Goal: Task Accomplishment & Management: Use online tool/utility

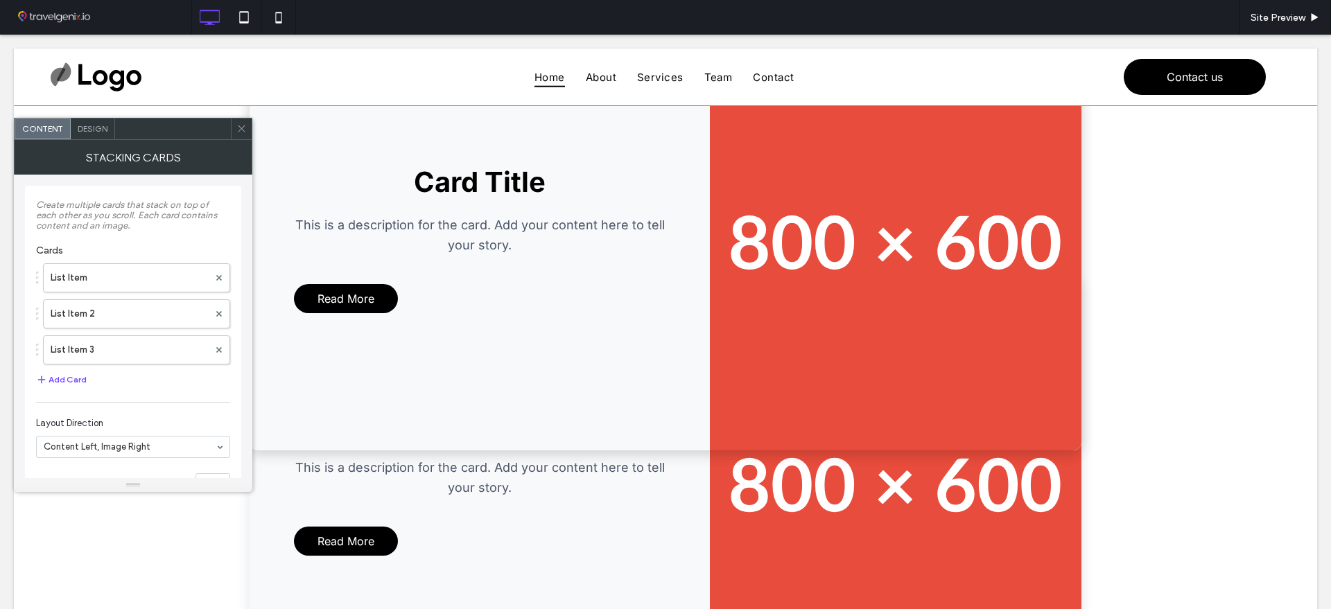
scroll to position [866, 0]
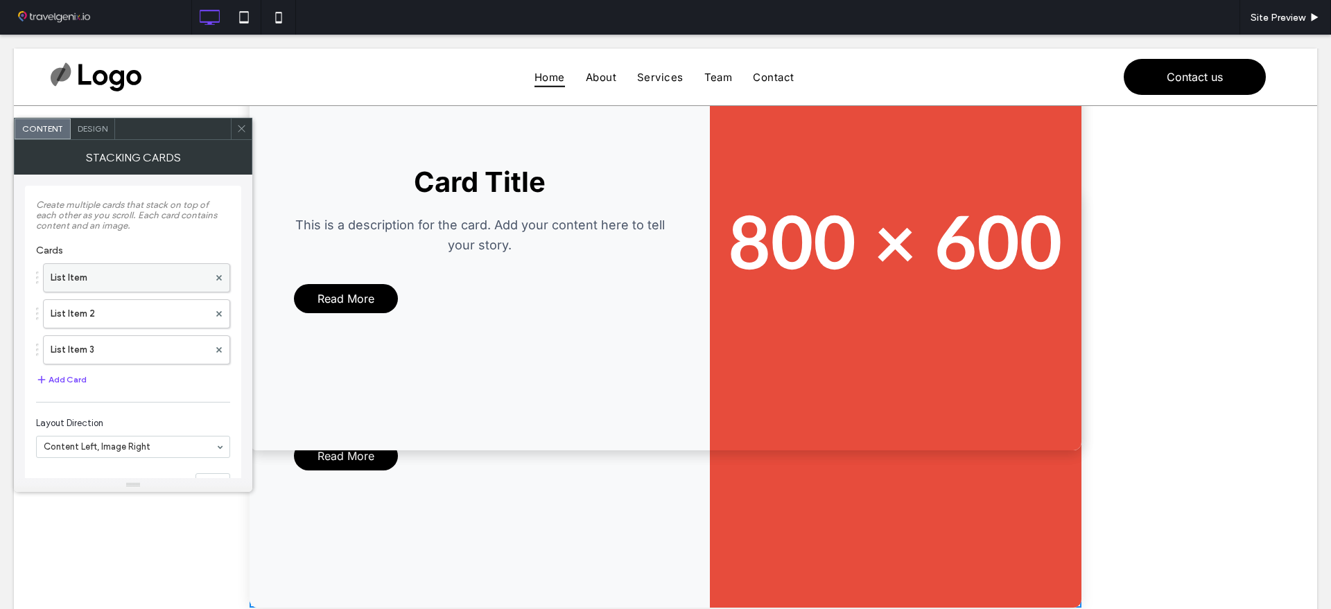
click at [137, 275] on label "List Item" at bounding box center [130, 278] width 158 height 28
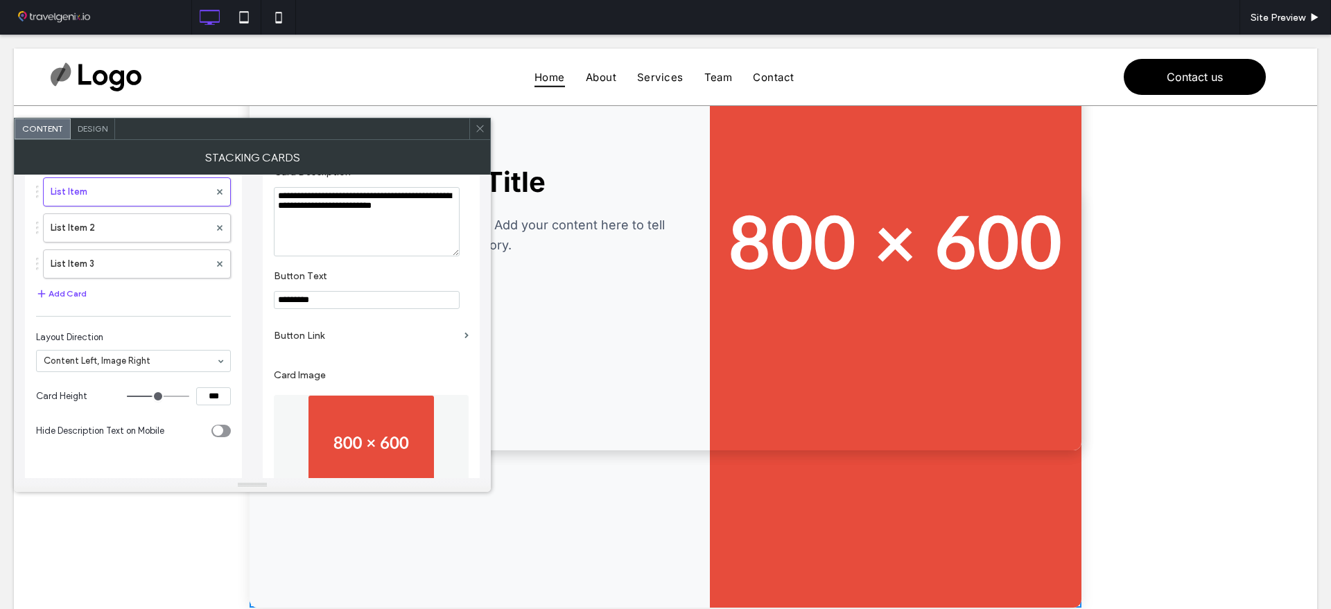
scroll to position [173, 0]
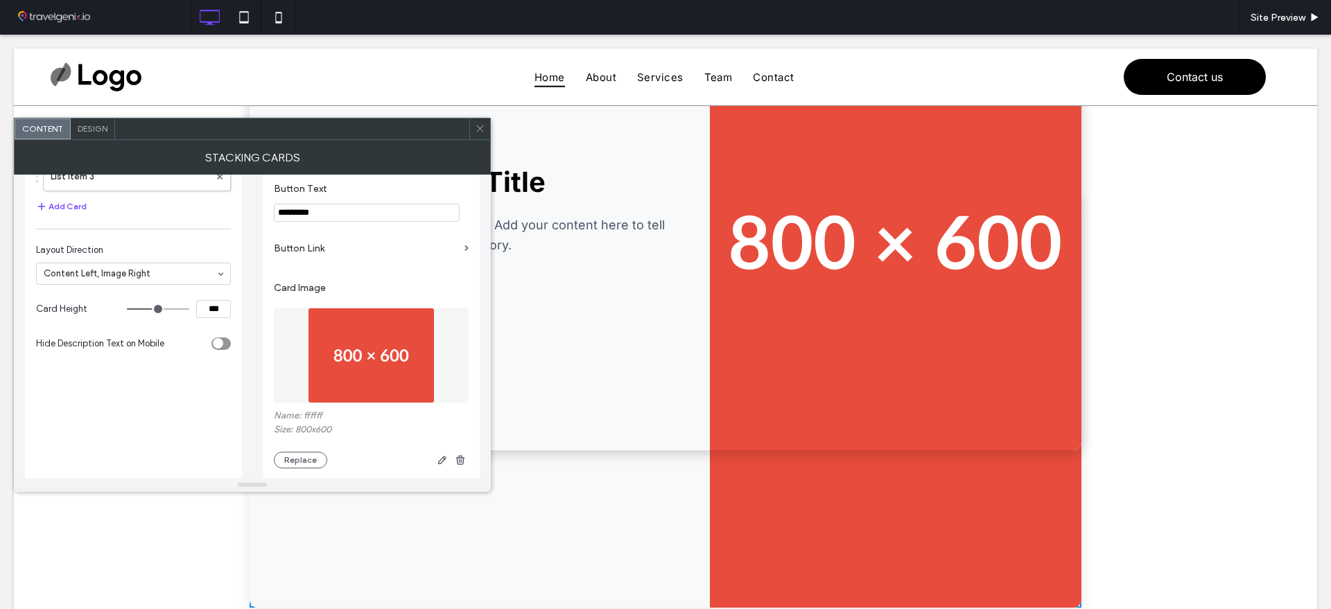
click at [333, 368] on img at bounding box center [371, 356] width 127 height 96
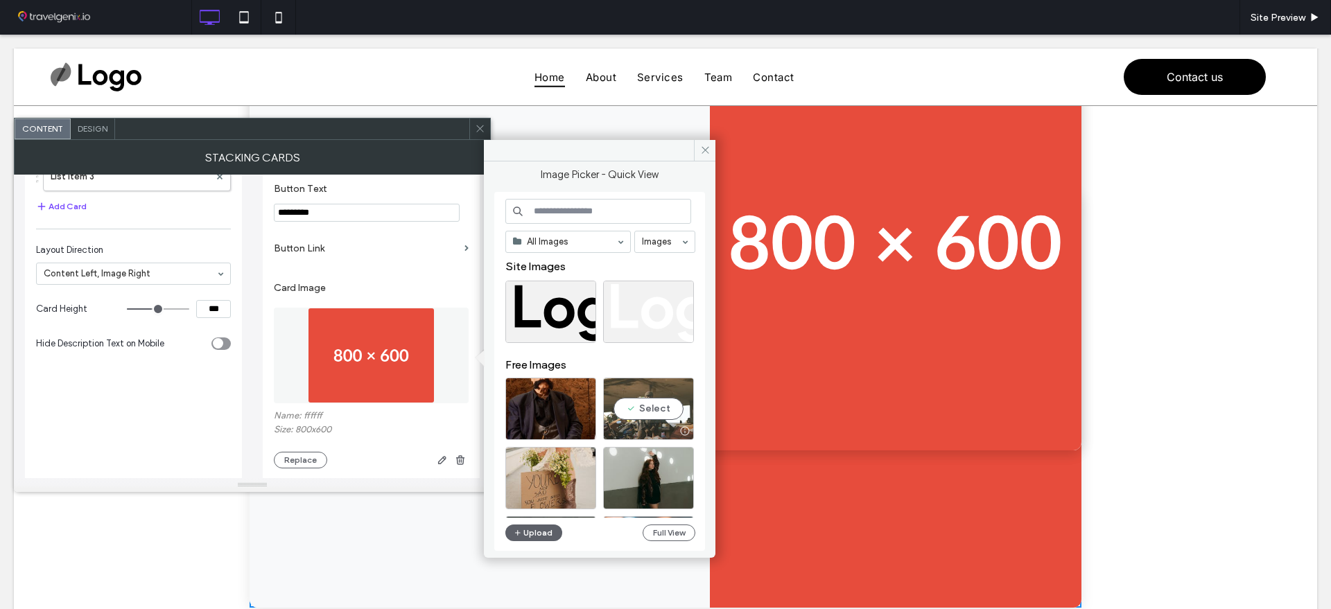
click at [618, 425] on div at bounding box center [648, 431] width 89 height 17
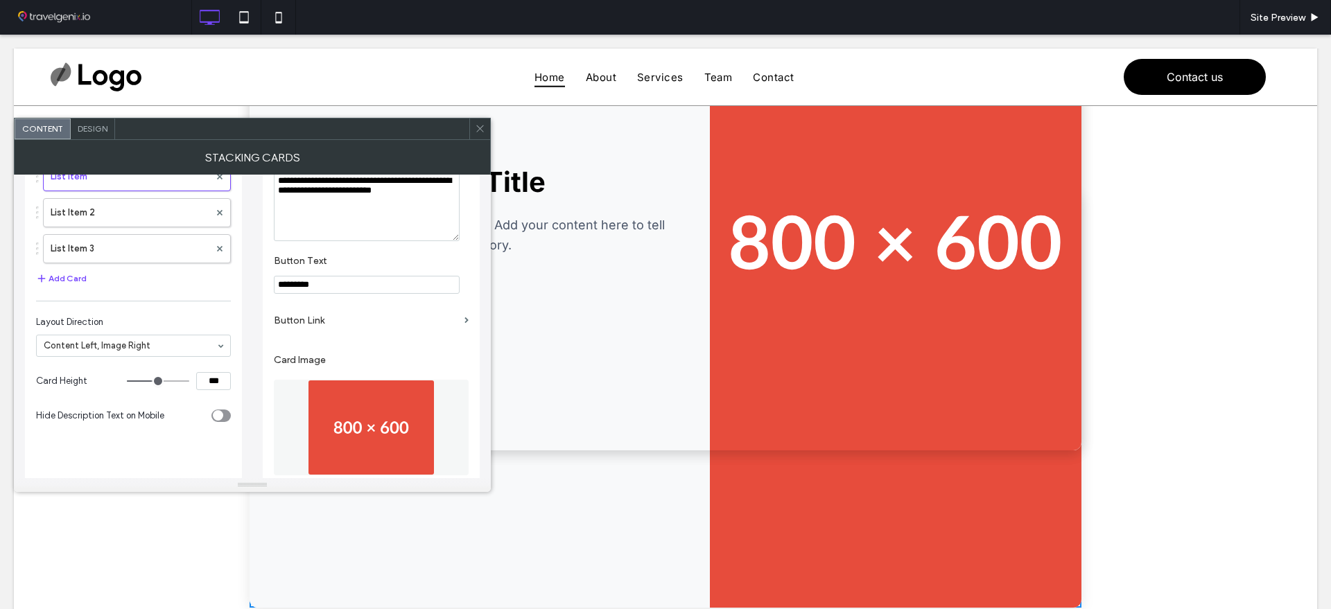
scroll to position [193, 0]
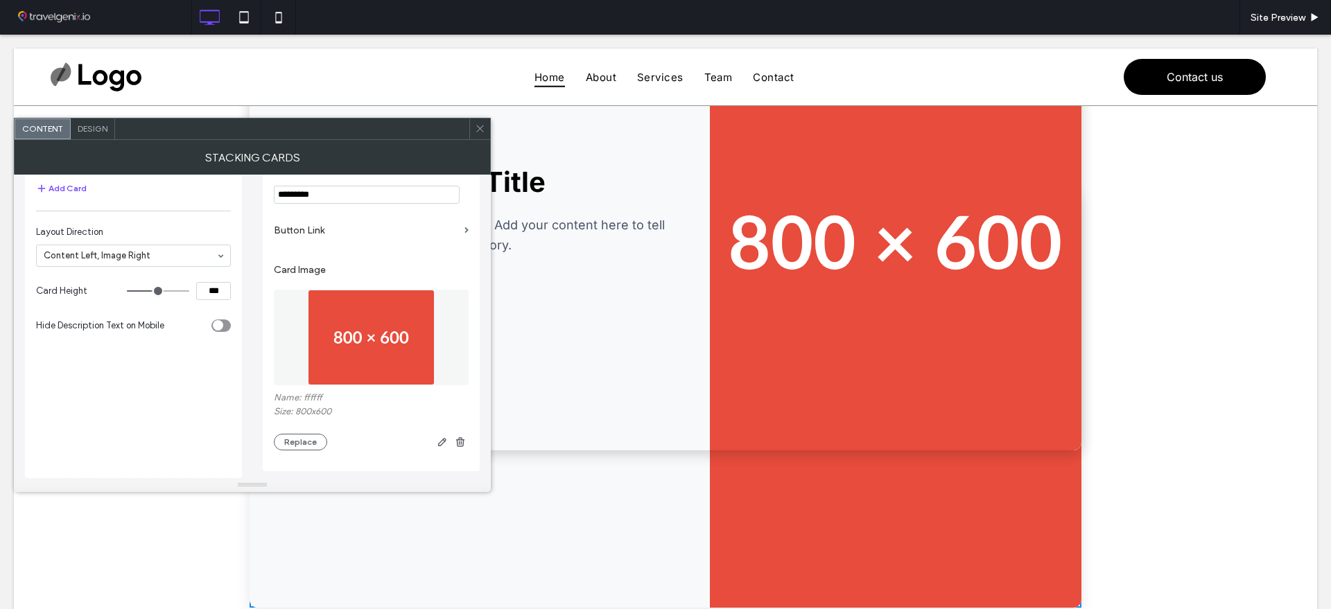
click at [344, 339] on img at bounding box center [371, 338] width 127 height 96
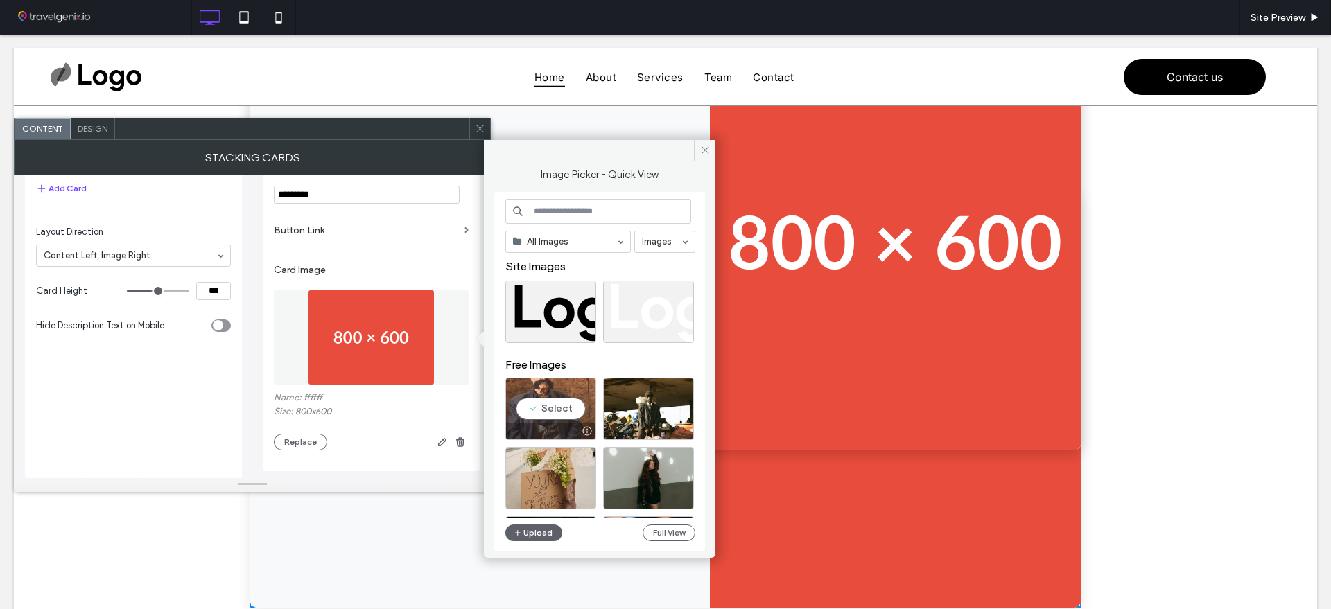
click at [545, 417] on div "Select" at bounding box center [550, 409] width 91 height 62
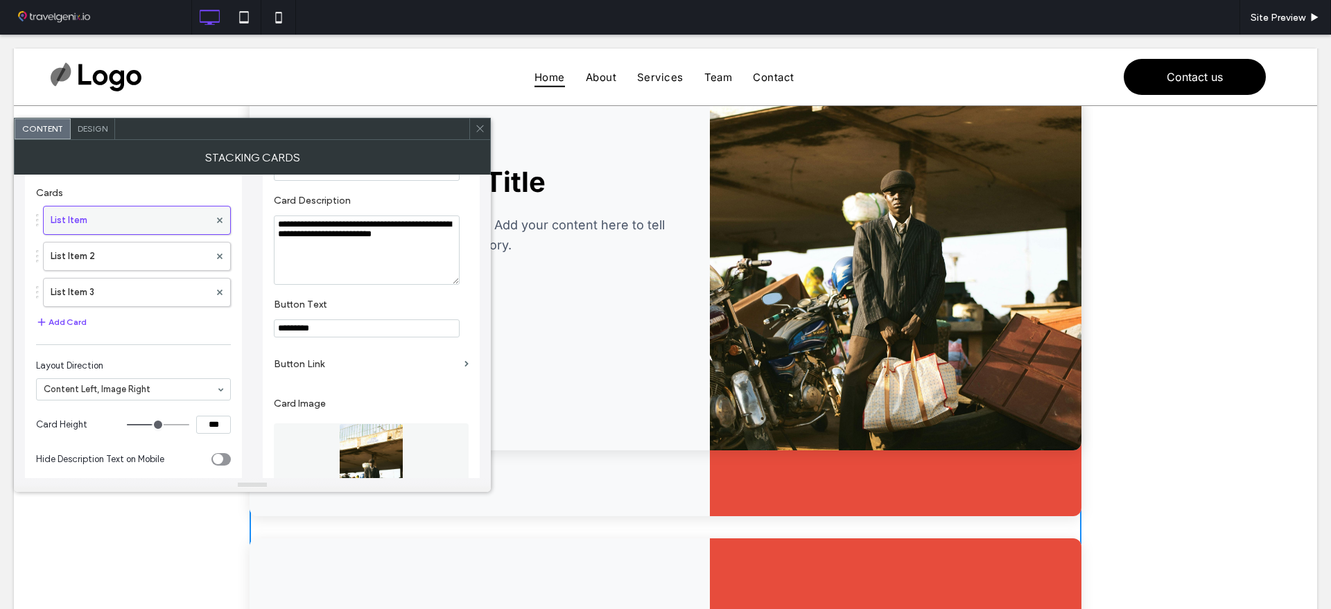
scroll to position [0, 0]
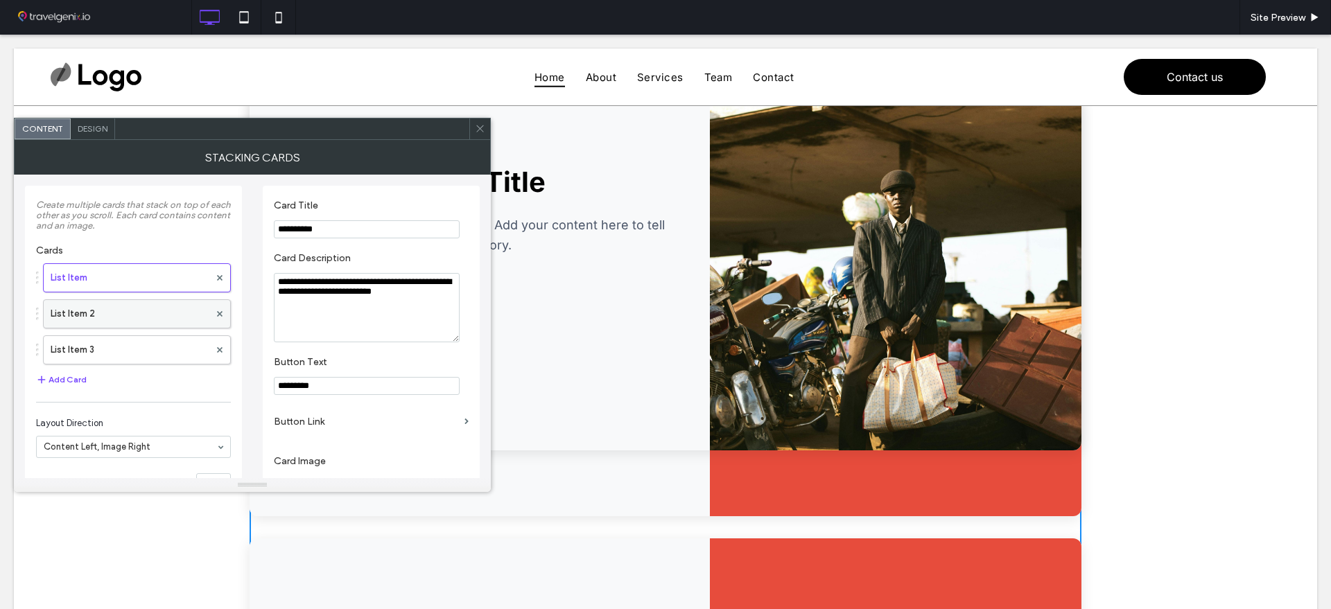
click at [99, 309] on label "List Item 2" at bounding box center [130, 314] width 159 height 28
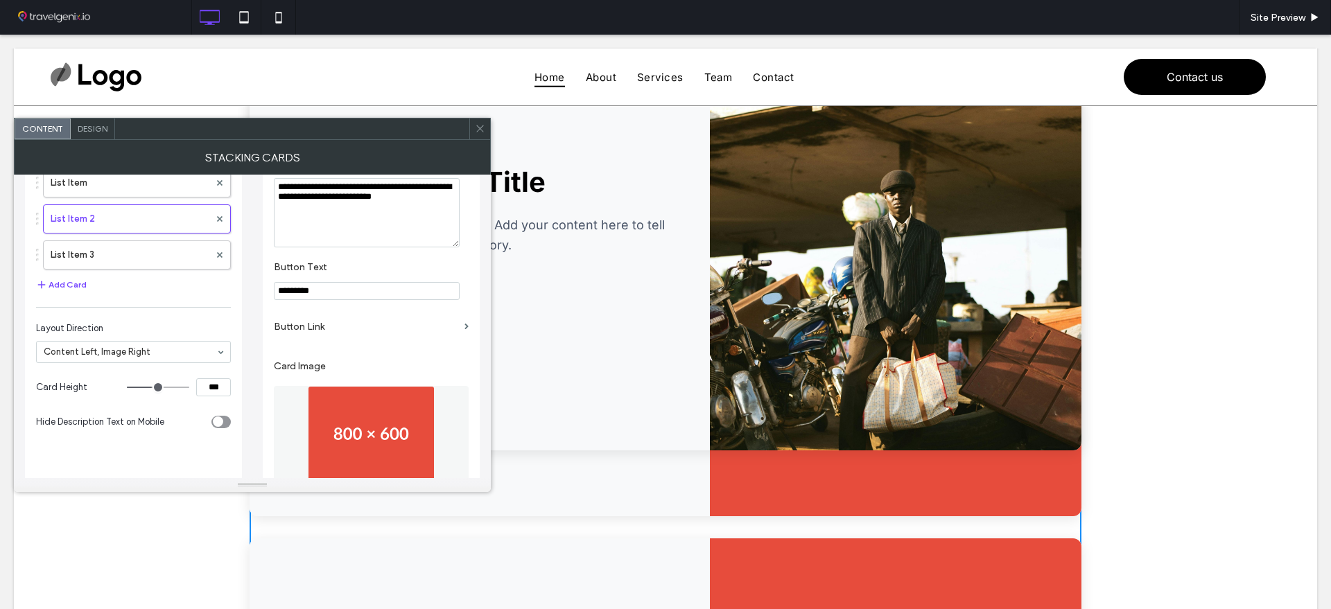
scroll to position [193, 0]
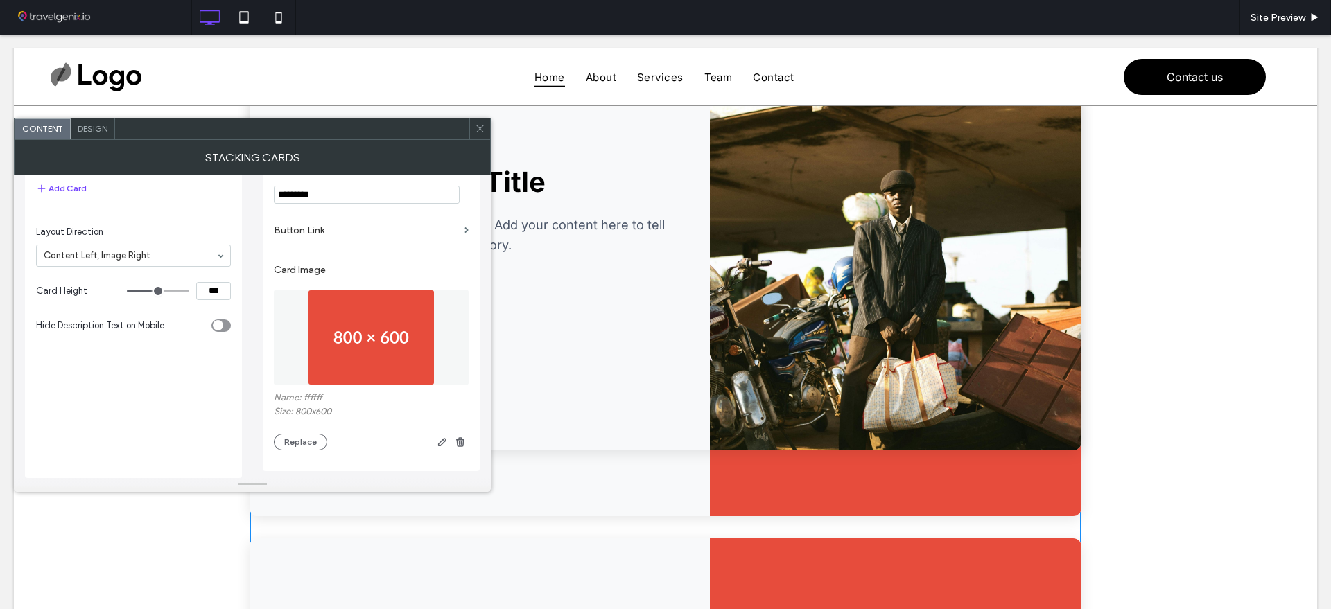
click at [369, 346] on img at bounding box center [371, 338] width 127 height 96
click at [369, 356] on img at bounding box center [371, 338] width 127 height 96
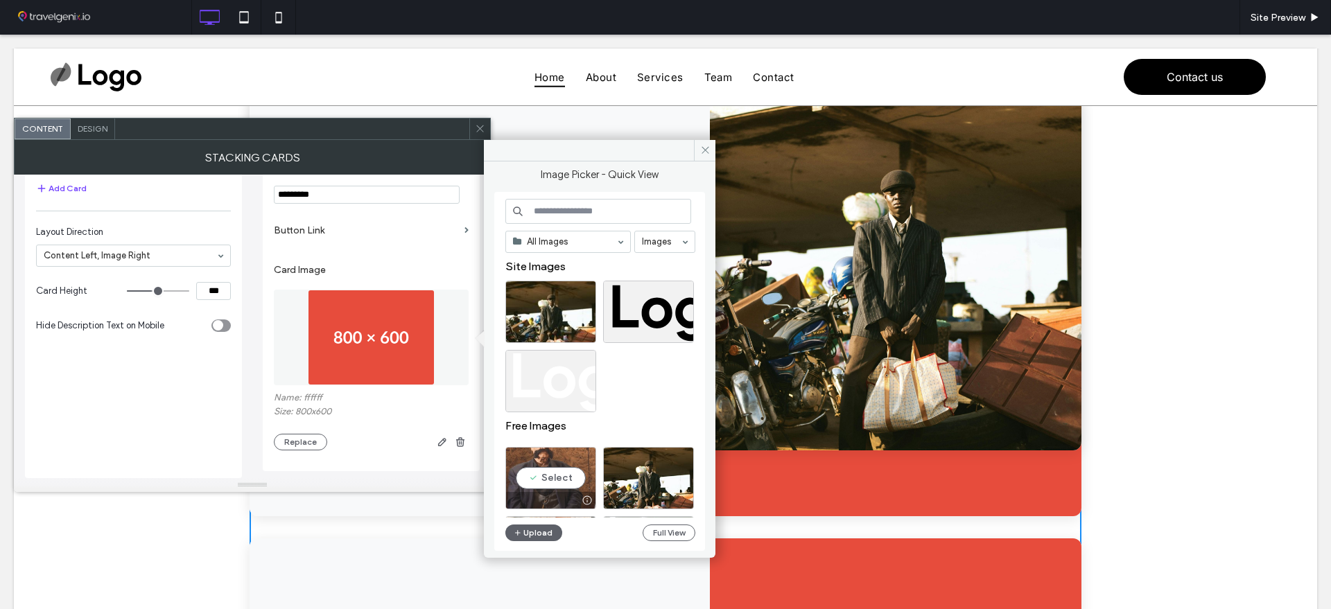
scroll to position [173, 0]
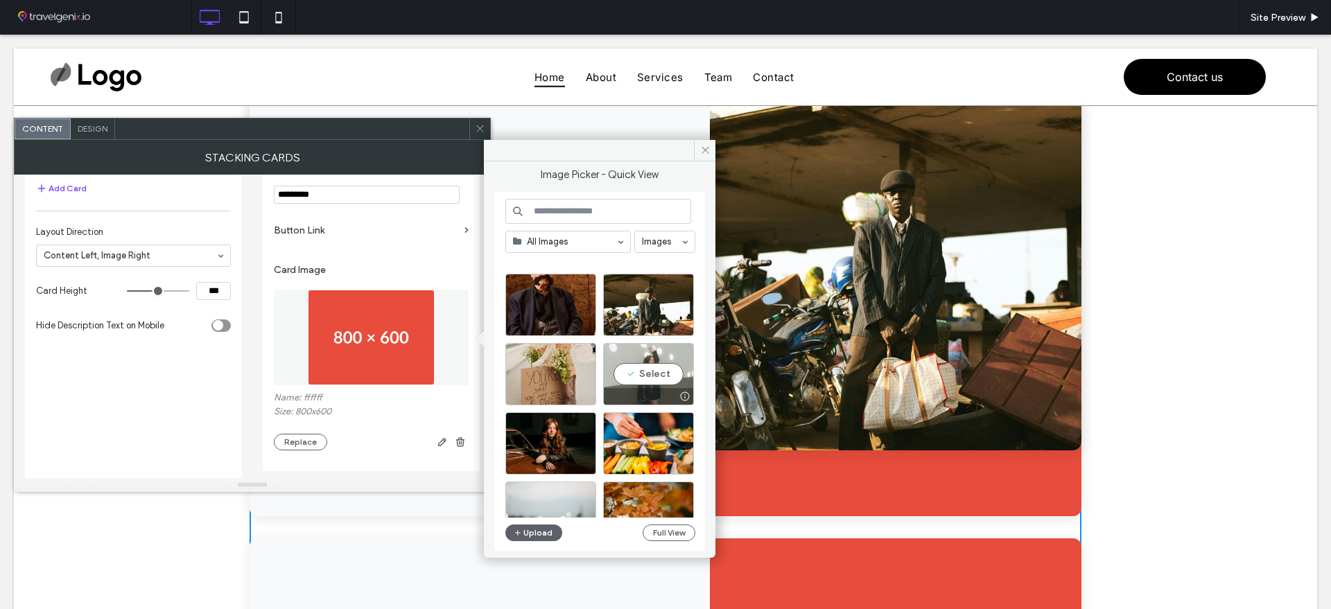
click at [626, 382] on div "Select" at bounding box center [648, 374] width 91 height 62
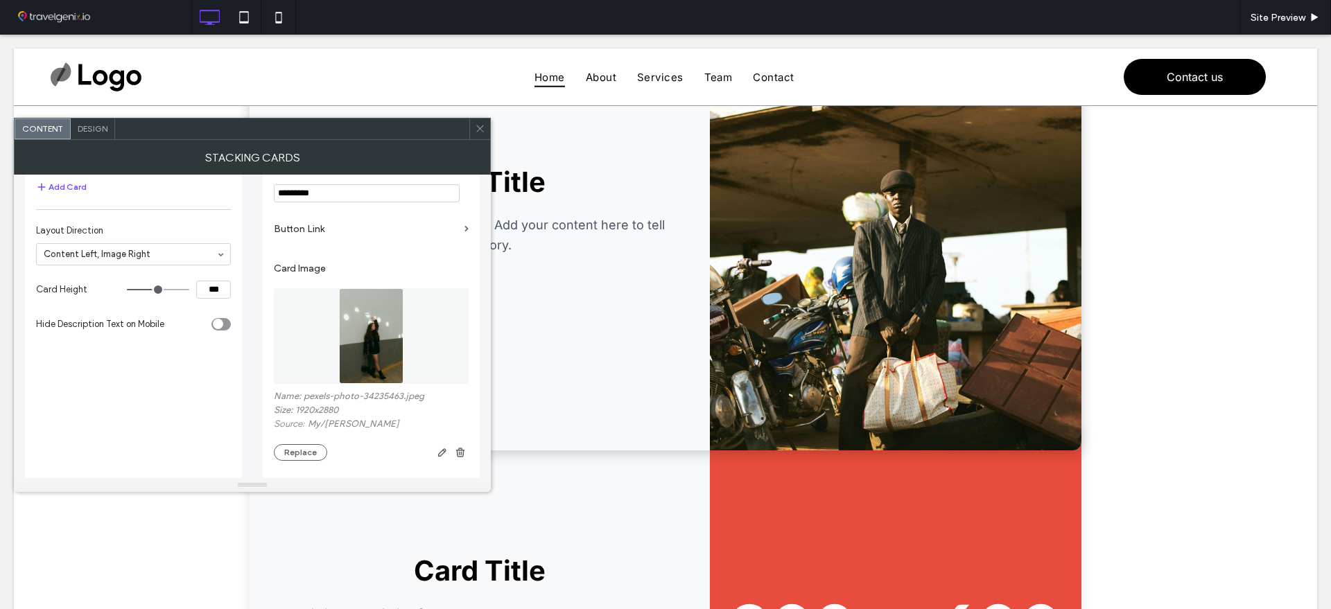
scroll to position [433, 0]
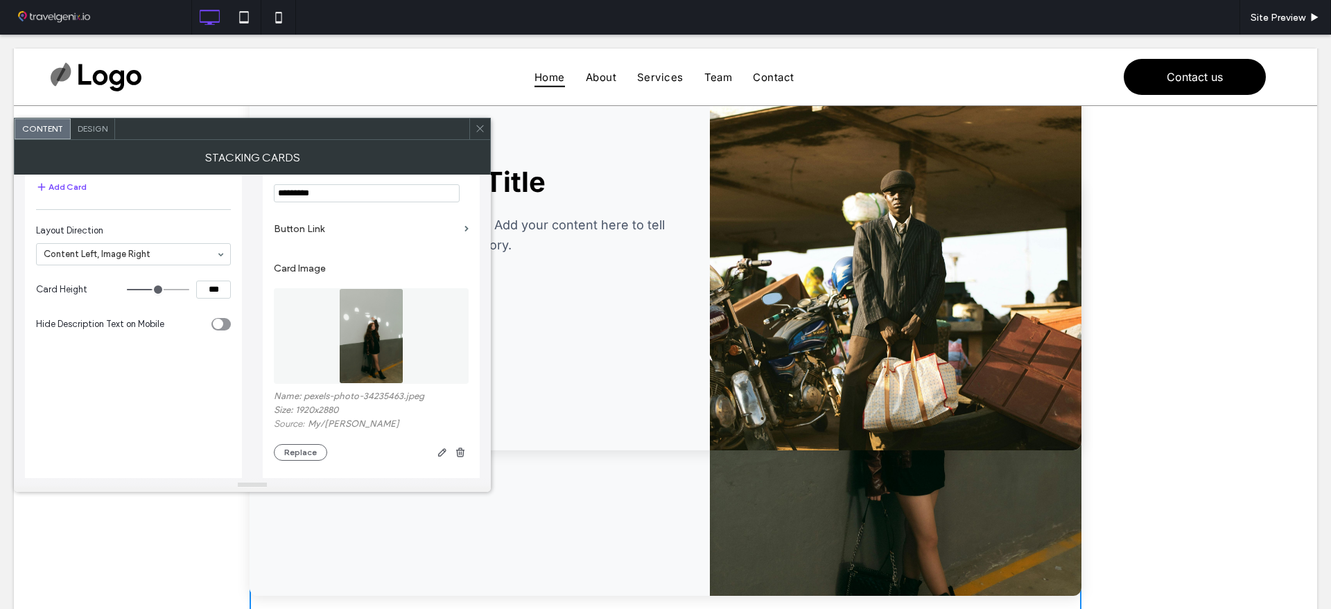
click at [177, 266] on section "Layout Direction Content Left, Image Right" at bounding box center [133, 244] width 195 height 55
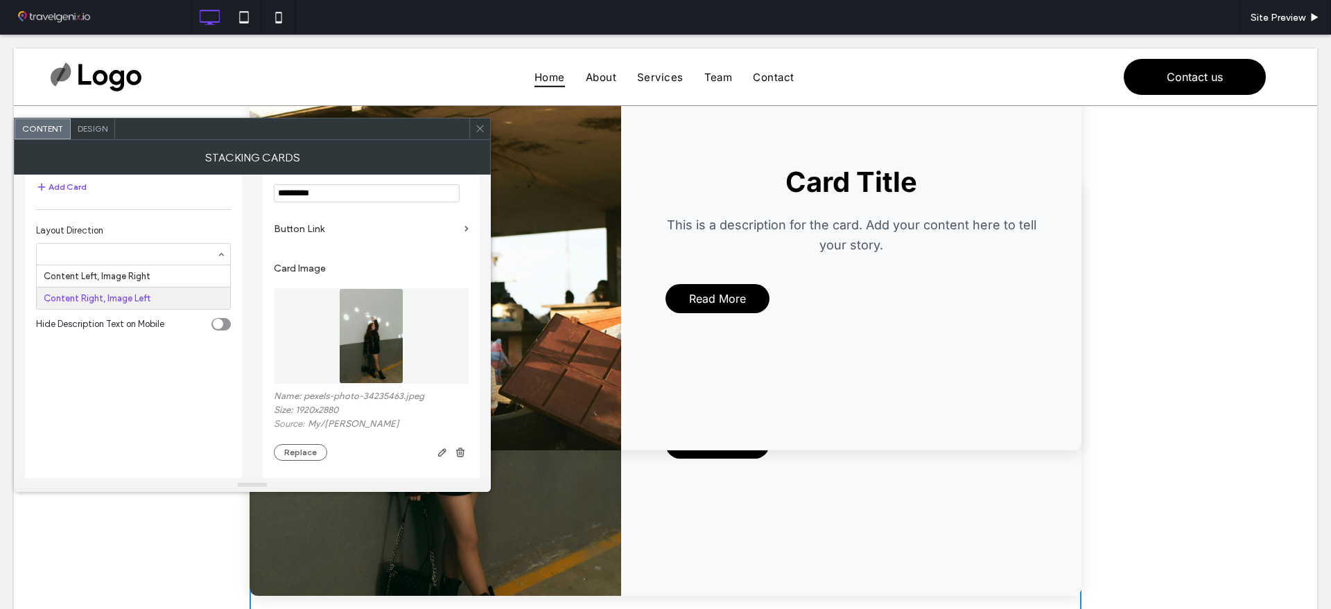
click at [119, 263] on div at bounding box center [133, 254] width 193 height 21
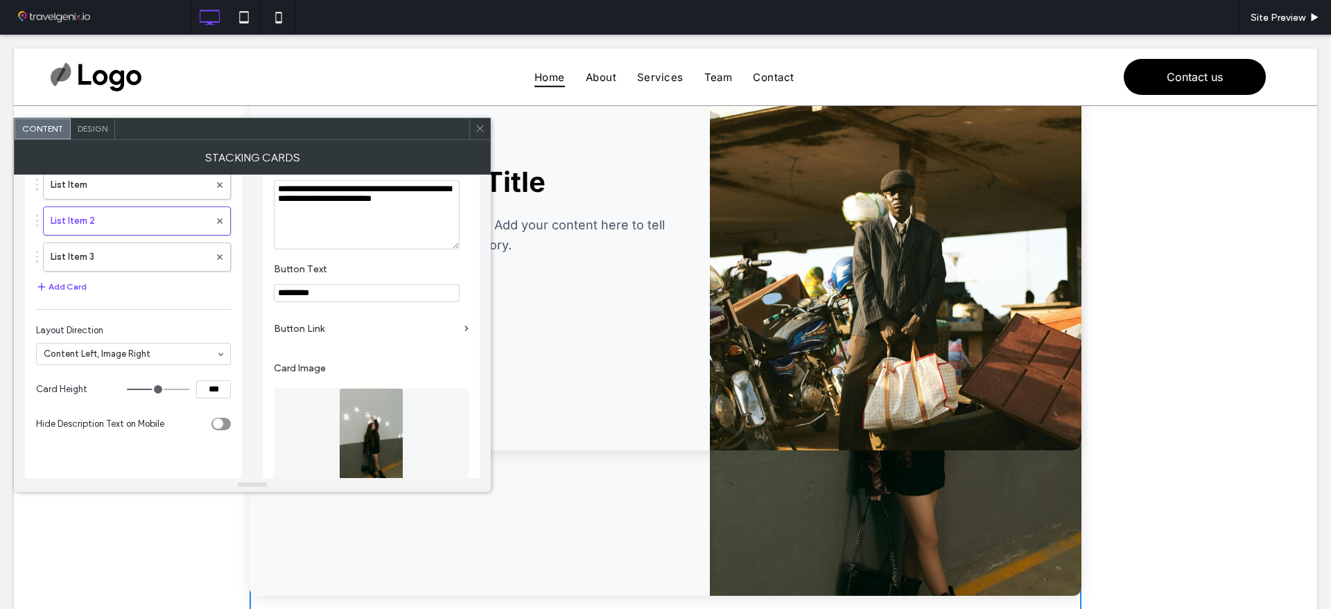
scroll to position [0, 0]
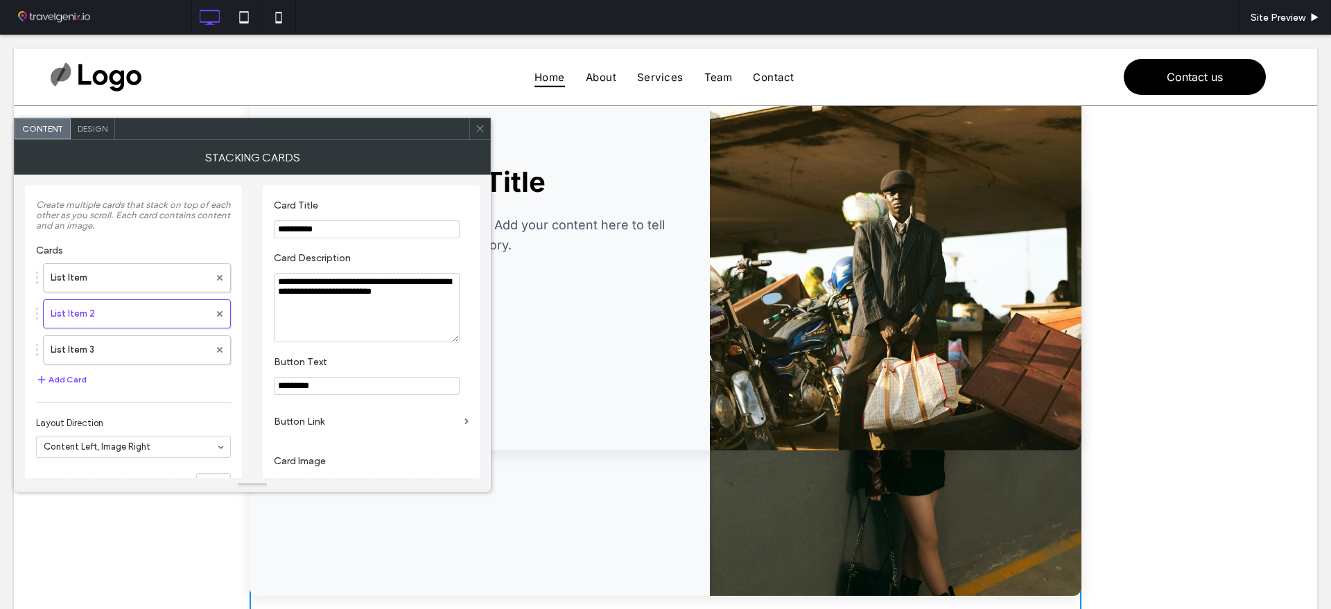
drag, startPoint x: 87, startPoint y: 125, endPoint x: 150, endPoint y: 128, distance: 63.9
click at [87, 125] on span "Design" at bounding box center [93, 128] width 30 height 10
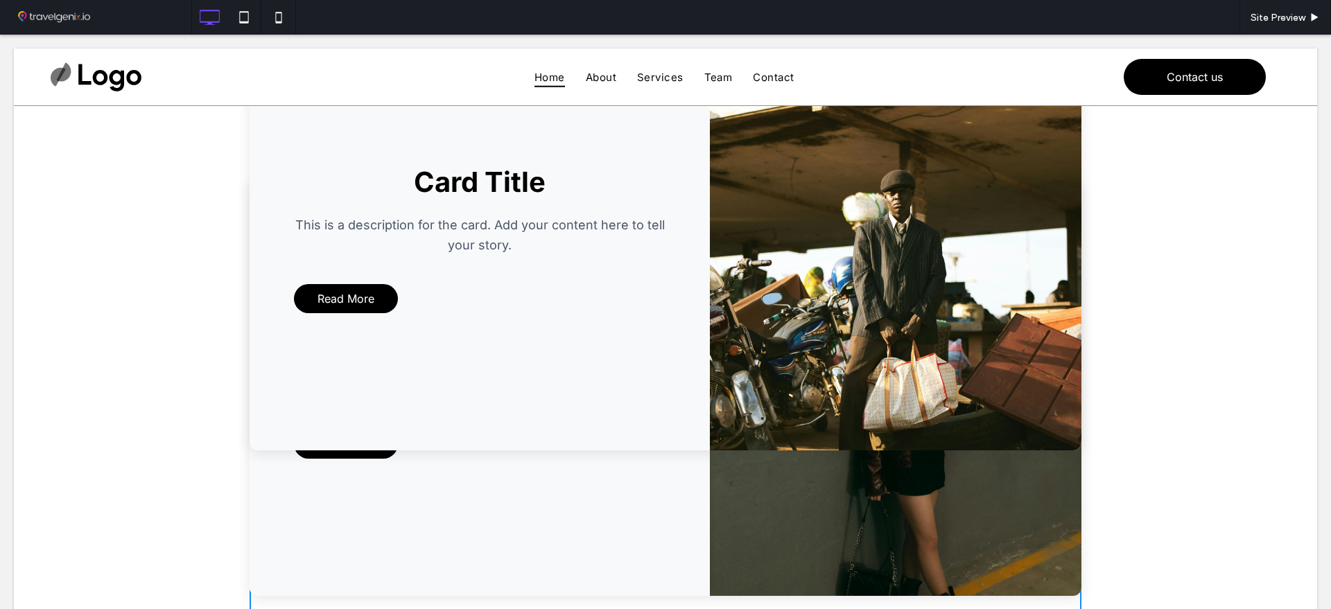
click at [470, 221] on p "This is a description for the card. Add your content here to tell your story." at bounding box center [480, 236] width 372 height 40
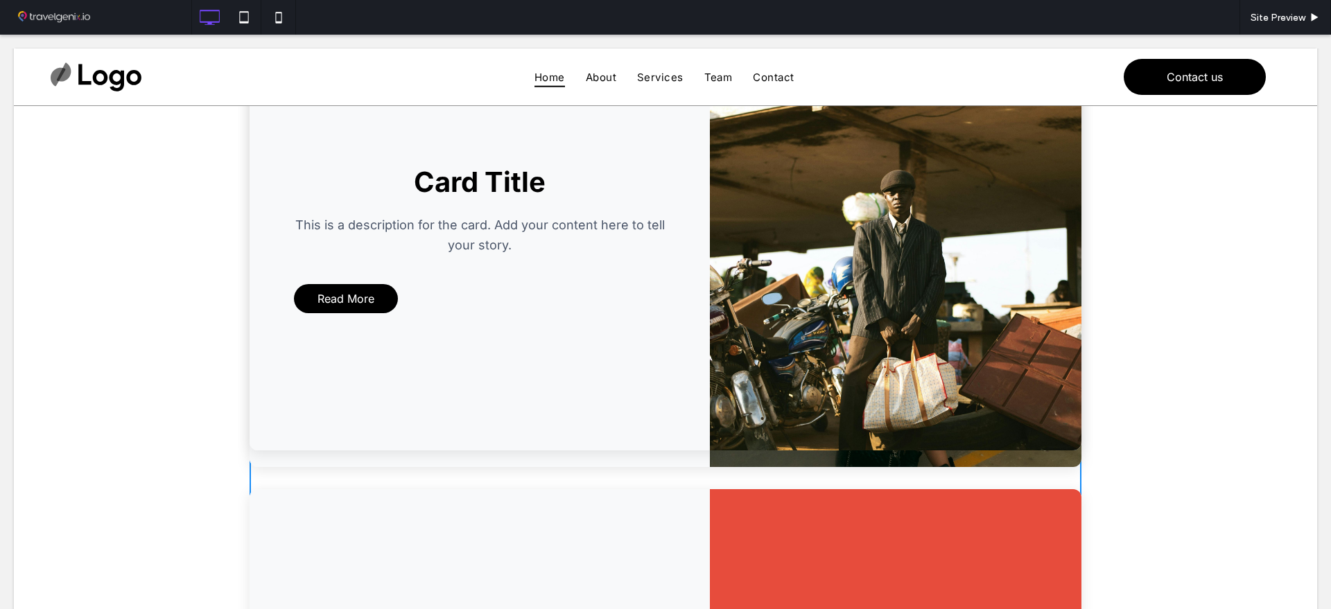
scroll to position [319, 0]
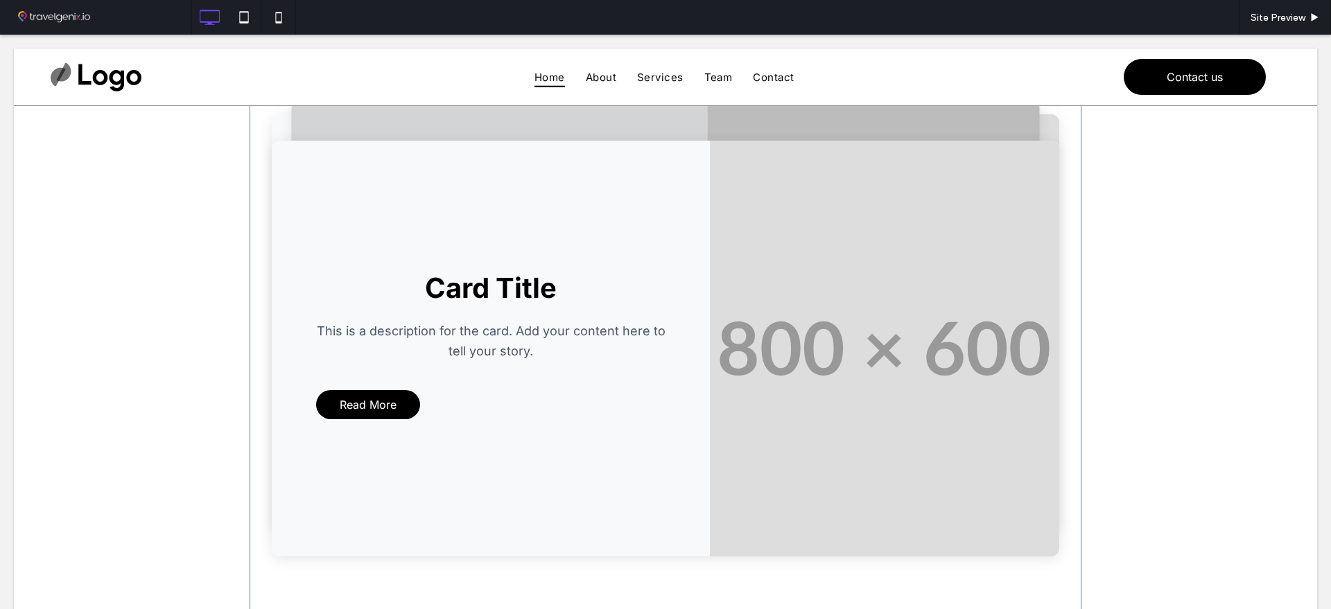
scroll to position [1213, 0]
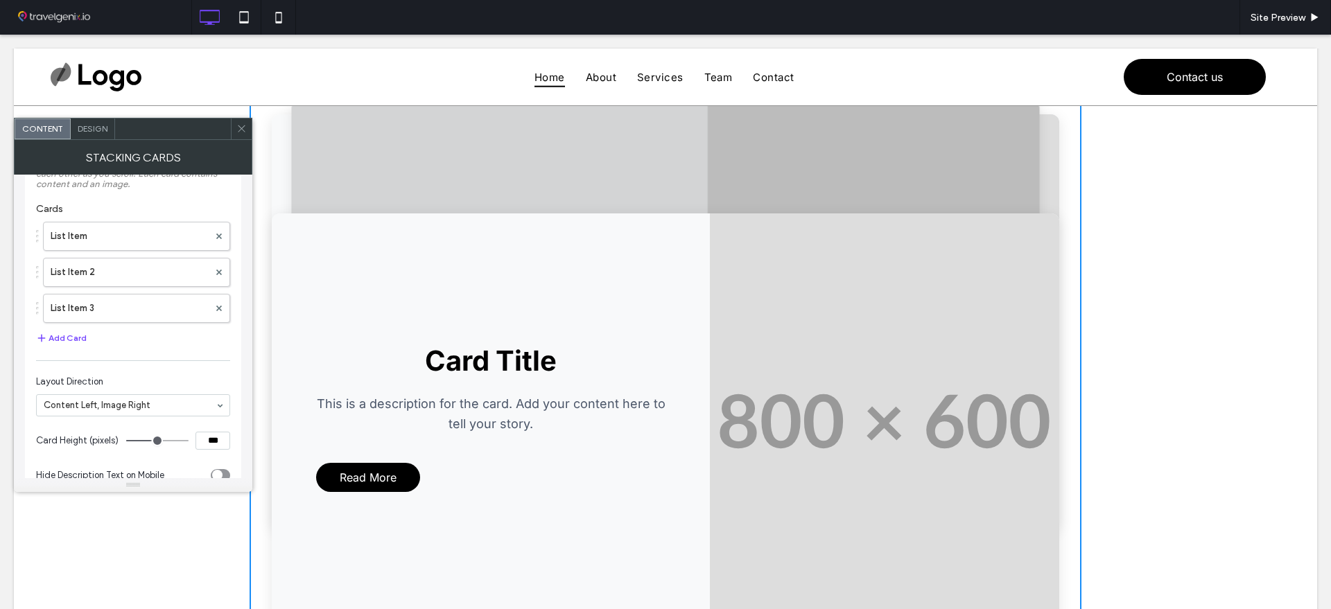
scroll to position [77, 0]
click at [220, 444] on div "toggle" at bounding box center [217, 440] width 10 height 10
click at [220, 444] on div "toggle" at bounding box center [224, 440] width 10 height 10
click at [90, 134] on div "Design" at bounding box center [93, 129] width 44 height 21
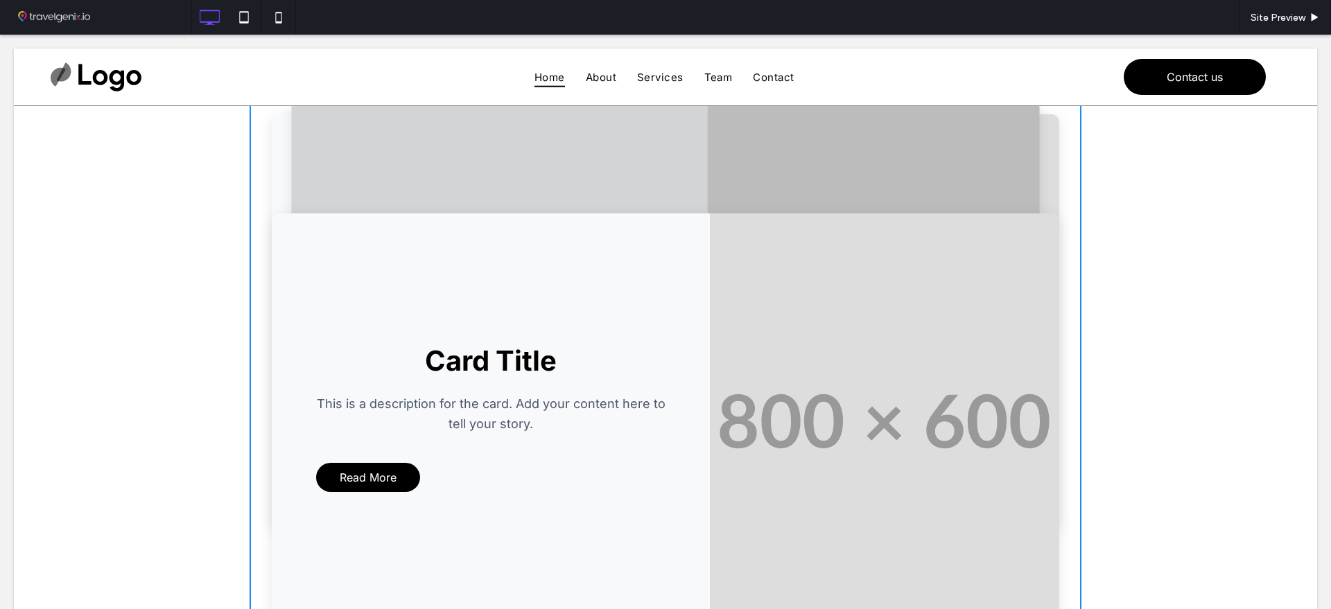
click at [484, 419] on p "This is a description for the card. Add your content here to tell your story." at bounding box center [490, 414] width 349 height 40
click at [453, 272] on div "Card Title This is a description for the card. Add your content here to tell yo…" at bounding box center [491, 421] width 438 height 416
click at [513, 168] on div "Card Title This is a description for the card. Add your content here to tell yo…" at bounding box center [666, 421] width 832 height 575
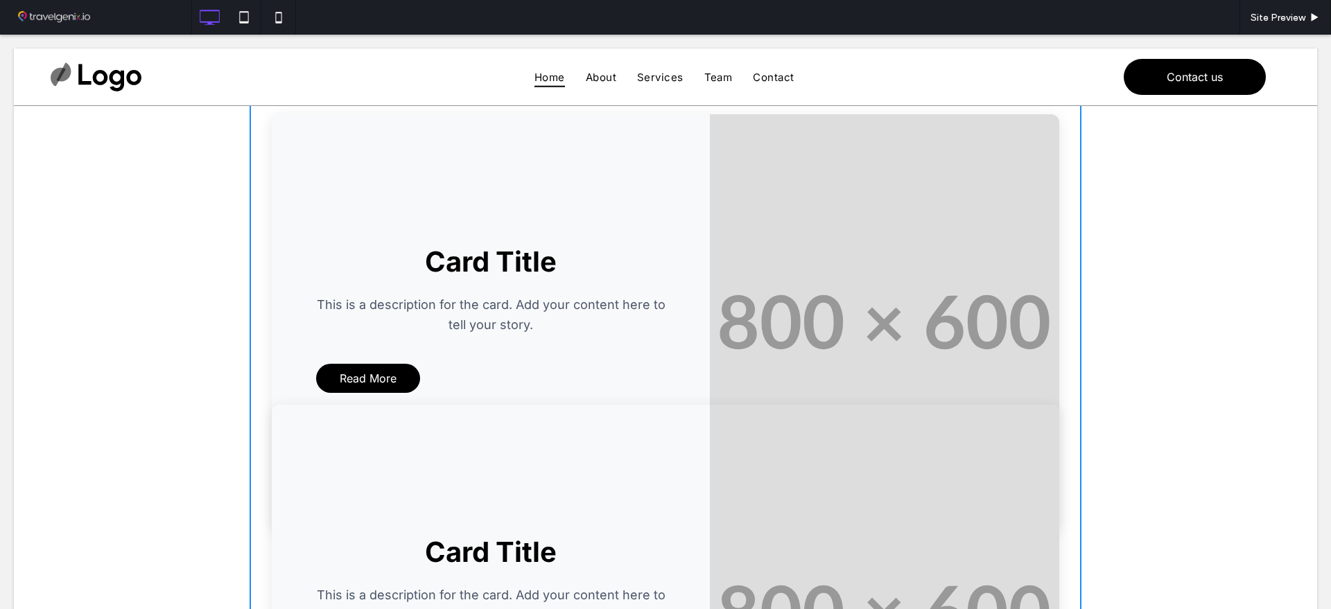
scroll to position [347, 0]
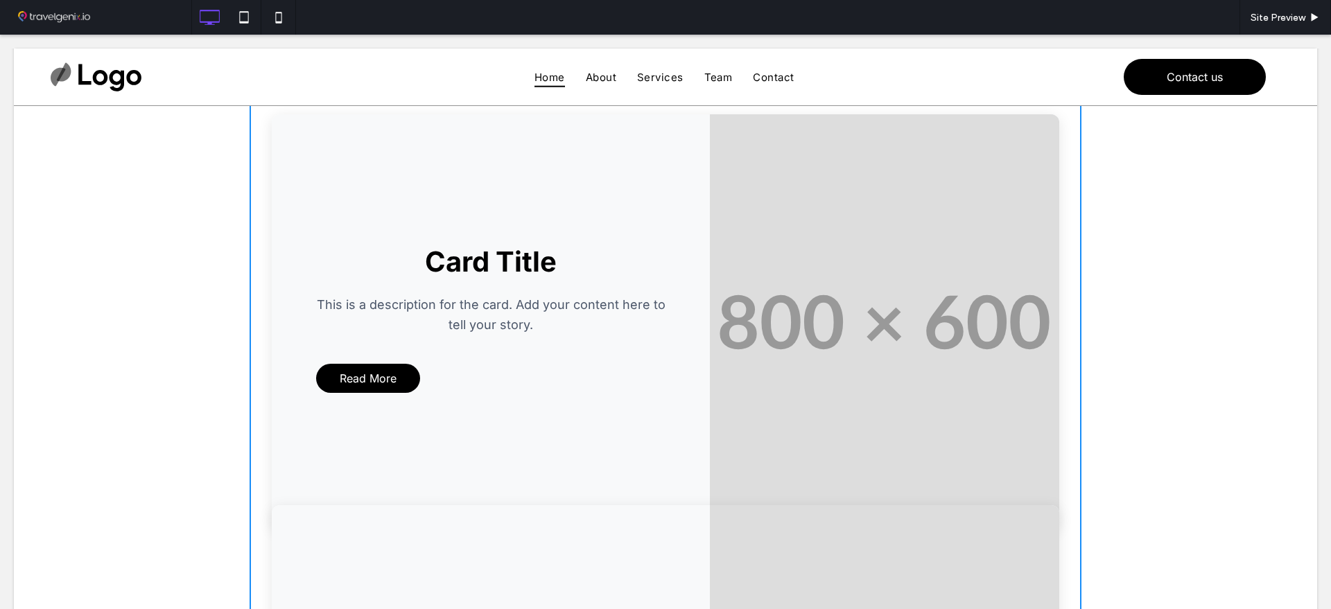
click at [702, 232] on div "Card Title This is a description for the card. Add your content here to tell yo…" at bounding box center [491, 322] width 438 height 416
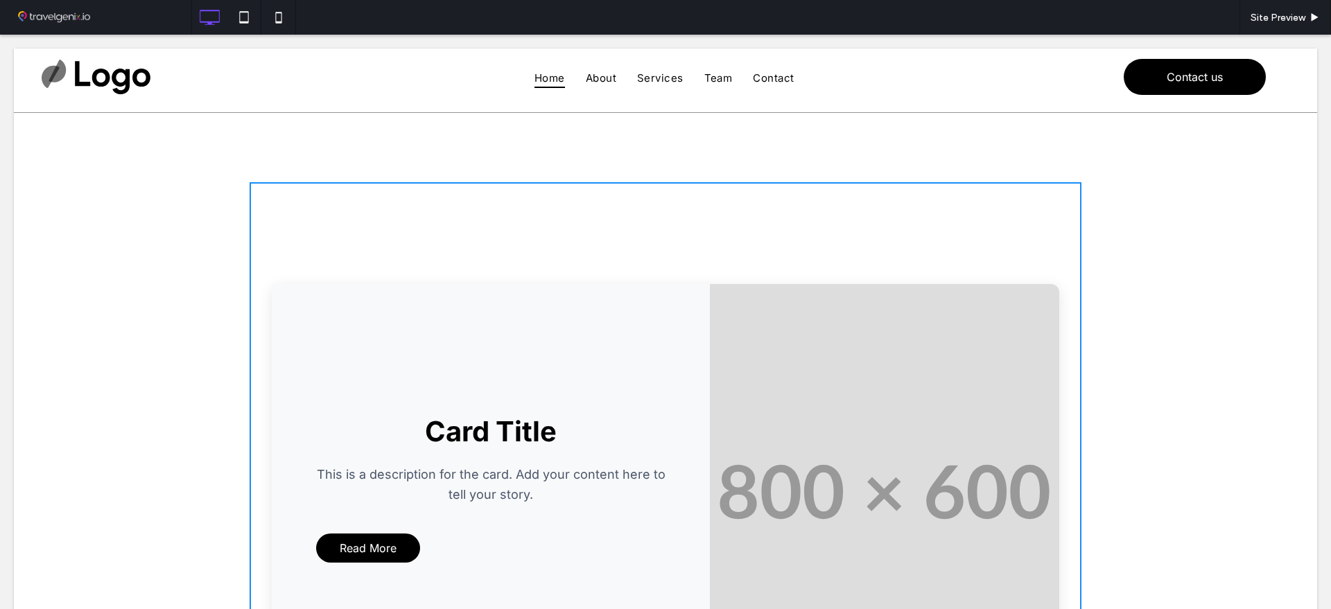
click at [414, 466] on p "This is a description for the card. Add your content here to tell your story." at bounding box center [490, 484] width 349 height 40
click at [349, 550] on span "Read More" at bounding box center [368, 547] width 57 height 28
click at [349, 548] on span "Read More" at bounding box center [368, 547] width 57 height 28
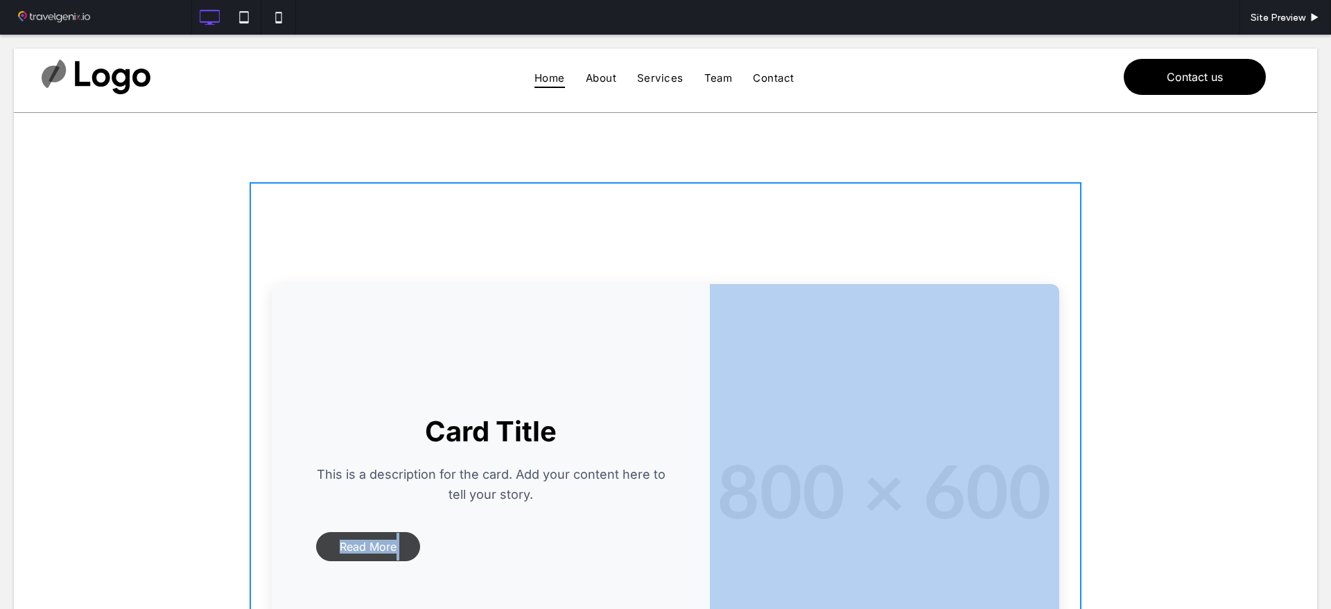
click at [350, 548] on span "Read More" at bounding box center [368, 547] width 57 height 28
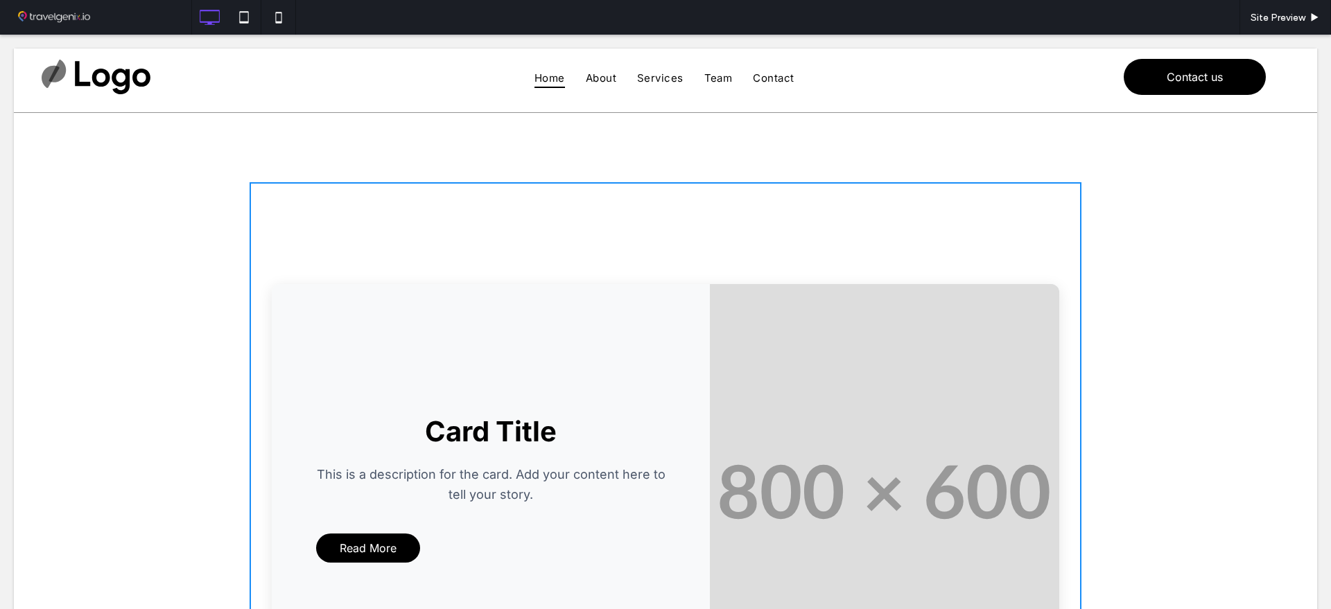
click at [542, 328] on div "Card Title This is a description for the card. Add your content here to tell yo…" at bounding box center [491, 492] width 438 height 416
click at [543, 328] on div "Card Title This is a description for the card. Add your content here to tell yo…" at bounding box center [491, 492] width 438 height 416
click at [137, 64] on img at bounding box center [96, 77] width 109 height 36
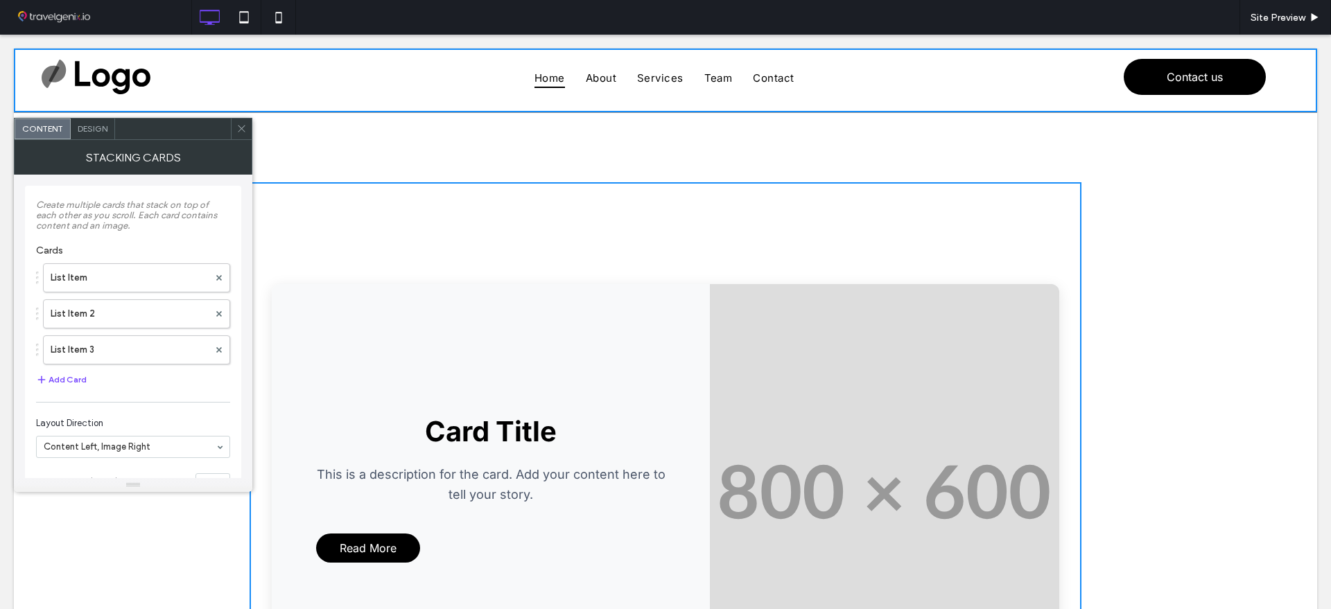
click at [358, 211] on div "Card Title This is a description for the card. Add your content here to tell yo…" at bounding box center [666, 491] width 832 height 575
click at [89, 140] on div "Stacking Cards" at bounding box center [133, 157] width 238 height 35
click at [93, 140] on div "Stacking Cards Create multiple cards that stack on top of each other as you scr…" at bounding box center [133, 316] width 238 height 352
click at [94, 136] on div "Design" at bounding box center [93, 129] width 44 height 21
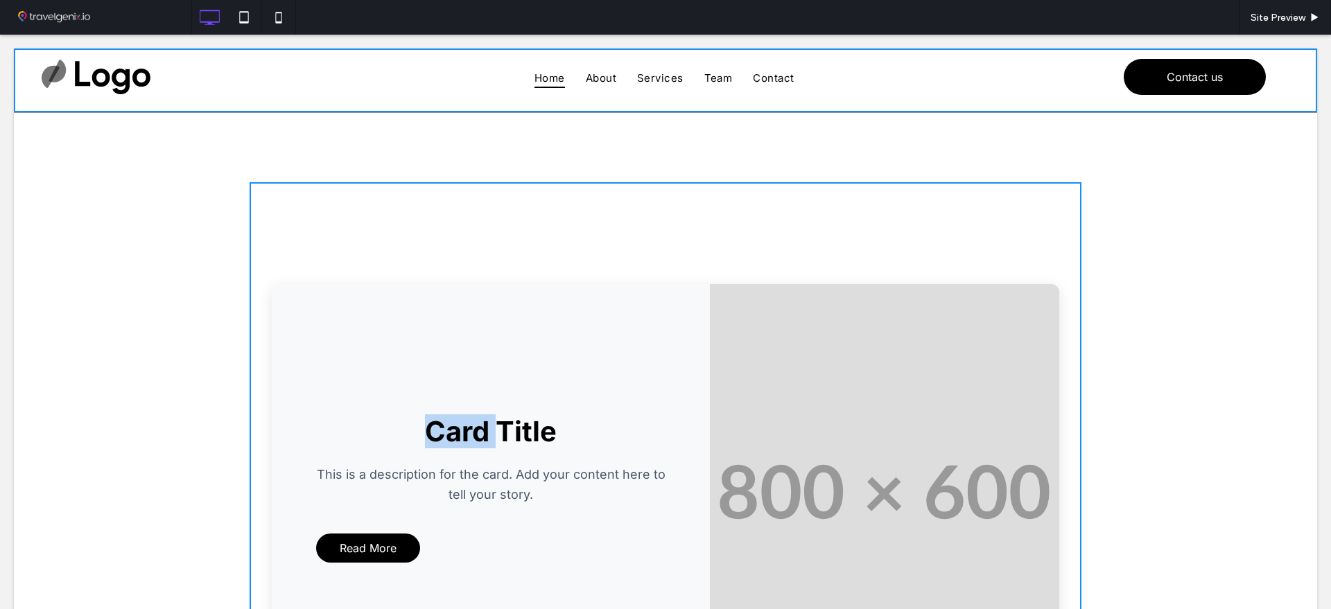
click at [354, 284] on div "Card Title This is a description for the card. Add your content here to tell yo…" at bounding box center [491, 492] width 438 height 416
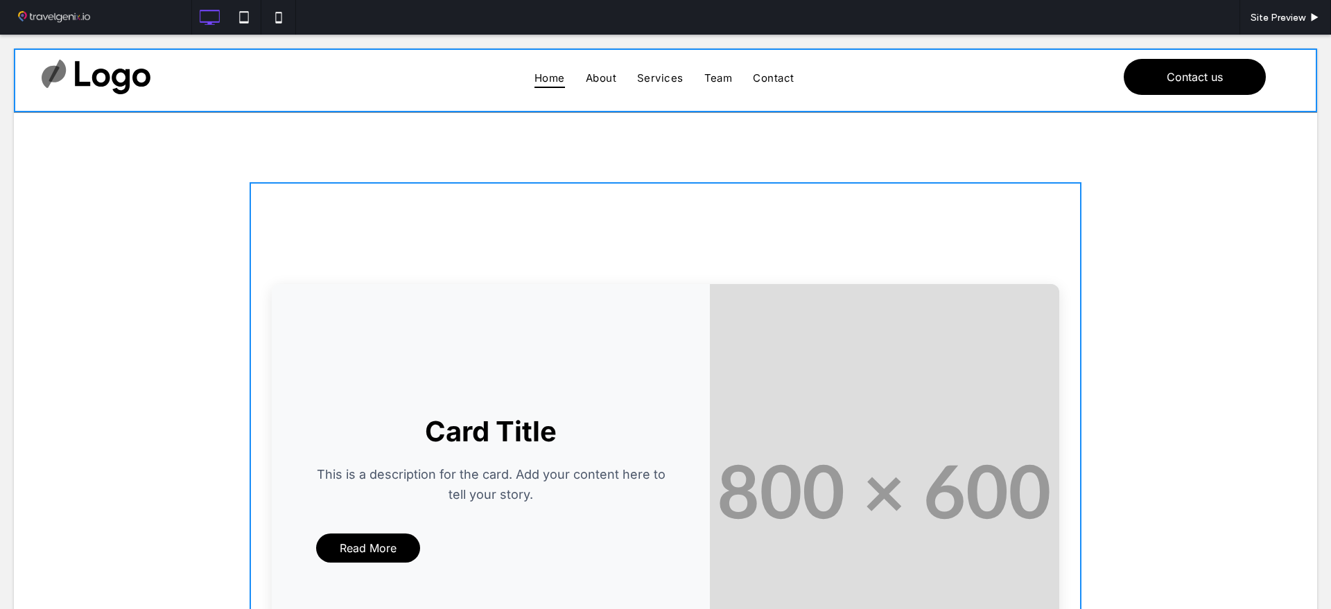
click at [311, 264] on div "Card Title This is a description for the card. Add your content here to tell yo…" at bounding box center [666, 491] width 832 height 575
click at [309, 264] on div "Card Title This is a description for the card. Add your content here to tell yo…" at bounding box center [666, 491] width 832 height 575
click at [320, 338] on div "Card Title This is a description for the card. Add your content here to tell yo…" at bounding box center [491, 492] width 438 height 416
click at [317, 338] on div "Card Title This is a description for the card. Add your content here to tell yo…" at bounding box center [491, 492] width 438 height 416
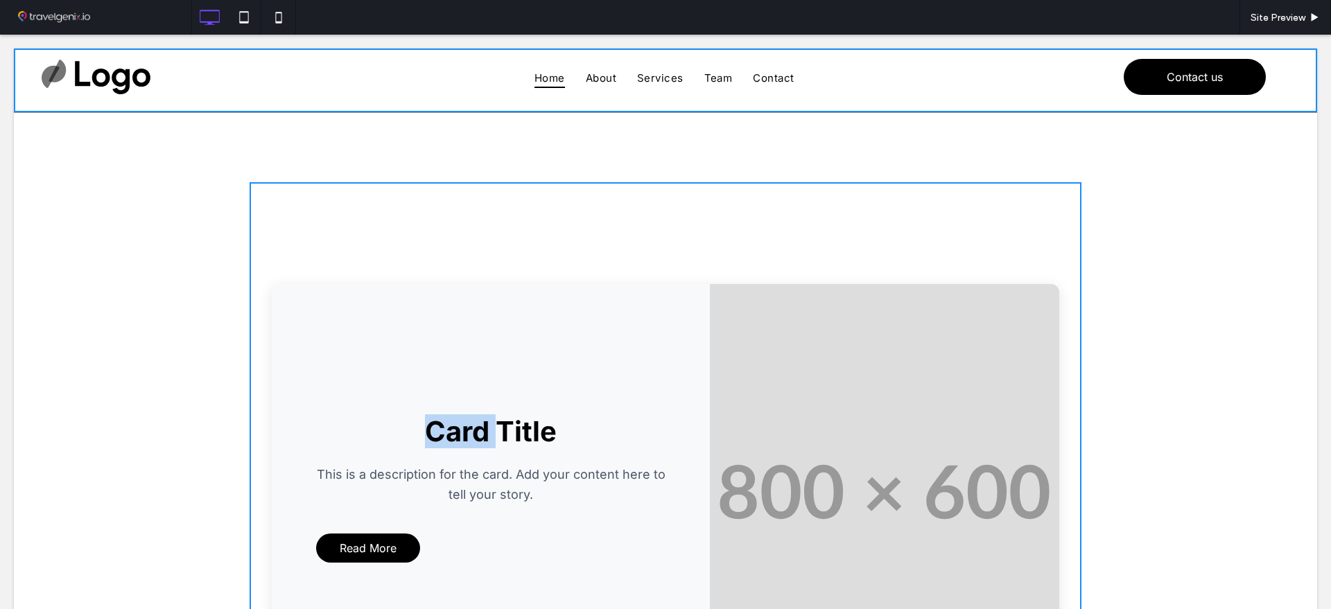
click at [317, 338] on div "Card Title This is a description for the card. Add your content here to tell yo…" at bounding box center [491, 492] width 438 height 416
click at [426, 429] on h2 "Card Title" at bounding box center [490, 431] width 349 height 34
click at [181, 101] on div at bounding box center [146, 80] width 208 height 43
click at [279, 247] on div "Card Title This is a description for the card. Add your content here to tell yo…" at bounding box center [666, 491] width 832 height 575
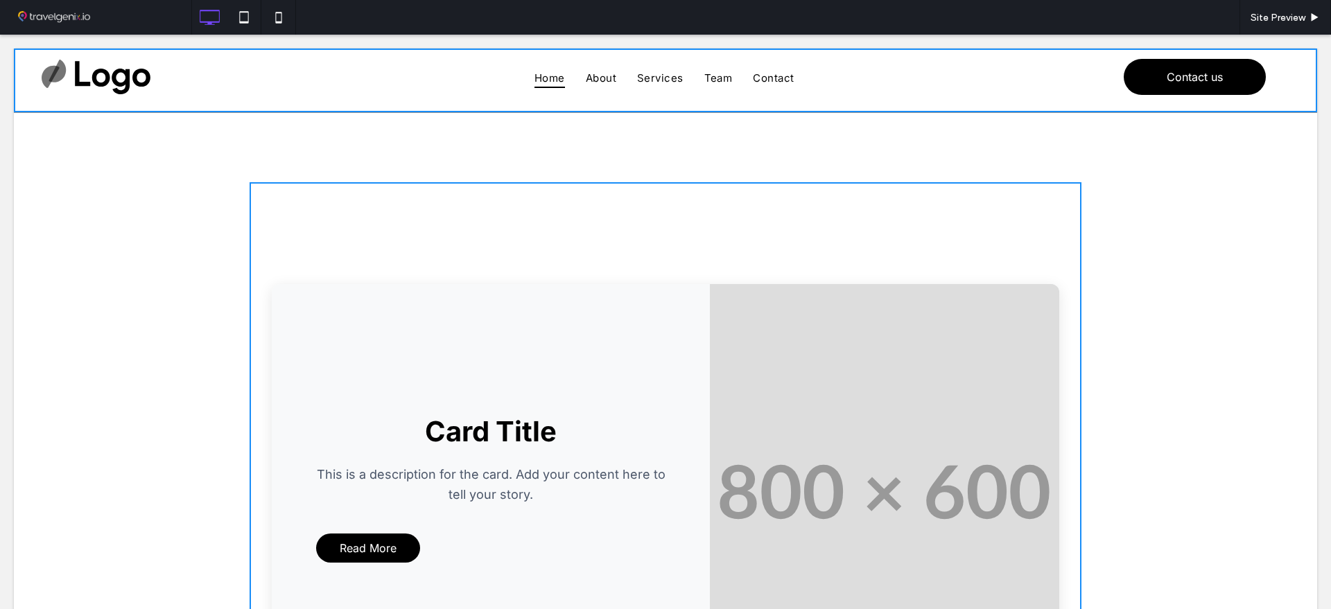
click at [435, 386] on div "Card Title This is a description for the card. Add your content here to tell yo…" at bounding box center [491, 492] width 438 height 416
drag, startPoint x: 251, startPoint y: 535, endPoint x: 0, endPoint y: 561, distance: 252.3
click at [250, 540] on div "Card Title This is a description for the card. Add your content here to tell yo…" at bounding box center [666, 491] width 832 height 575
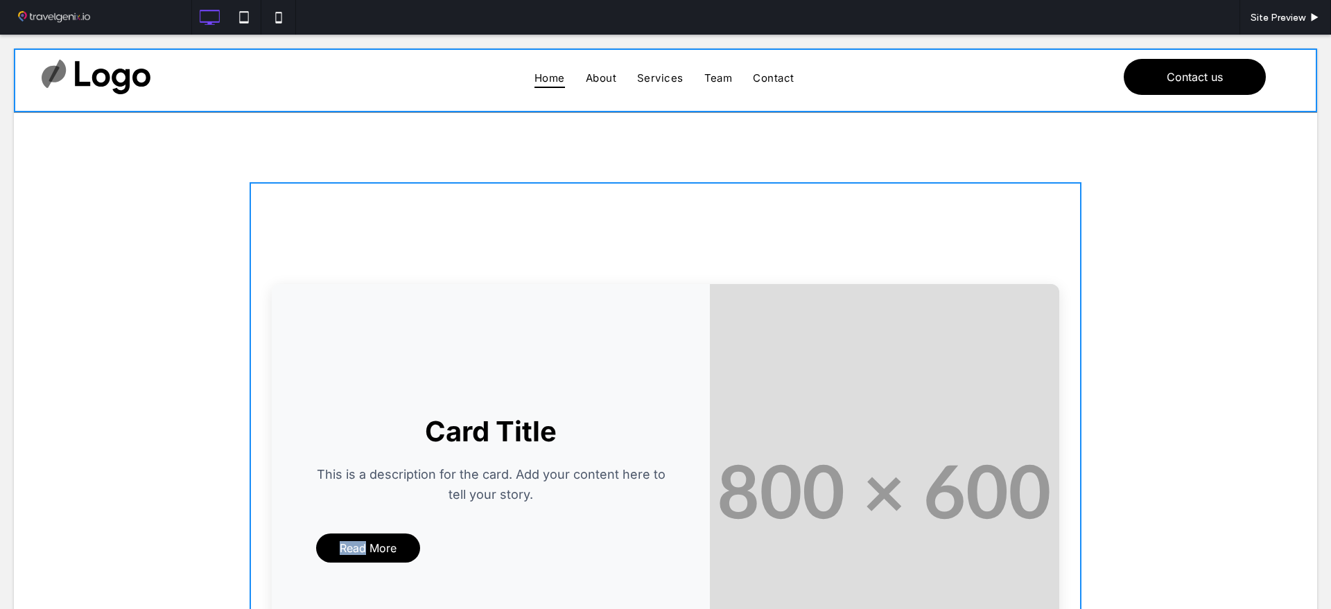
drag, startPoint x: 1164, startPoint y: 346, endPoint x: 1157, endPoint y: 296, distance: 50.4
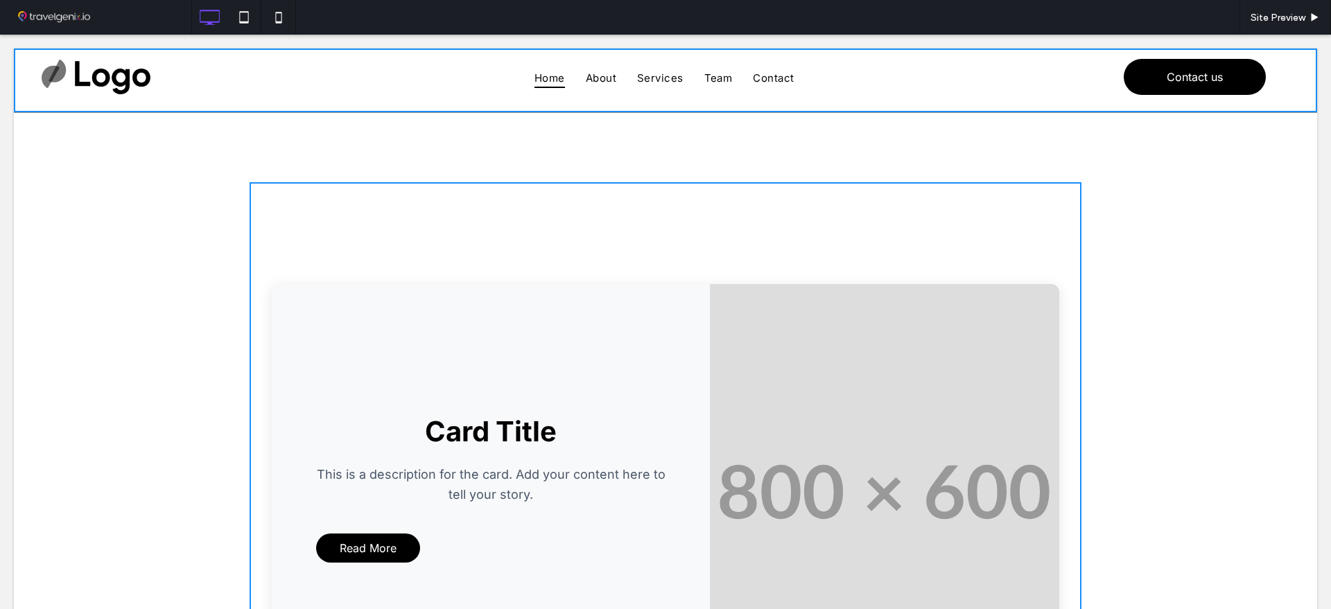
click at [976, 277] on div "Card Title This is a description for the card. Add your content here to tell yo…" at bounding box center [666, 491] width 832 height 575
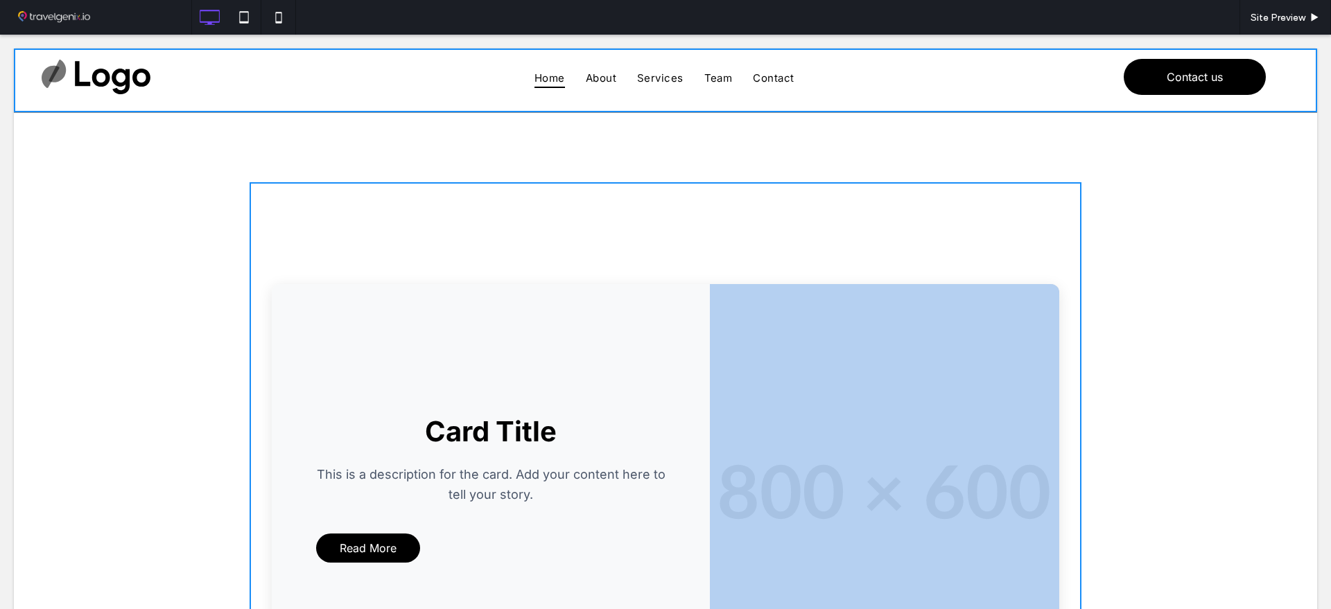
drag, startPoint x: 975, startPoint y: 278, endPoint x: 923, endPoint y: 341, distance: 81.7
click at [942, 331] on div "Card Title This is a description for the card. Add your content here to tell yo…" at bounding box center [666, 491] width 832 height 575
click at [873, 353] on img at bounding box center [884, 492] width 349 height 416
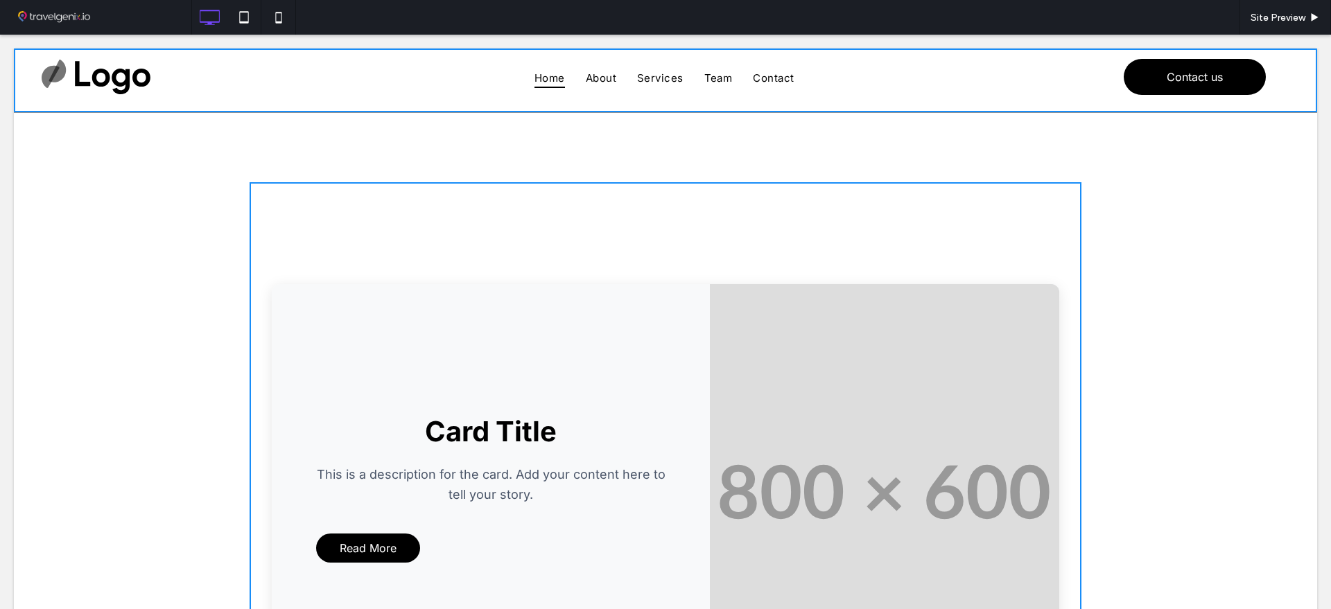
click at [379, 330] on div "Card Title This is a description for the card. Add your content here to tell yo…" at bounding box center [491, 492] width 438 height 416
drag, startPoint x: 387, startPoint y: 332, endPoint x: 398, endPoint y: 333, distance: 11.2
click at [388, 333] on div "Card Title This is a description for the card. Add your content here to tell yo…" at bounding box center [491, 492] width 438 height 416
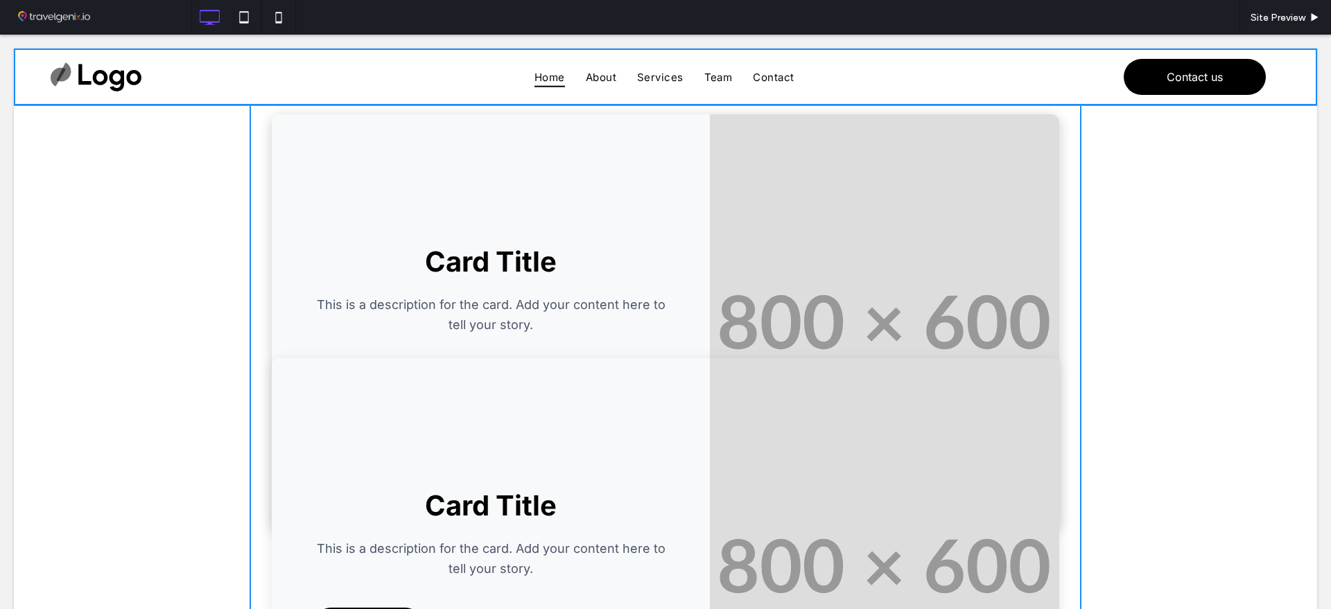
scroll to position [1126, 0]
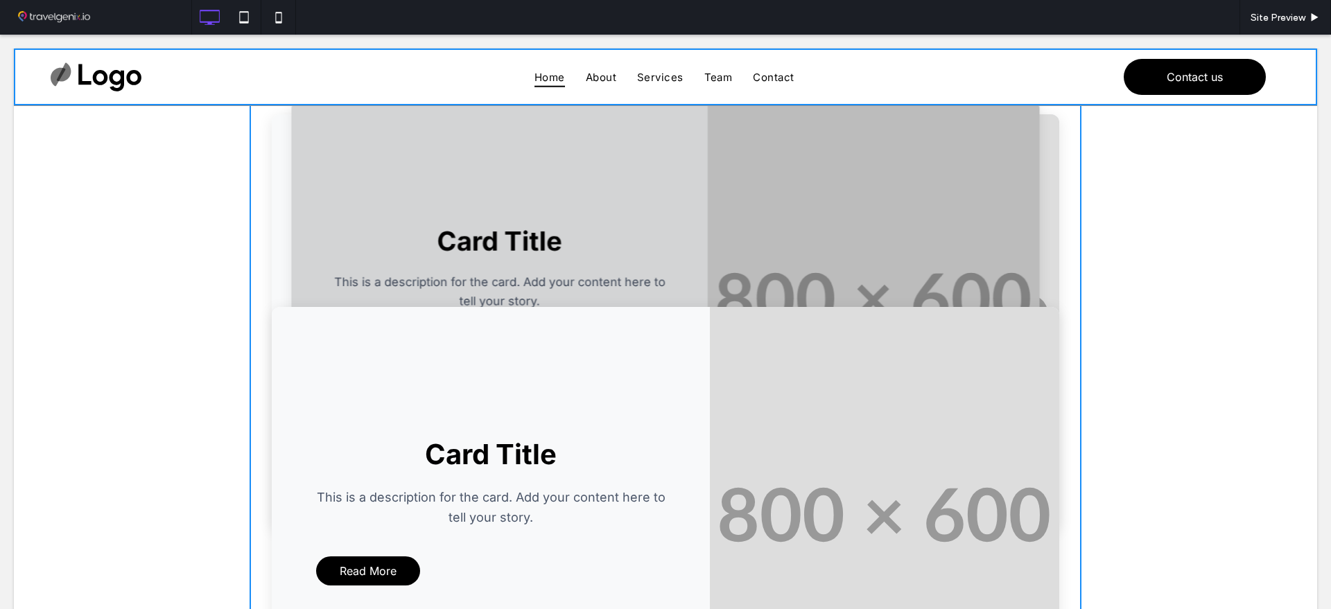
click at [378, 424] on div "Card Title This is a description for the card. Add your content here to tell yo…" at bounding box center [491, 515] width 438 height 416
click at [141, 97] on div at bounding box center [665, 77] width 1303 height 57
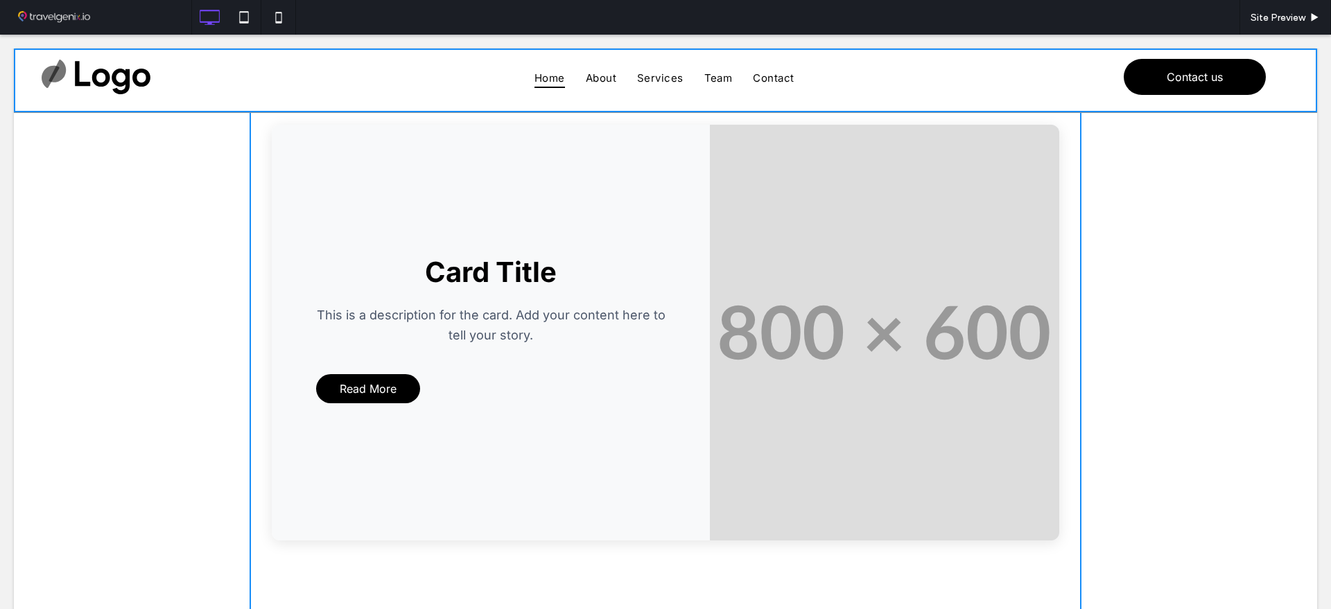
scroll to position [0, 0]
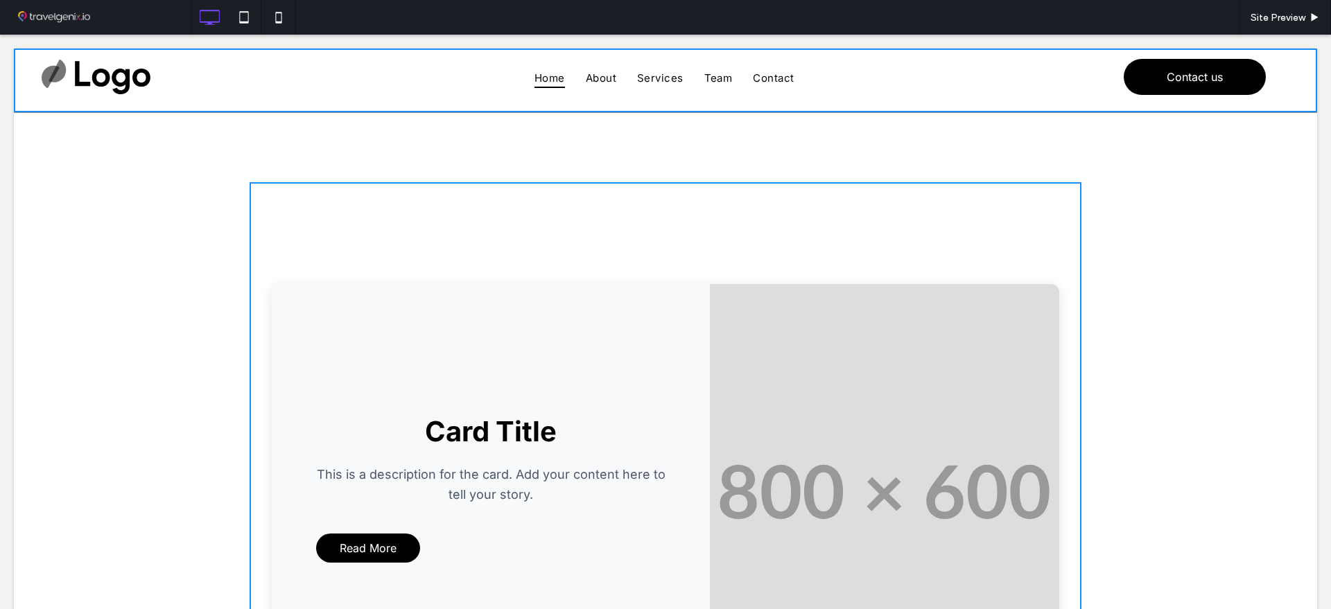
click at [420, 319] on div "Card Title This is a description for the card. Add your content here to tell yo…" at bounding box center [491, 492] width 438 height 416
click at [401, 300] on div "Card Title This is a description for the card. Add your content here to tell yo…" at bounding box center [491, 492] width 438 height 416
click at [318, 315] on div "Card Title This is a description for the card. Add your content here to tell yo…" at bounding box center [491, 492] width 438 height 416
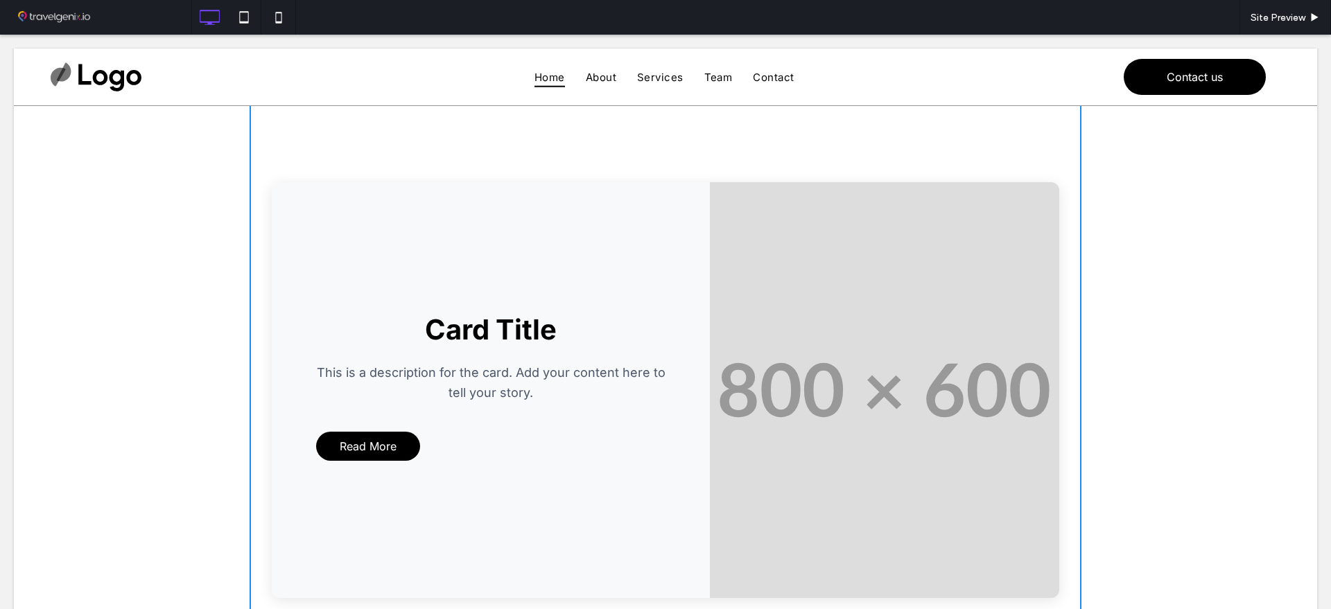
scroll to position [87, 0]
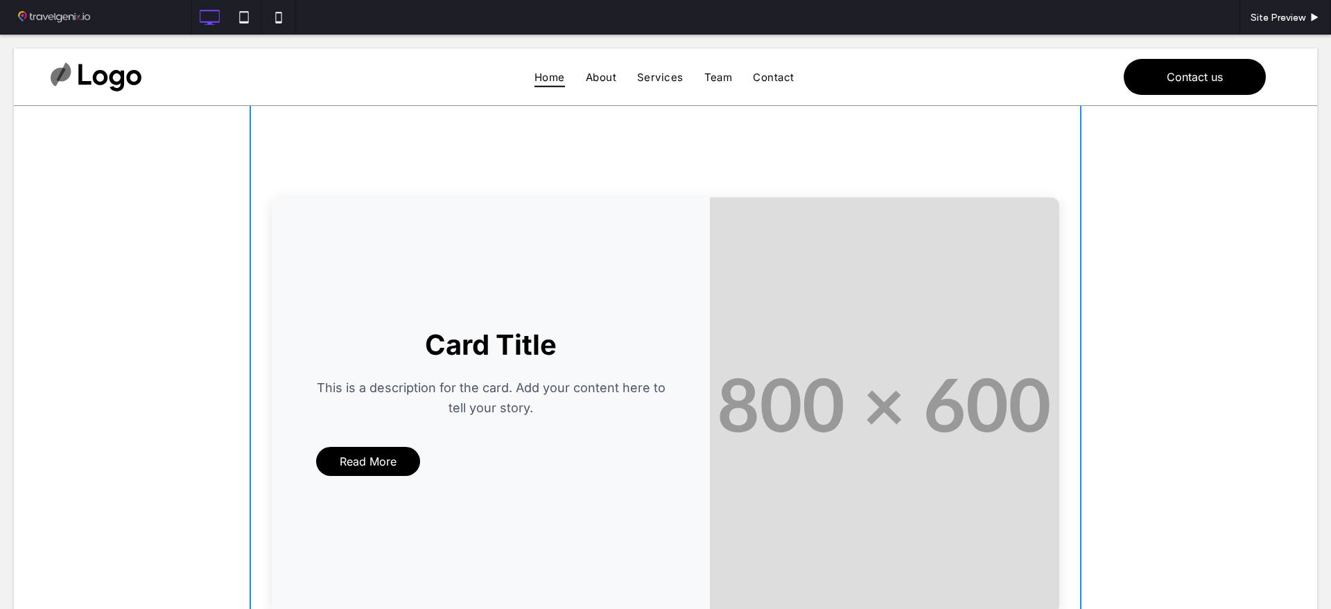
click at [457, 247] on div "Card Title This is a description for the card. Add your content here to tell yo…" at bounding box center [491, 406] width 438 height 416
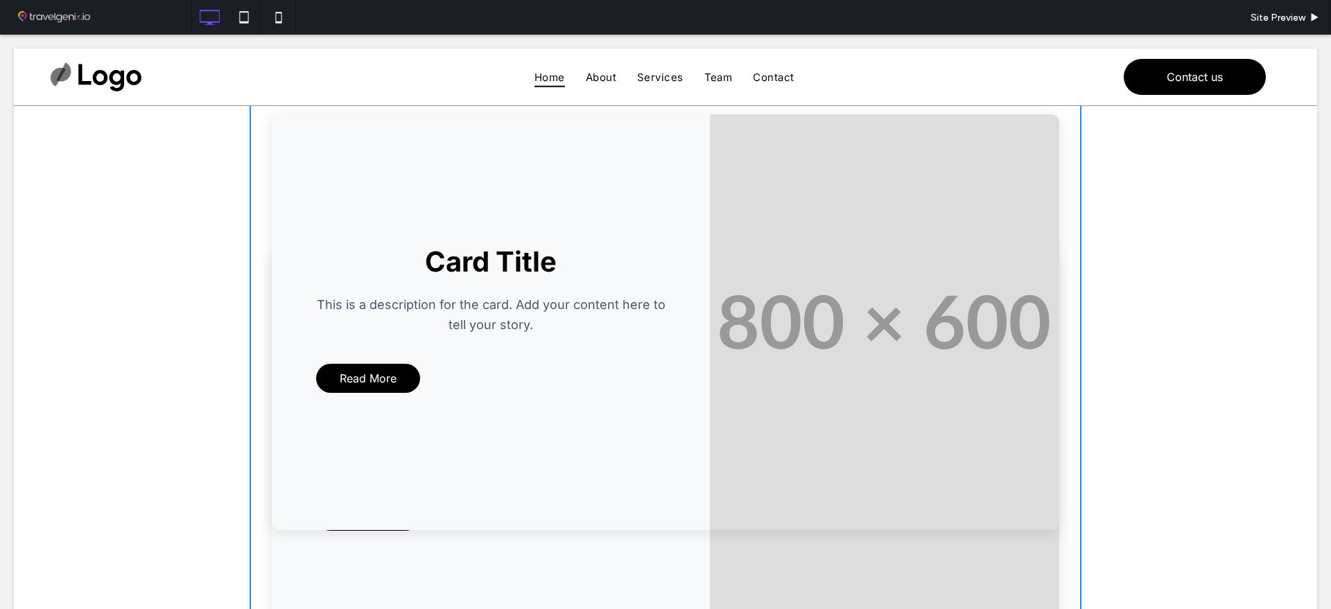
scroll to position [347, 0]
click at [676, 381] on div "Card Title This is a description for the card. Add your content here to tell yo…" at bounding box center [491, 322] width 438 height 416
click at [540, 168] on div "Card Title This is a description for the card. Add your content here to tell yo…" at bounding box center [491, 322] width 438 height 416
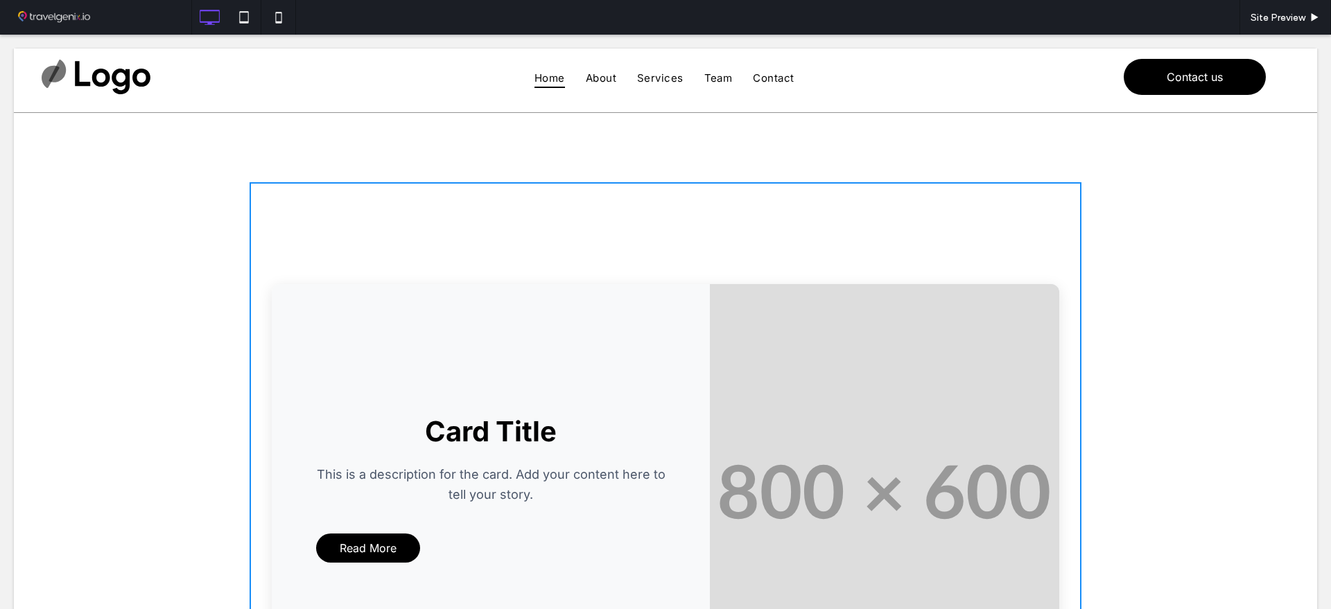
click at [683, 309] on div "Card Title This is a description for the card. Add your content here to tell yo…" at bounding box center [491, 492] width 438 height 416
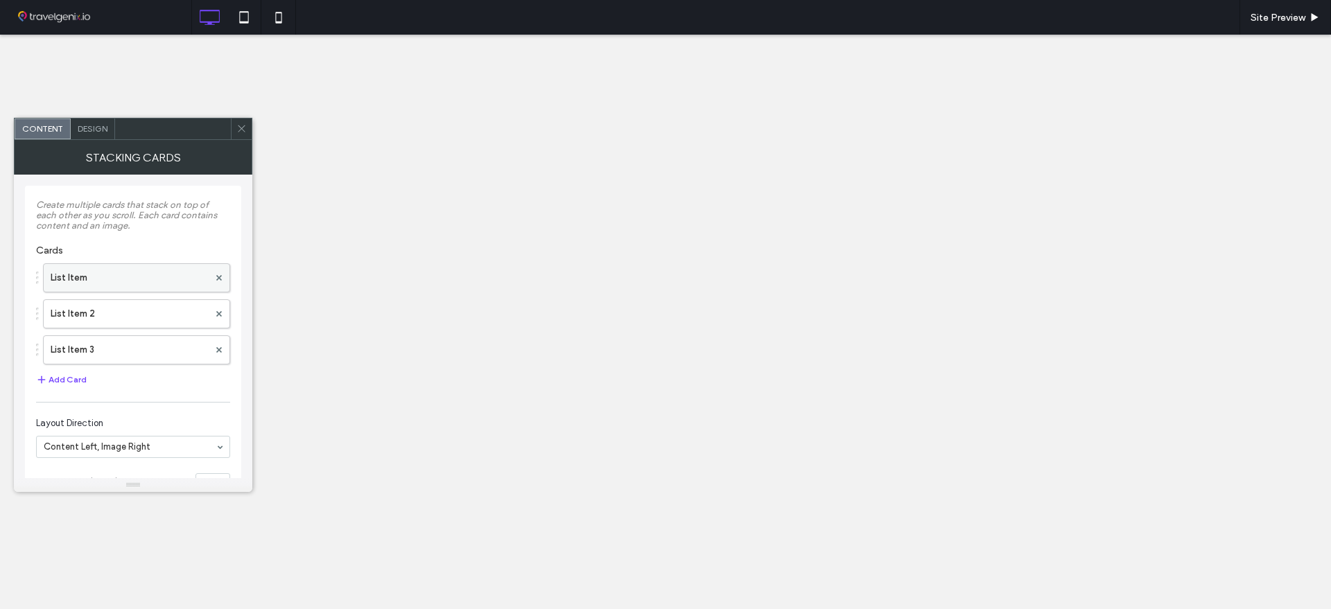
click at [89, 280] on label "List Item" at bounding box center [130, 278] width 158 height 28
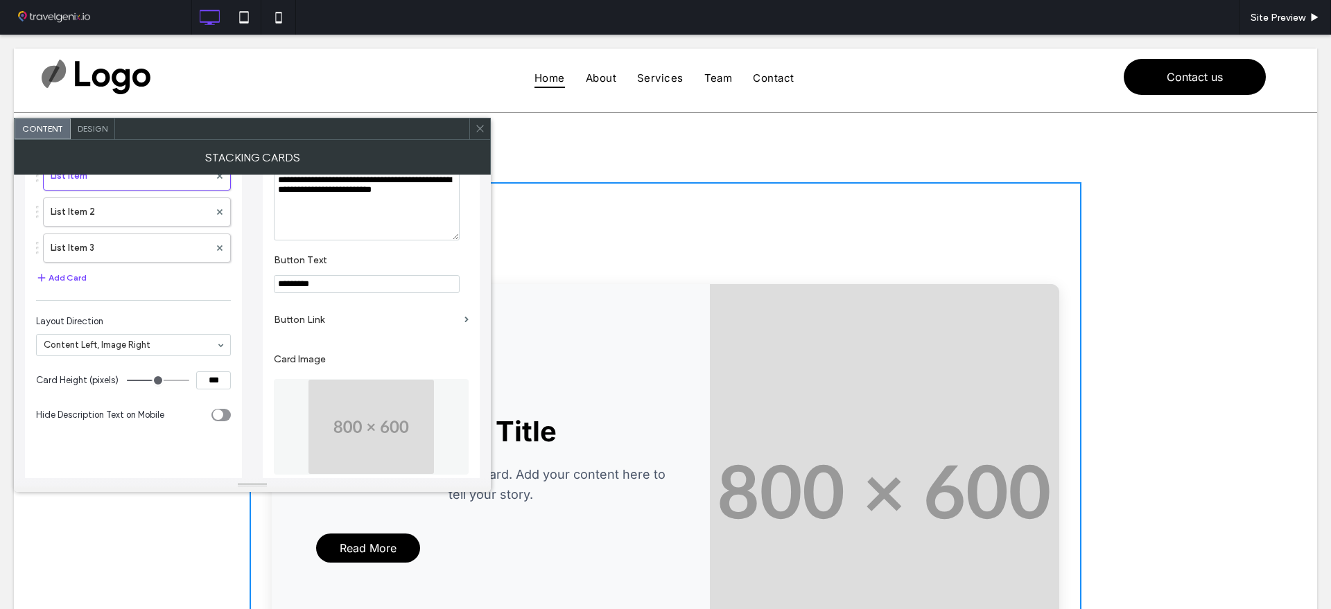
scroll to position [193, 0]
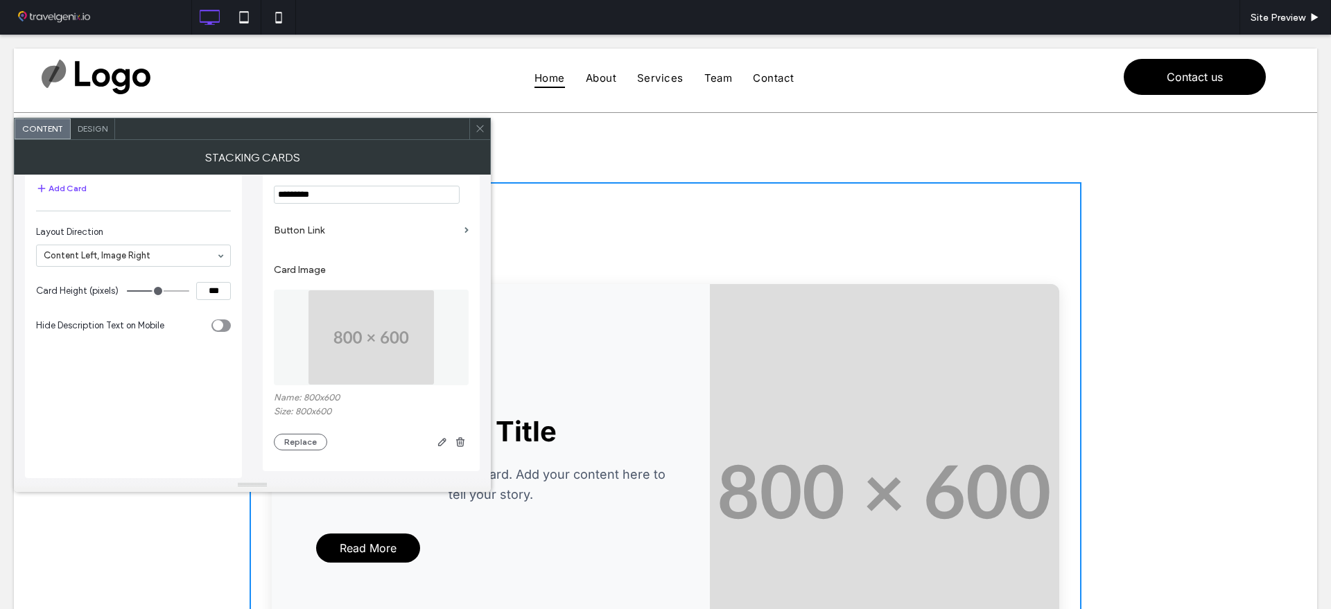
click at [378, 360] on img at bounding box center [371, 338] width 127 height 96
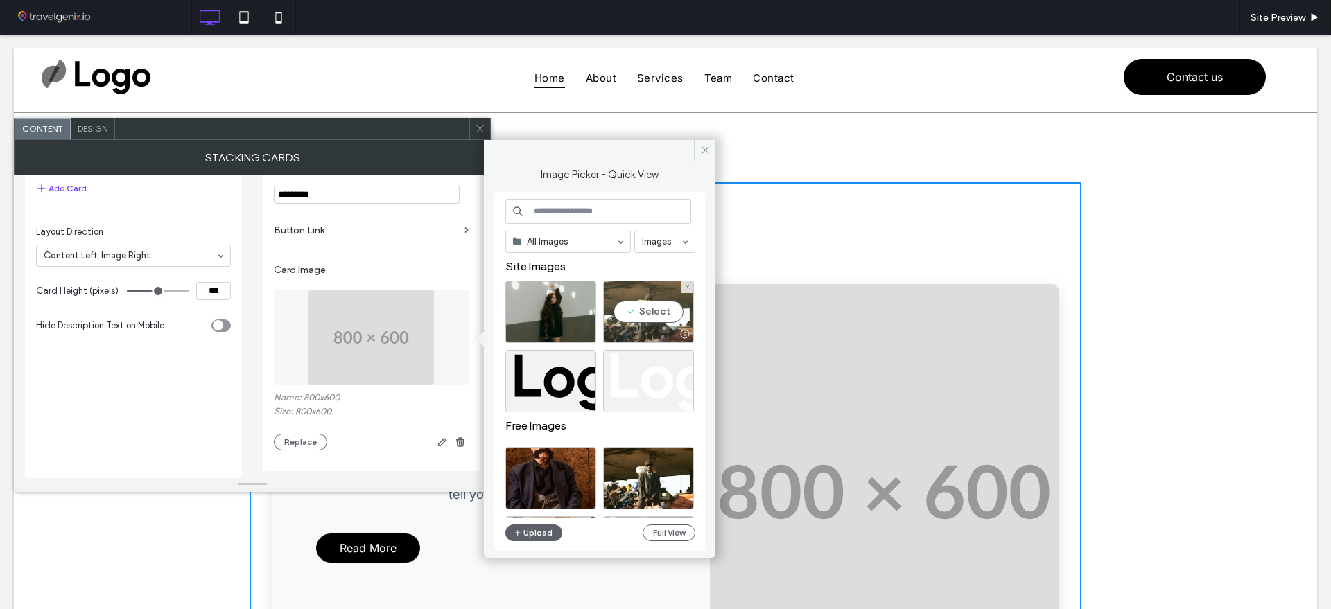
click at [647, 330] on div at bounding box center [648, 334] width 89 height 17
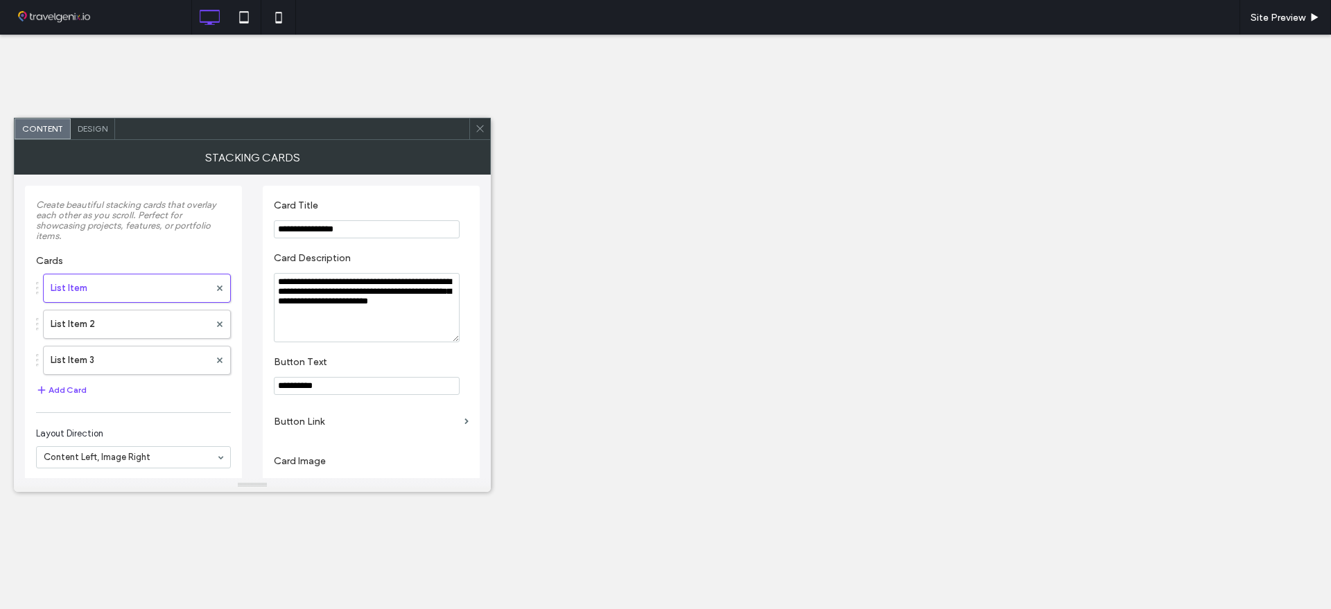
click at [362, 481] on img at bounding box center [371, 529] width 127 height 96
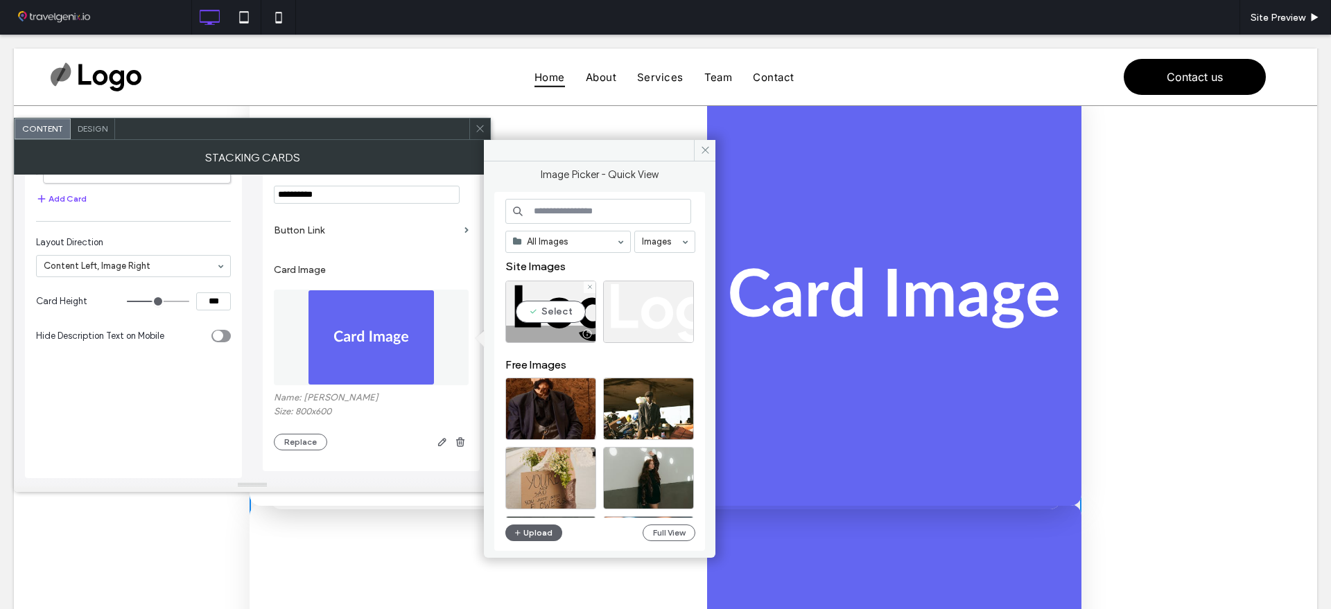
scroll to position [606, 0]
click at [559, 421] on div "Select" at bounding box center [550, 409] width 91 height 62
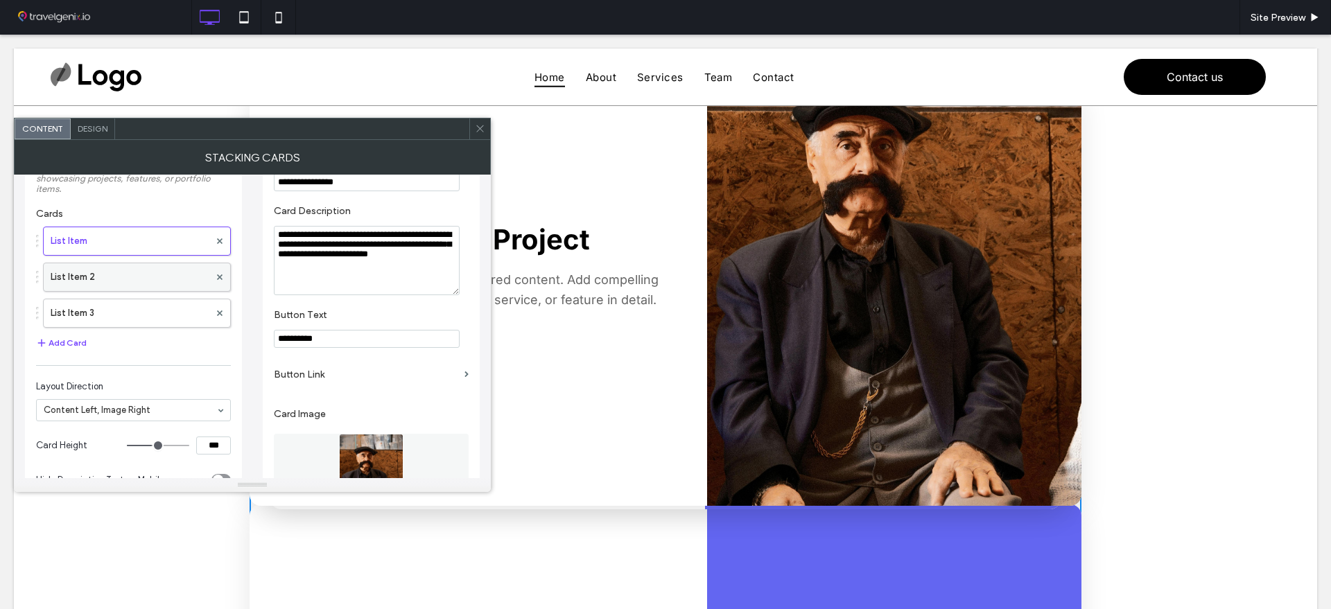
scroll to position [19, 0]
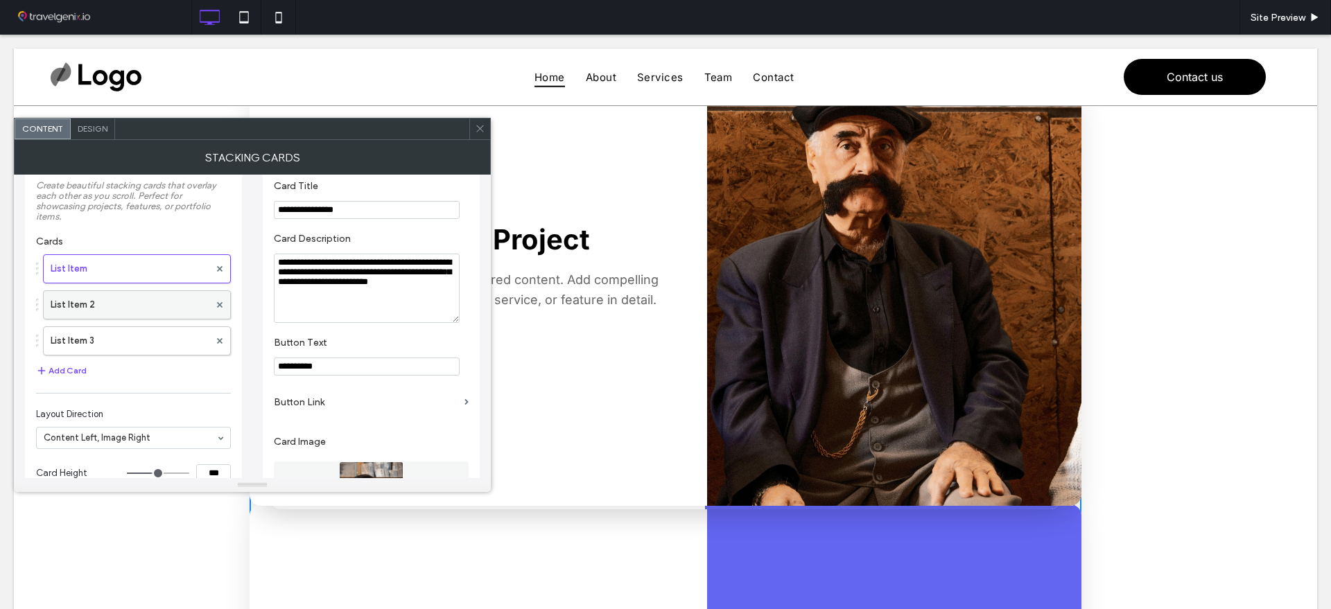
click at [110, 300] on label "List Item 2" at bounding box center [130, 305] width 159 height 28
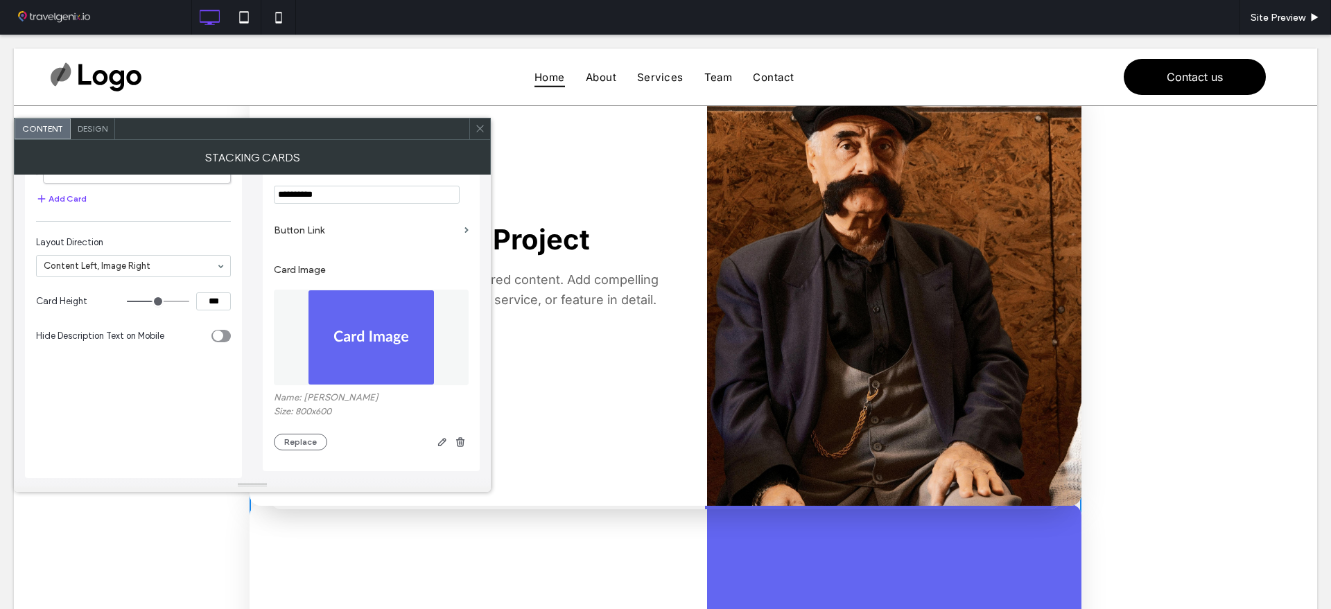
scroll to position [106, 0]
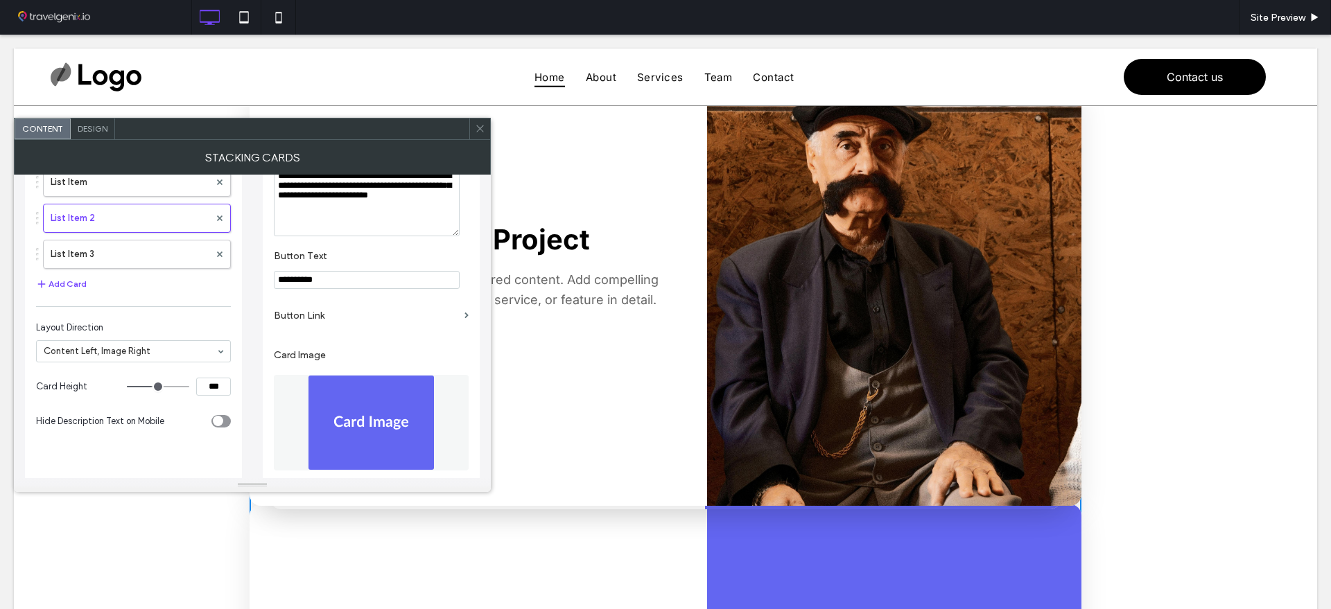
click at [377, 340] on div "Card Image Name: white Size: 800x600 Replace" at bounding box center [371, 438] width 195 height 207
click at [372, 394] on img at bounding box center [371, 423] width 127 height 96
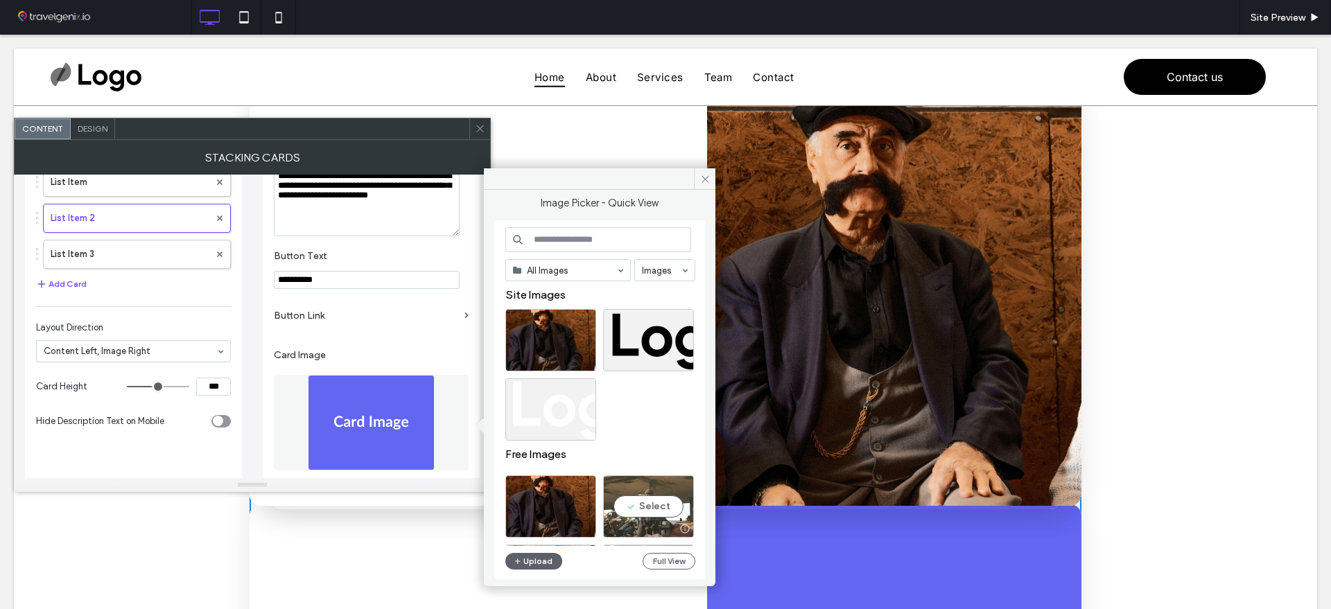
click at [633, 510] on div "Select" at bounding box center [648, 506] width 91 height 62
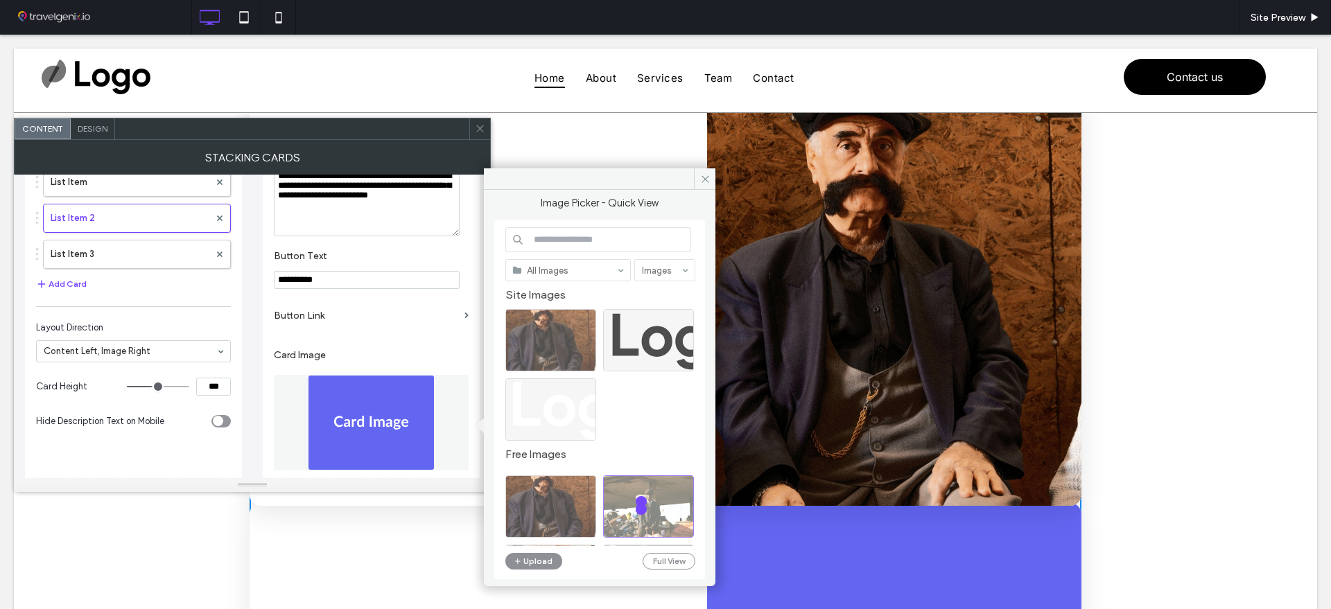
scroll to position [0, 0]
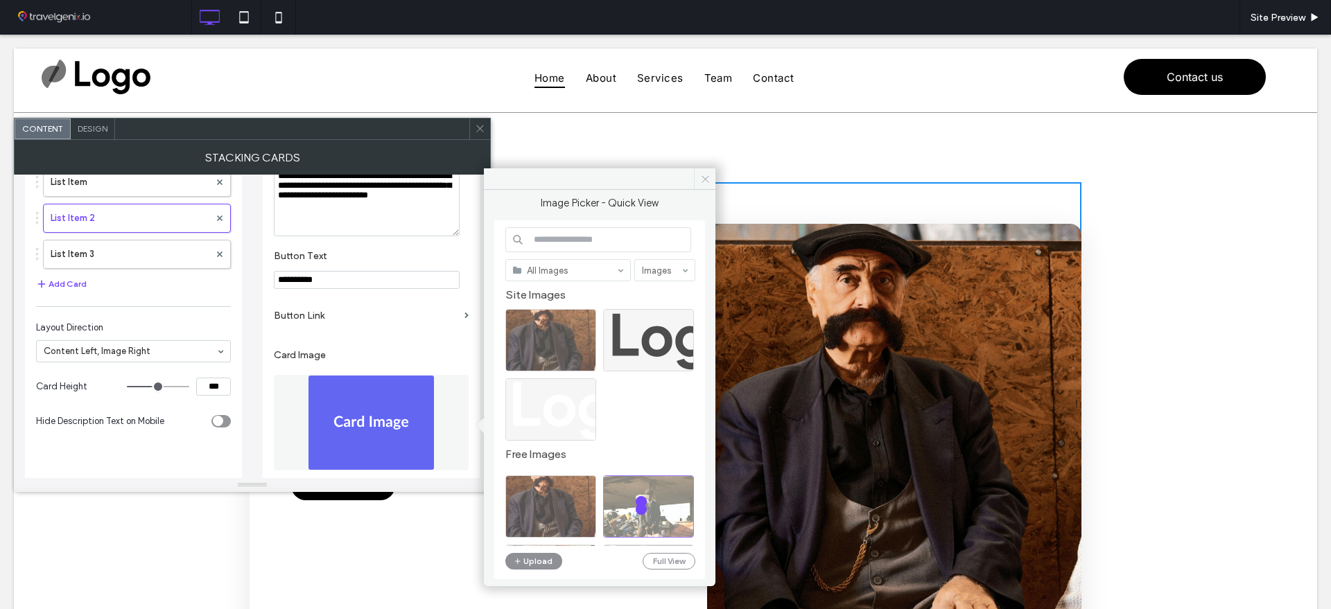
click at [705, 182] on icon at bounding box center [705, 179] width 10 height 10
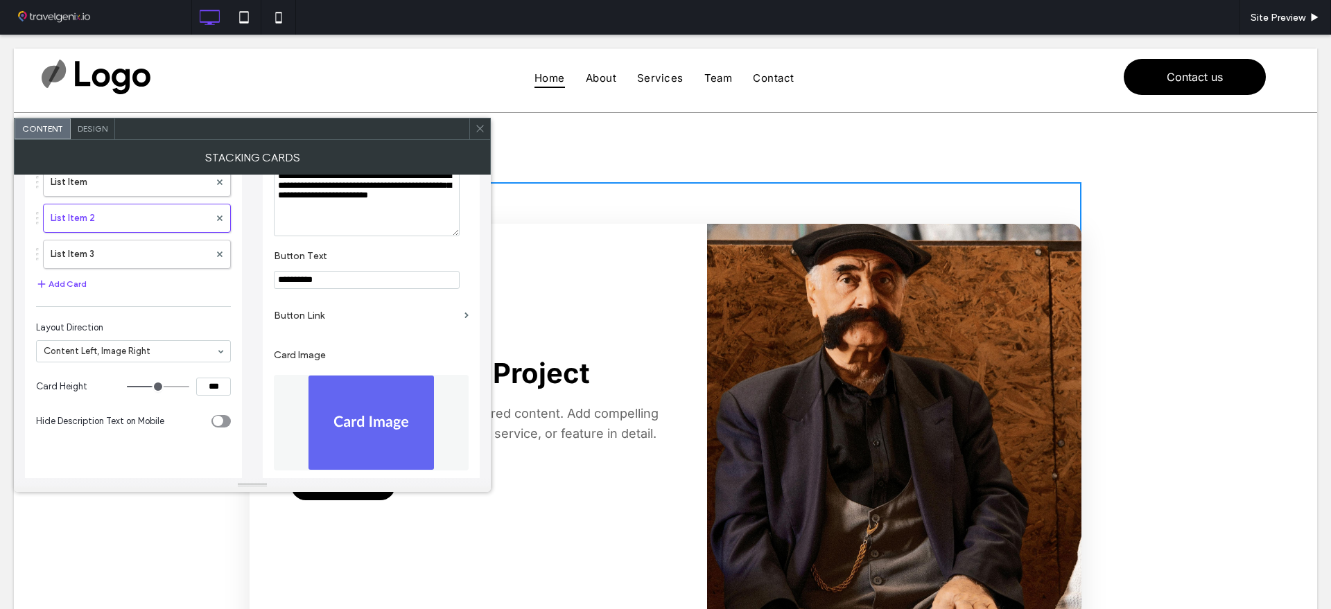
click at [485, 137] on div at bounding box center [479, 129] width 21 height 21
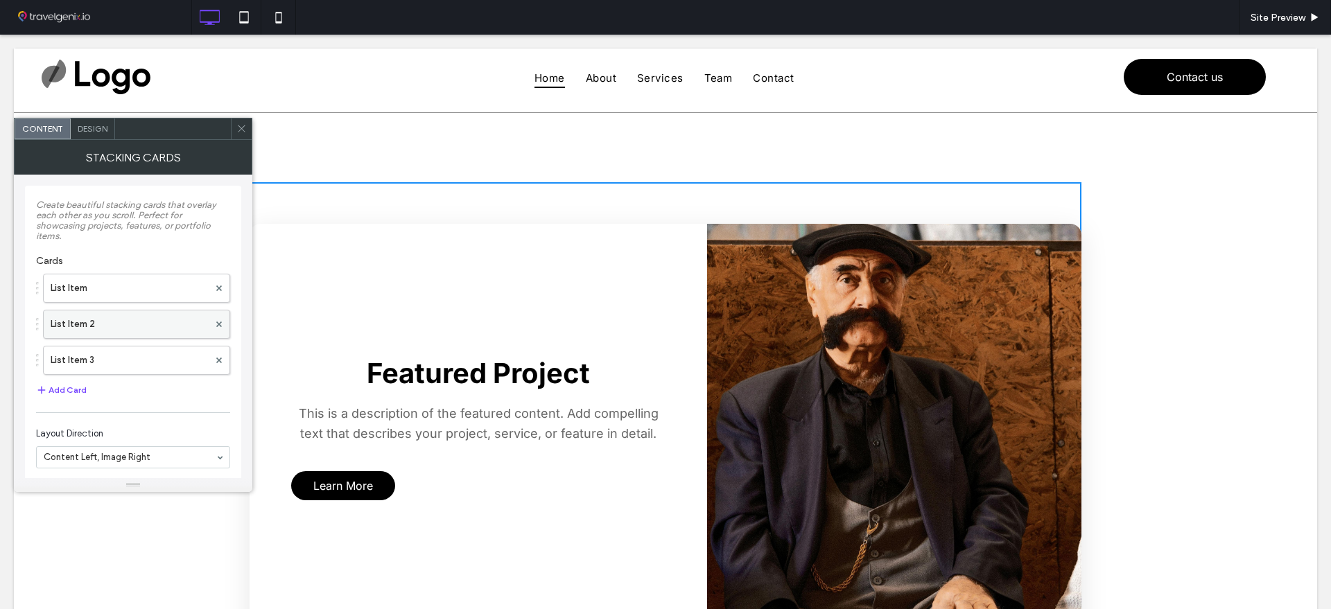
click at [77, 322] on label "List Item 2" at bounding box center [130, 325] width 158 height 28
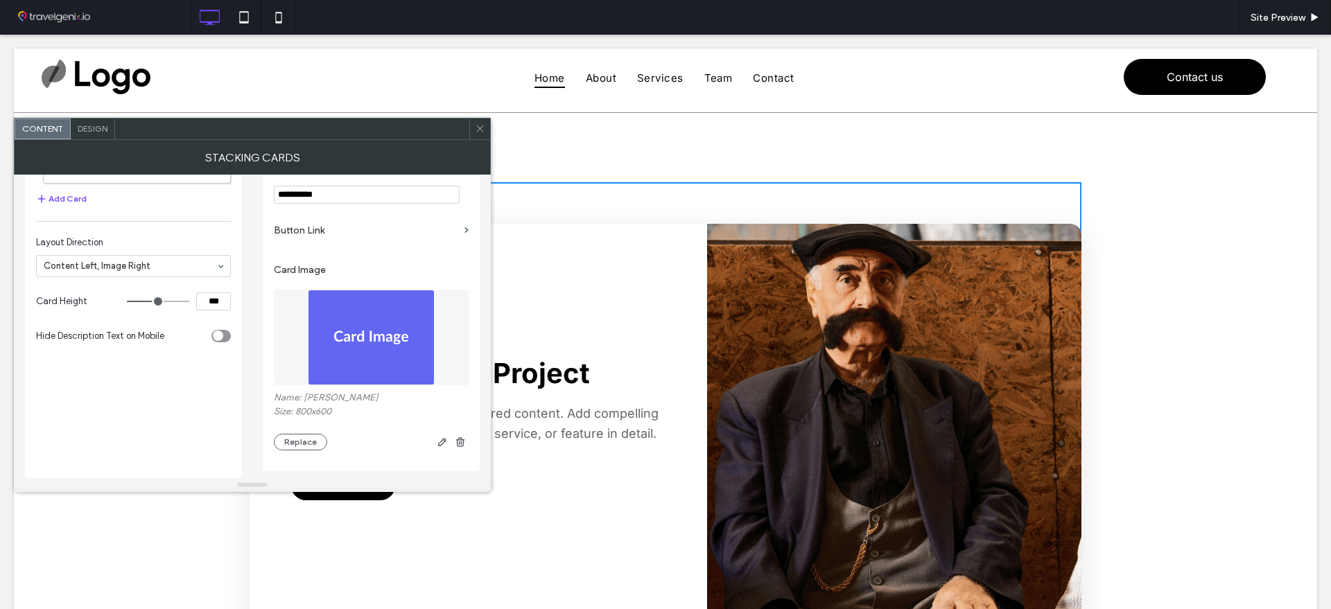
scroll to position [193, 0]
click at [373, 342] on img at bounding box center [371, 338] width 127 height 96
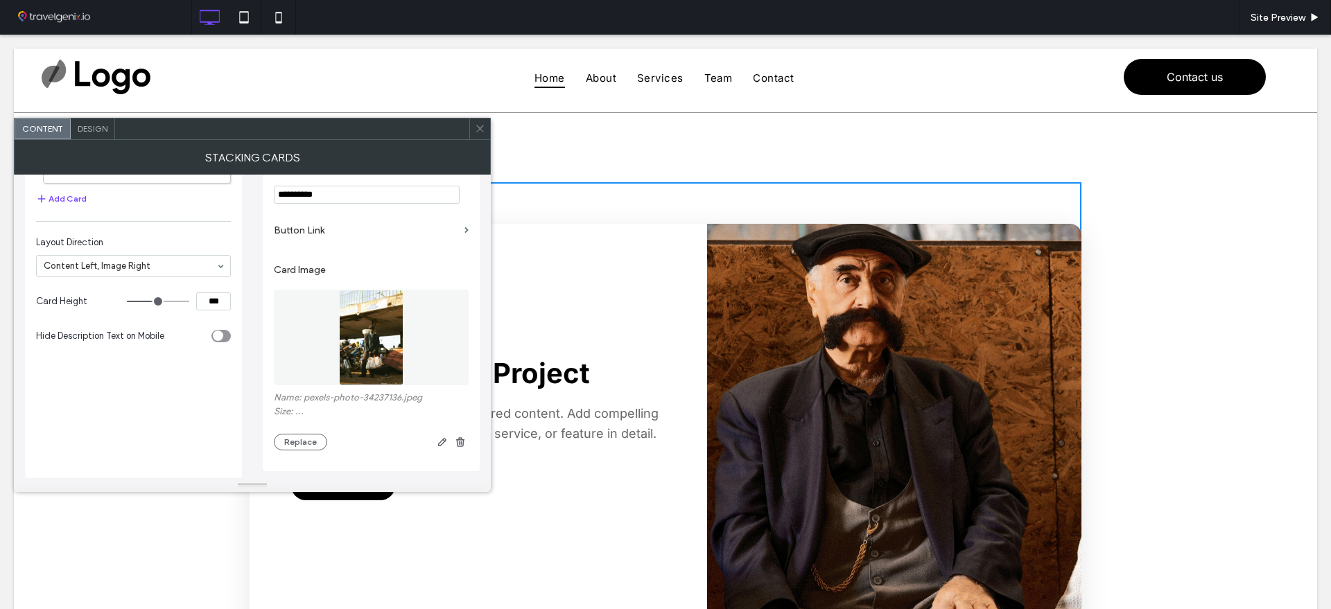
click at [654, 483] on div "Featured Project This is a description of the featured content. Add compelling …" at bounding box center [478, 432] width 457 height 416
click at [350, 349] on img at bounding box center [371, 336] width 64 height 96
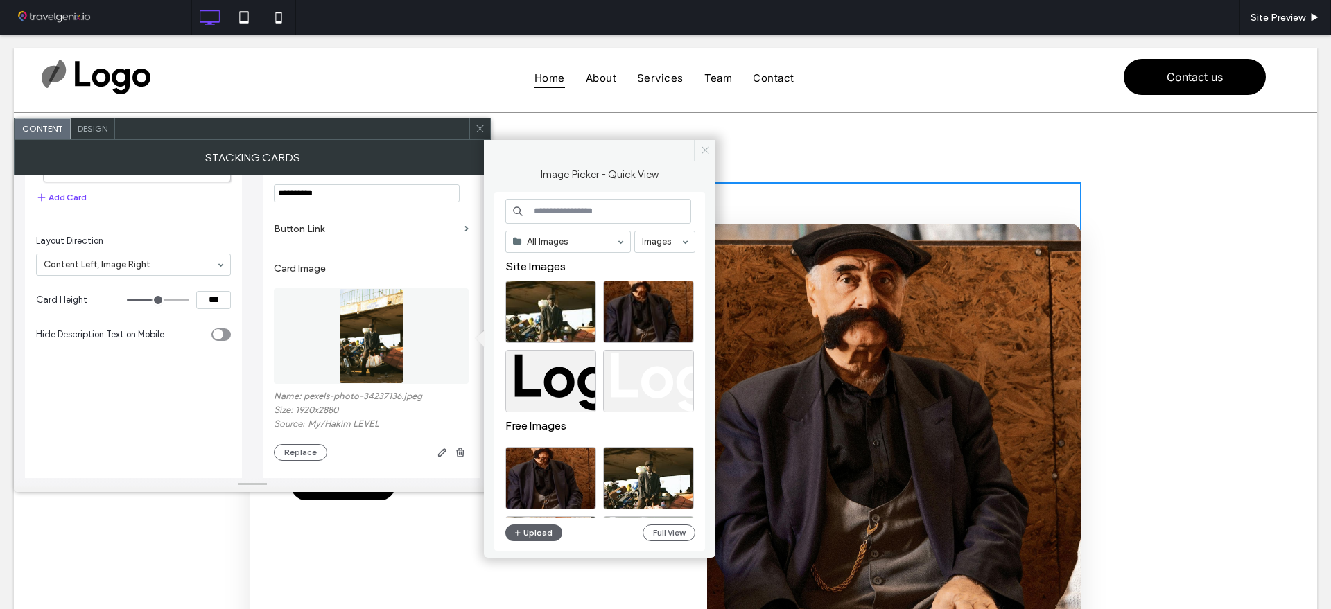
click at [701, 152] on icon at bounding box center [705, 150] width 10 height 10
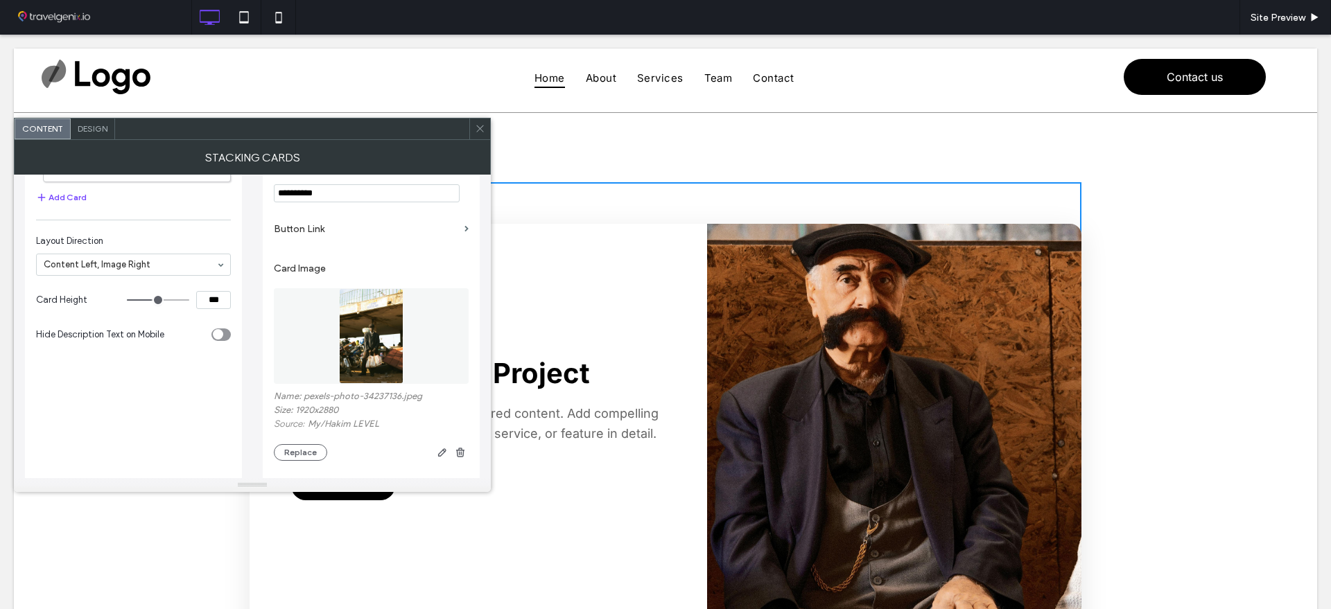
drag, startPoint x: 482, startPoint y: 135, endPoint x: 539, endPoint y: 112, distance: 61.9
click at [482, 135] on span at bounding box center [480, 129] width 10 height 21
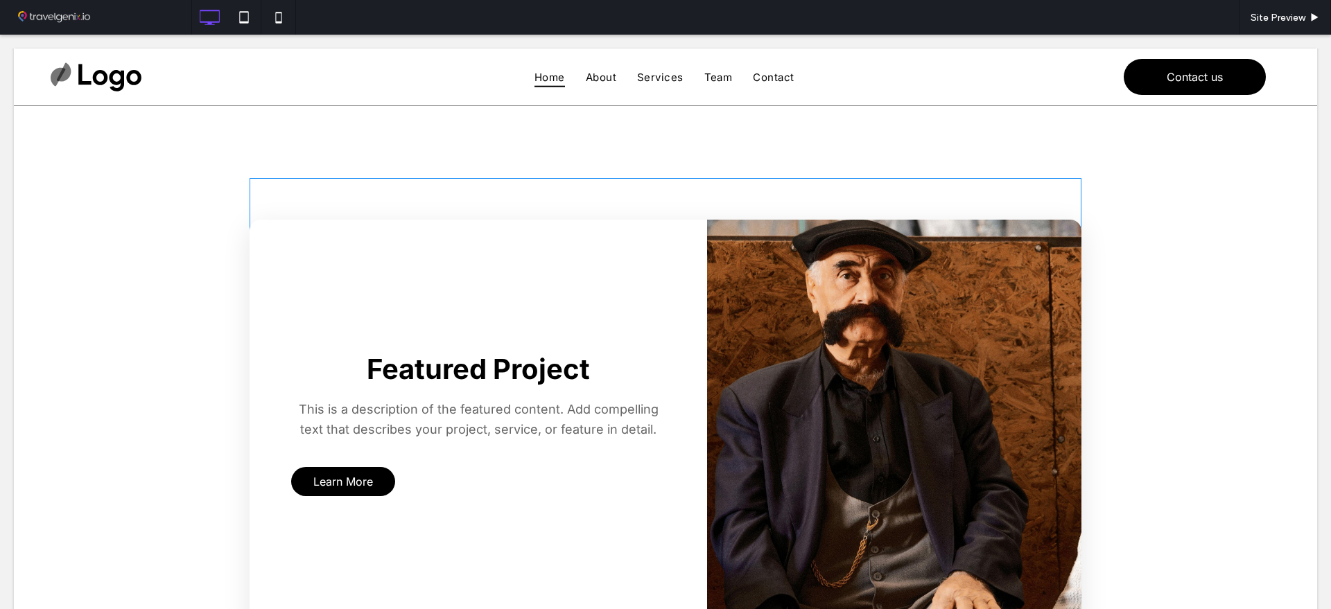
scroll to position [0, 0]
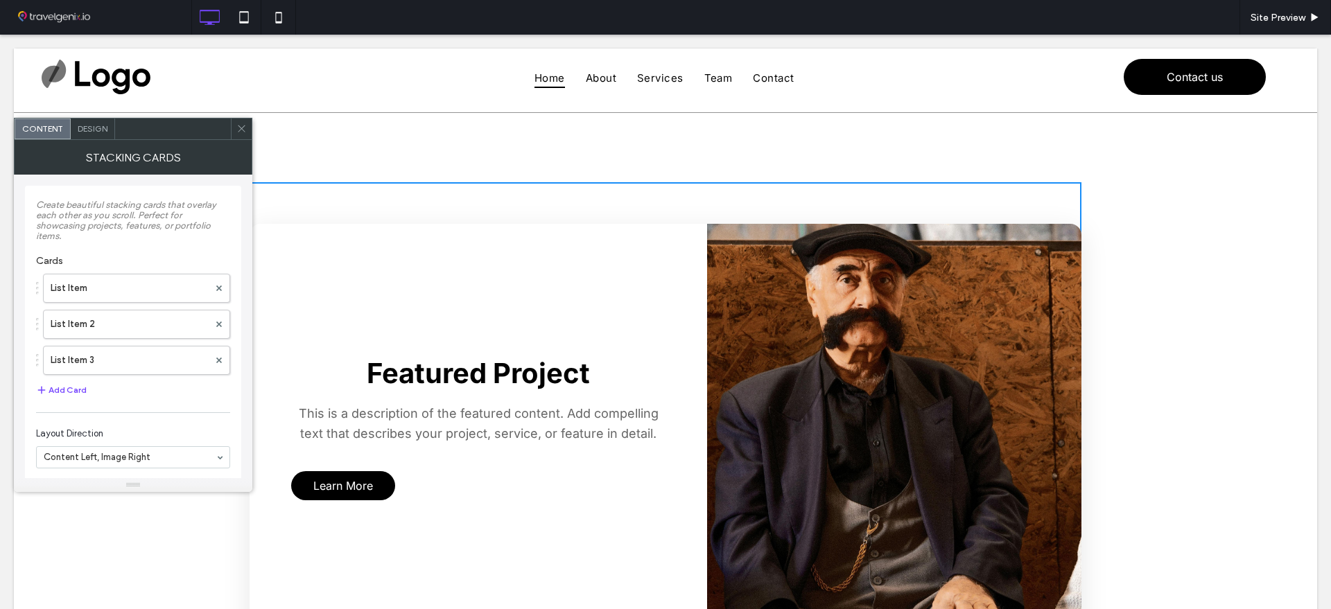
click at [88, 134] on div "Design" at bounding box center [93, 129] width 44 height 21
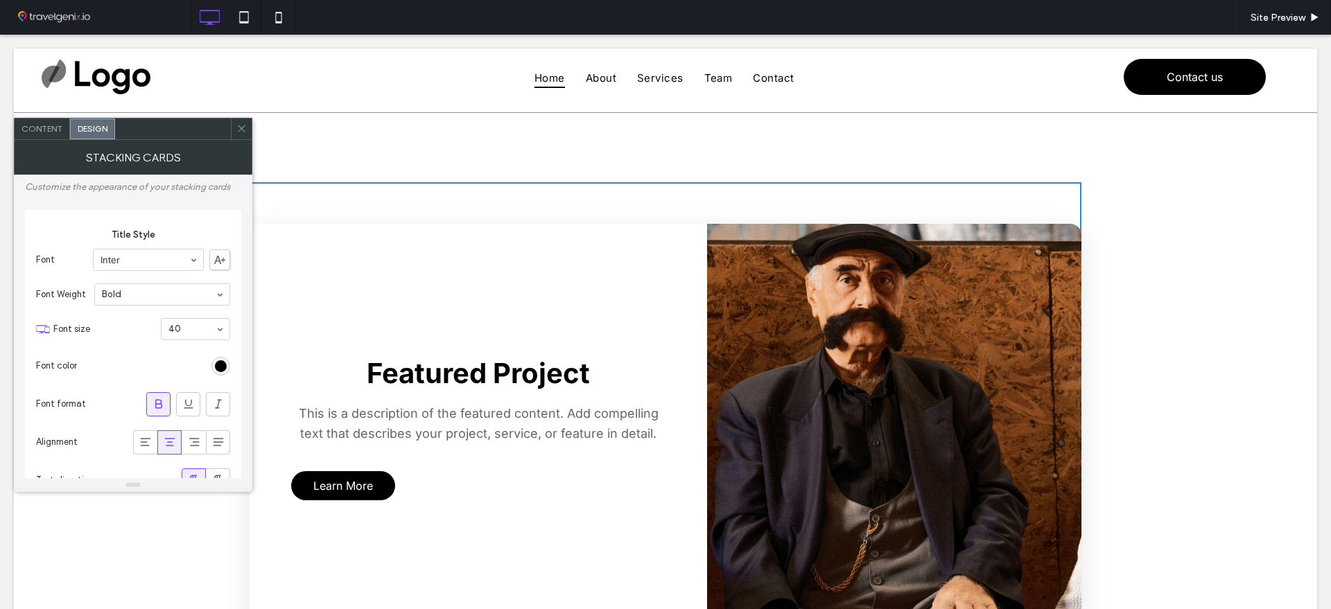
type input "**"
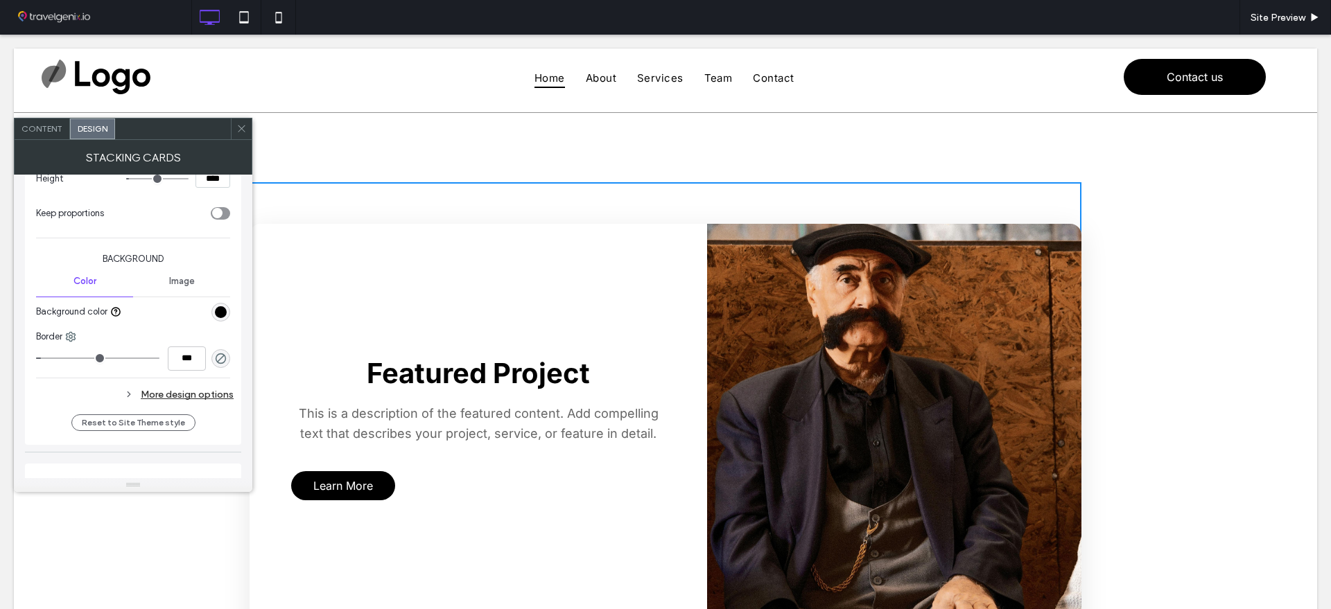
scroll to position [1040, 0]
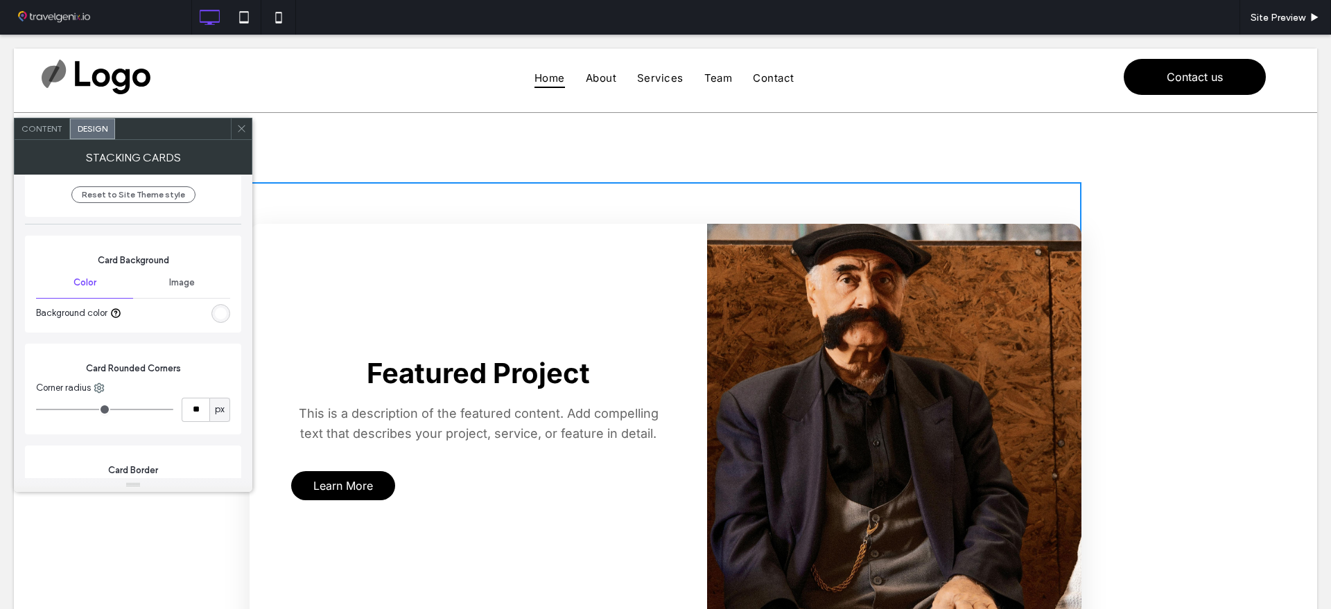
click at [215, 313] on div "rgb(255, 255, 255)" at bounding box center [221, 314] width 12 height 12
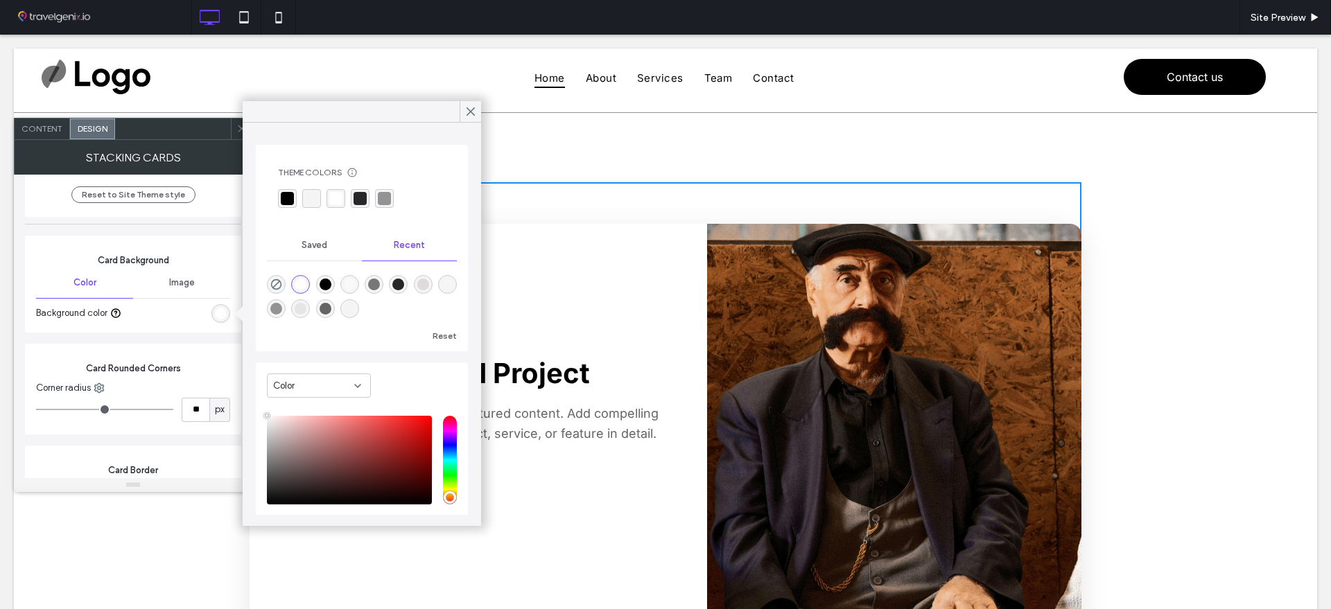
click at [358, 198] on div "rgba(39, 39, 39, 1)" at bounding box center [359, 198] width 13 height 13
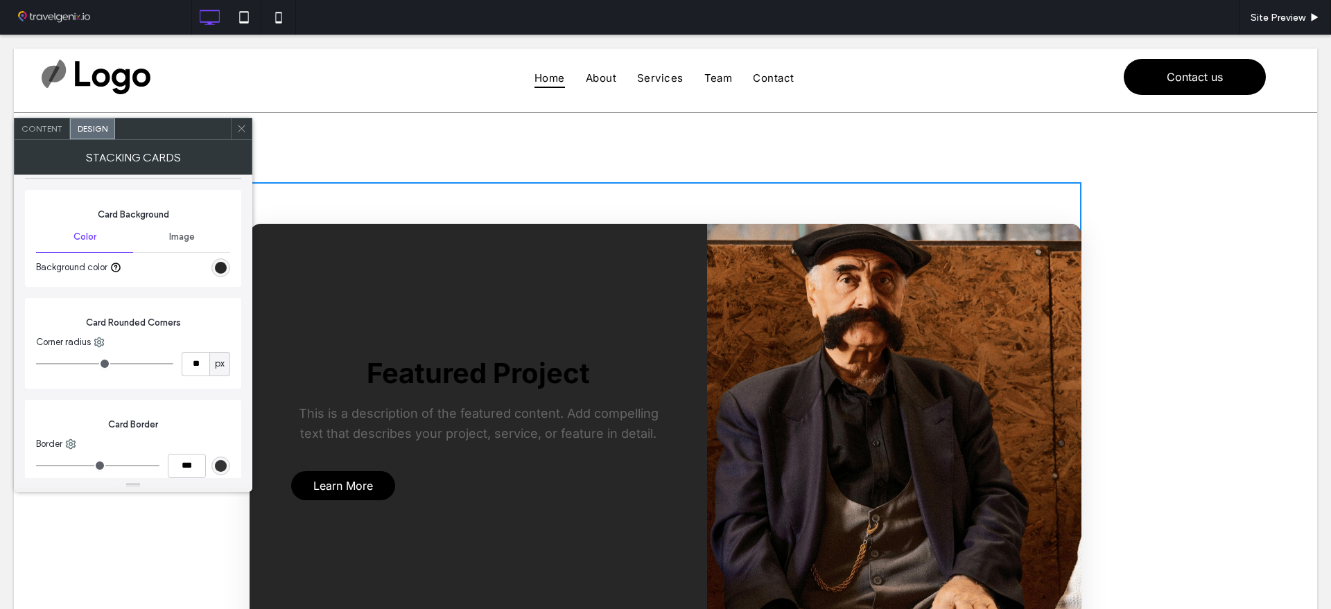
scroll to position [1126, 0]
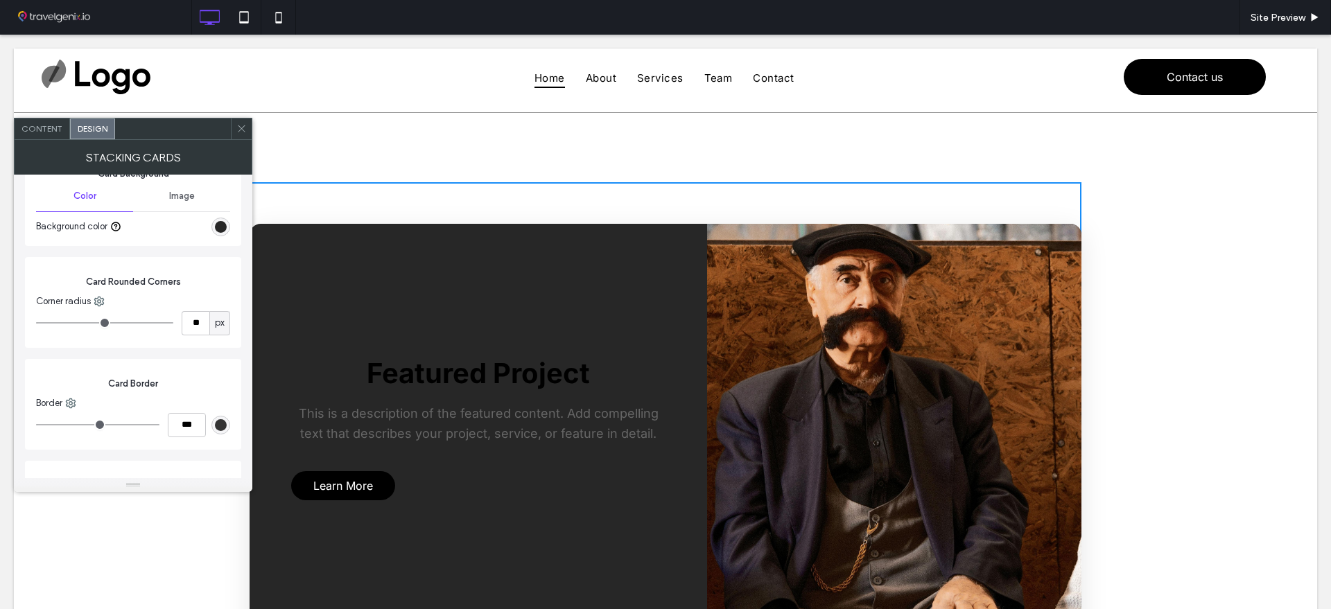
type input "**"
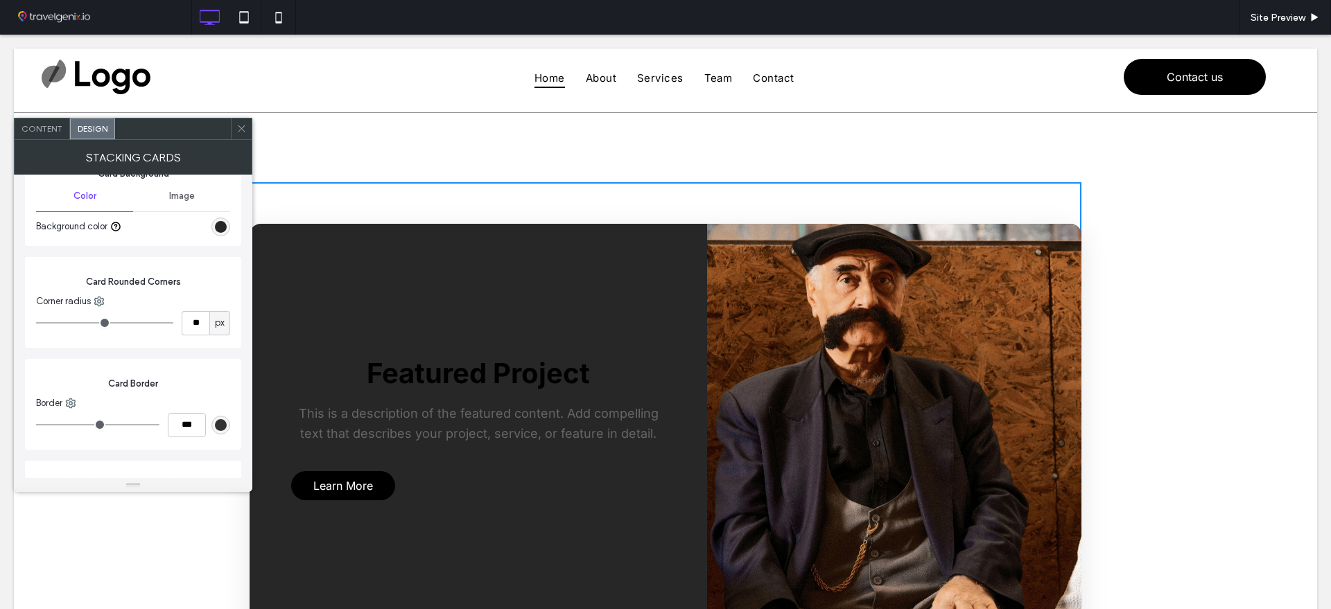
type input "**"
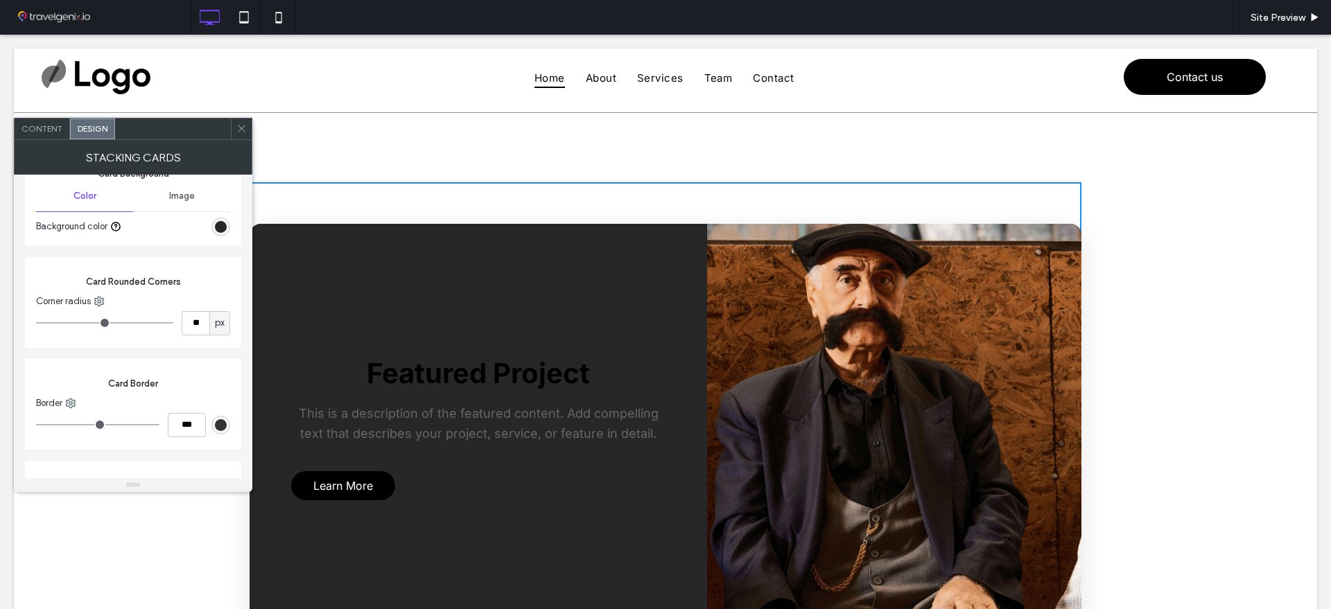
type input "**"
drag, startPoint x: 94, startPoint y: 319, endPoint x: 107, endPoint y: 322, distance: 13.6
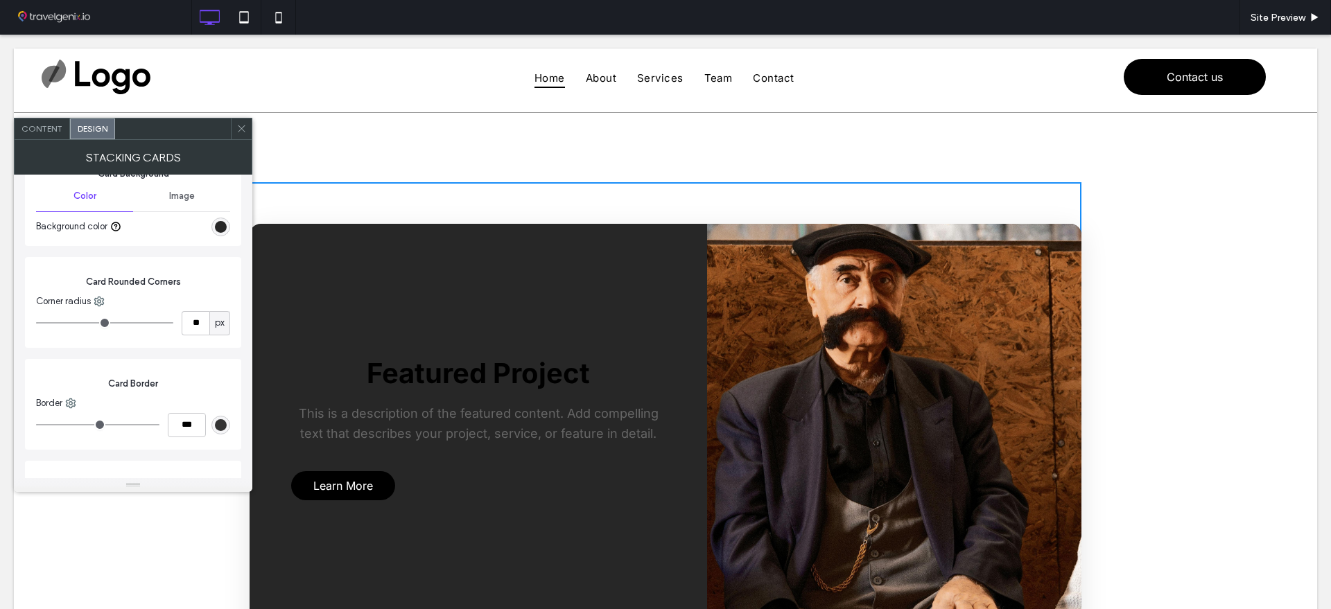
click at [107, 322] on input "range" at bounding box center [104, 322] width 137 height 1
type input "**"
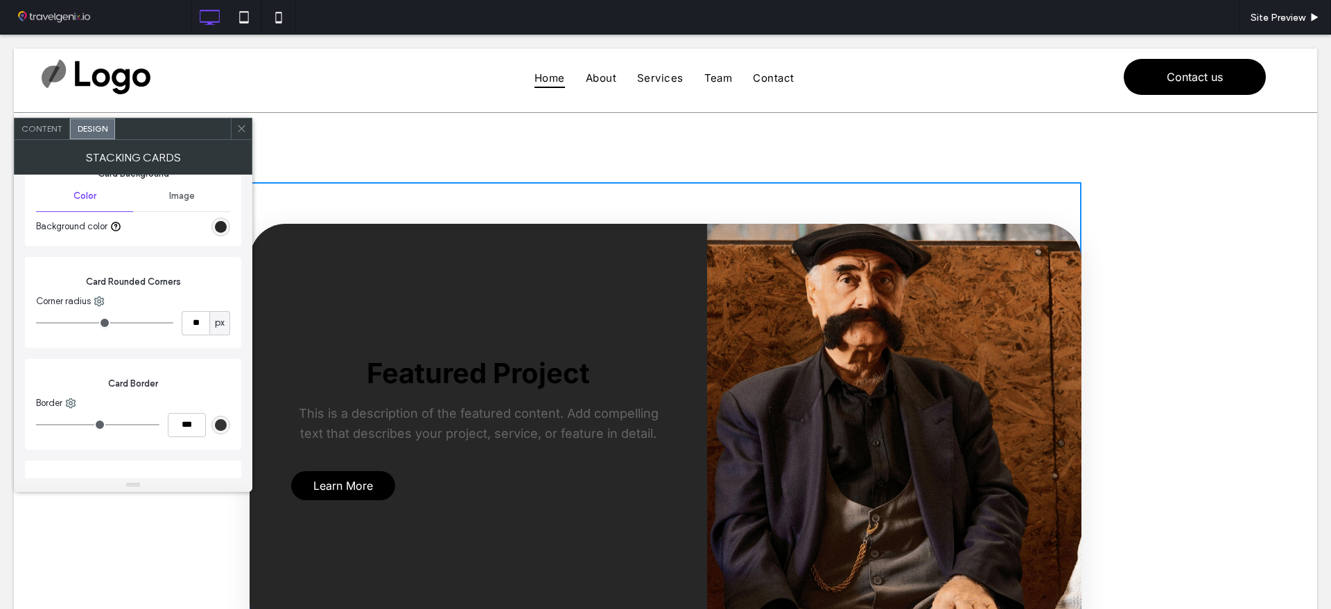
type input "**"
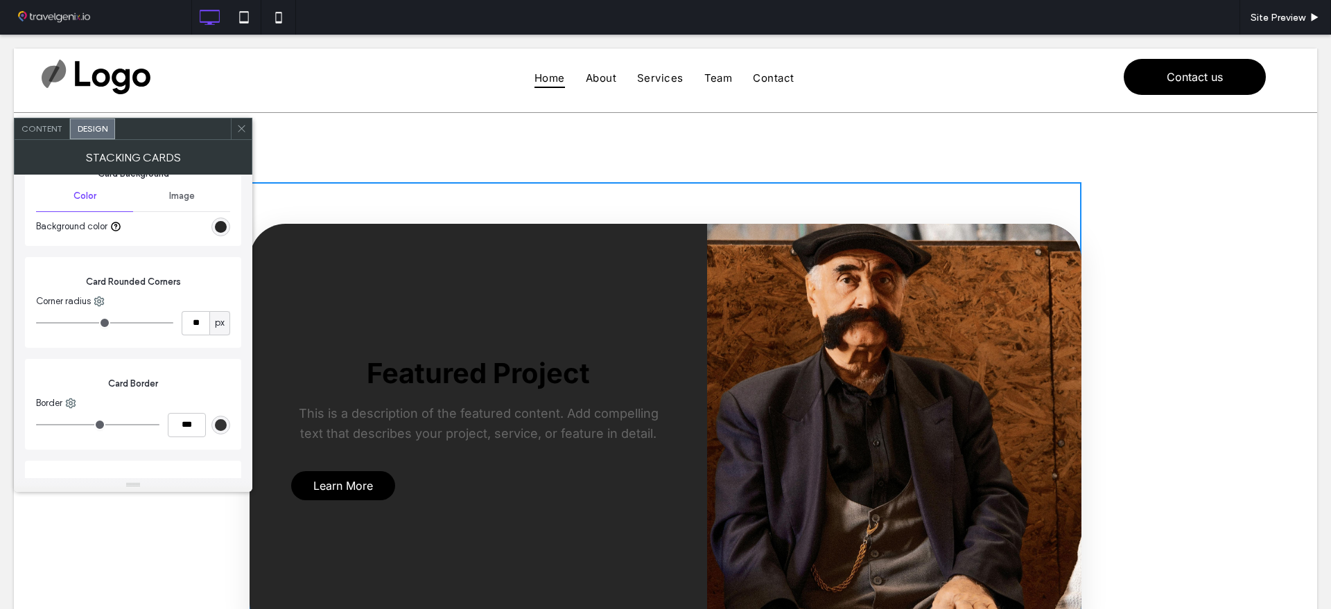
type input "**"
type input "*"
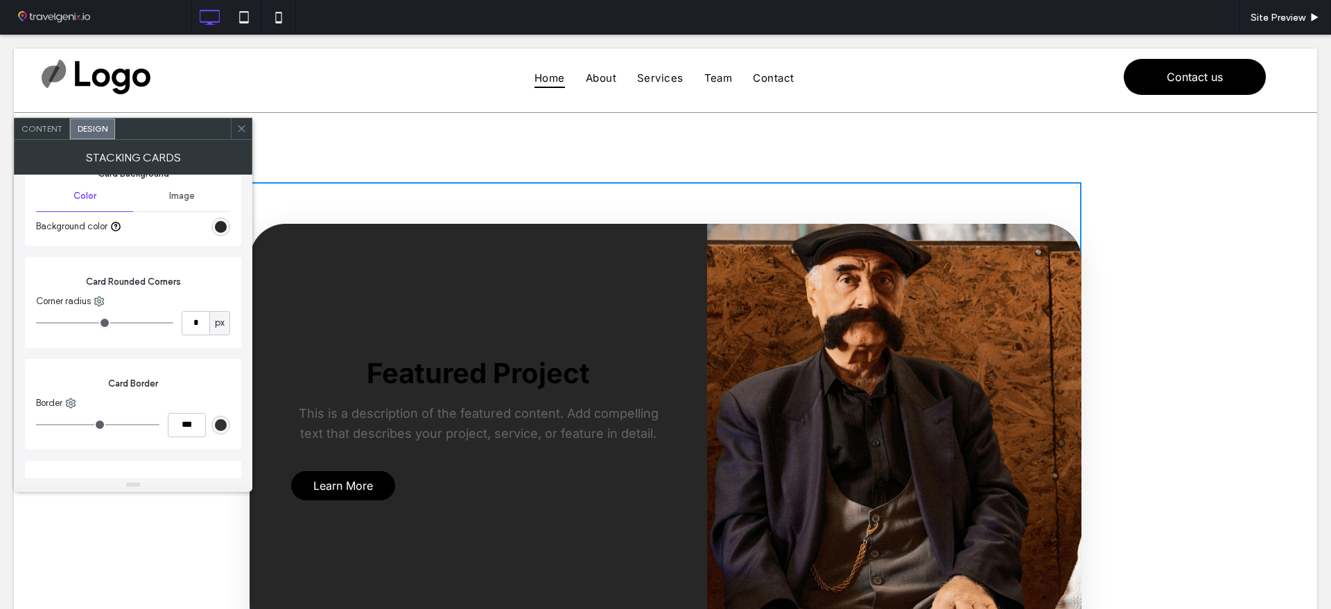
drag, startPoint x: 107, startPoint y: 322, endPoint x: 19, endPoint y: 312, distance: 88.6
type input "*"
click at [36, 322] on input "range" at bounding box center [104, 322] width 137 height 1
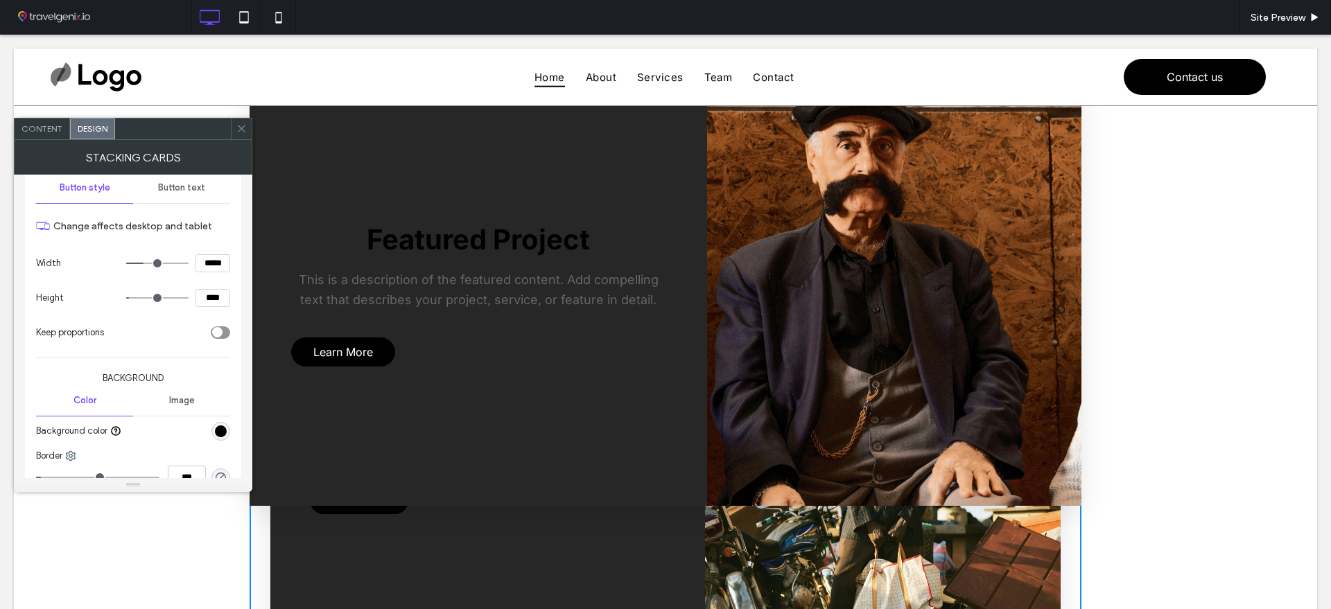
scroll to position [693, 0]
click at [218, 430] on div "rgb(0, 0, 0)" at bounding box center [221, 431] width 12 height 12
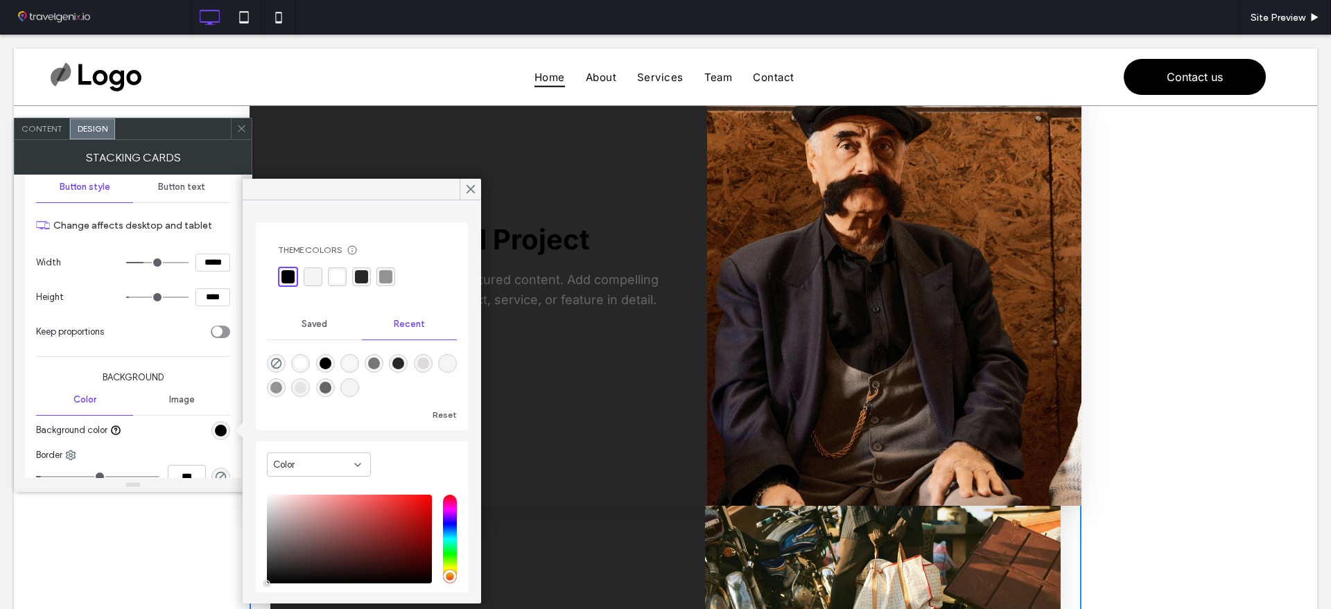
click at [380, 360] on div "rgba(119, 119, 119, 1)" at bounding box center [374, 364] width 12 height 12
type input "*******"
click at [478, 192] on div at bounding box center [470, 189] width 21 height 21
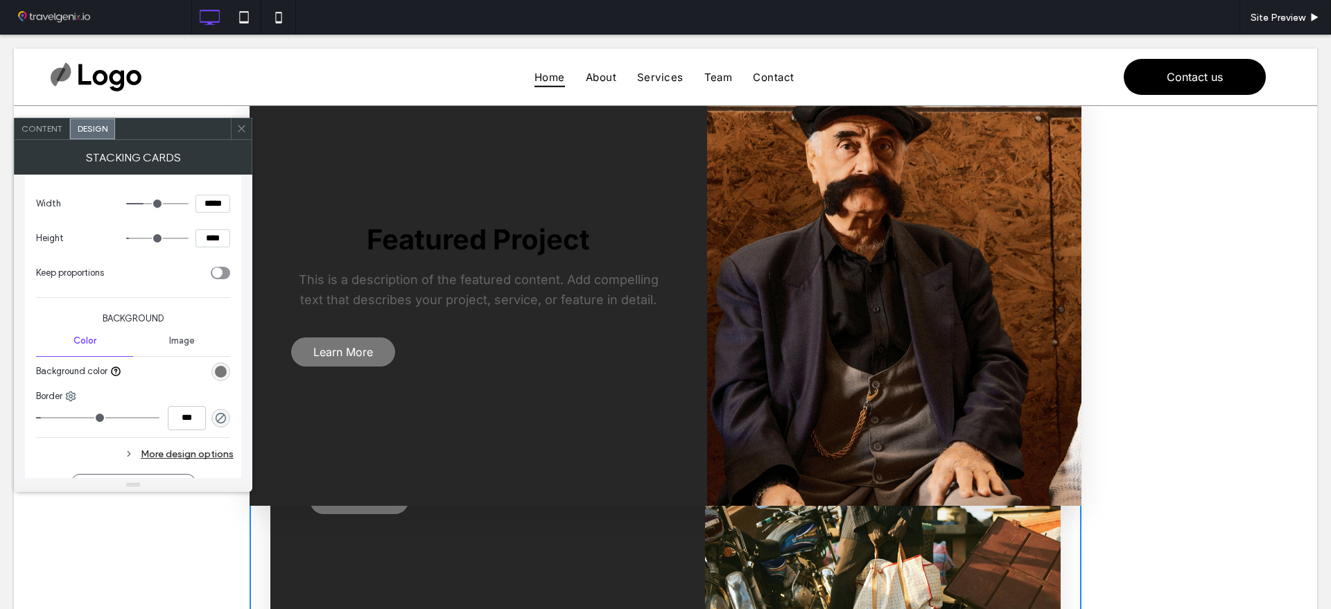
scroll to position [780, 0]
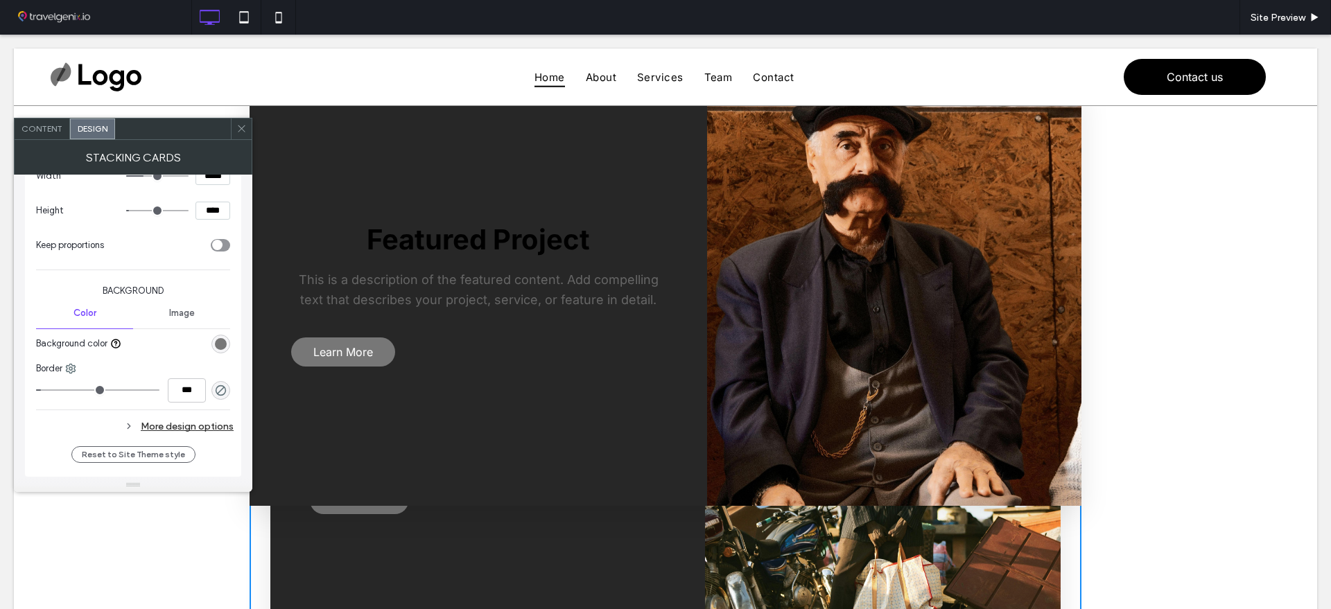
click at [179, 421] on div "More design options" at bounding box center [135, 426] width 198 height 19
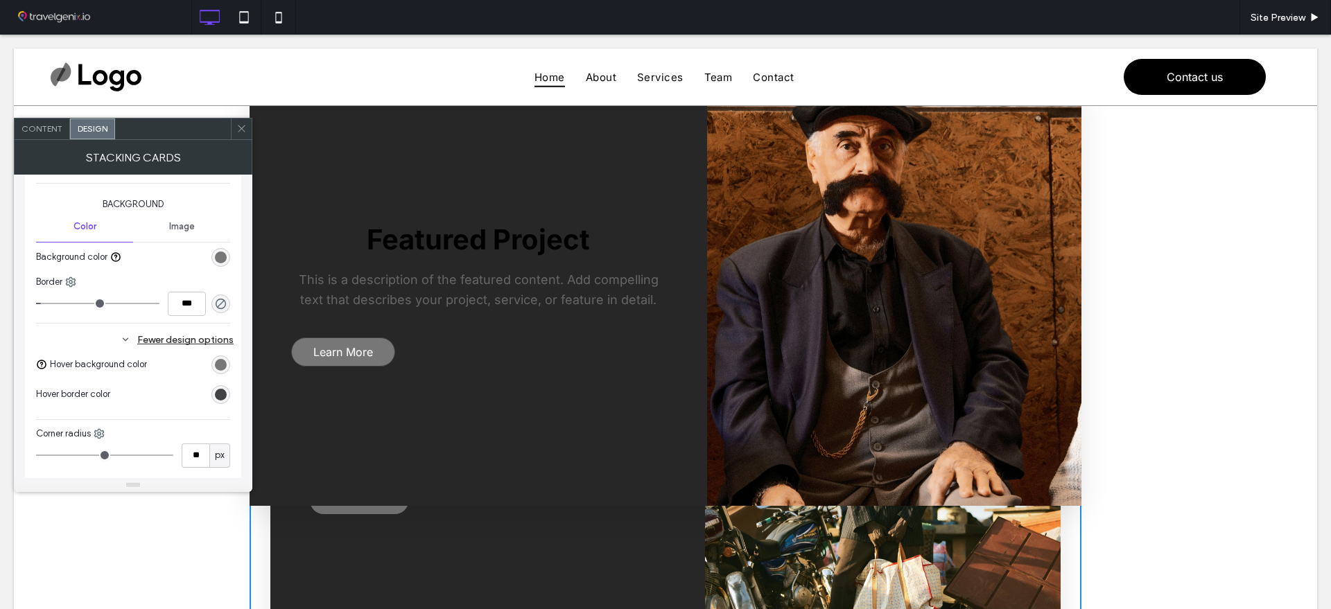
click at [221, 356] on div "rgb(119, 119, 119)" at bounding box center [220, 365] width 19 height 19
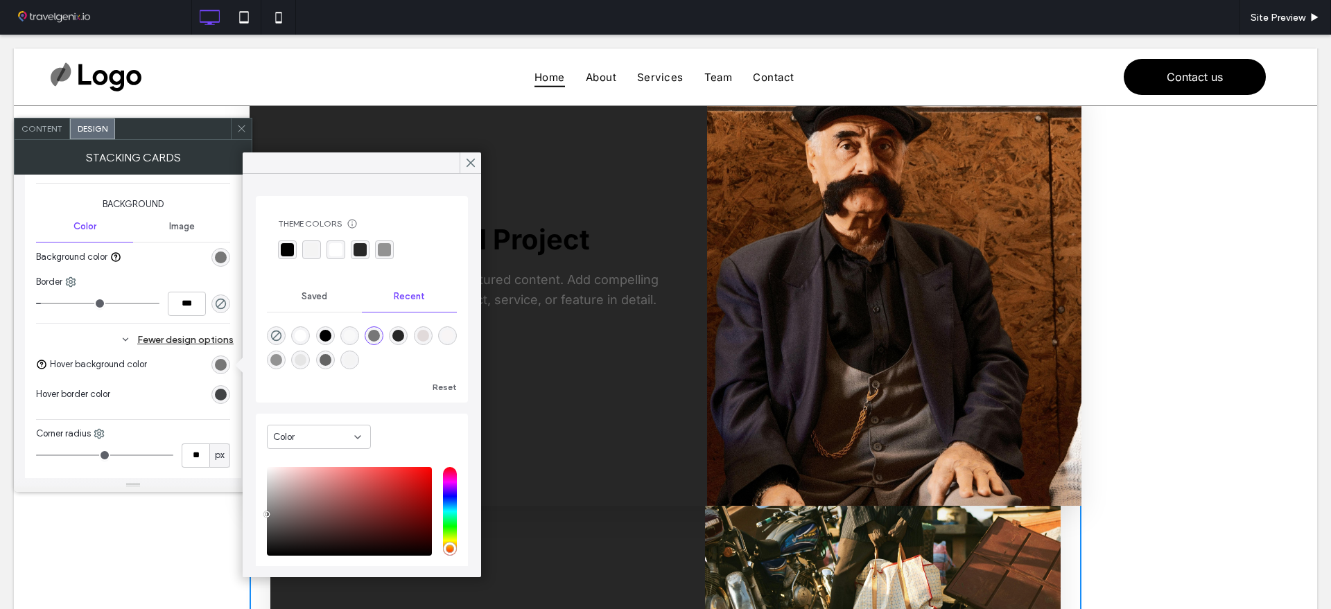
click at [296, 334] on div "rgba(255, 255, 255, 1)" at bounding box center [300, 335] width 19 height 19
type input "*******"
click at [476, 161] on icon at bounding box center [470, 163] width 12 height 12
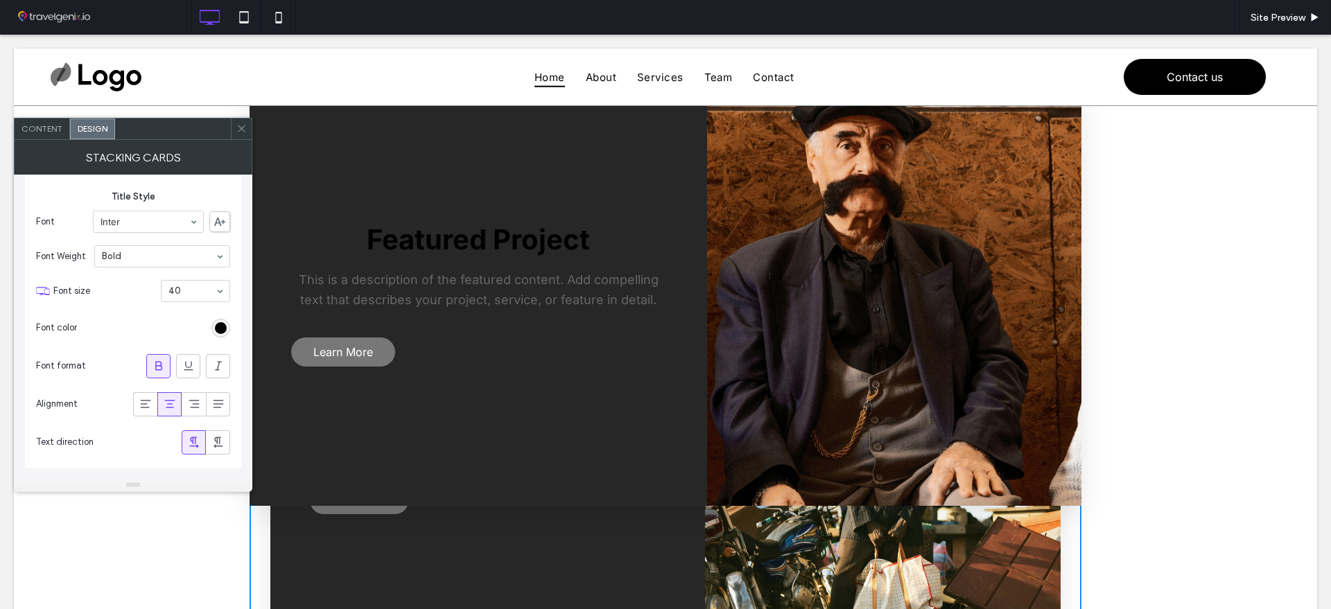
scroll to position [0, 0]
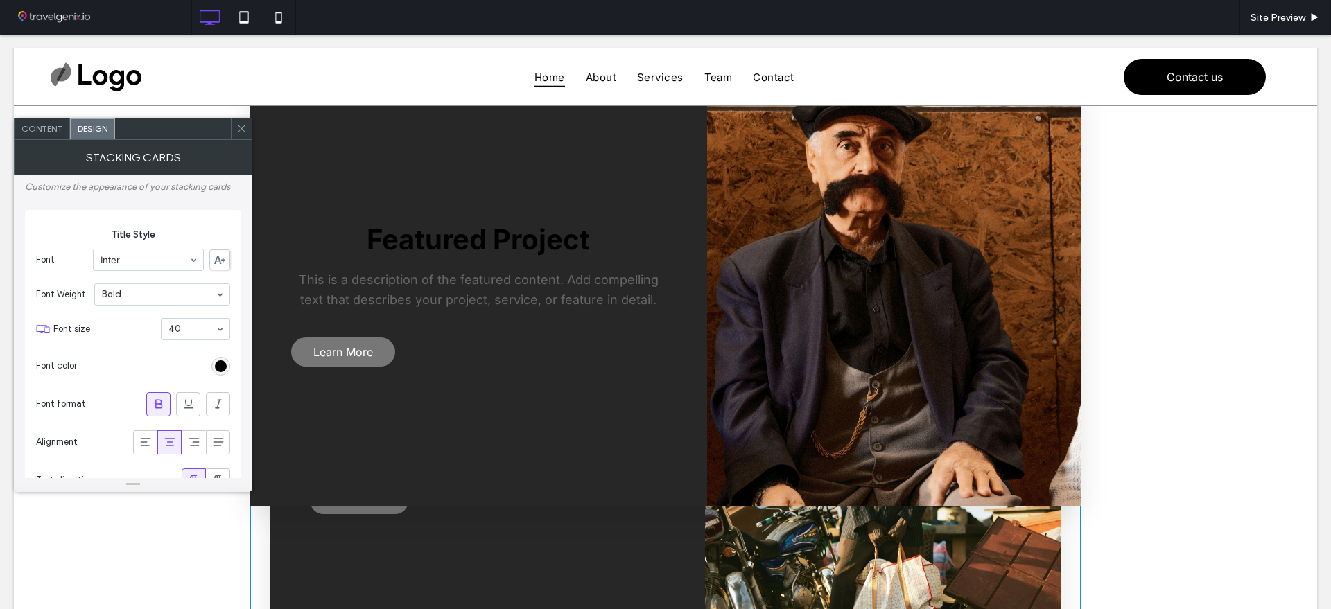
click at [50, 132] on span "Content" at bounding box center [41, 128] width 41 height 10
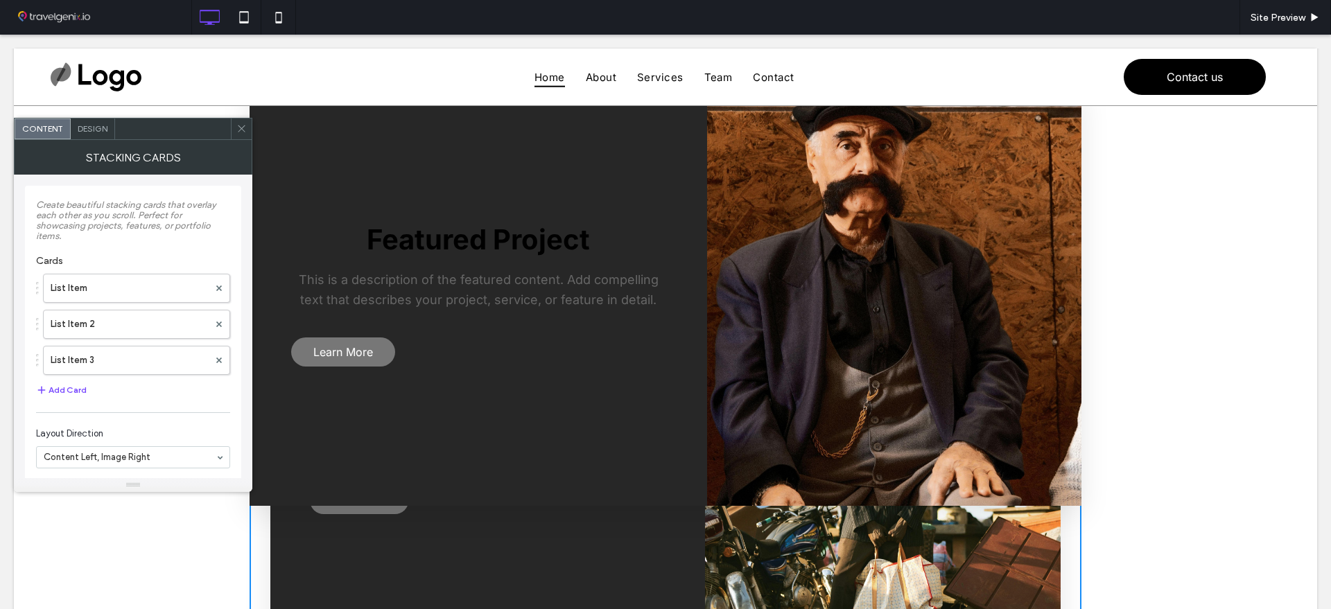
scroll to position [87, 0]
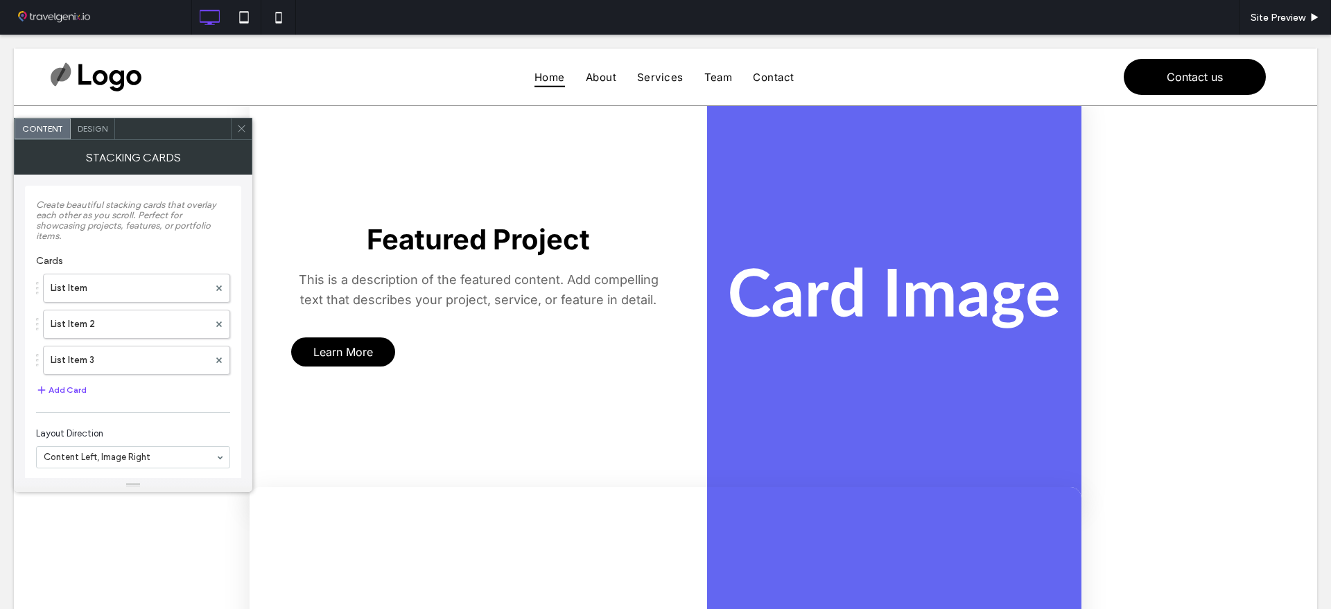
click at [87, 128] on span "Design" at bounding box center [93, 128] width 30 height 10
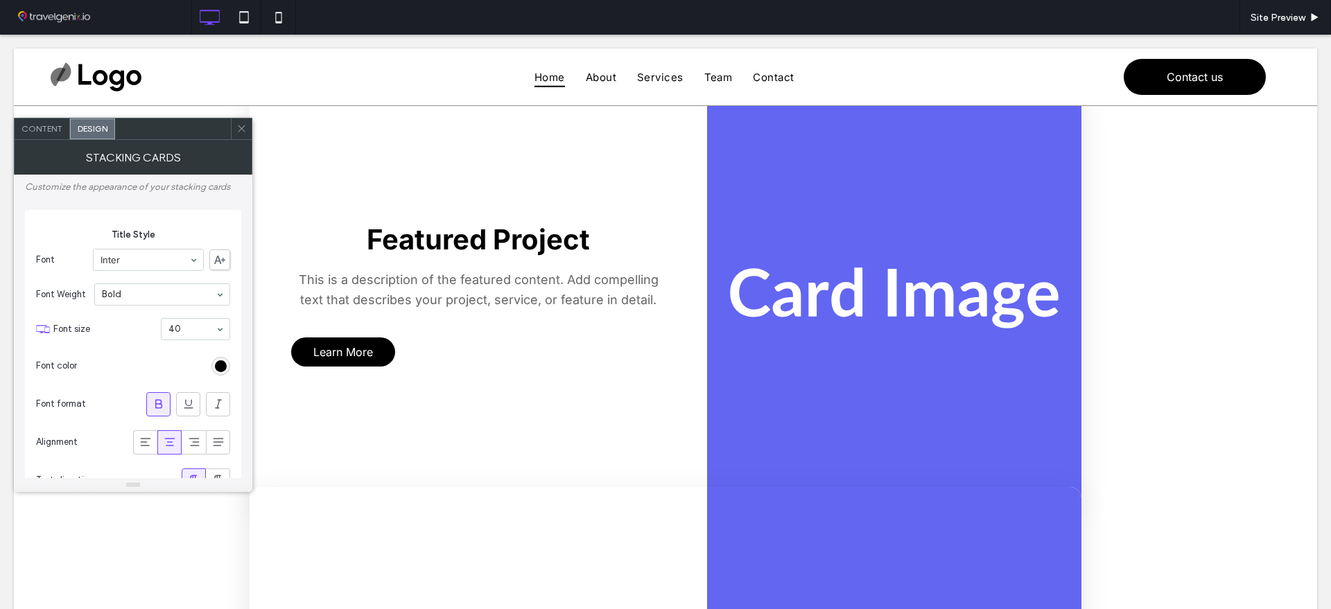
type input "**"
click at [155, 438] on div at bounding box center [145, 442] width 23 height 23
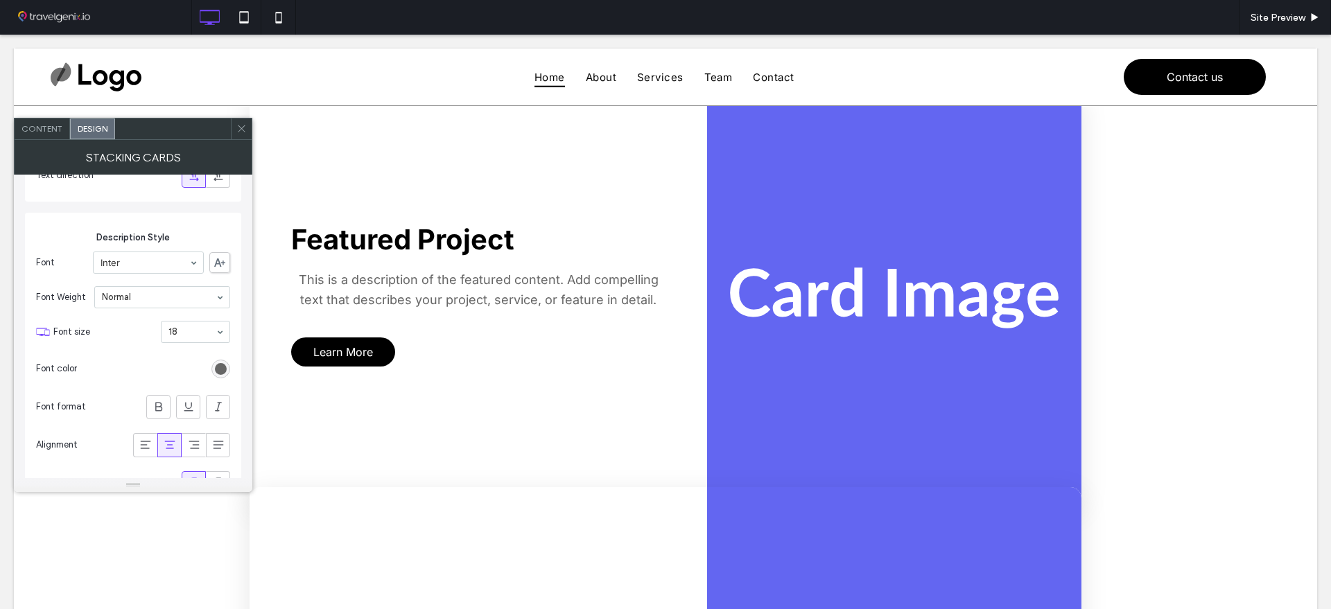
scroll to position [347, 0]
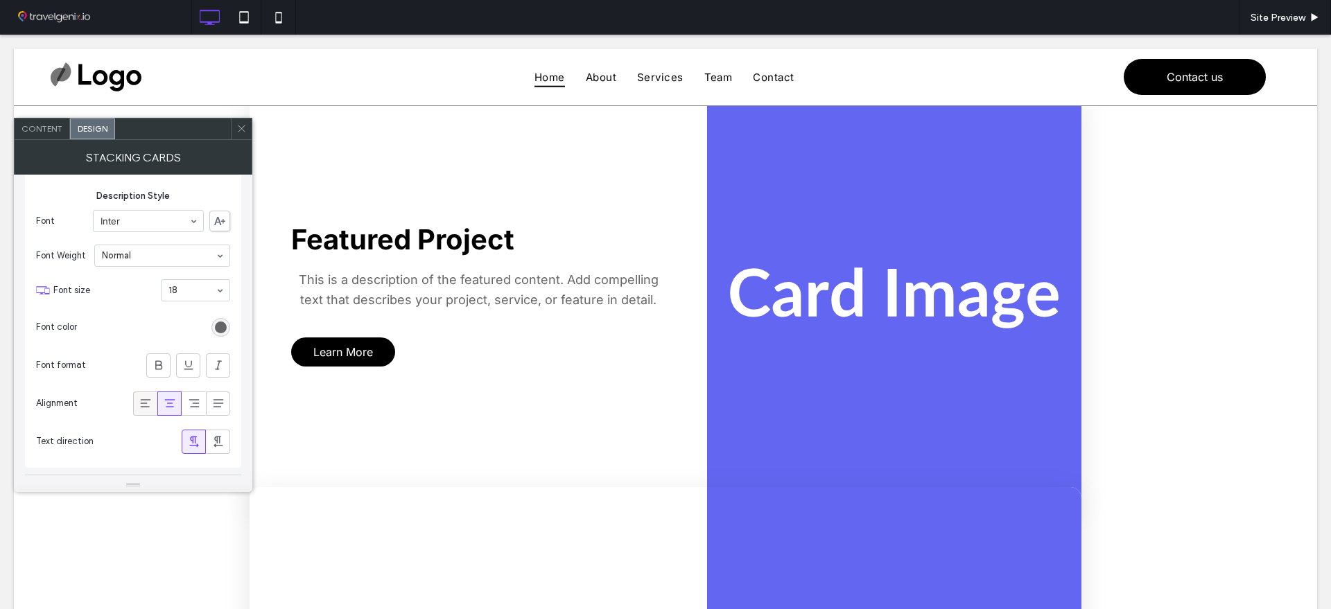
click at [152, 399] on icon at bounding box center [146, 403] width 14 height 14
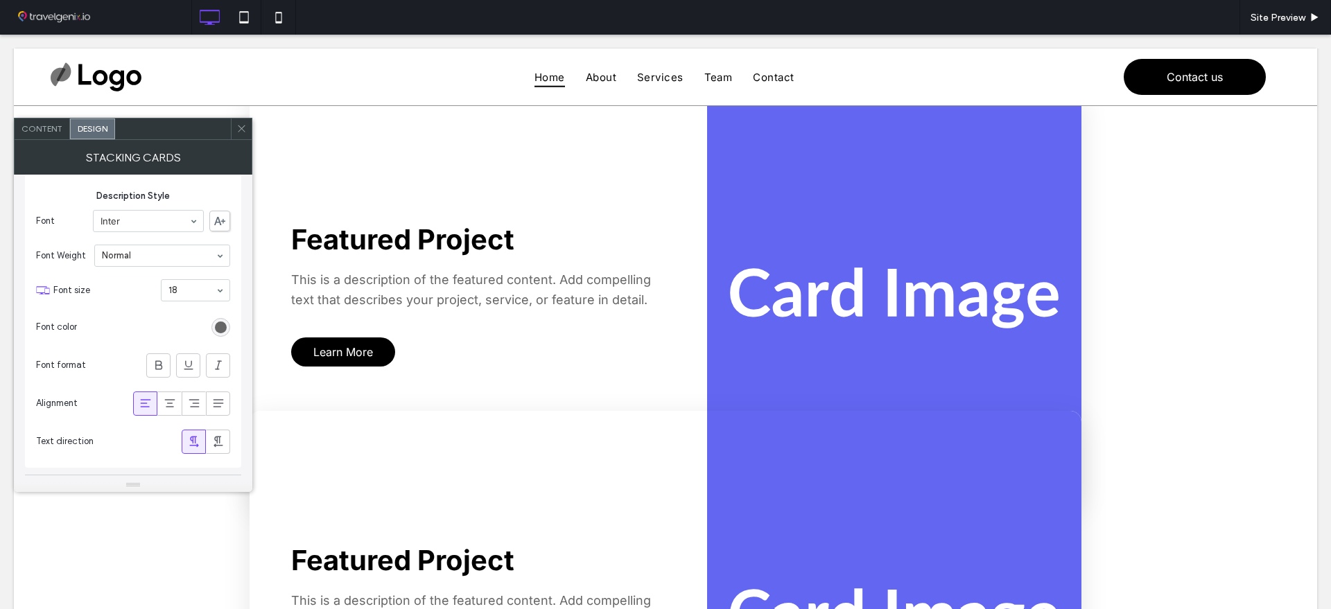
scroll to position [433, 0]
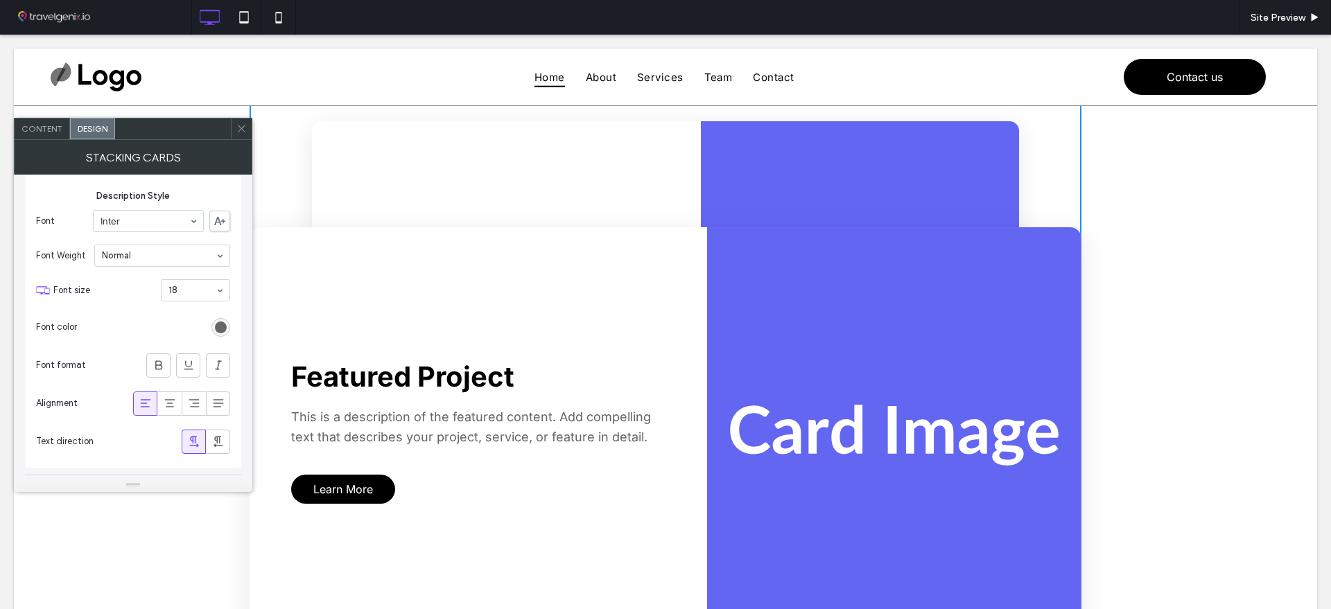
click at [58, 123] on span "Content" at bounding box center [41, 128] width 41 height 10
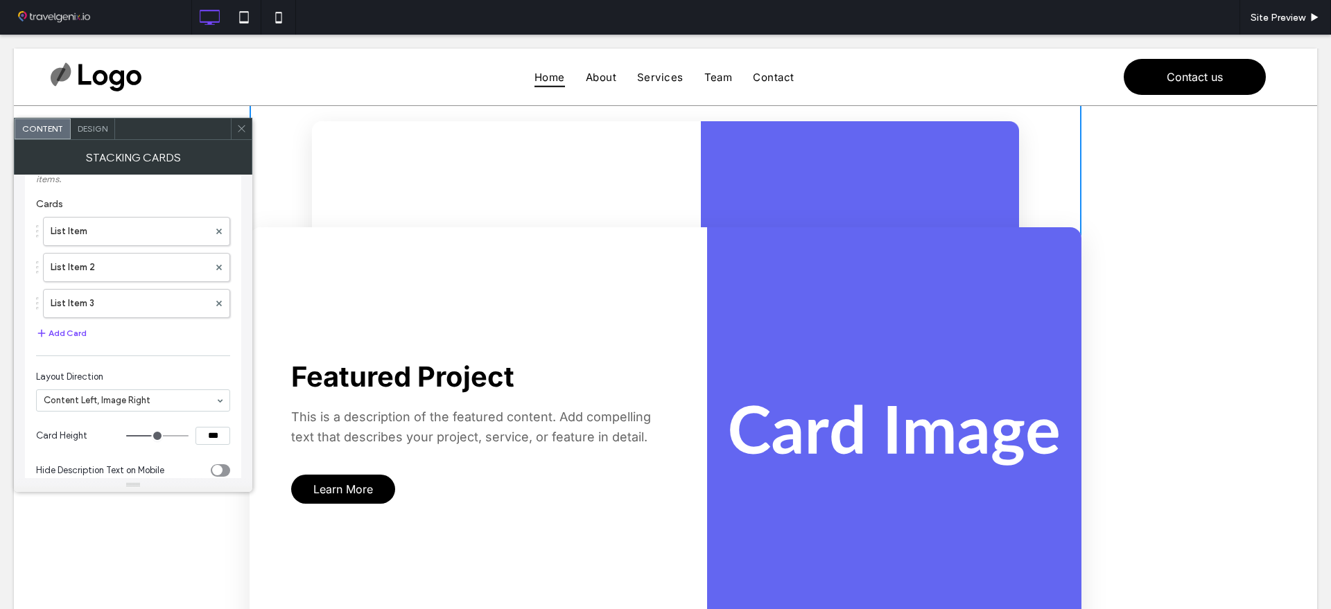
scroll to position [87, 0]
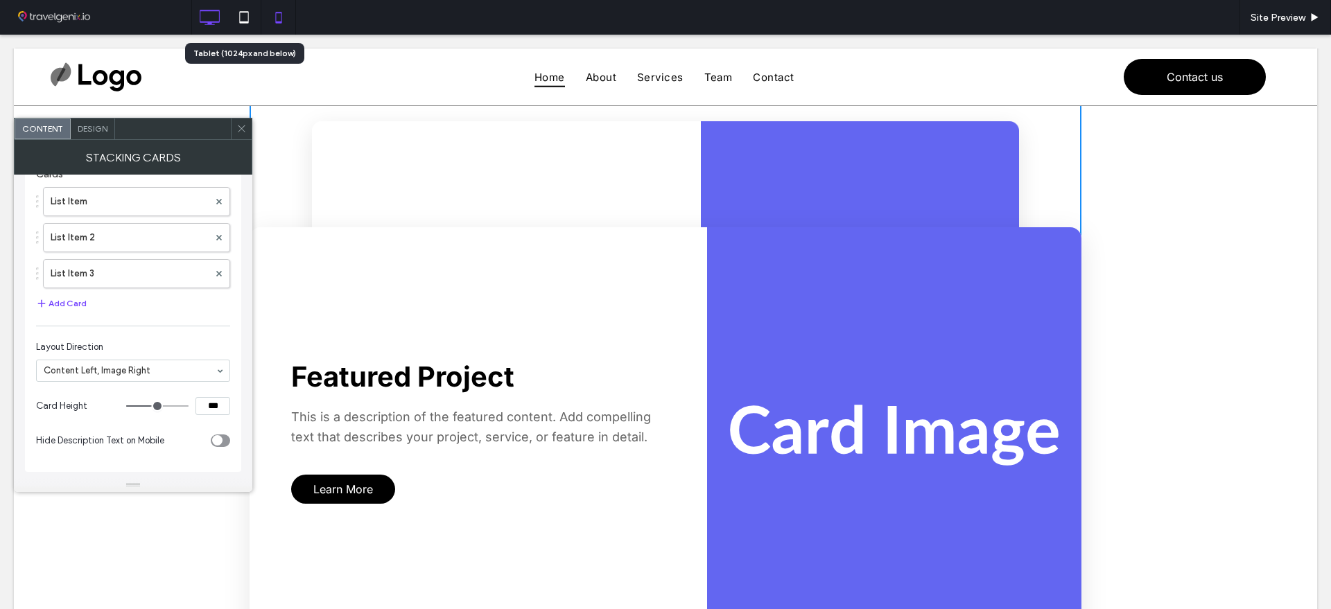
click at [276, 12] on use at bounding box center [278, 17] width 6 height 11
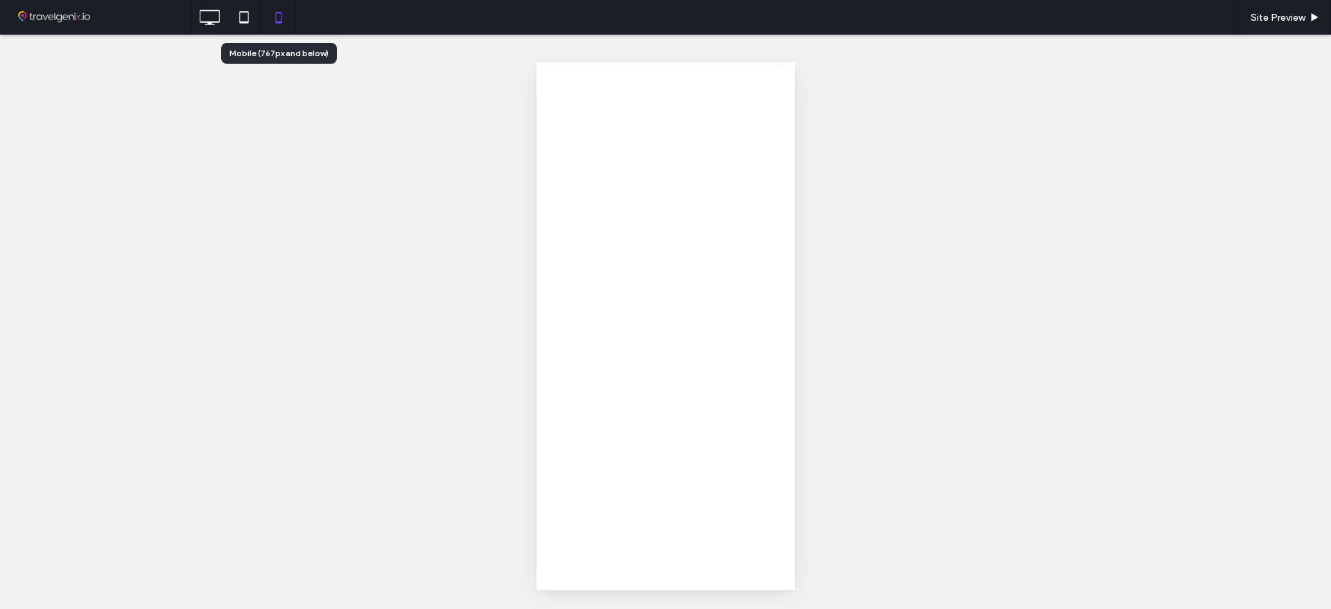
scroll to position [0, 0]
click at [211, 20] on icon at bounding box center [209, 17] width 28 height 28
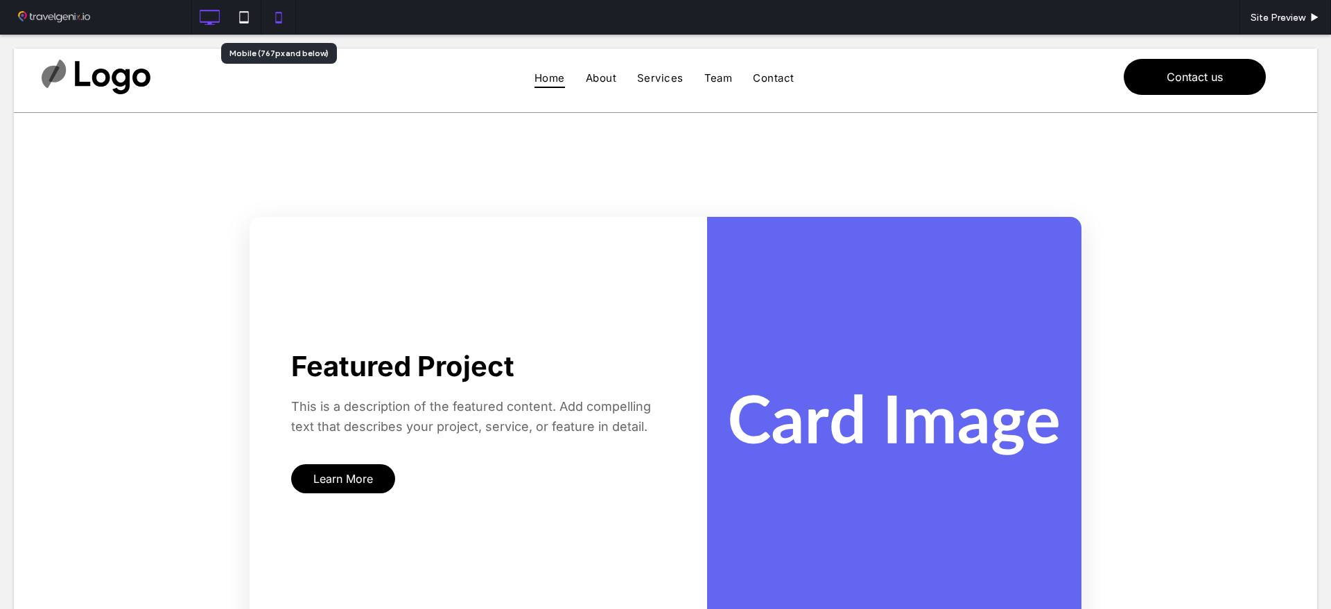
click at [279, 15] on icon at bounding box center [279, 17] width 28 height 28
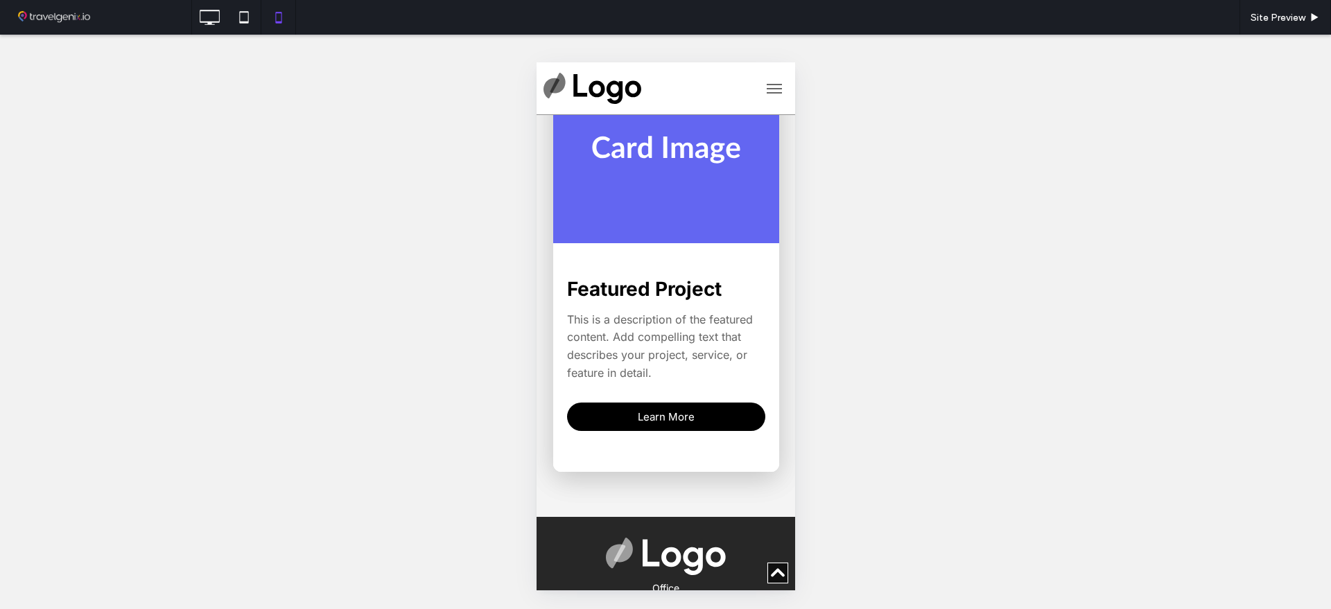
scroll to position [953, 0]
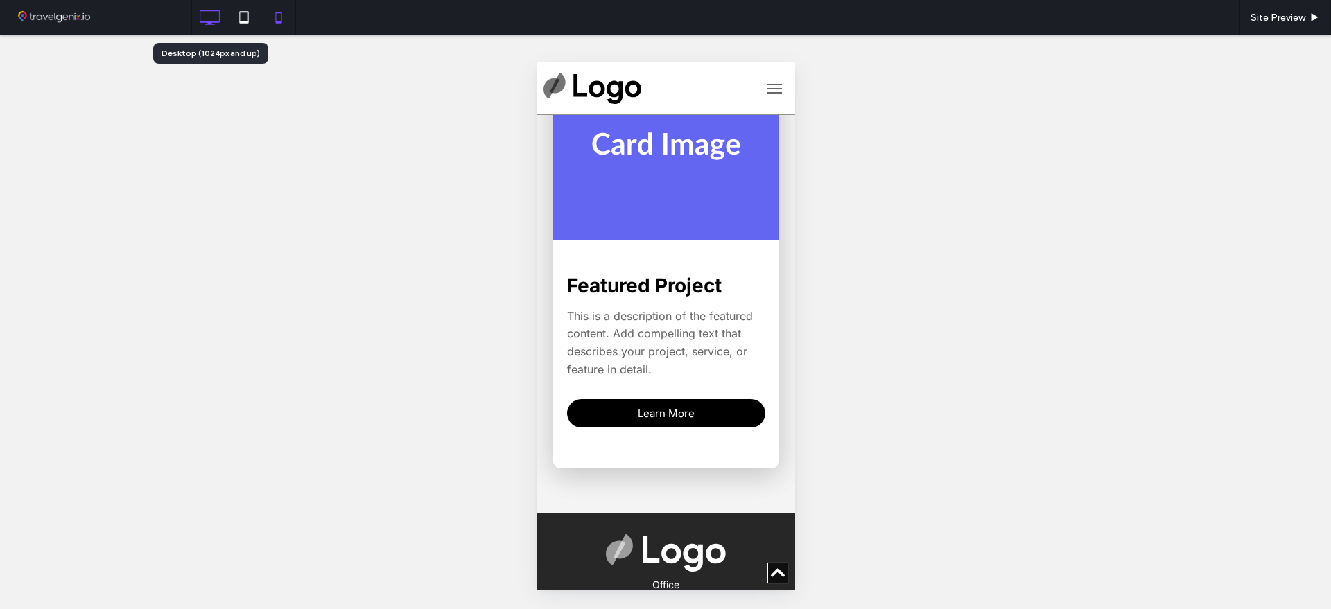
click at [223, 19] on icon at bounding box center [209, 17] width 28 height 28
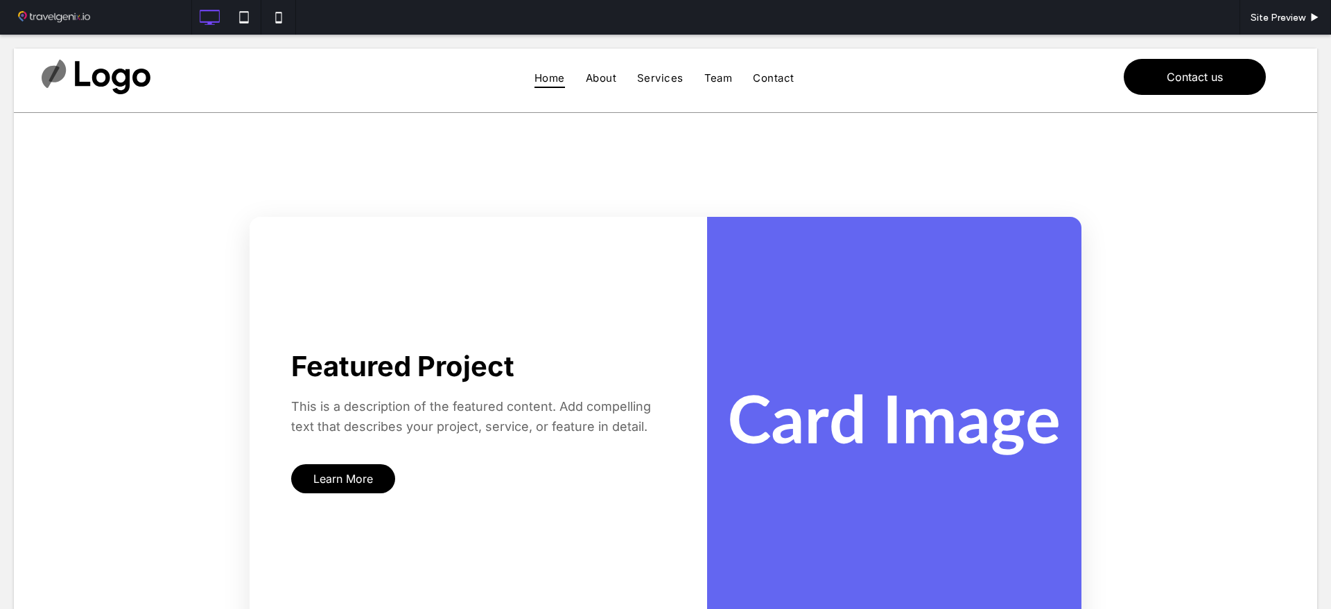
scroll to position [0, 0]
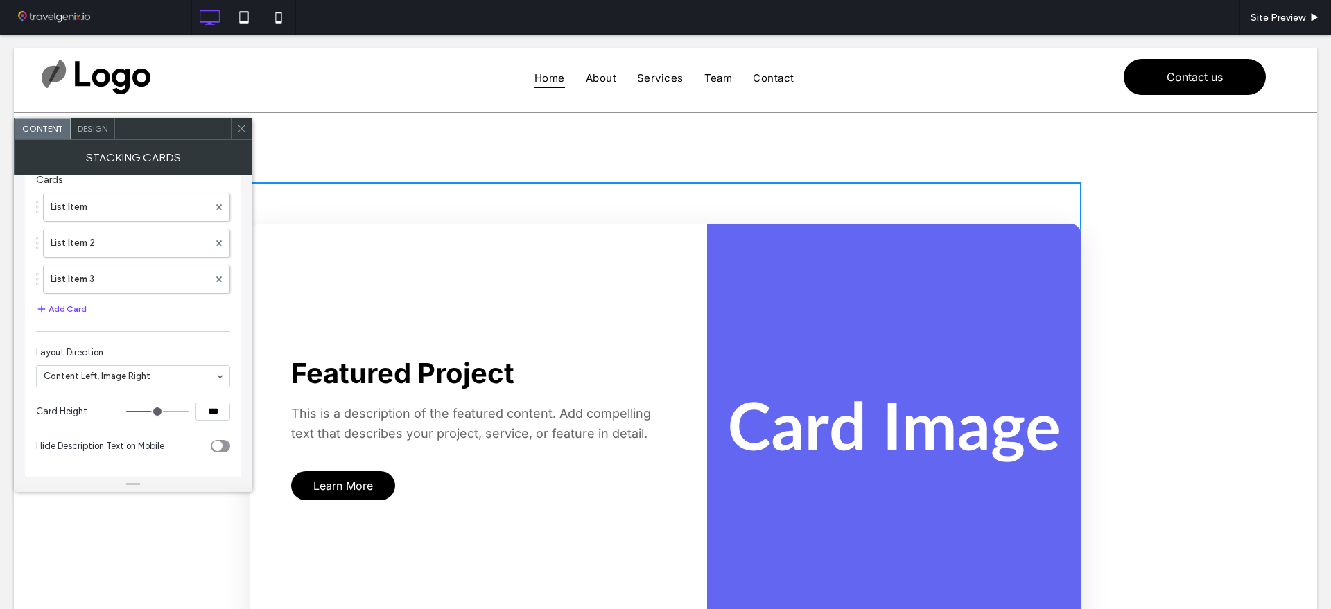
scroll to position [87, 0]
click at [223, 439] on div "toggle" at bounding box center [220, 440] width 19 height 12
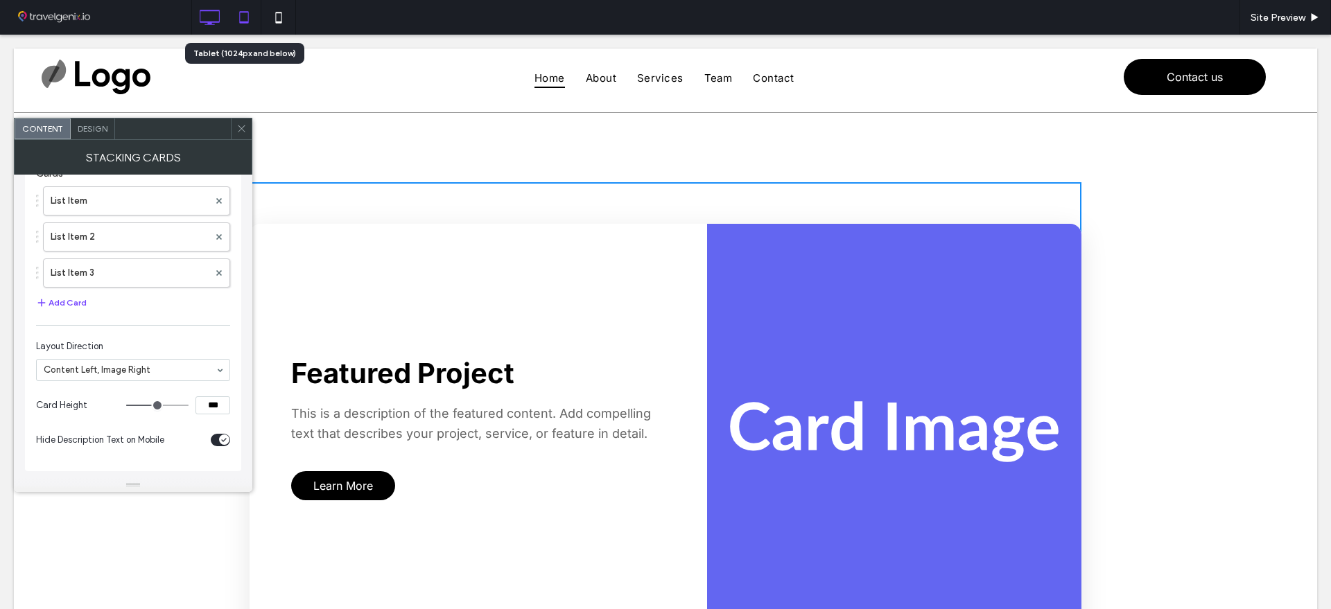
click at [247, 12] on use at bounding box center [243, 17] width 9 height 12
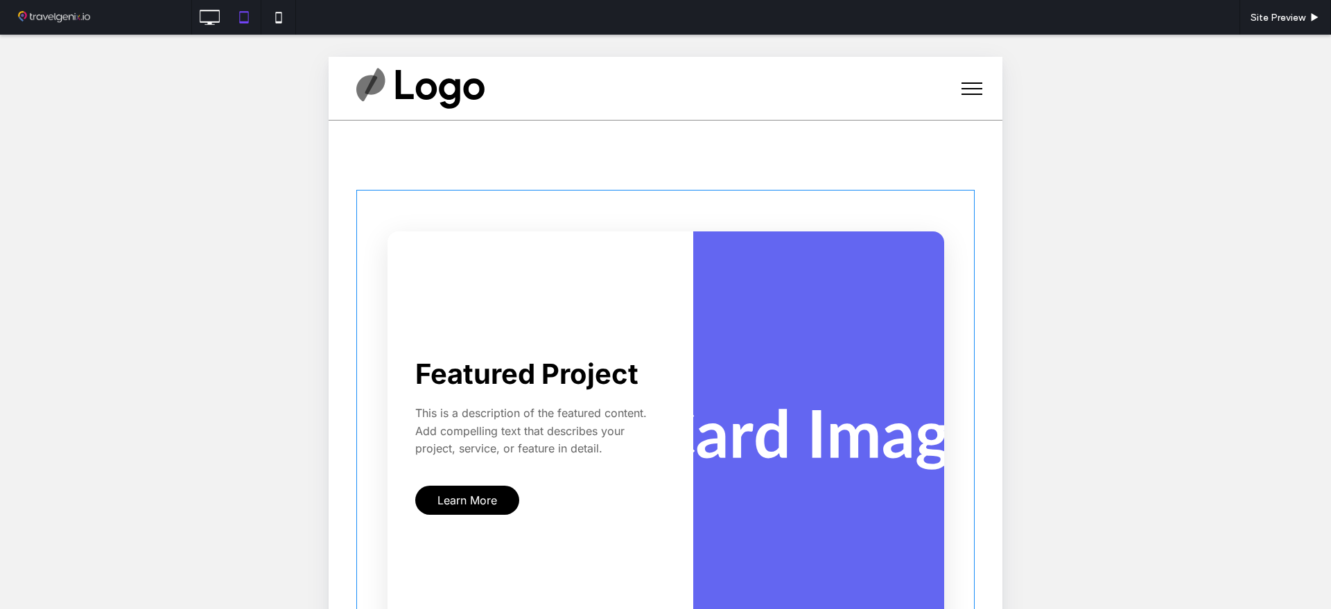
scroll to position [87, 0]
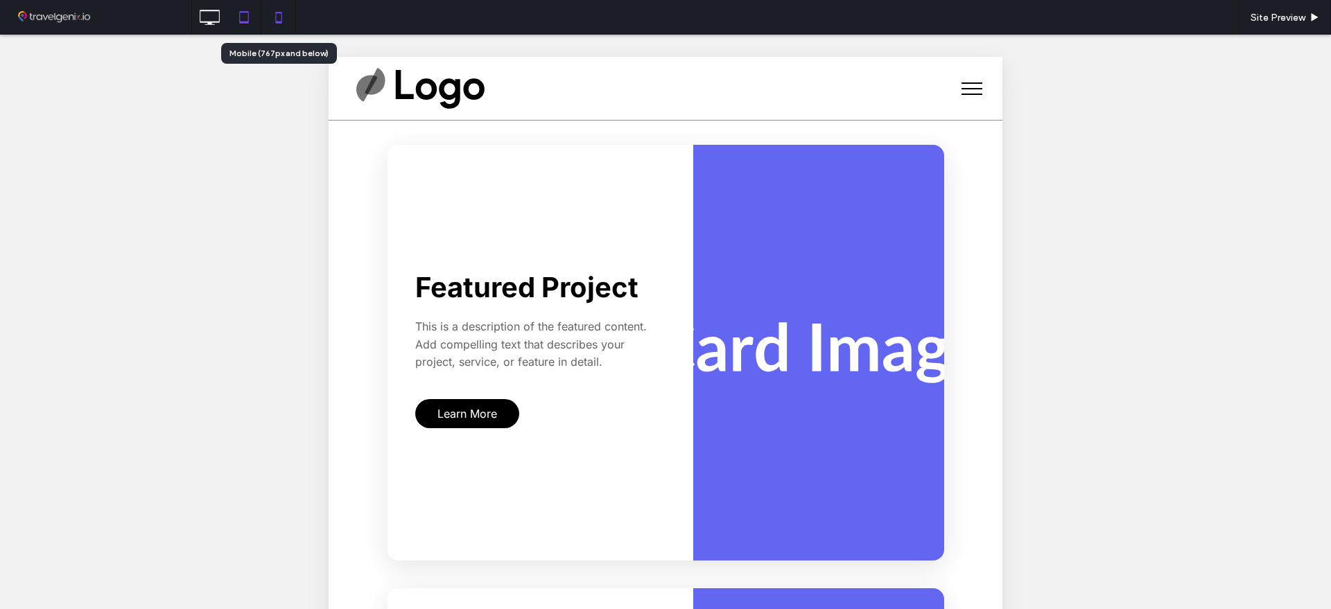
click at [281, 20] on icon at bounding box center [279, 17] width 28 height 28
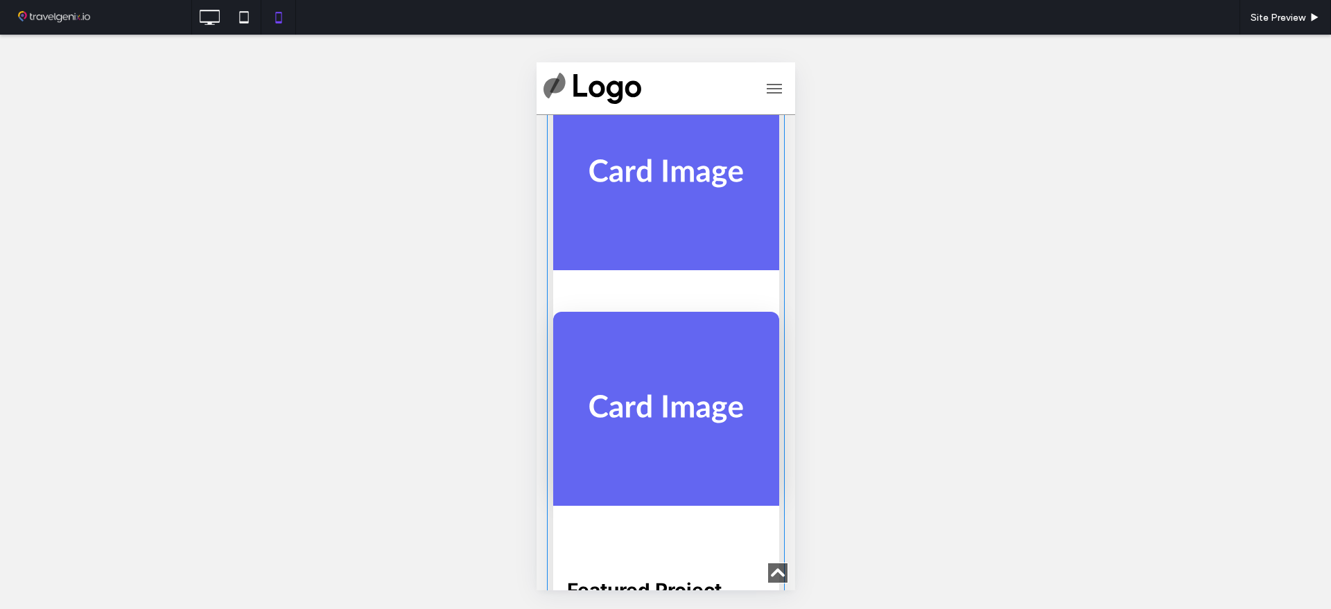
scroll to position [693, 0]
click at [213, 11] on icon at bounding box center [209, 17] width 28 height 28
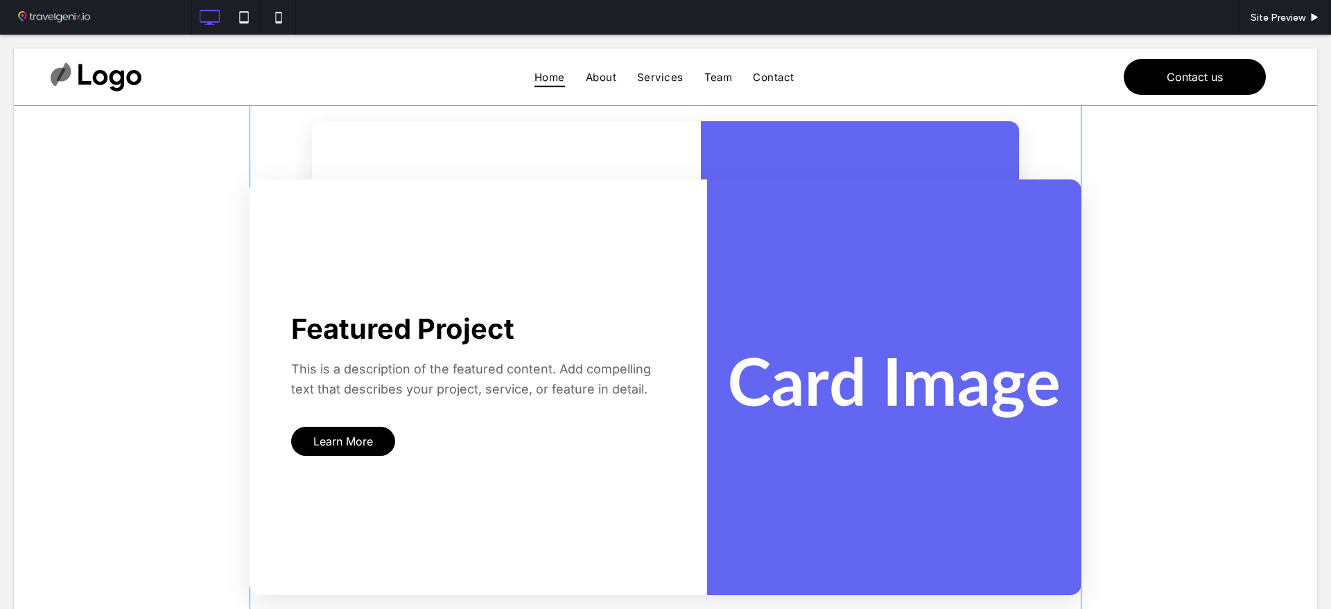
scroll to position [433, 0]
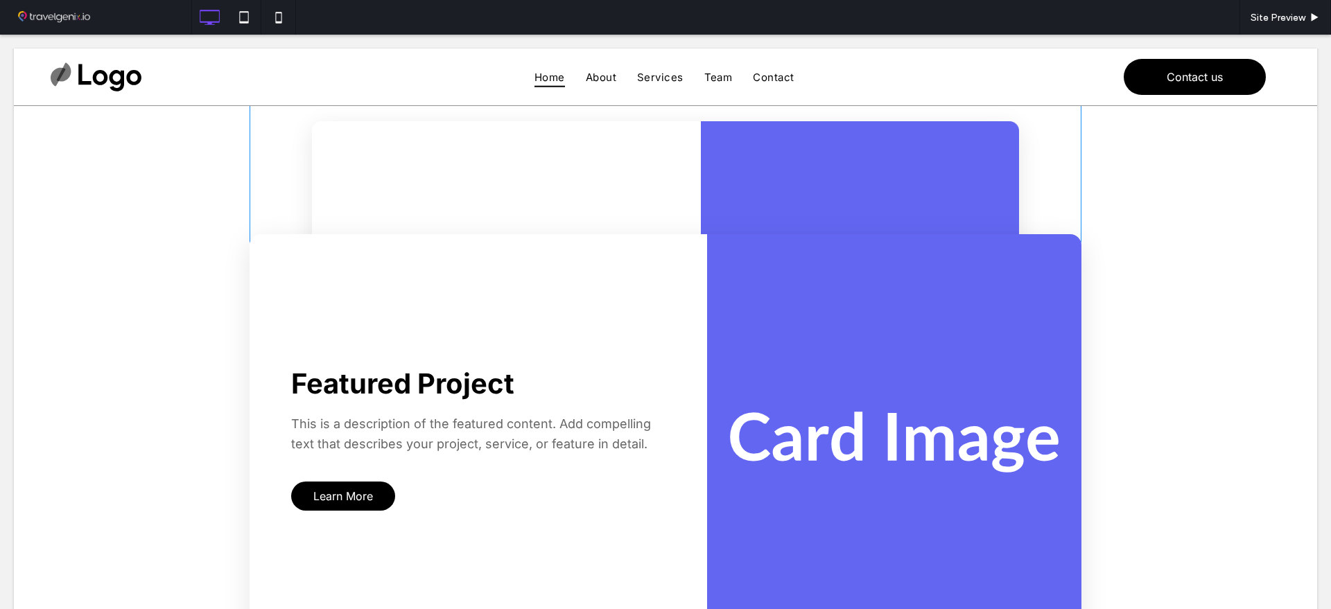
click at [532, 198] on span at bounding box center [666, 456] width 832 height 1414
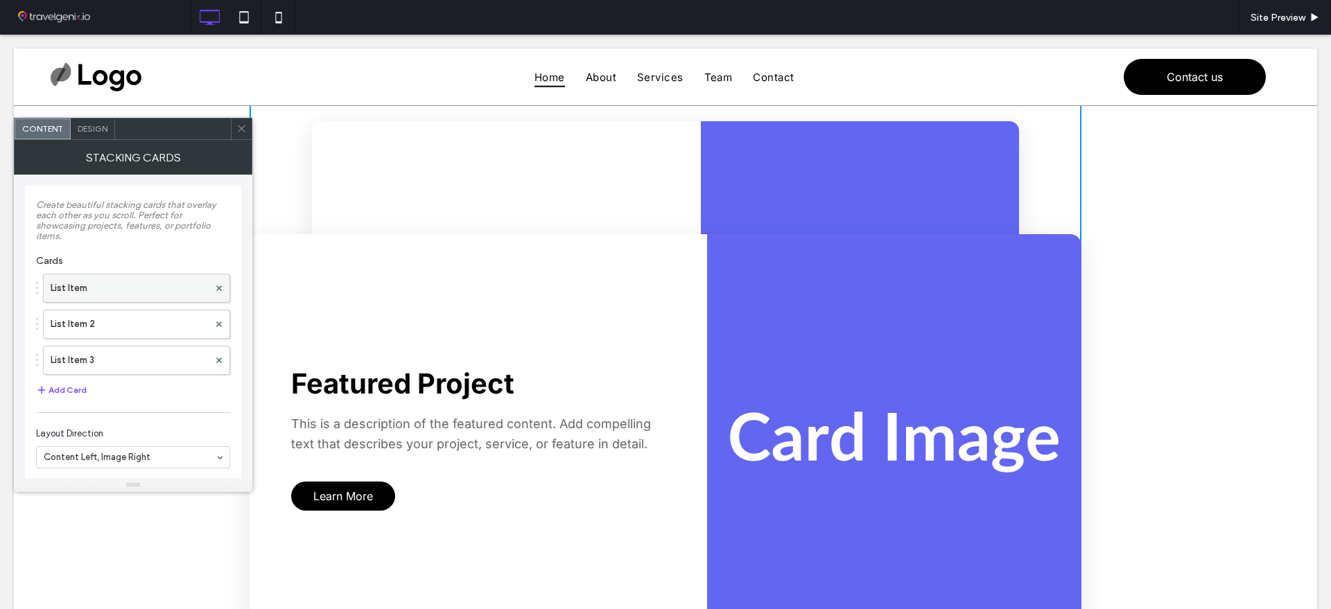
click at [77, 285] on label "List Item" at bounding box center [130, 288] width 158 height 28
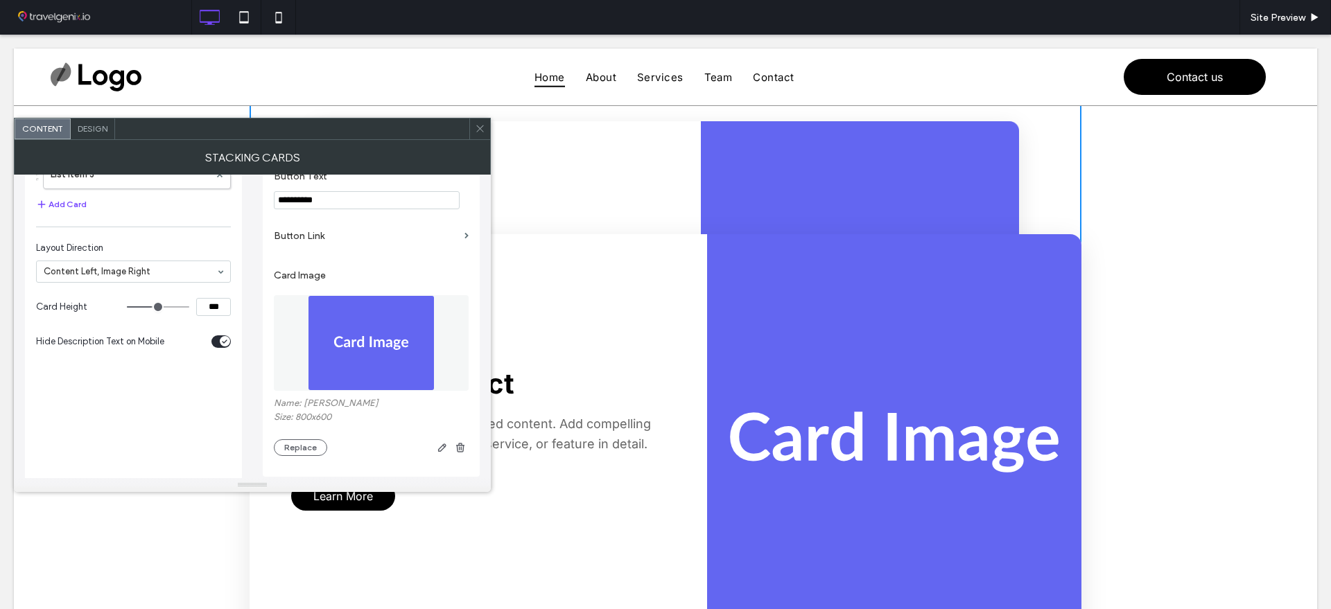
scroll to position [106, 0]
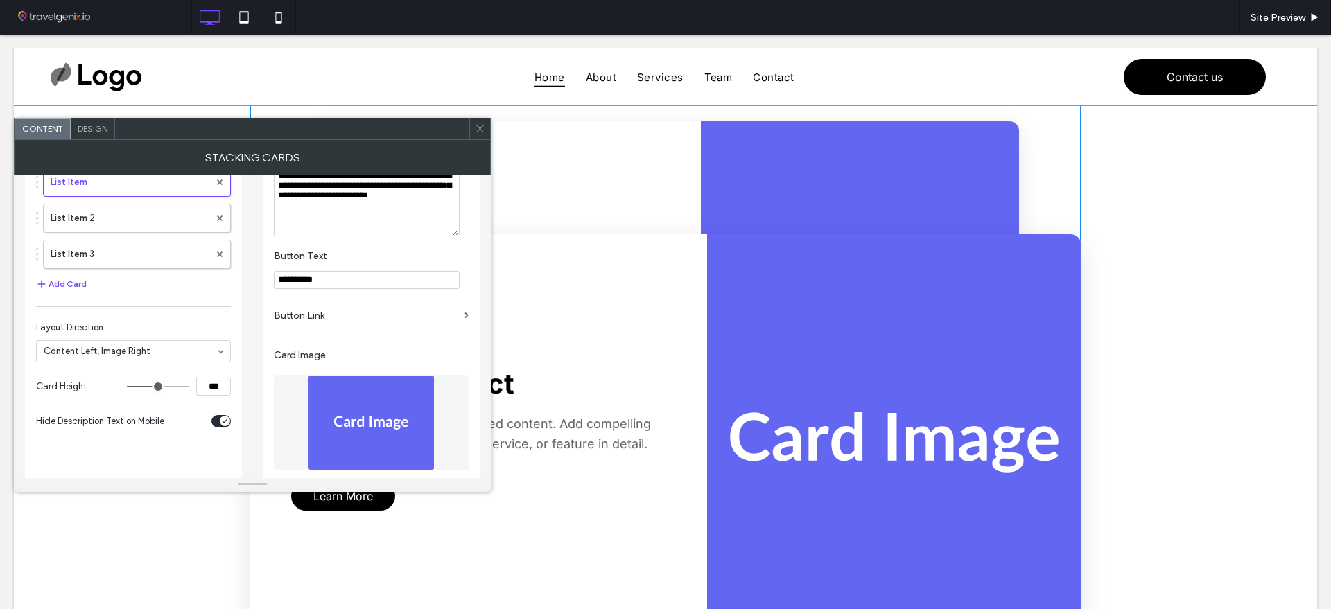
click at [338, 421] on img at bounding box center [371, 423] width 127 height 96
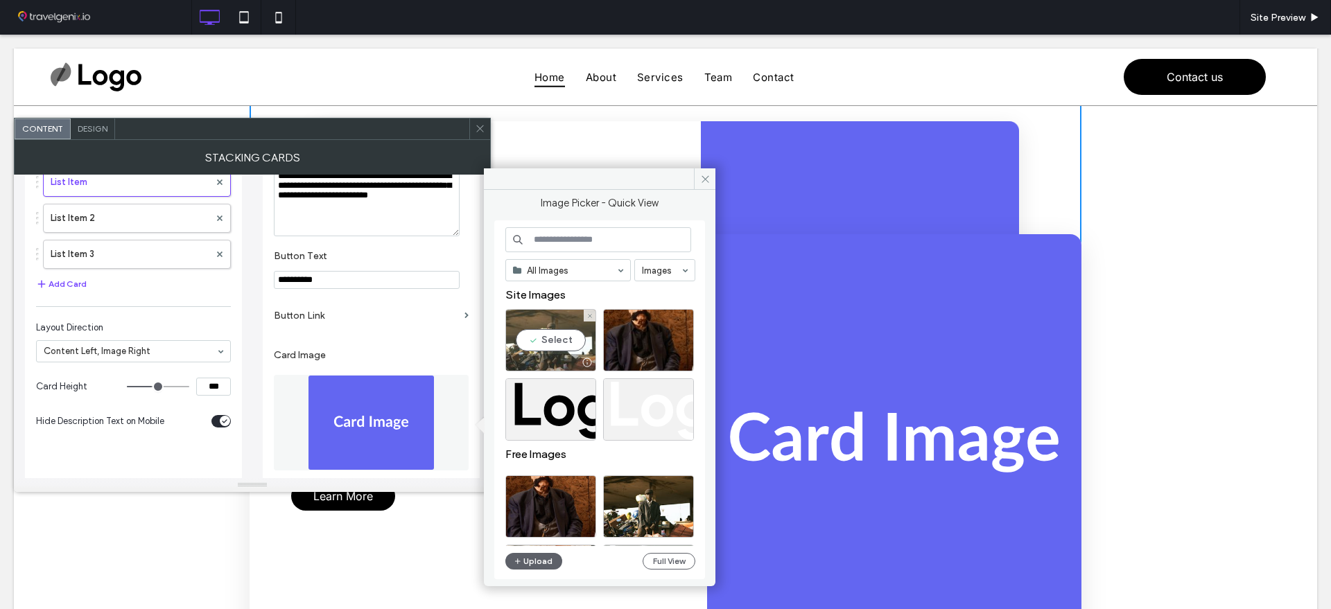
click at [540, 328] on div "Select" at bounding box center [550, 340] width 91 height 62
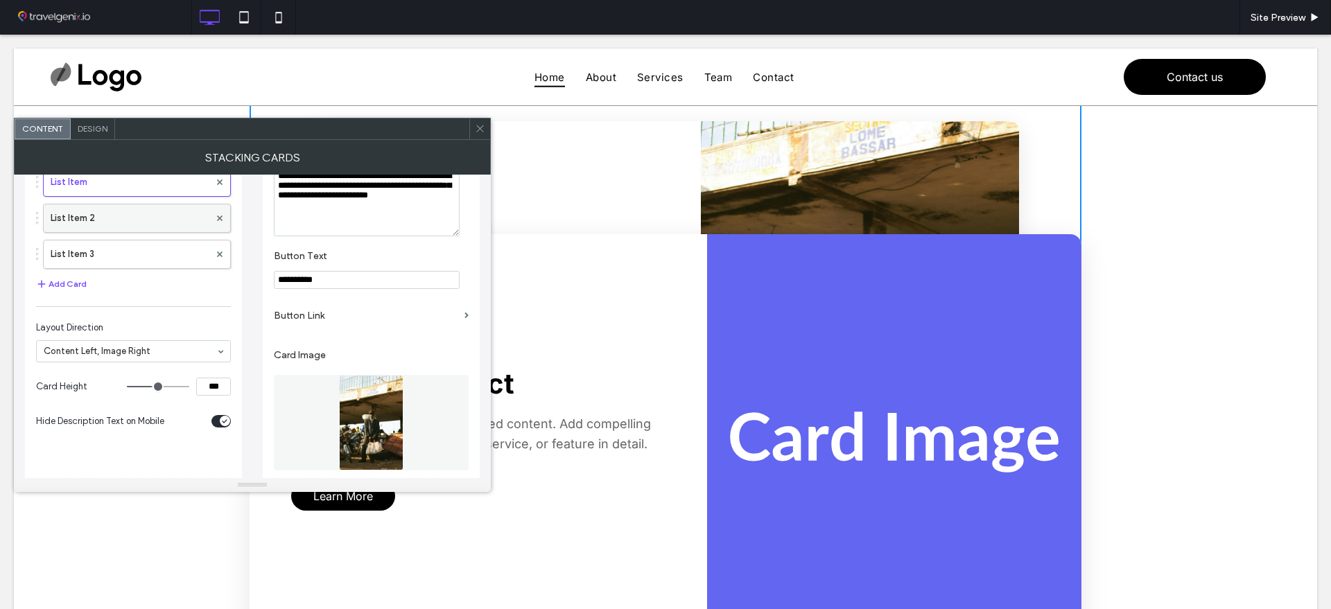
click at [97, 215] on label "List Item 2" at bounding box center [130, 218] width 159 height 28
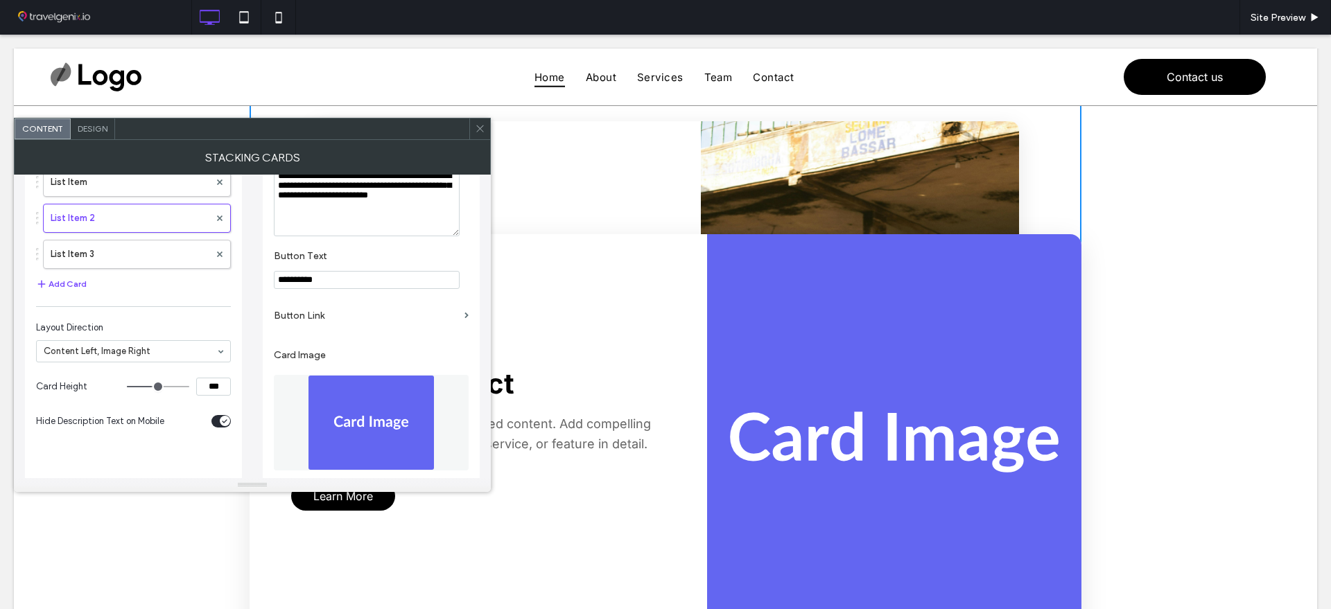
click at [342, 414] on img at bounding box center [371, 423] width 127 height 96
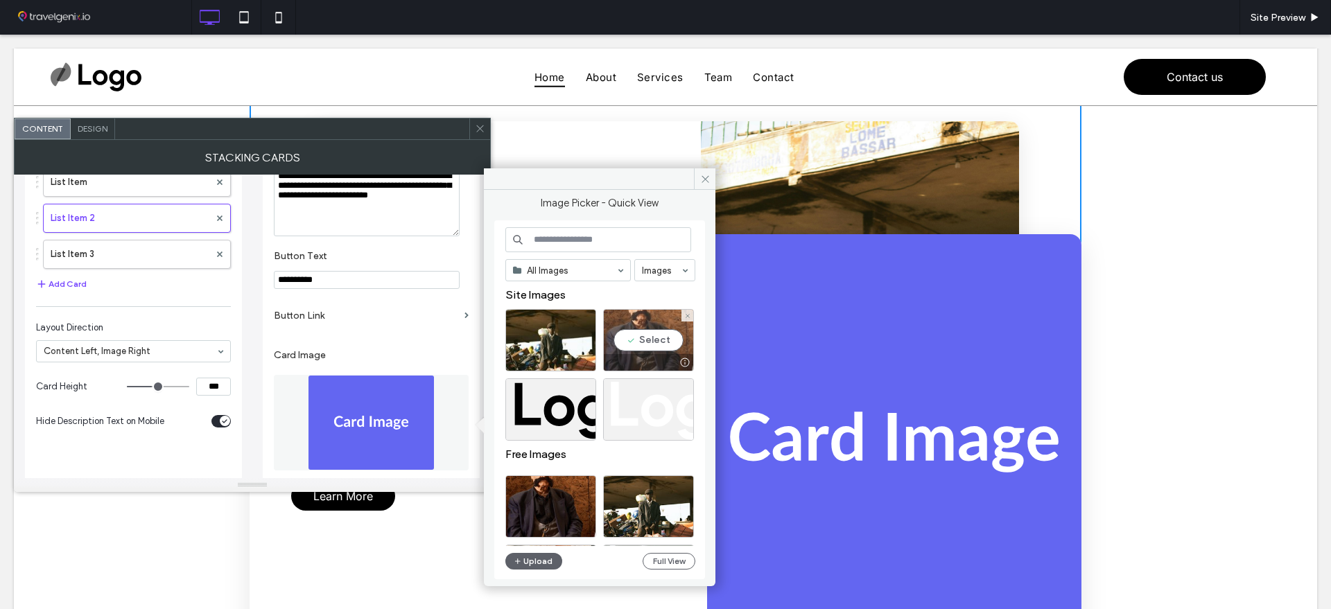
click at [645, 331] on div "Select" at bounding box center [648, 340] width 91 height 62
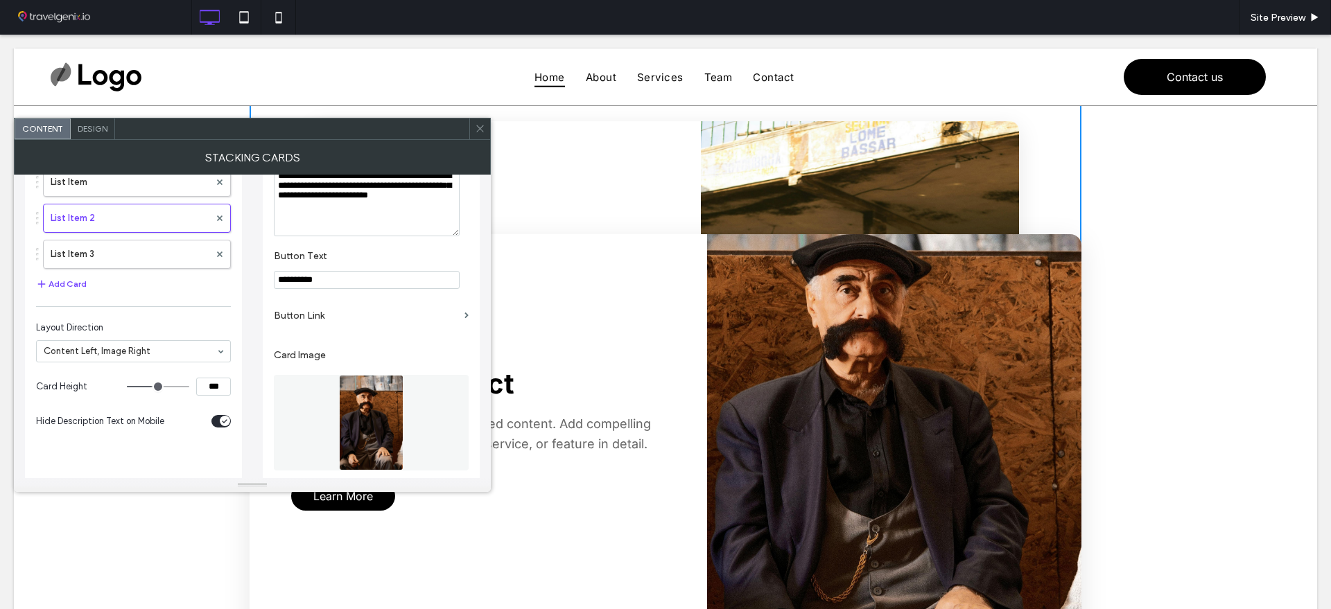
drag, startPoint x: 478, startPoint y: 134, endPoint x: 811, endPoint y: 191, distance: 338.1
click at [478, 134] on span at bounding box center [480, 129] width 10 height 21
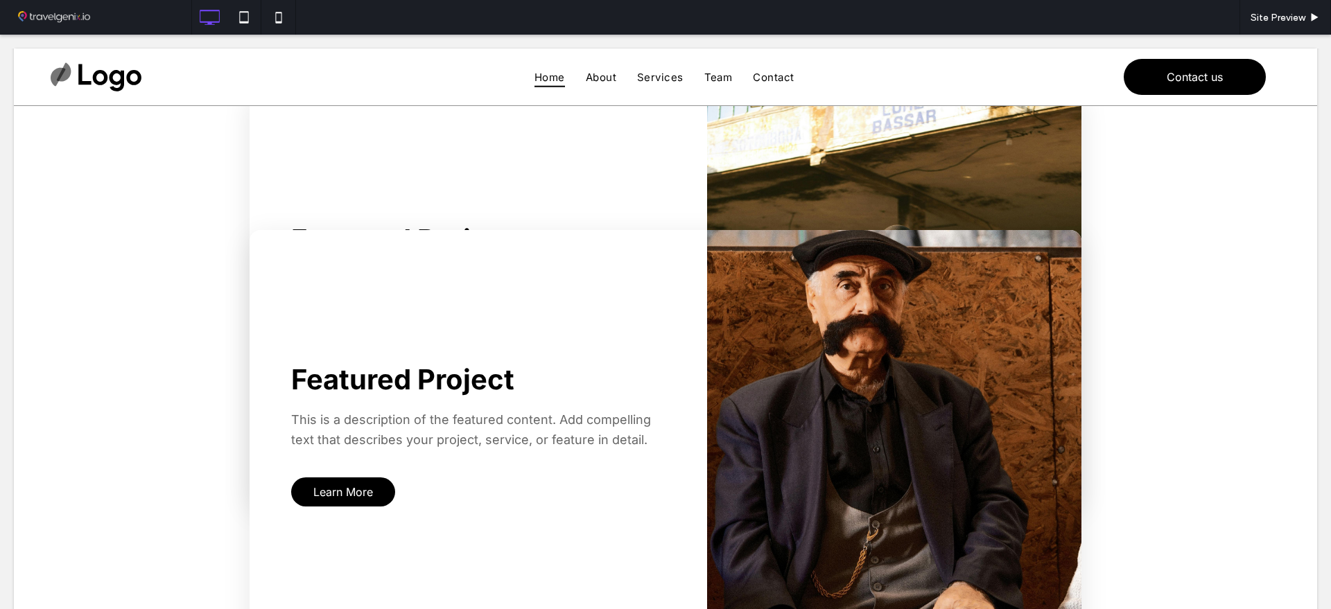
scroll to position [512, 0]
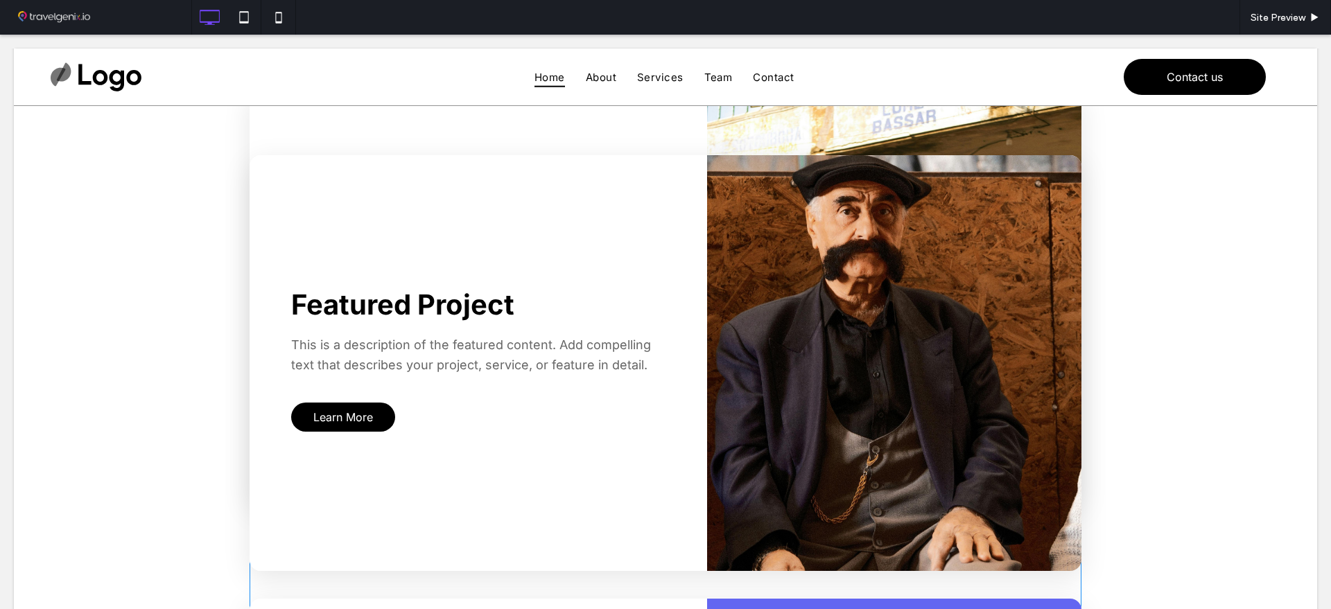
click at [563, 288] on span at bounding box center [666, 377] width 832 height 1414
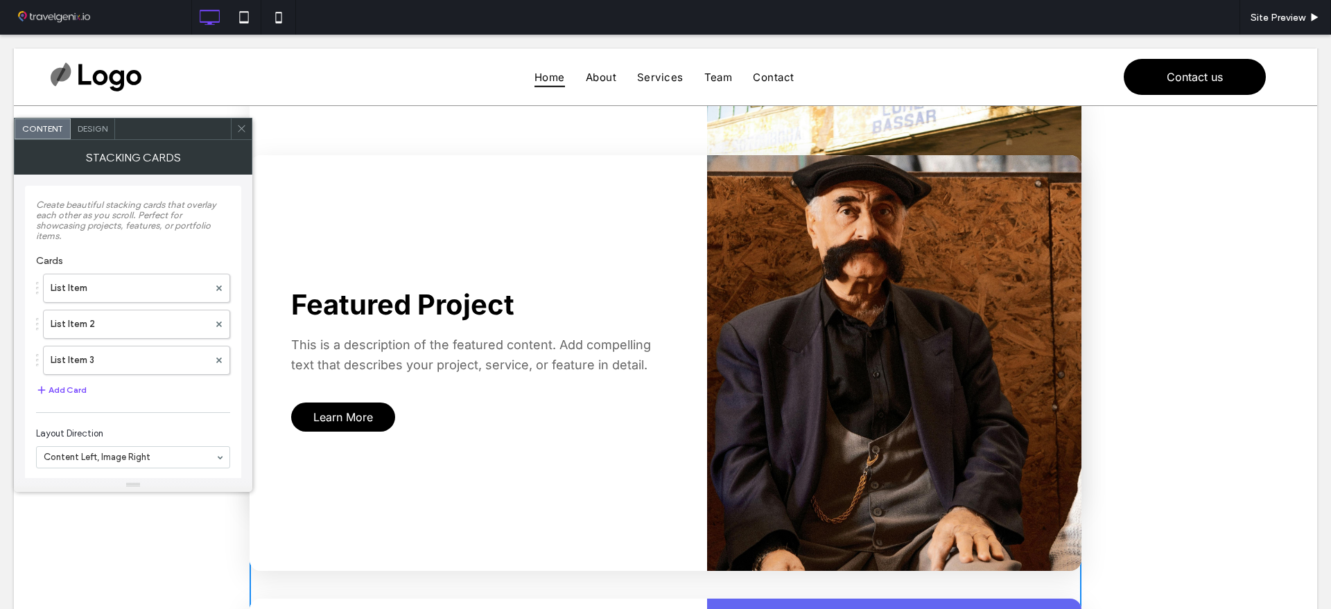
drag, startPoint x: 101, startPoint y: 123, endPoint x: 258, endPoint y: 206, distance: 177.6
click at [101, 123] on span "Design" at bounding box center [93, 128] width 30 height 10
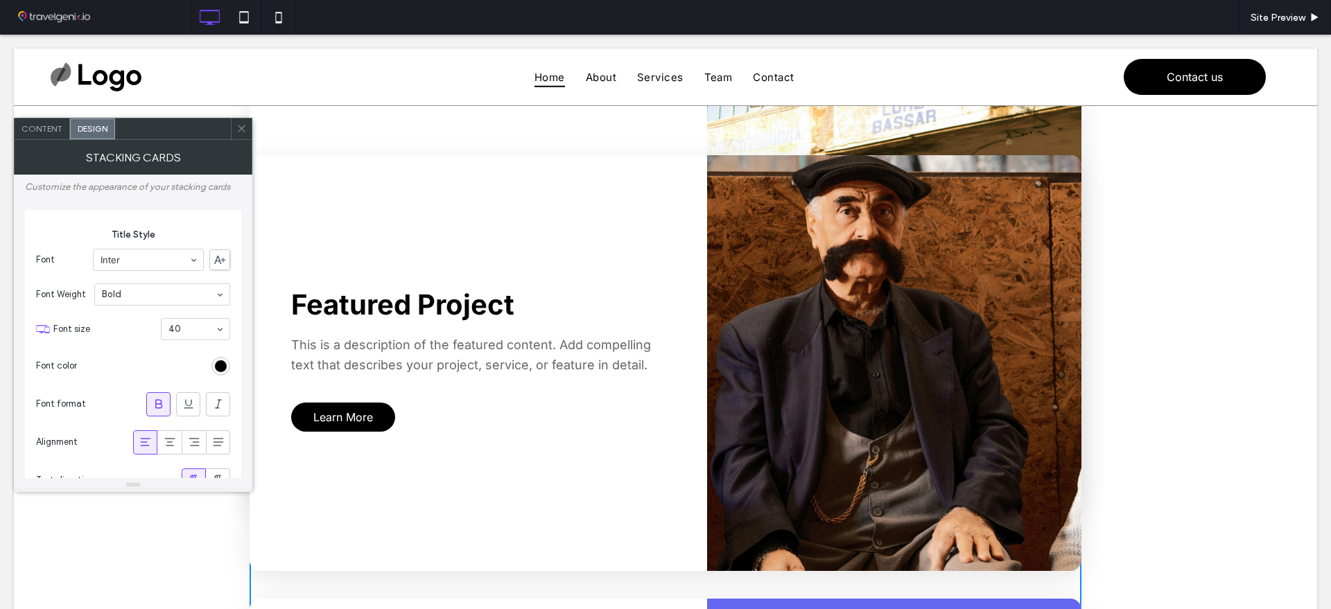
type input "**"
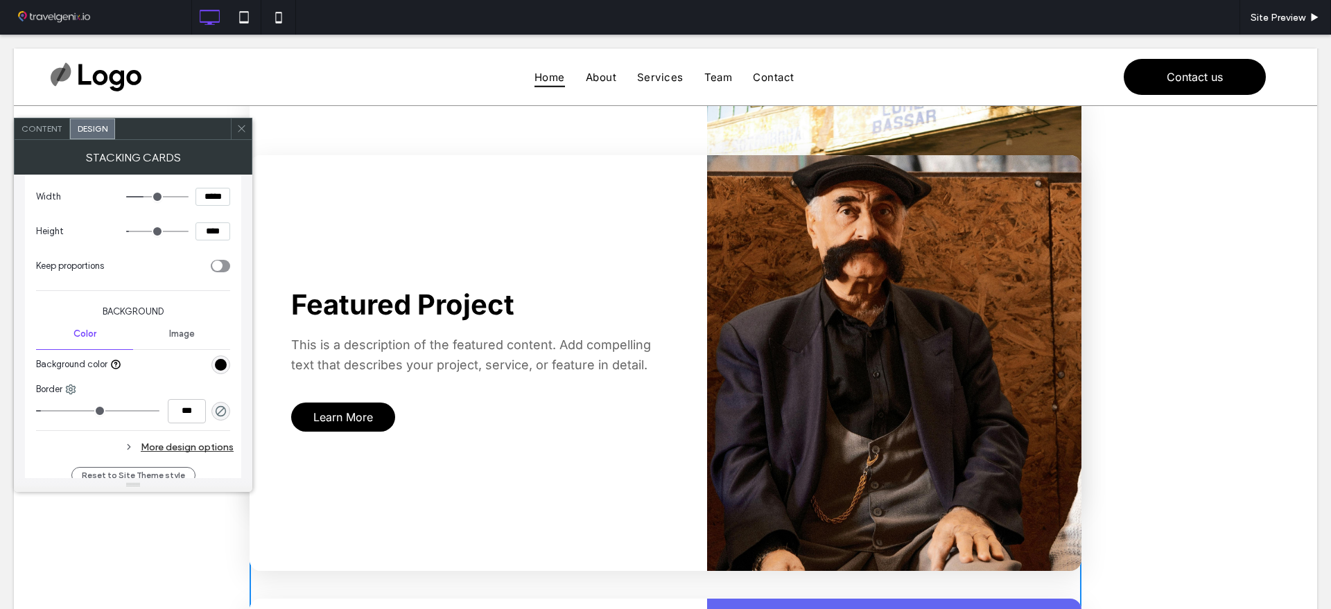
scroll to position [866, 0]
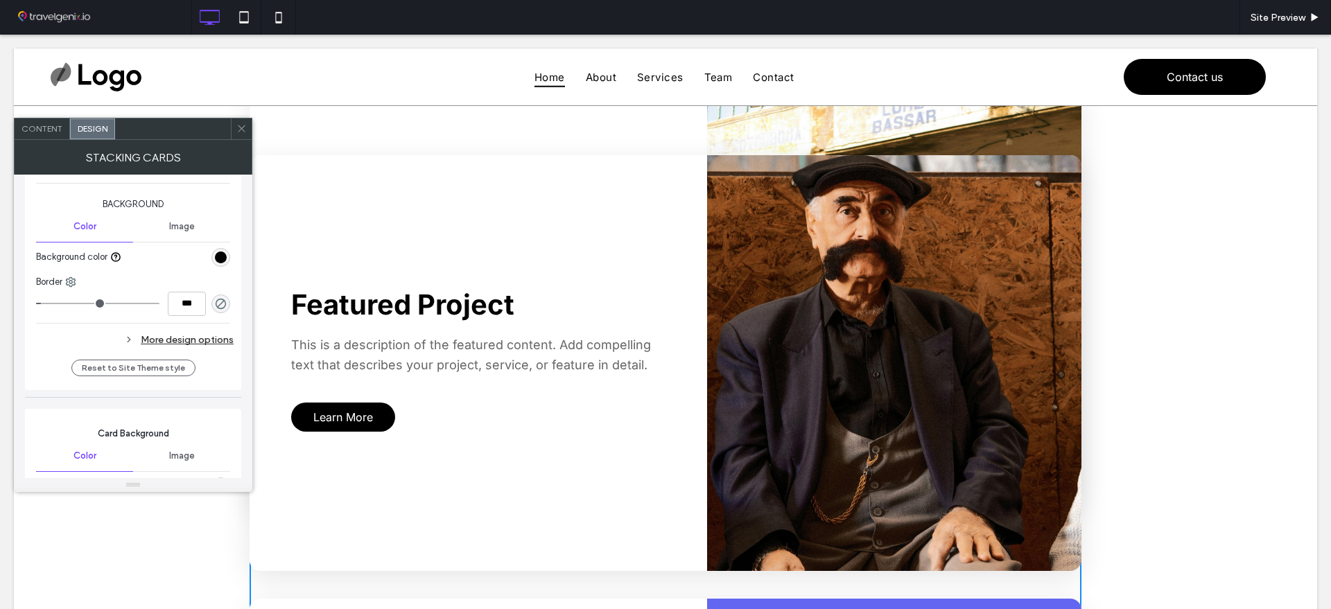
click at [172, 339] on div "More design options" at bounding box center [135, 340] width 198 height 19
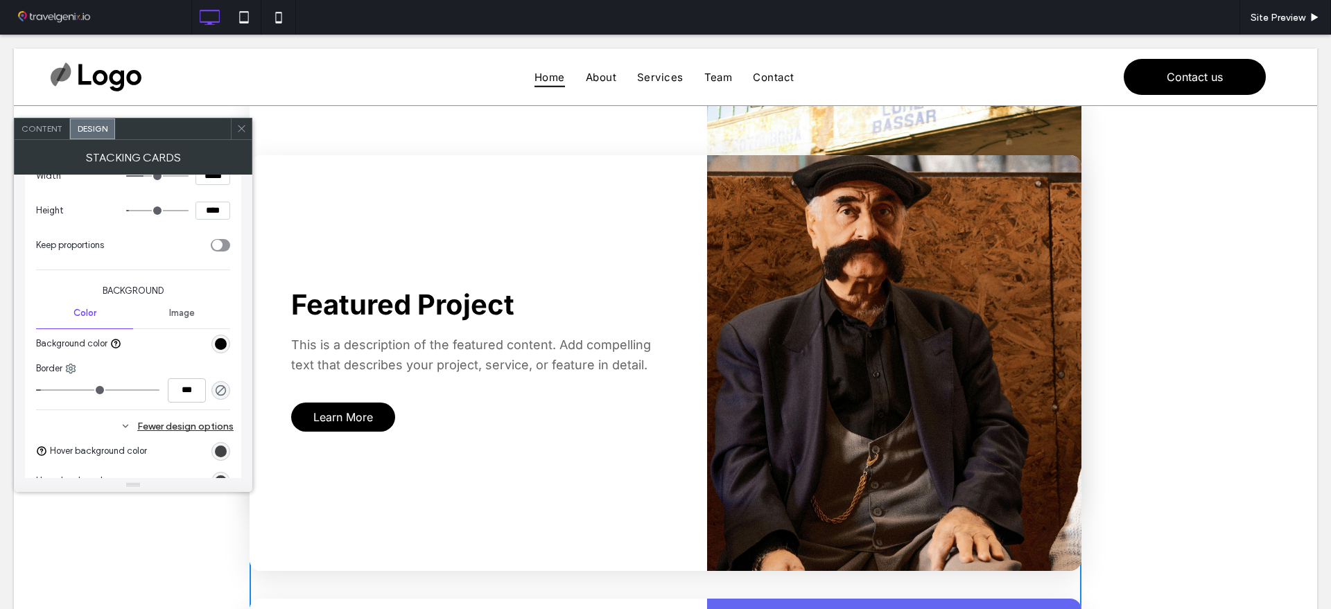
click at [218, 344] on div "rgb(0, 0, 0)" at bounding box center [221, 344] width 12 height 12
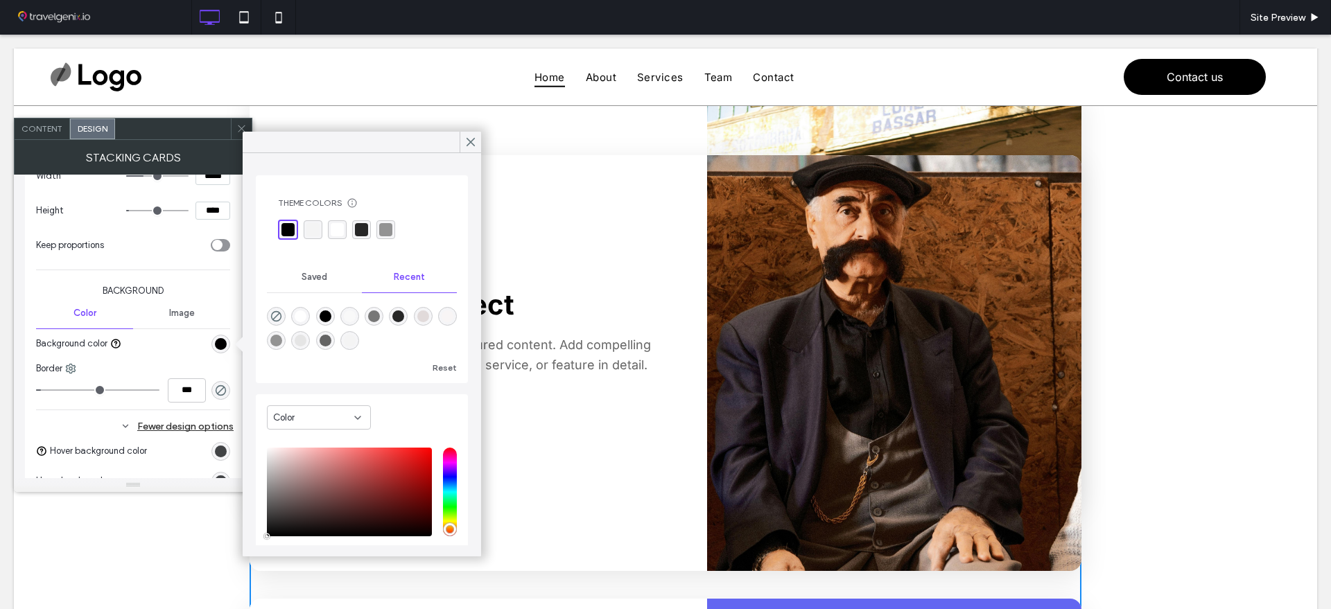
click at [338, 231] on div "rgba(255, 255, 255, 1)" at bounding box center [337, 229] width 13 height 13
click at [474, 143] on icon at bounding box center [470, 142] width 12 height 12
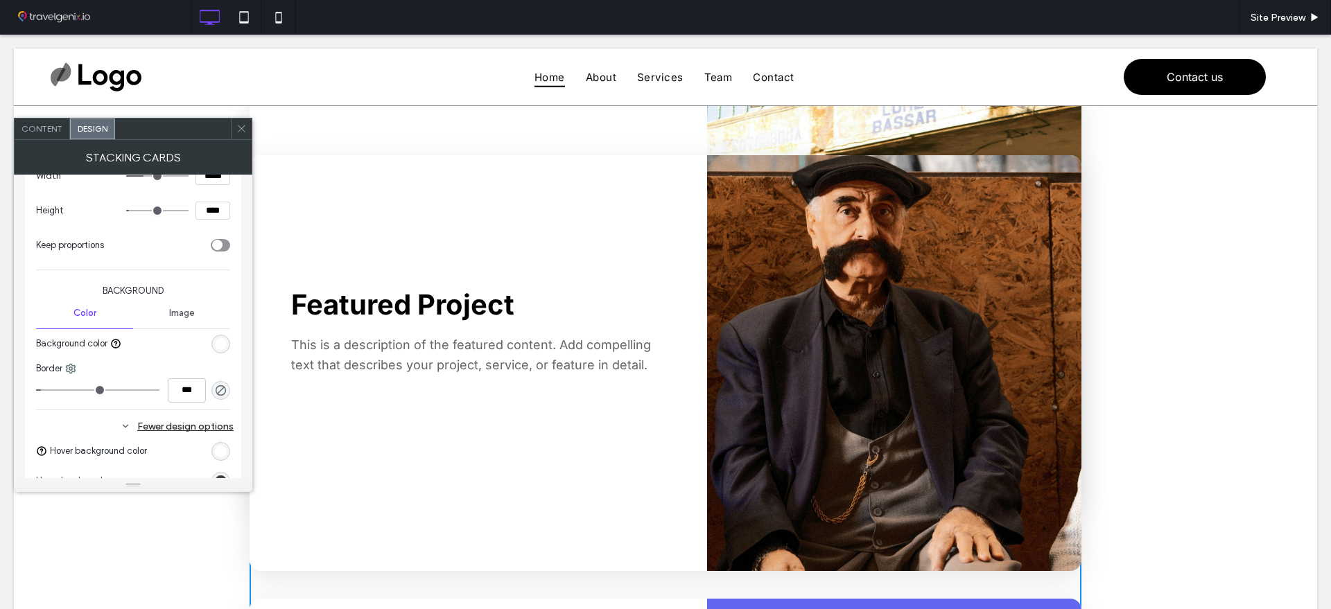
click at [219, 339] on div "rgba(255, 255, 255, 1)" at bounding box center [221, 344] width 12 height 12
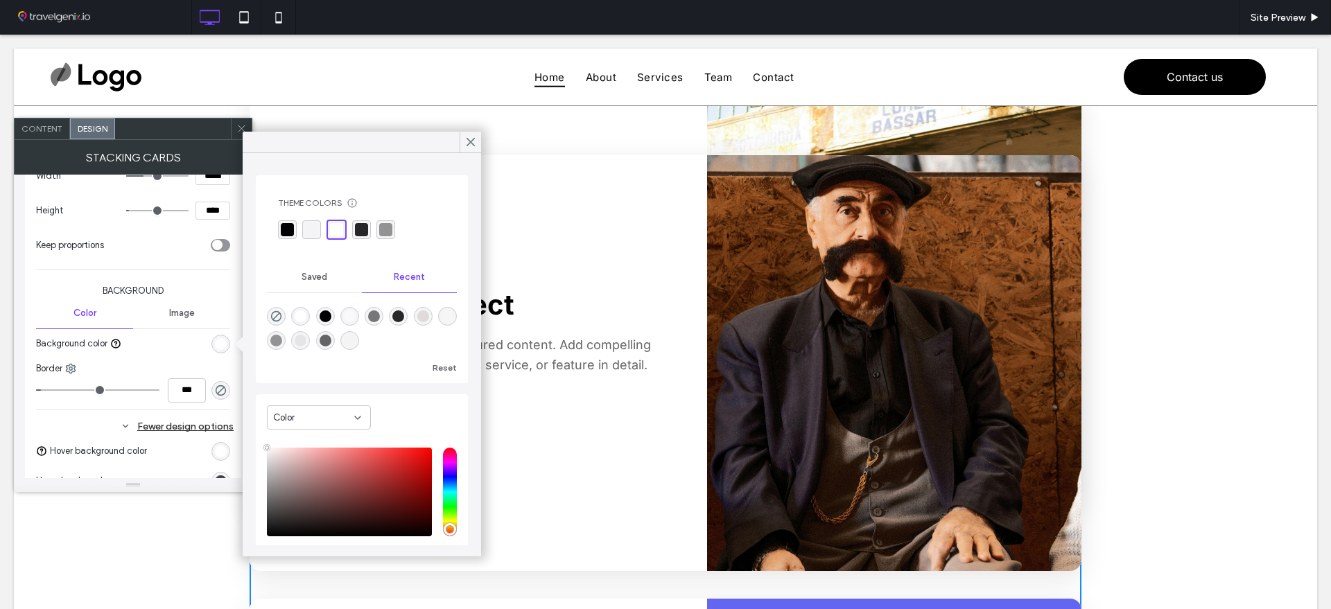
click at [330, 316] on div "rgba(0, 0, 0, 1)" at bounding box center [326, 317] width 12 height 12
type input "*******"
click at [467, 139] on icon at bounding box center [470, 142] width 12 height 12
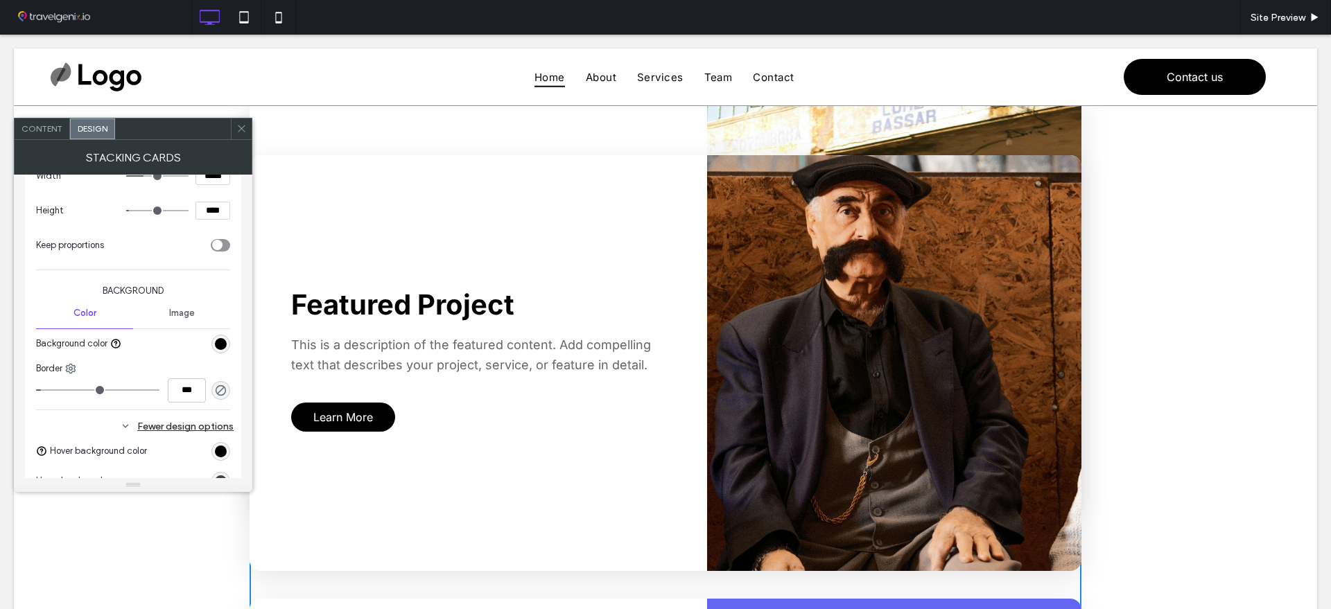
click at [218, 456] on div "rgb(0, 0, 0)" at bounding box center [221, 452] width 12 height 12
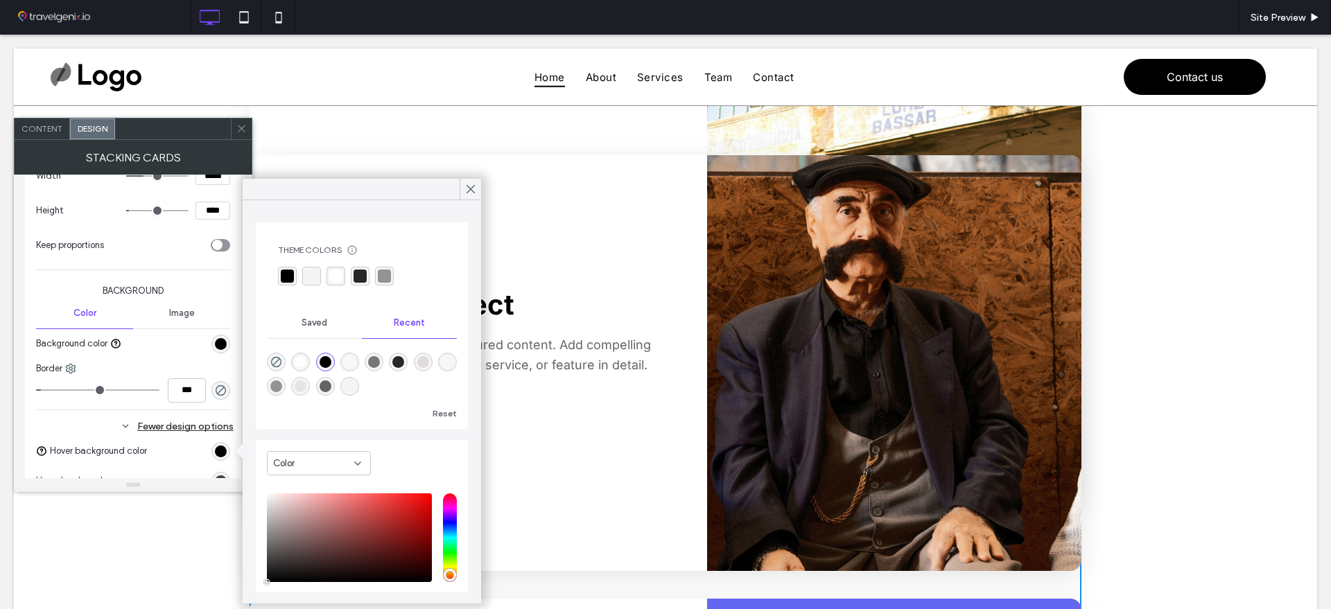
click at [317, 279] on div "rgba(244, 244, 244, 1)" at bounding box center [311, 276] width 13 height 13
click at [460, 193] on div at bounding box center [470, 189] width 21 height 21
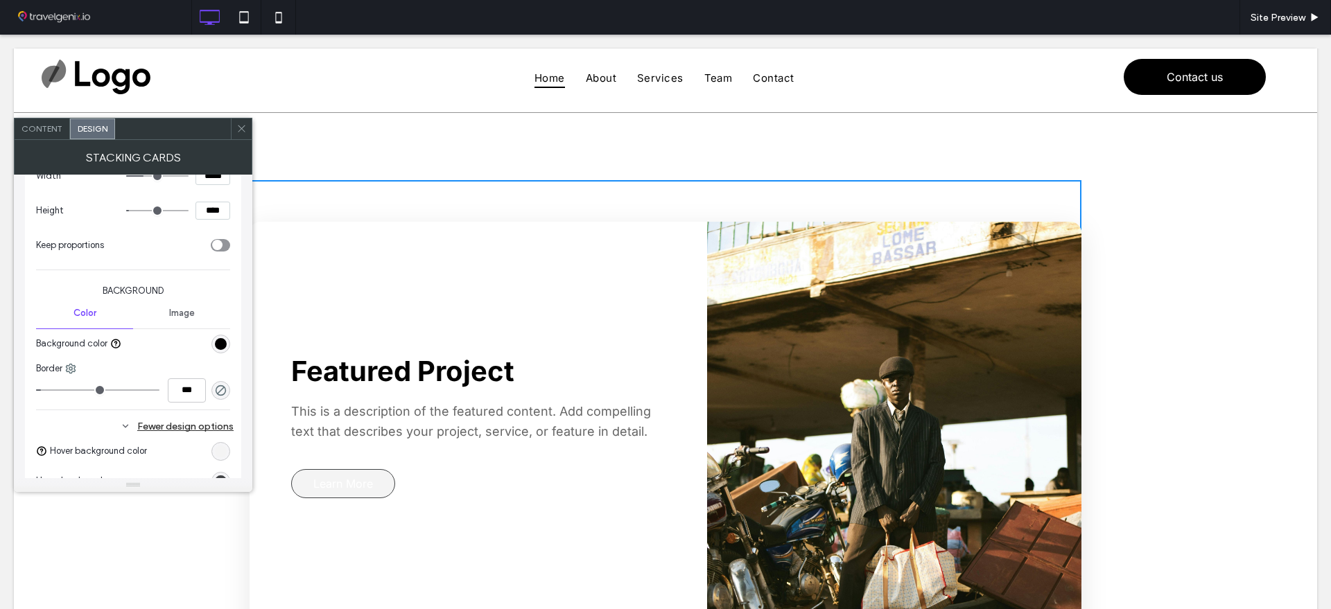
scroll to position [0, 0]
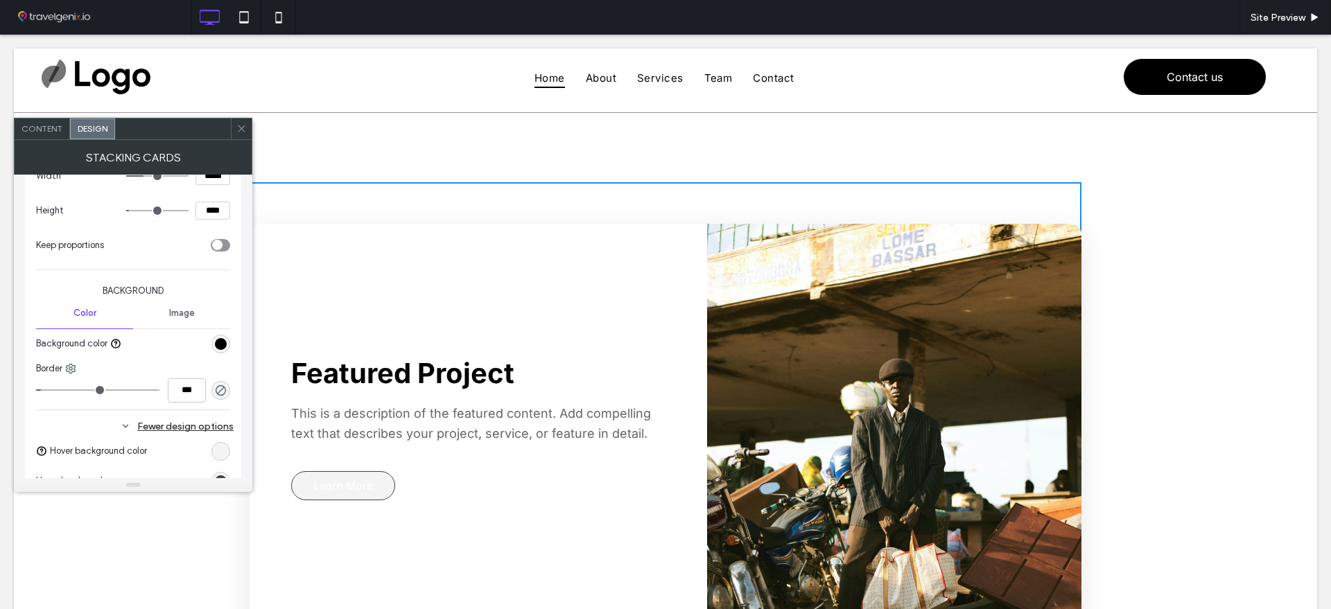
click at [446, 335] on div "Featured Project This is a description of the featured content. Add compelling …" at bounding box center [478, 432] width 457 height 416
click at [46, 132] on span "Content" at bounding box center [41, 128] width 41 height 10
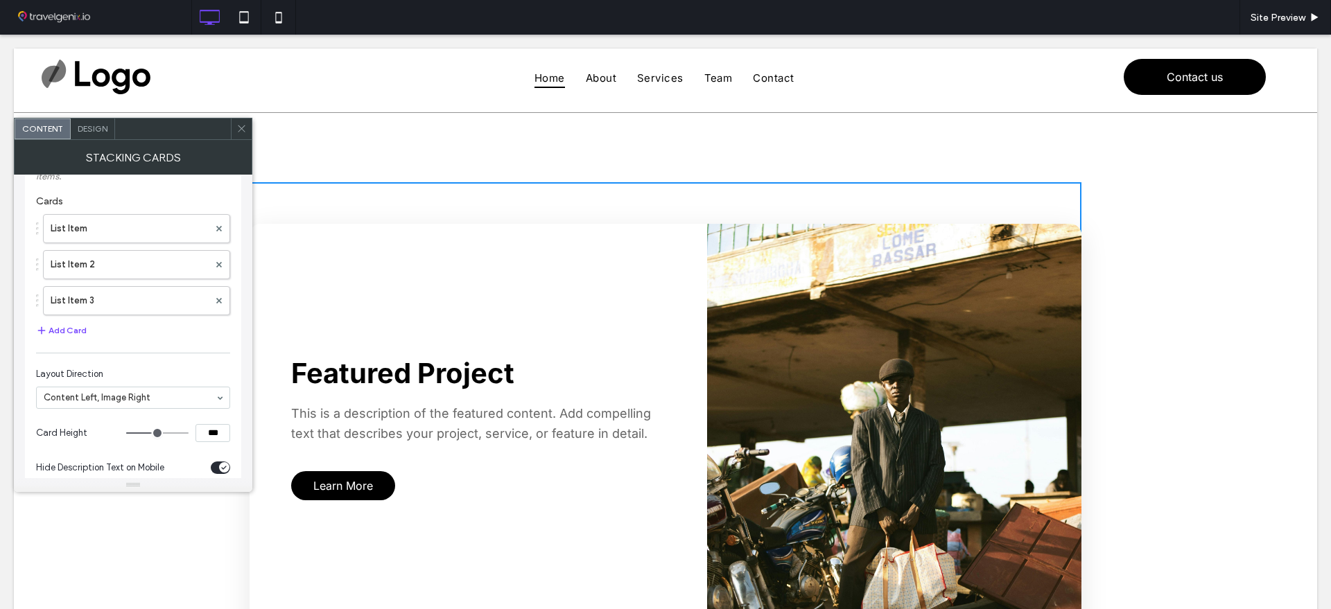
scroll to position [87, 0]
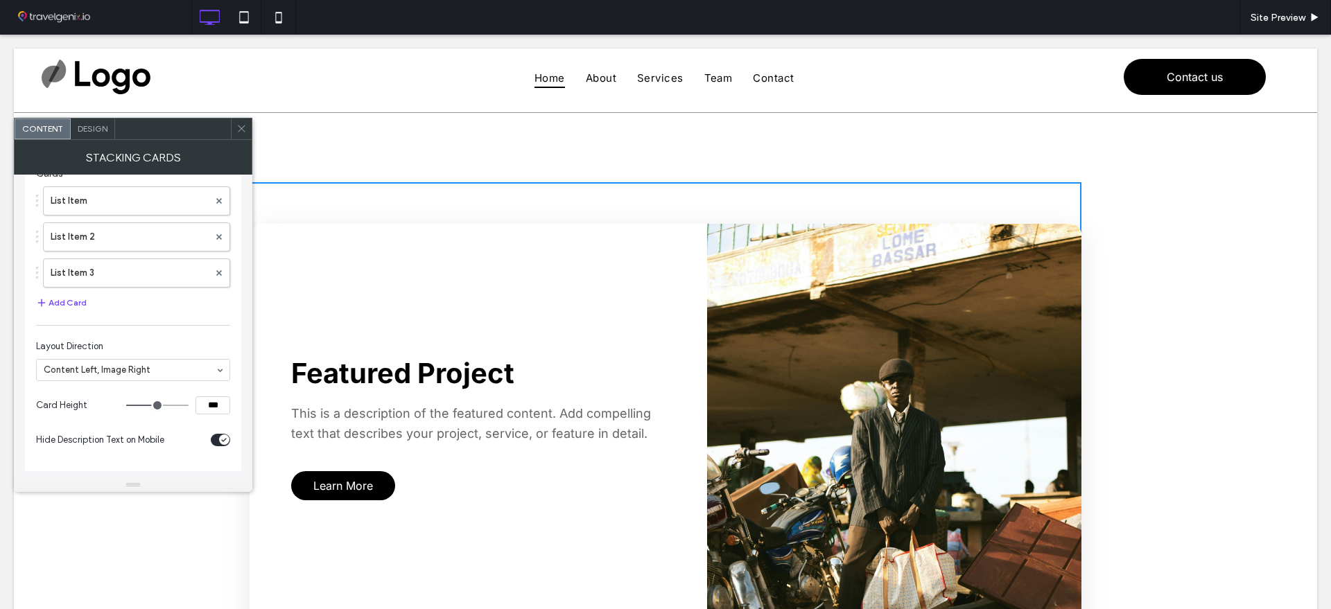
click at [218, 443] on div "toggle" at bounding box center [220, 440] width 19 height 12
click at [229, 439] on div "toggle" at bounding box center [220, 440] width 19 height 12
click at [274, 13] on icon at bounding box center [279, 17] width 28 height 28
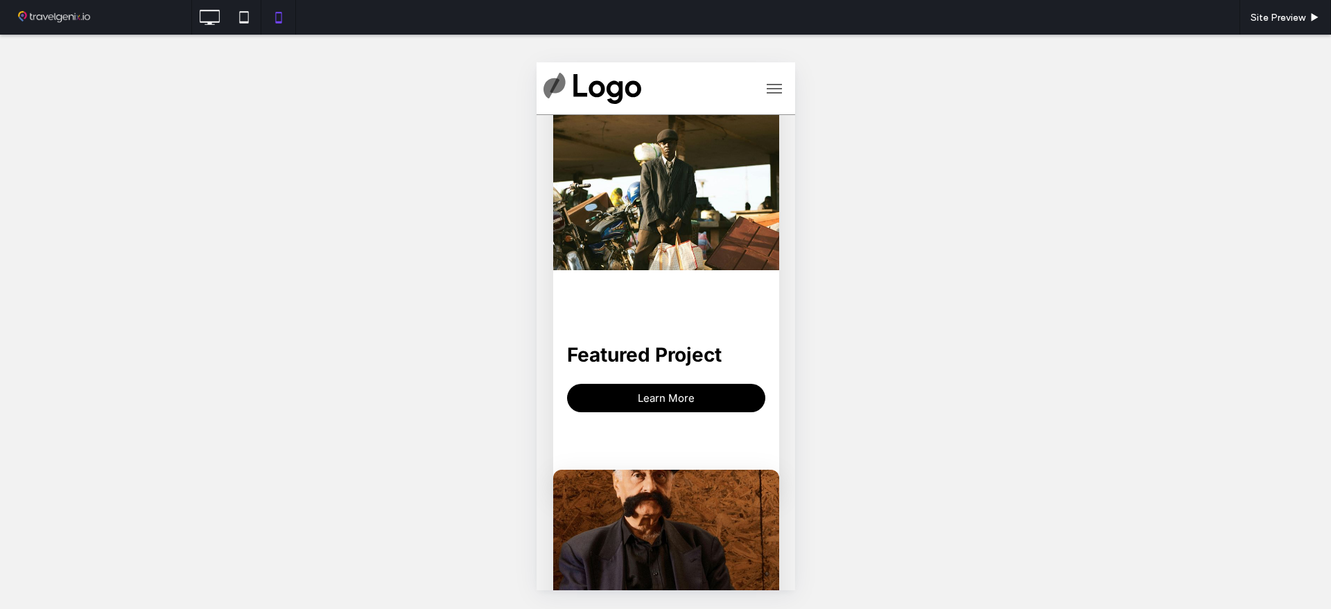
scroll to position [0, 0]
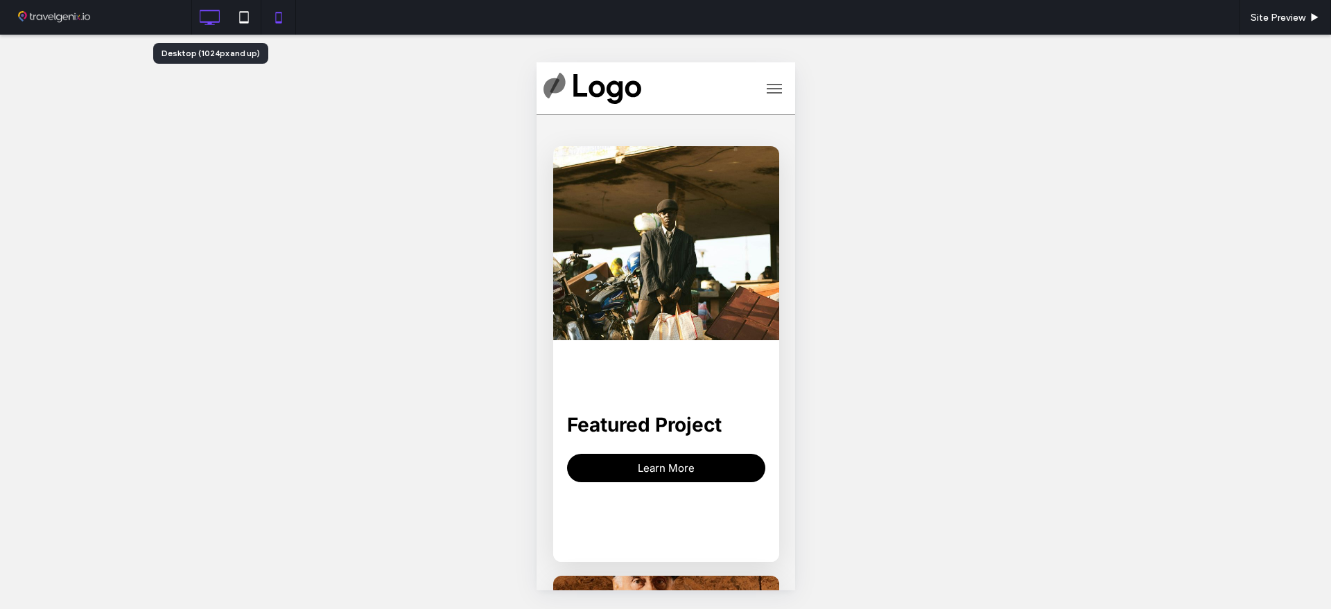
click at [220, 28] on icon at bounding box center [209, 17] width 28 height 28
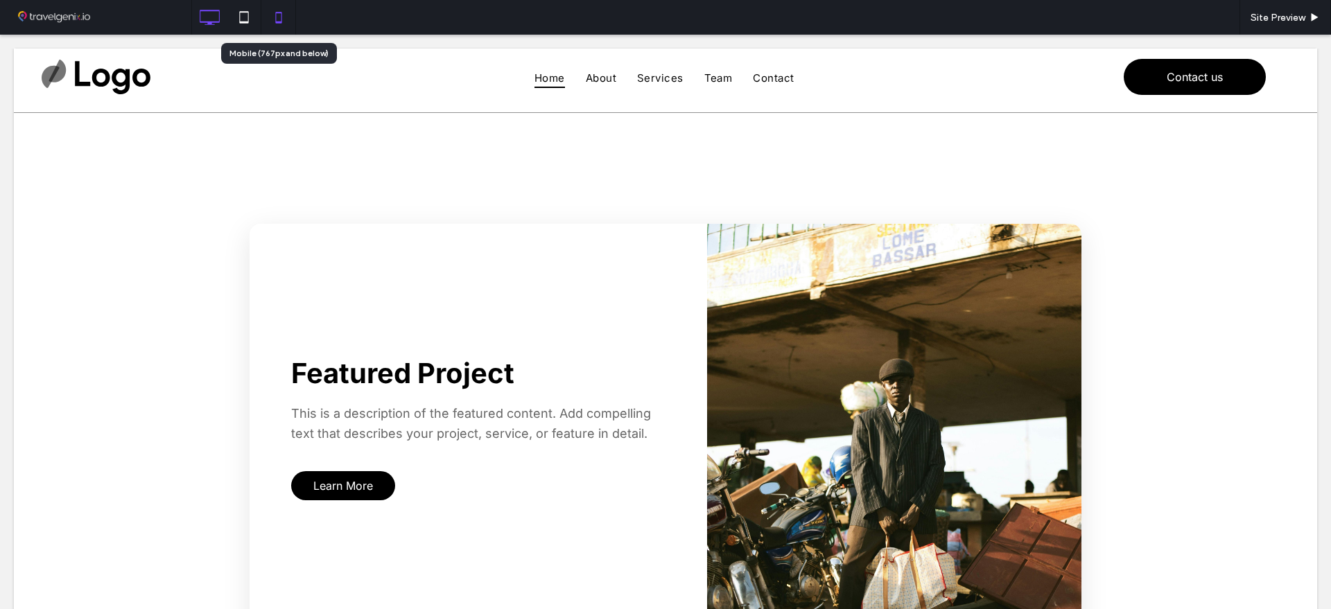
click at [283, 16] on icon at bounding box center [279, 17] width 28 height 28
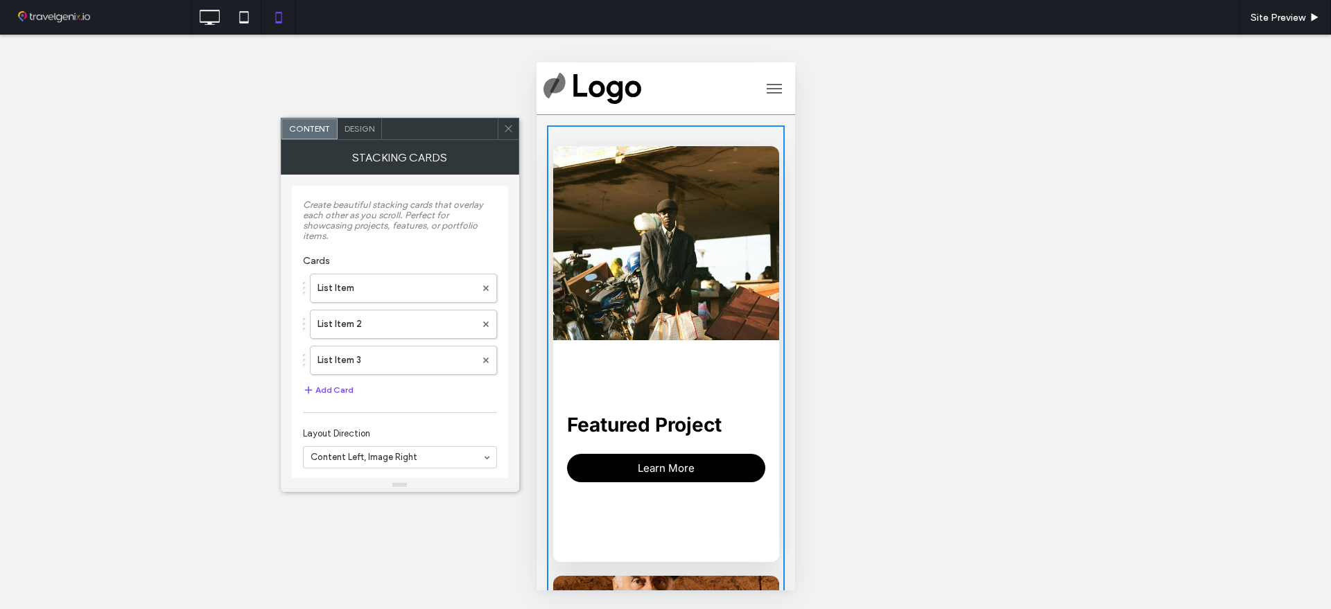
click at [350, 128] on span "Design" at bounding box center [359, 128] width 30 height 10
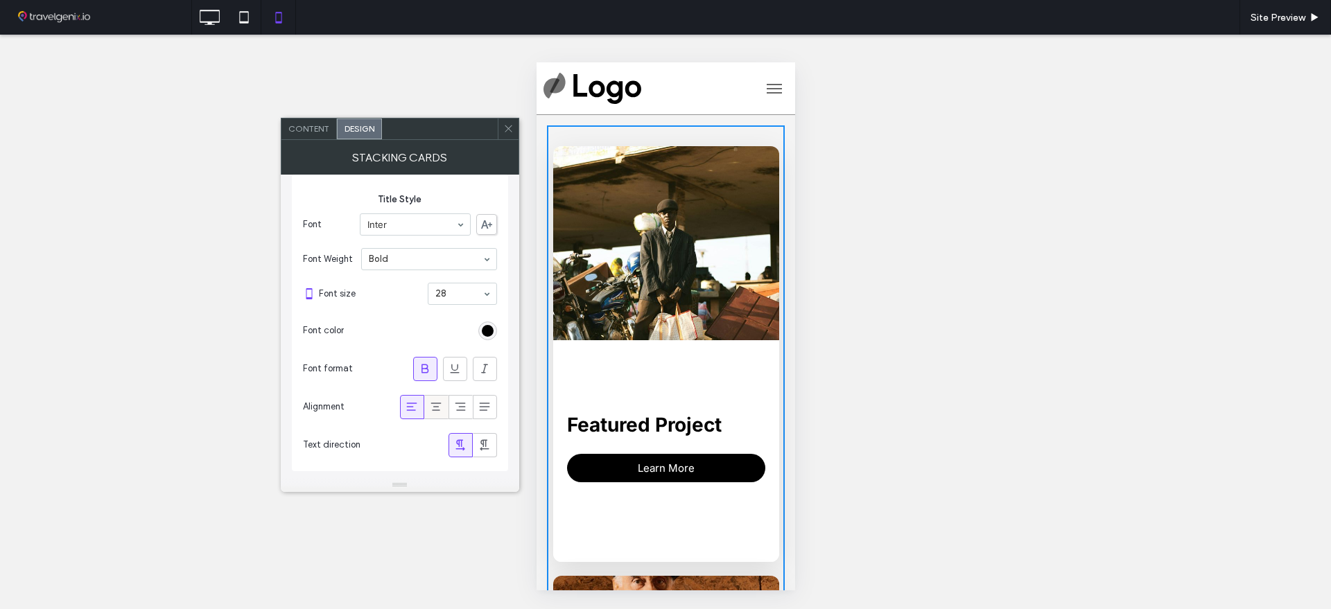
scroll to position [87, 0]
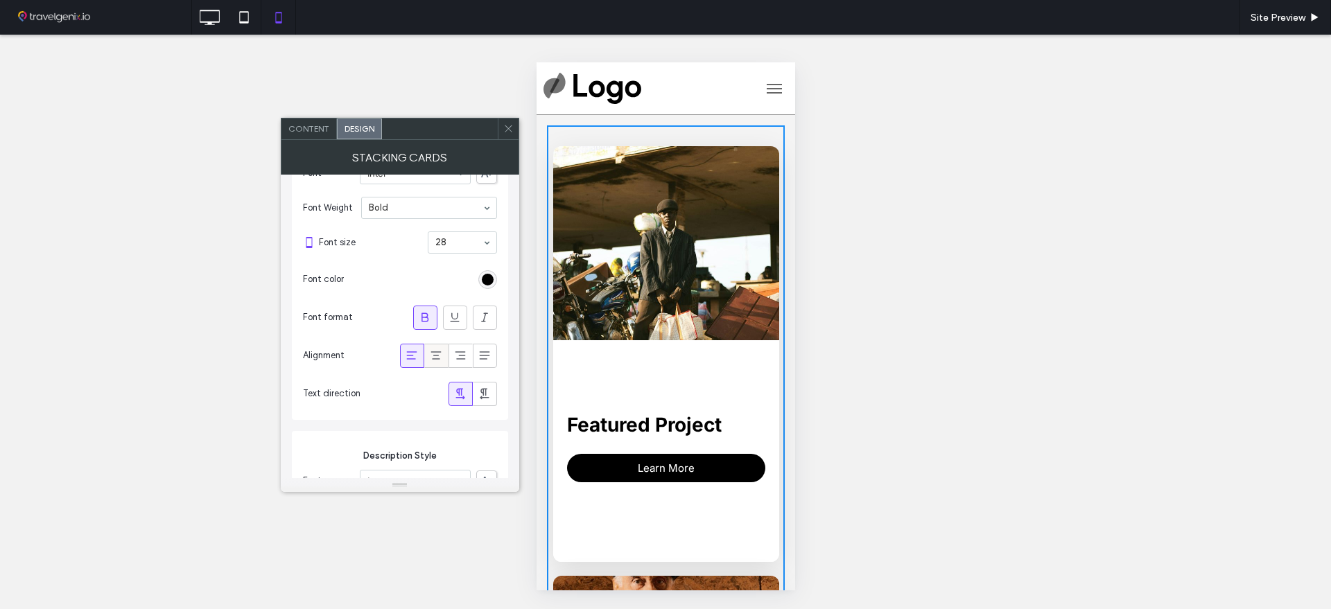
click at [438, 349] on icon at bounding box center [436, 356] width 14 height 14
click at [216, 24] on icon at bounding box center [209, 17] width 28 height 28
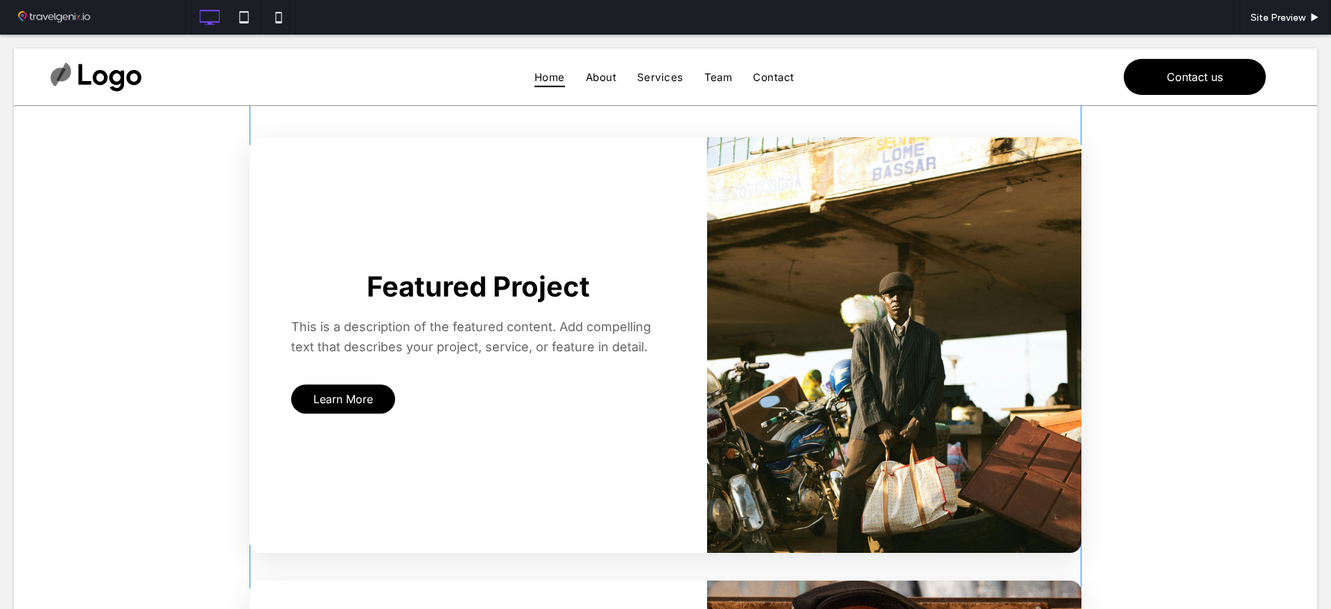
scroll to position [173, 0]
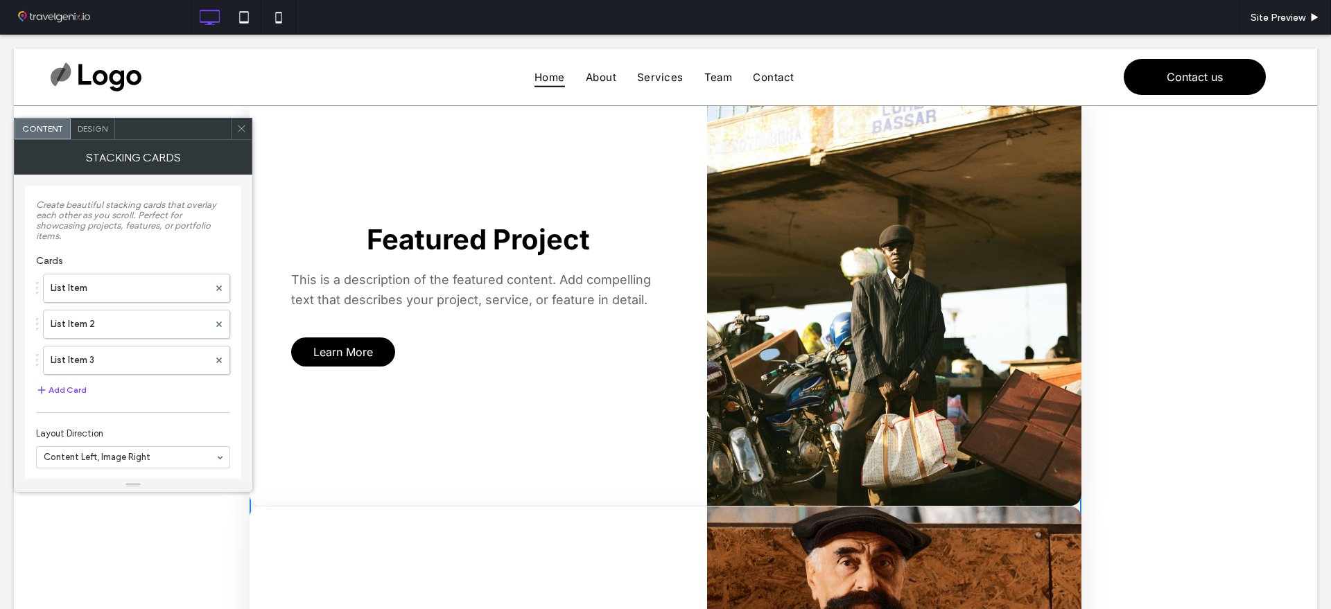
scroll to position [87, 0]
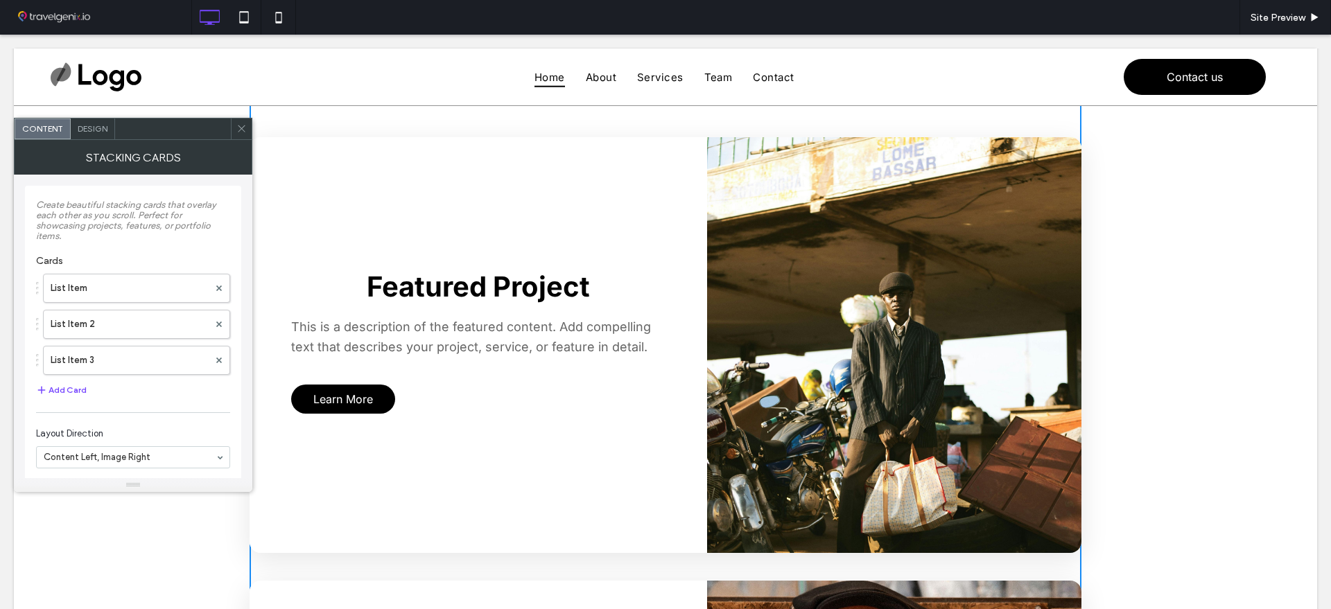
click at [78, 127] on span "Design" at bounding box center [93, 128] width 30 height 10
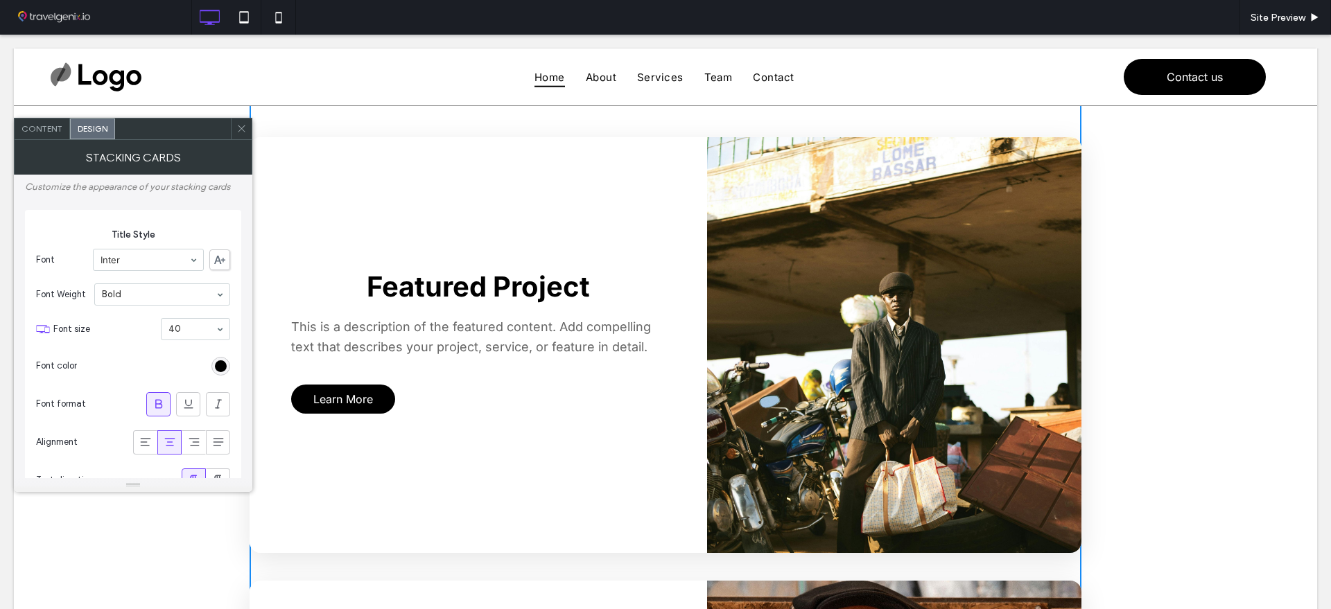
click at [44, 128] on span "Content" at bounding box center [41, 128] width 41 height 10
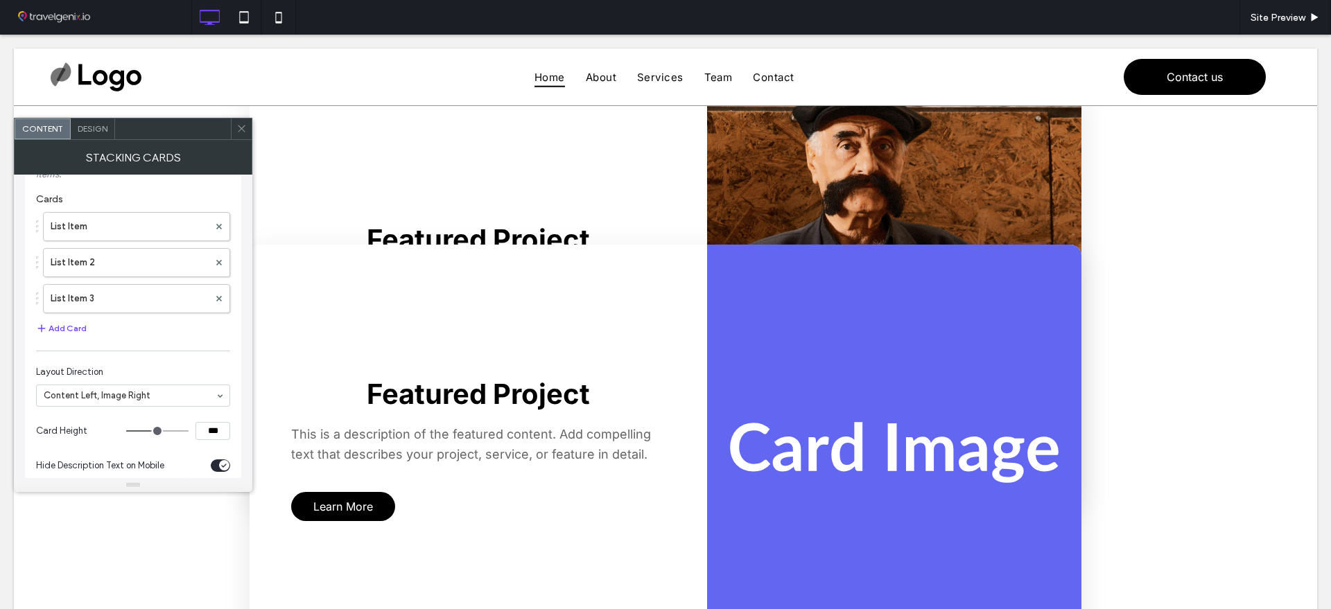
scroll to position [87, 0]
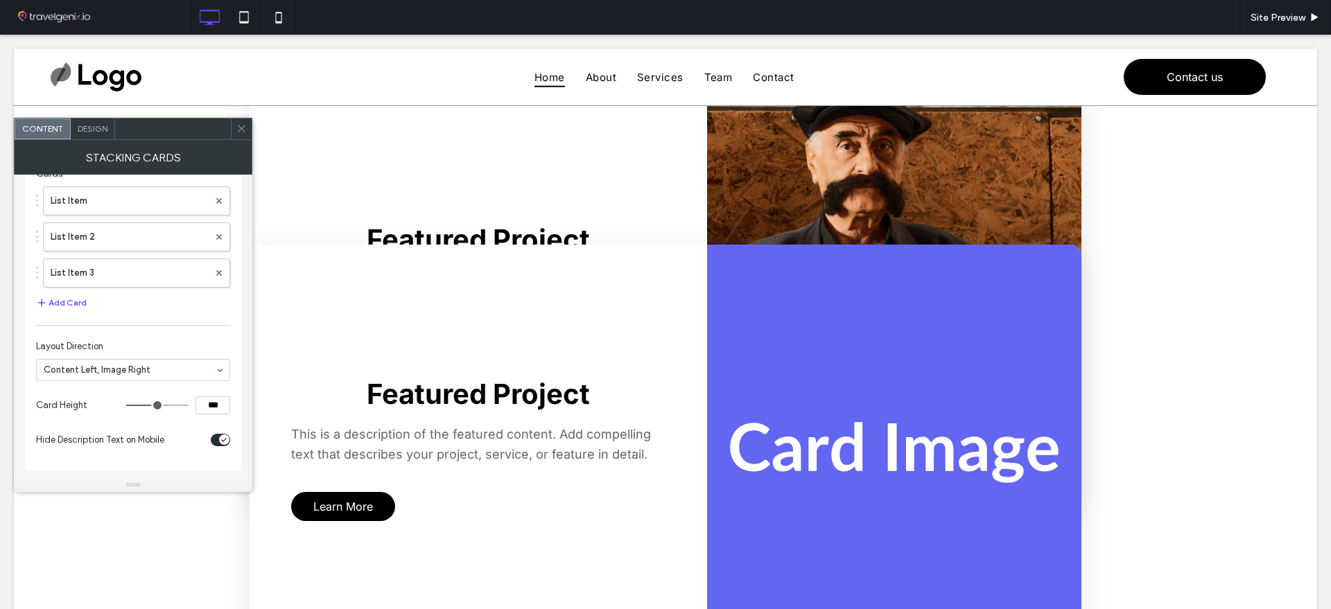
type input "***"
click at [162, 406] on input "range" at bounding box center [157, 405] width 62 height 1
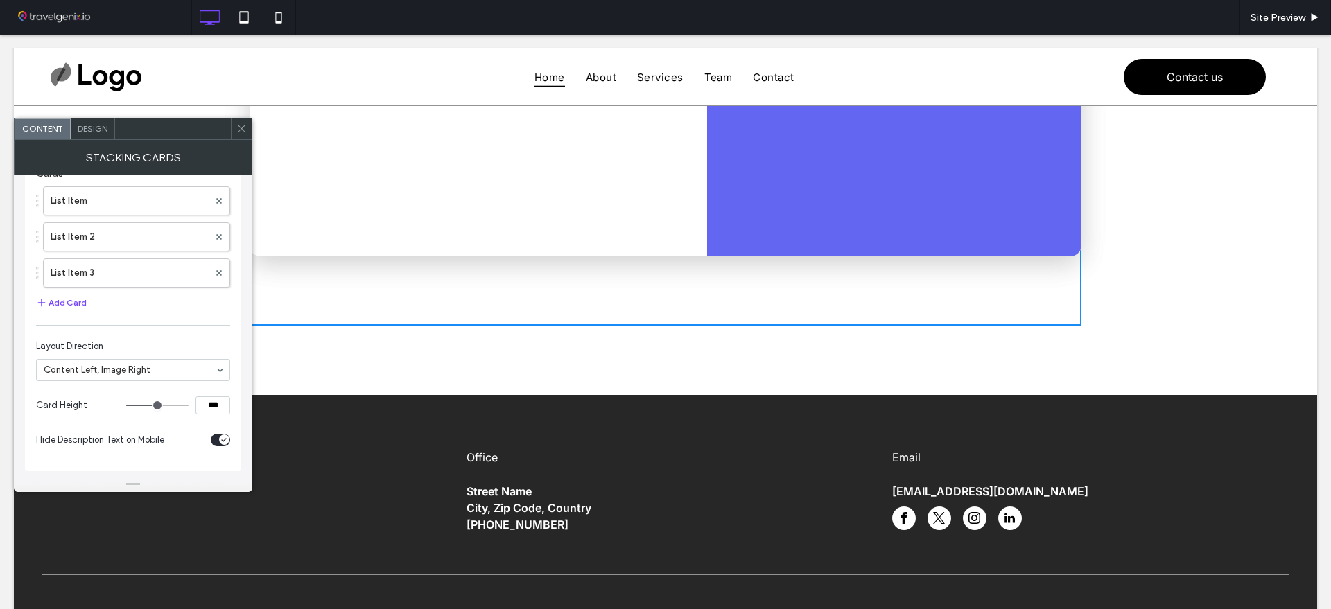
scroll to position [1473, 0]
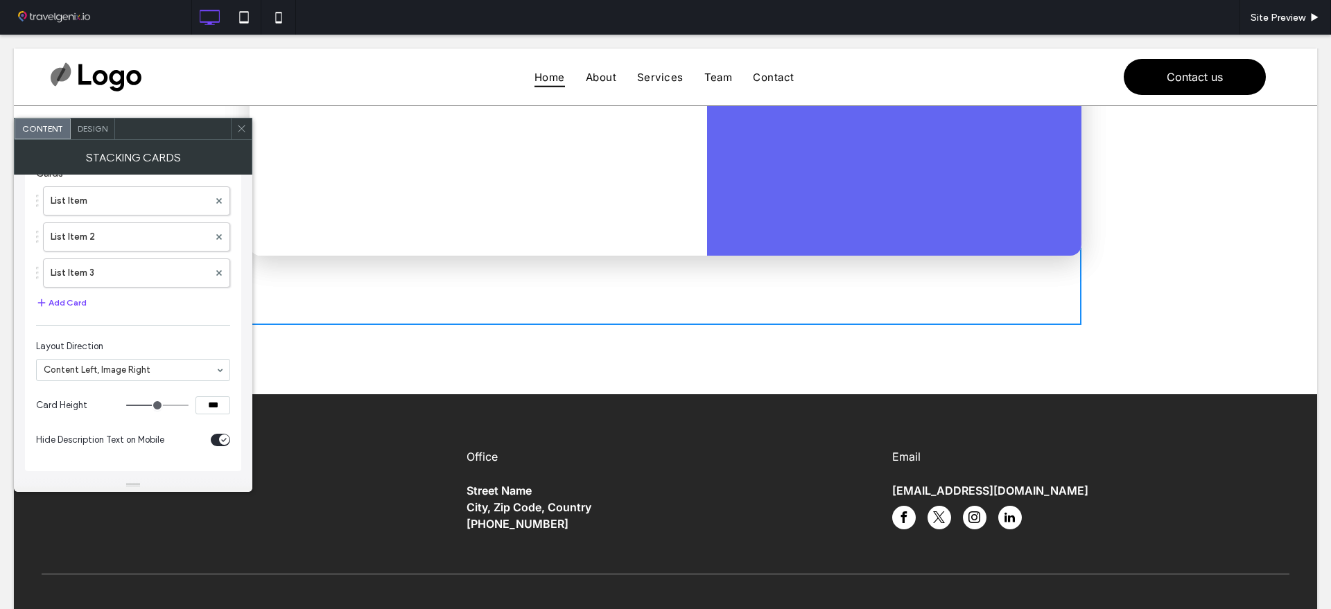
type input "***"
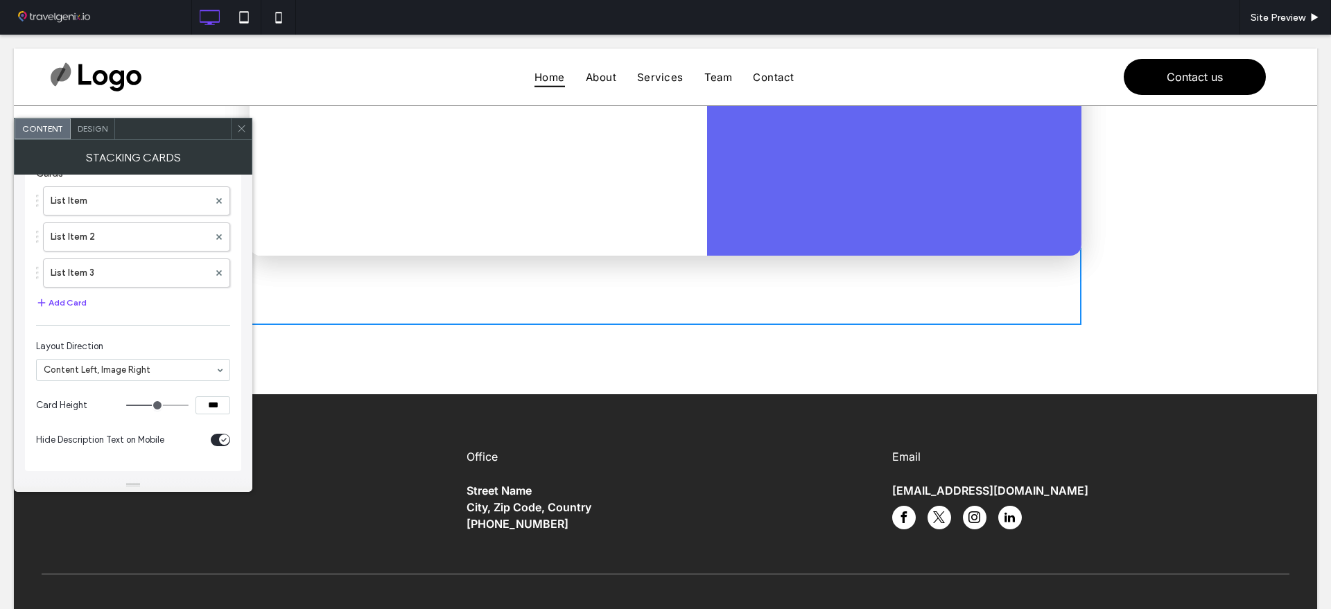
type input "***"
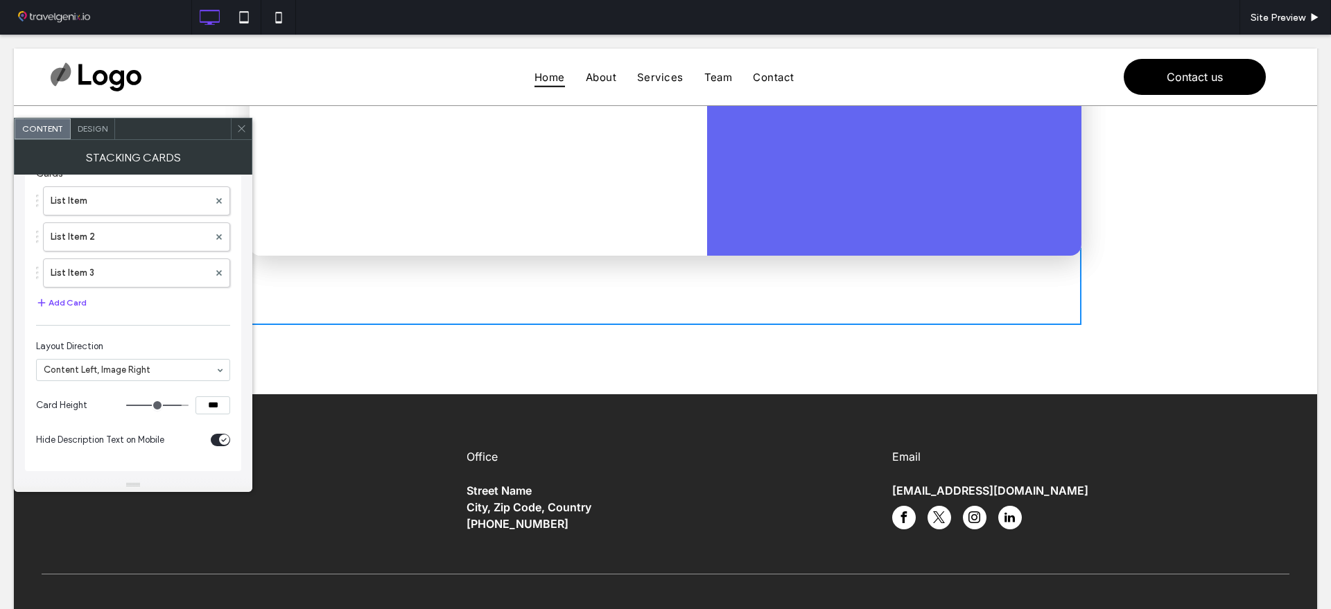
type input "***"
drag, startPoint x: 166, startPoint y: 407, endPoint x: 197, endPoint y: 405, distance: 31.3
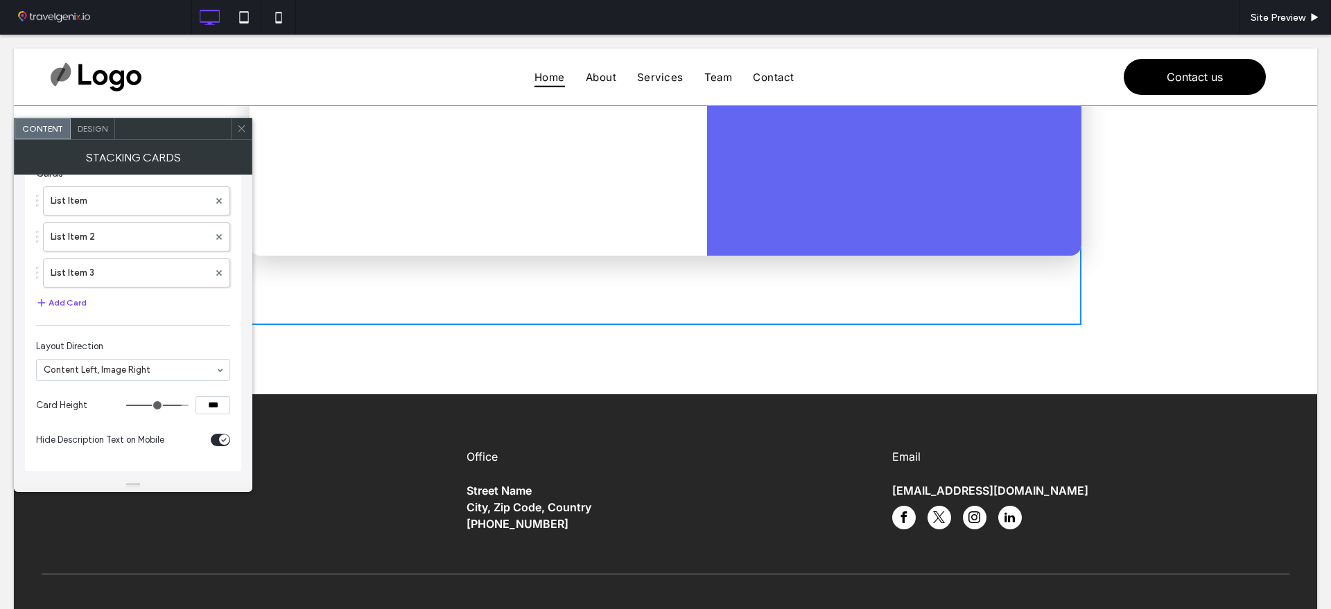
click at [189, 406] on input "range" at bounding box center [157, 405] width 62 height 1
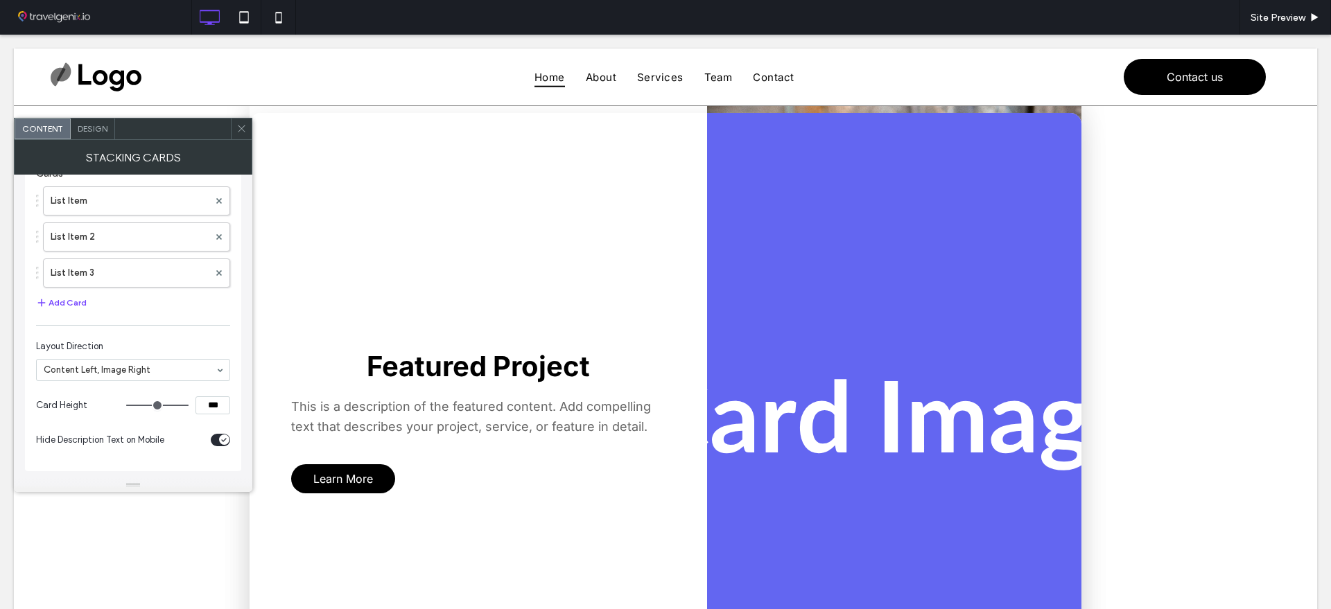
scroll to position [1300, 0]
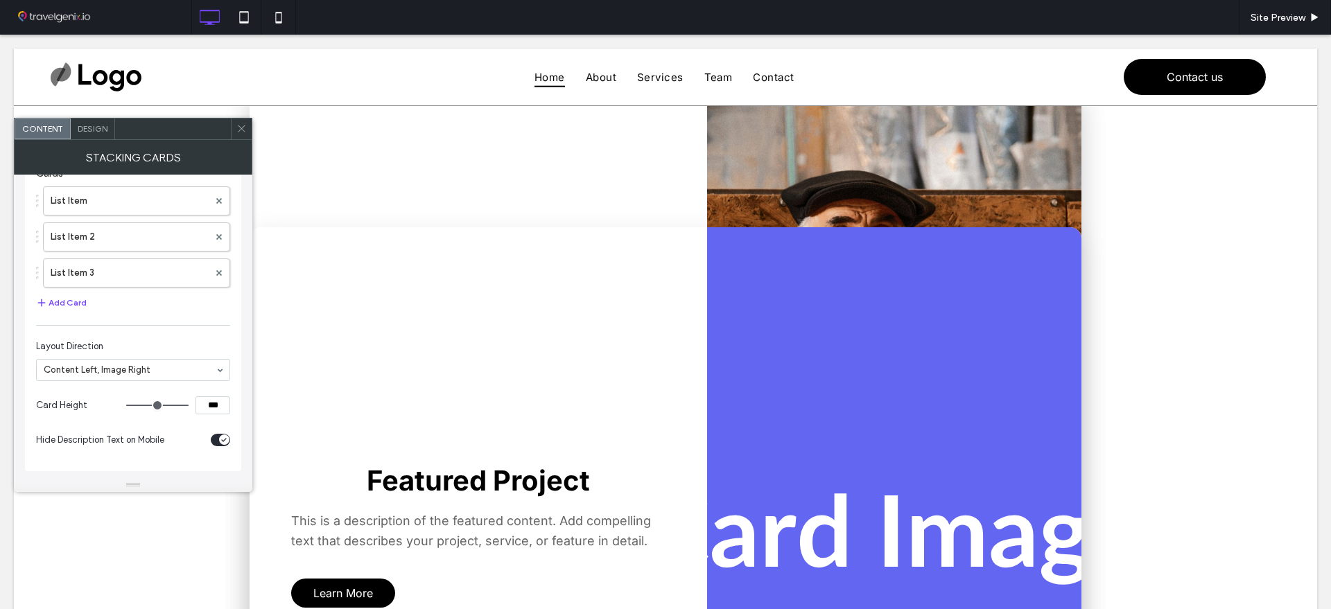
type input "***"
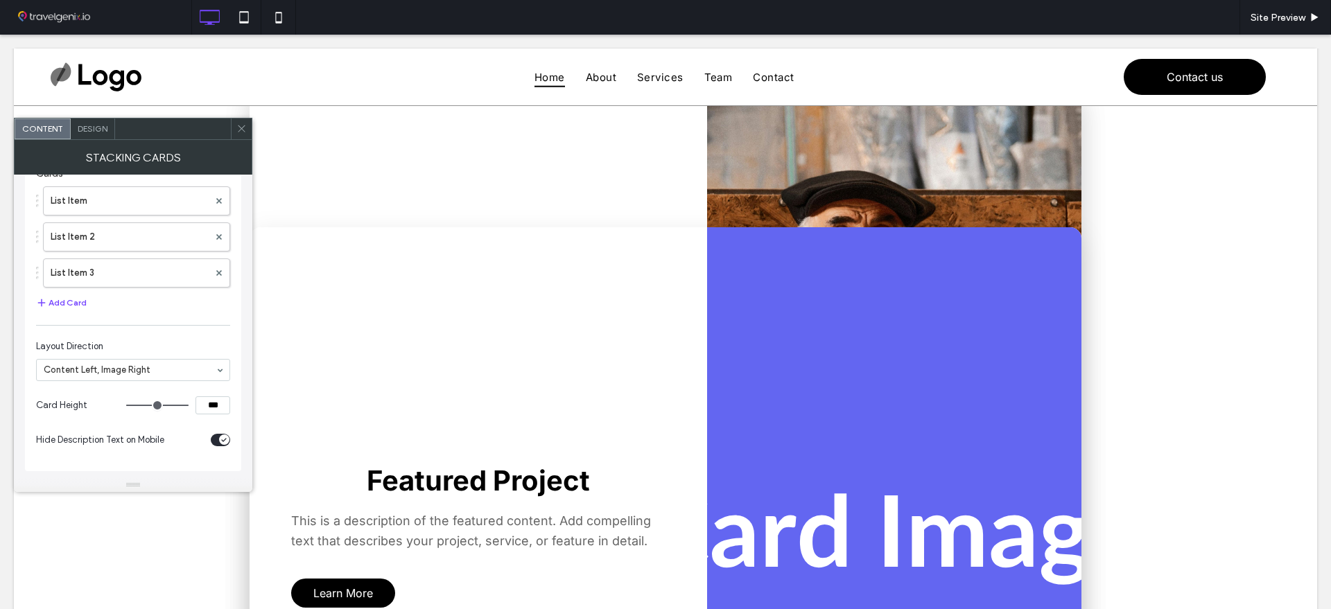
type input "***"
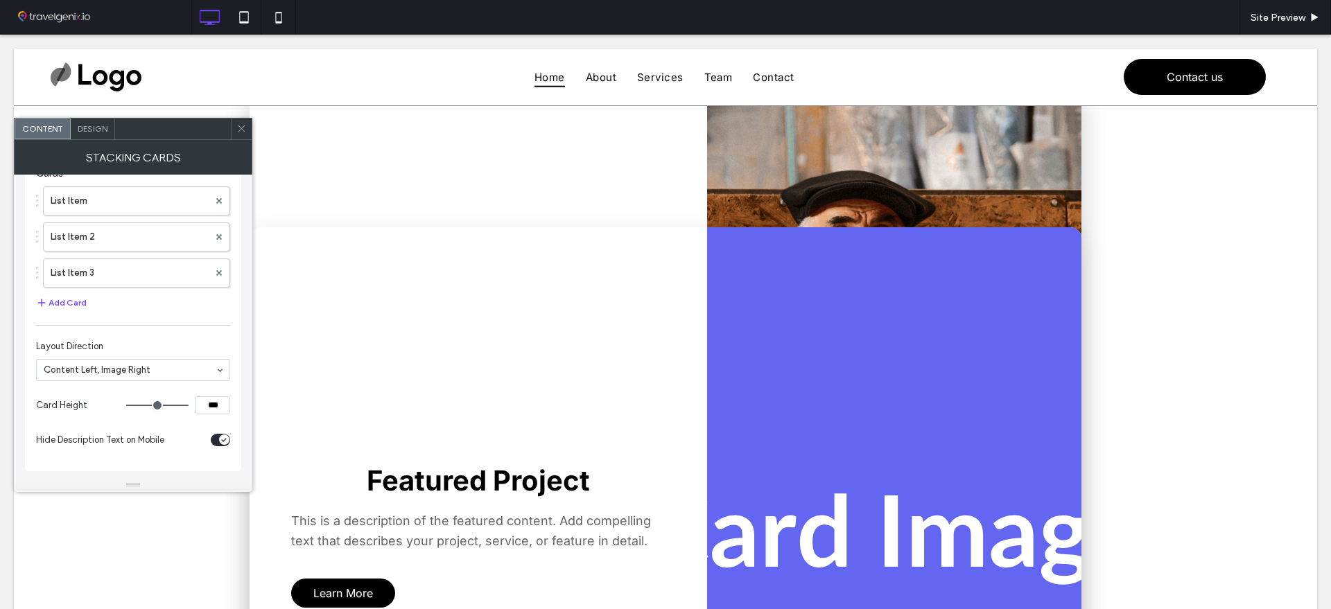
type input "***"
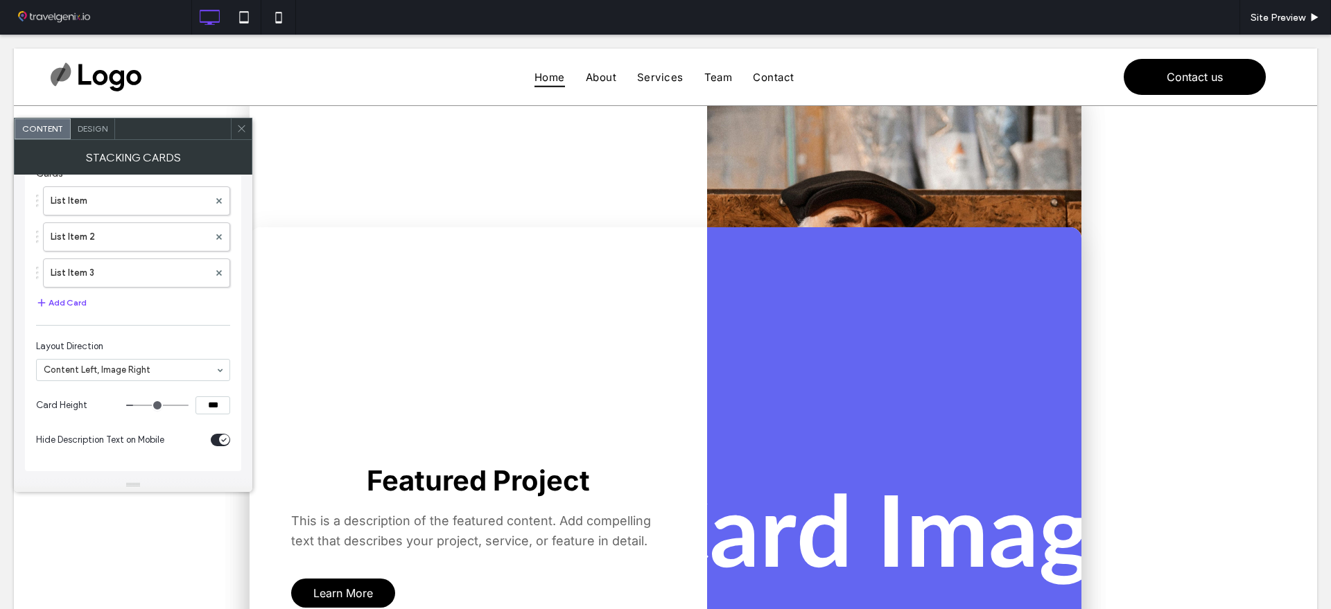
type input "***"
drag, startPoint x: 148, startPoint y: 408, endPoint x: 137, endPoint y: 408, distance: 11.1
type input "***"
click at [137, 406] on input "range" at bounding box center [157, 405] width 62 height 1
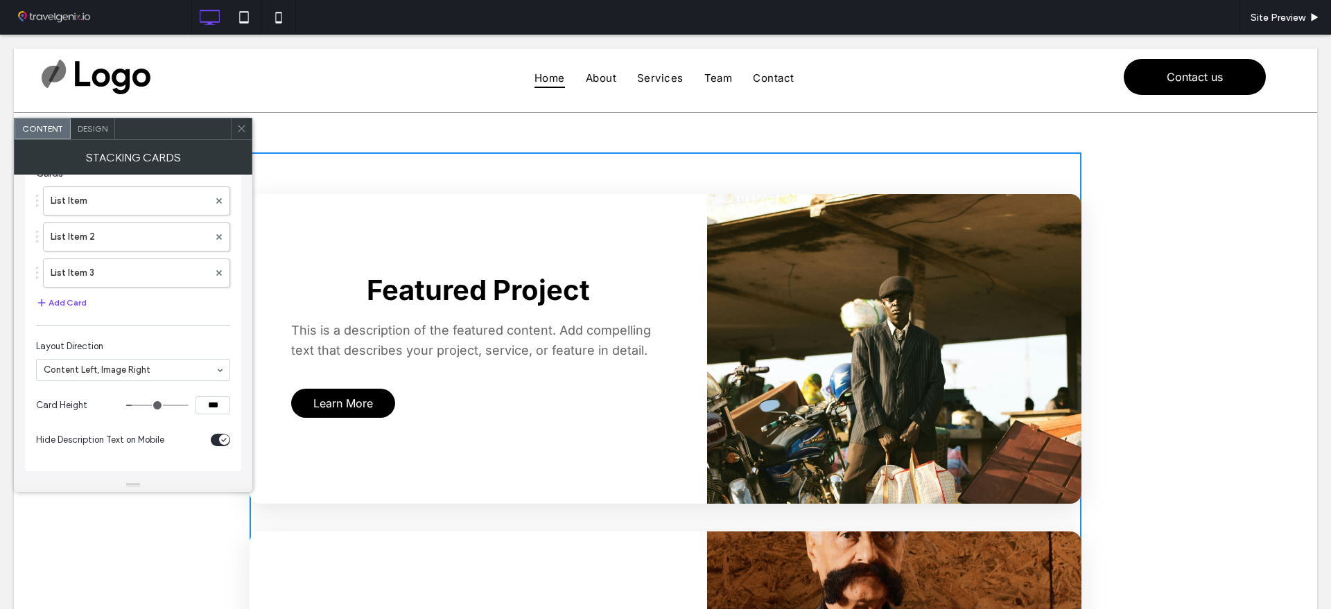
scroll to position [0, 0]
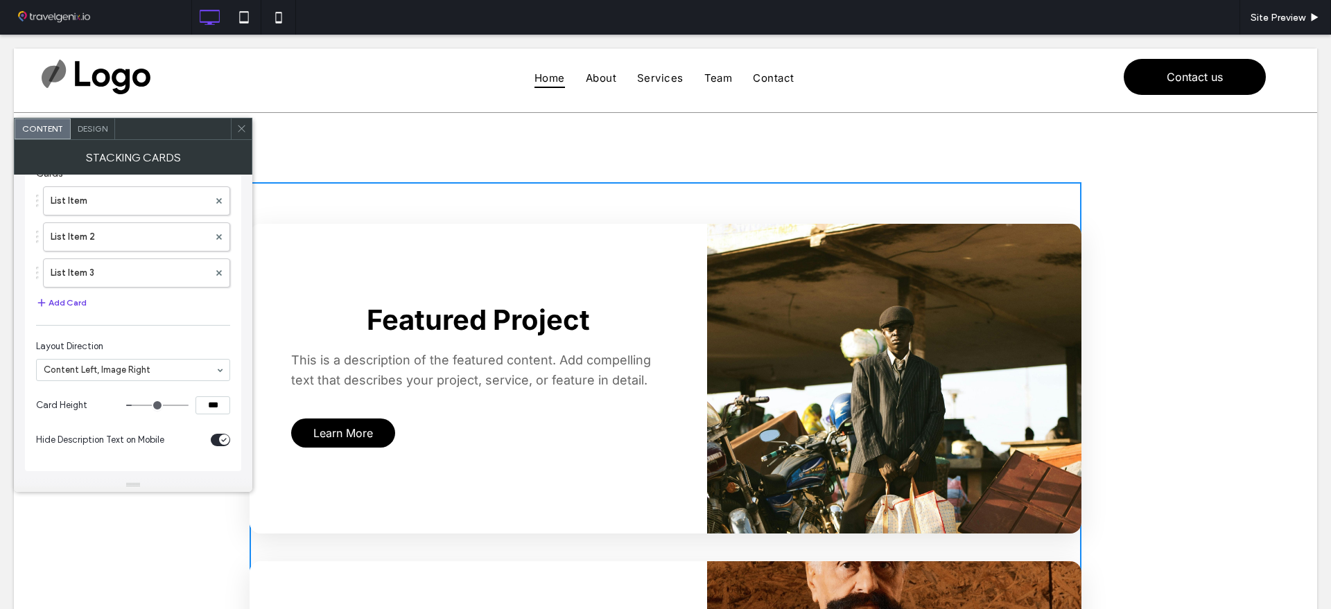
click at [69, 306] on button "Add Card" at bounding box center [61, 303] width 51 height 17
click at [67, 338] on button "Add Card" at bounding box center [61, 339] width 51 height 17
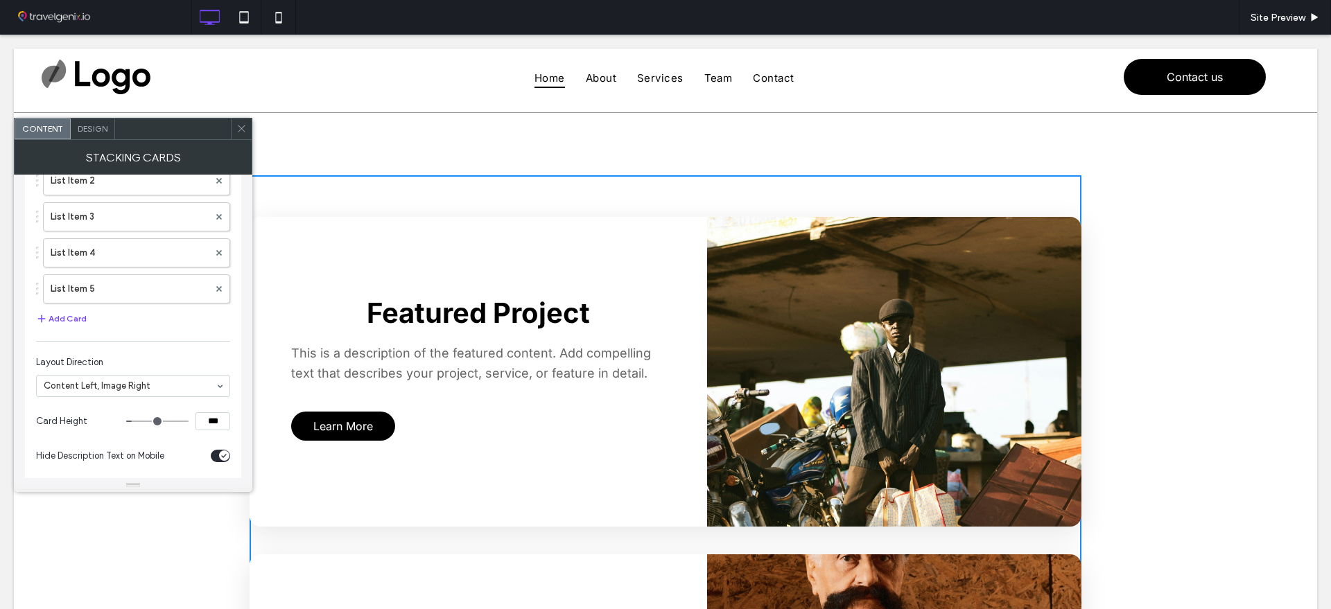
scroll to position [159, 0]
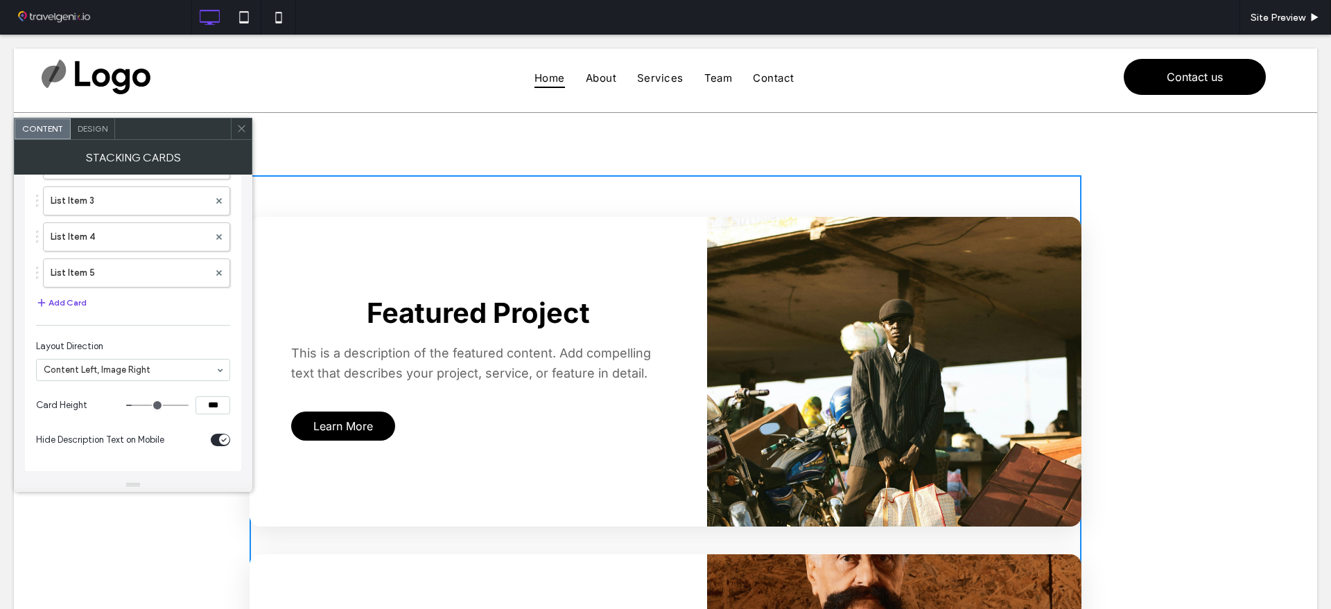
click at [64, 302] on button "Add Card" at bounding box center [61, 303] width 51 height 17
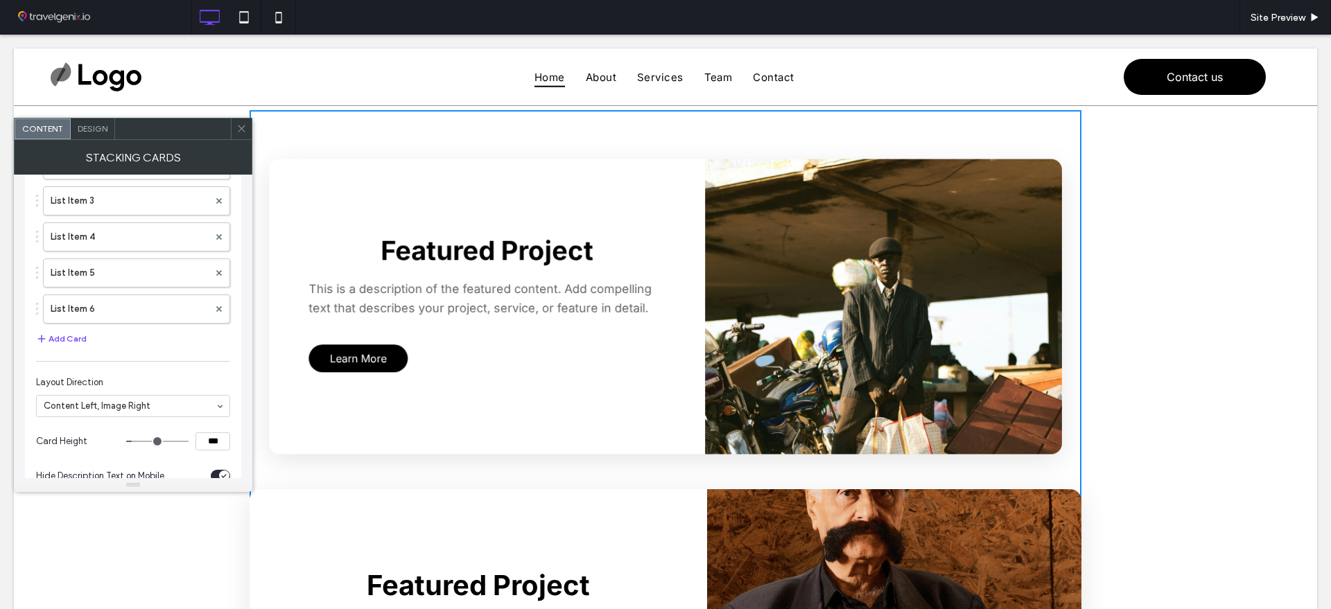
scroll to position [0, 0]
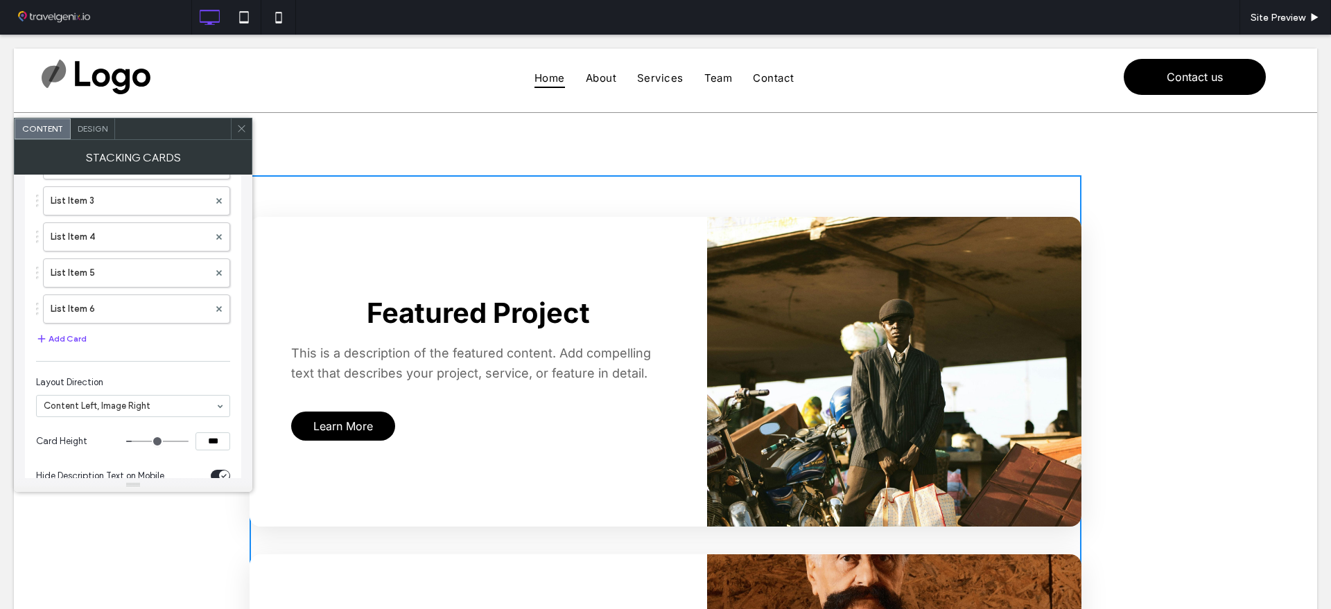
click at [91, 127] on span "Design" at bounding box center [93, 128] width 30 height 10
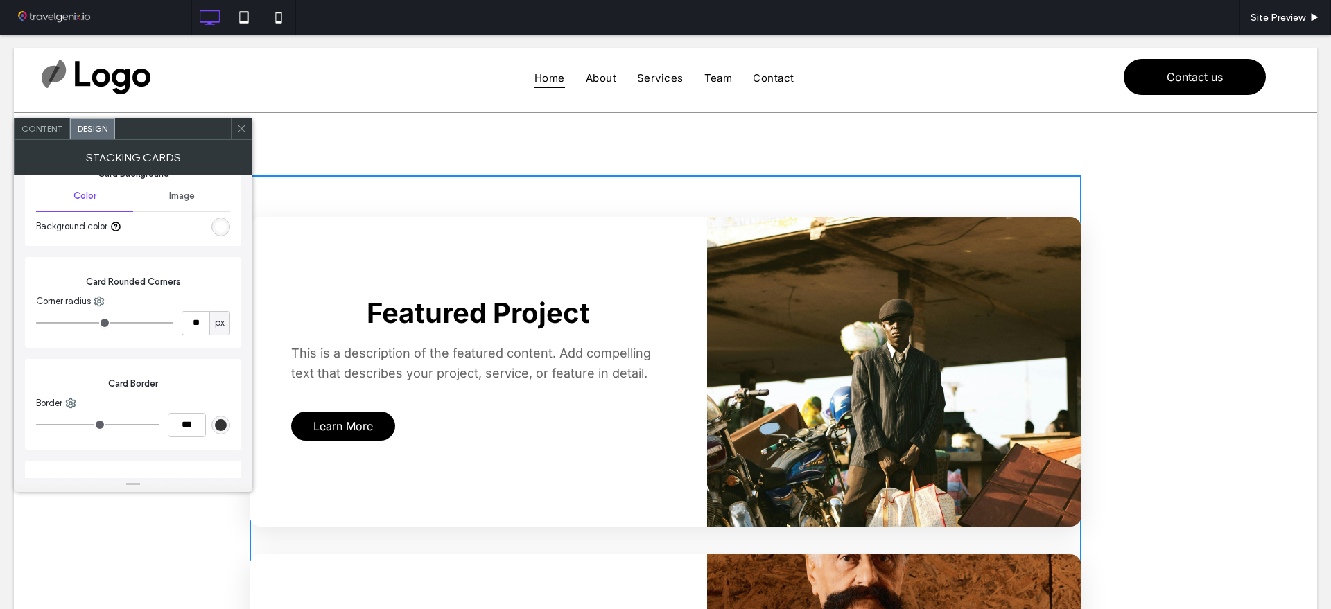
click at [47, 132] on span "Content" at bounding box center [41, 128] width 41 height 10
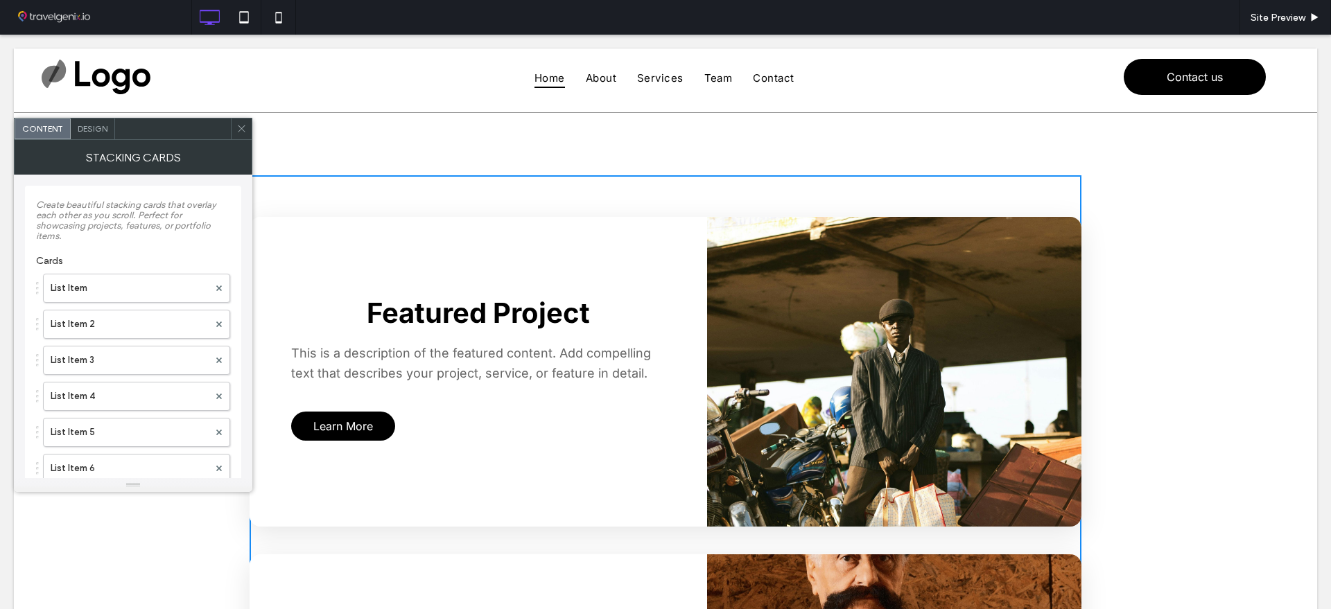
click at [83, 125] on span "Design" at bounding box center [93, 128] width 30 height 10
click at [87, 129] on span "Design" at bounding box center [93, 128] width 30 height 10
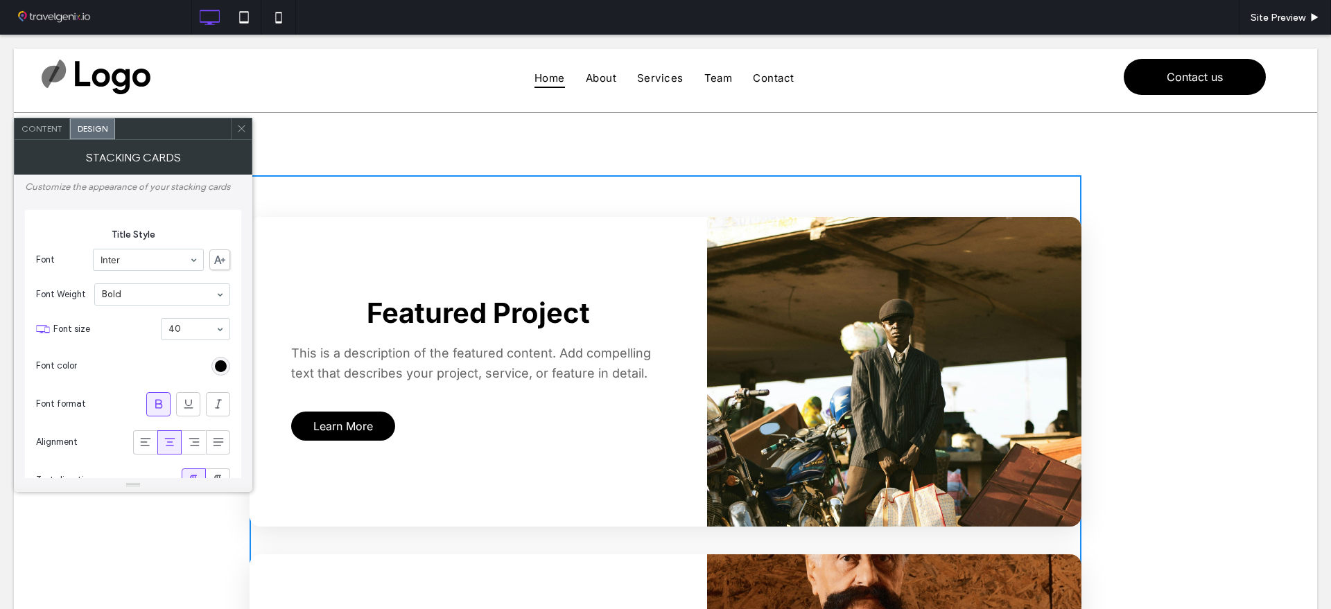
type input "**"
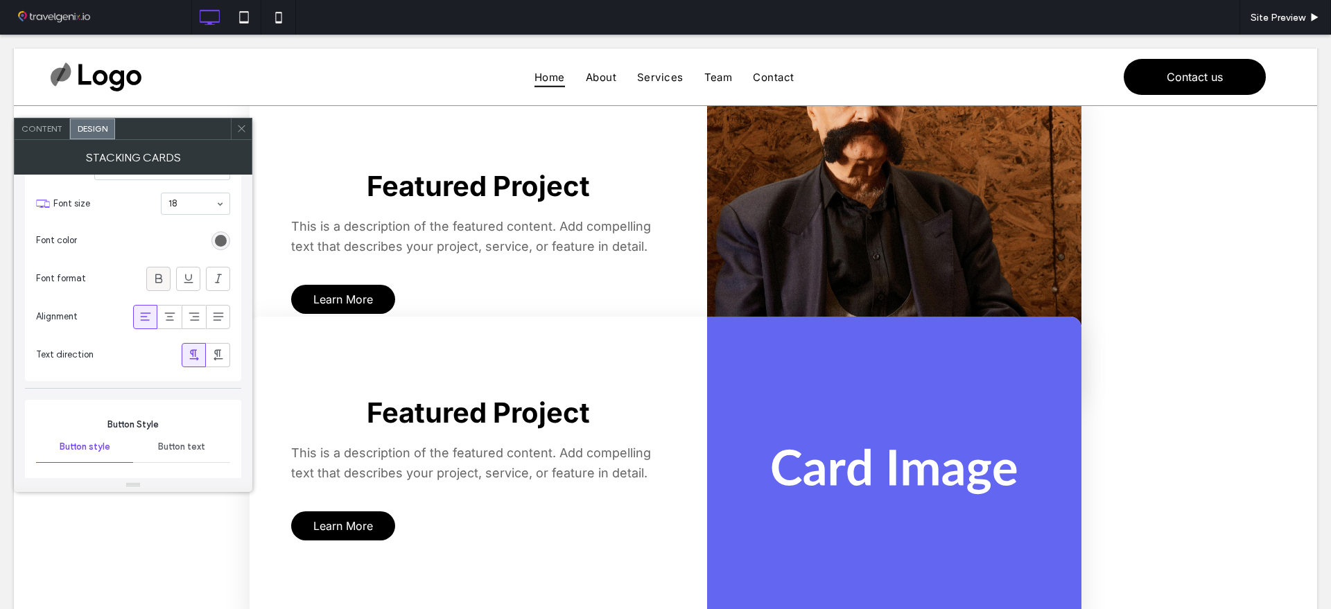
scroll to position [433, 0]
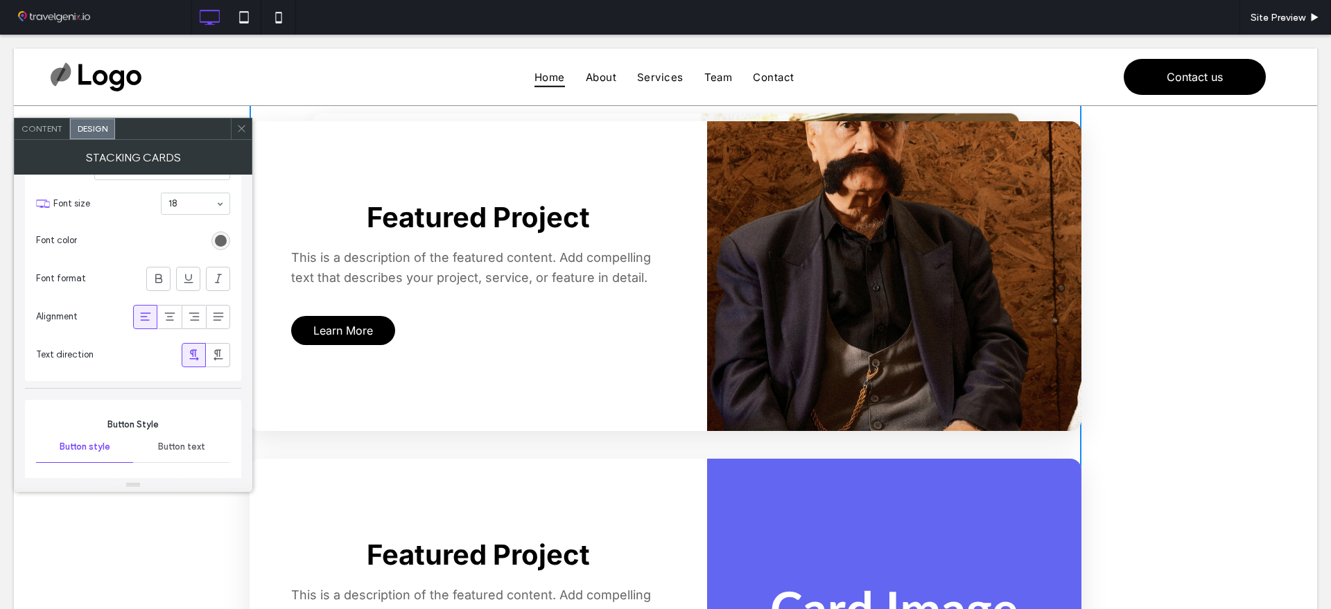
click at [42, 127] on span "Content" at bounding box center [41, 128] width 41 height 10
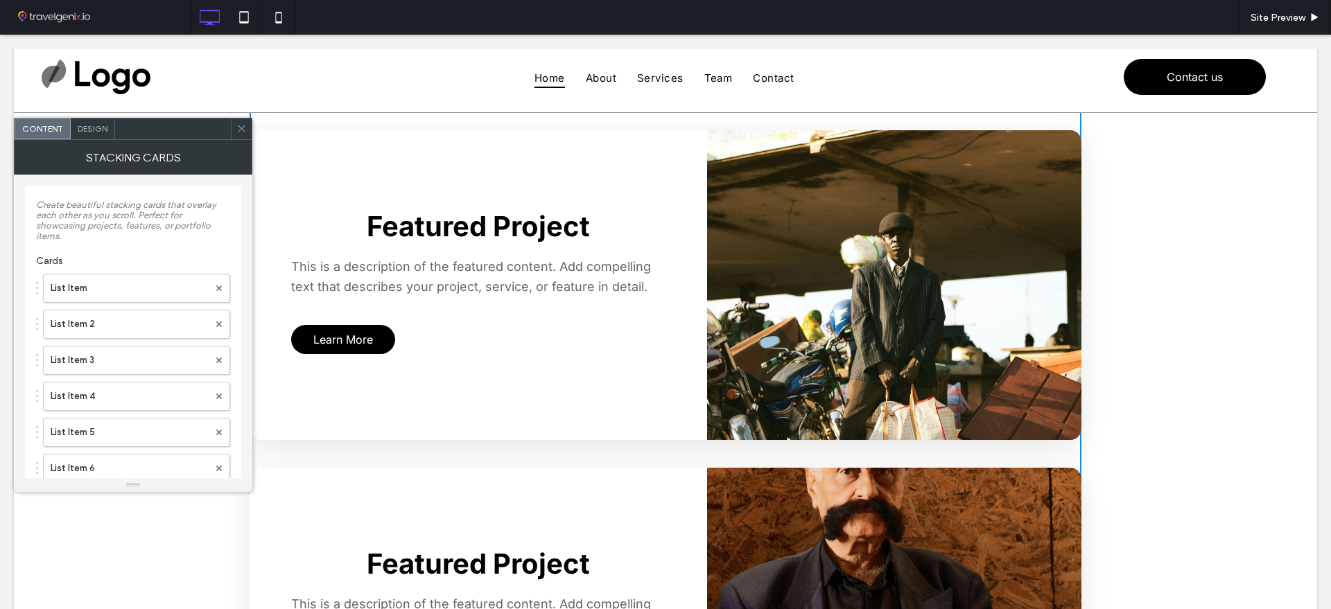
scroll to position [0, 0]
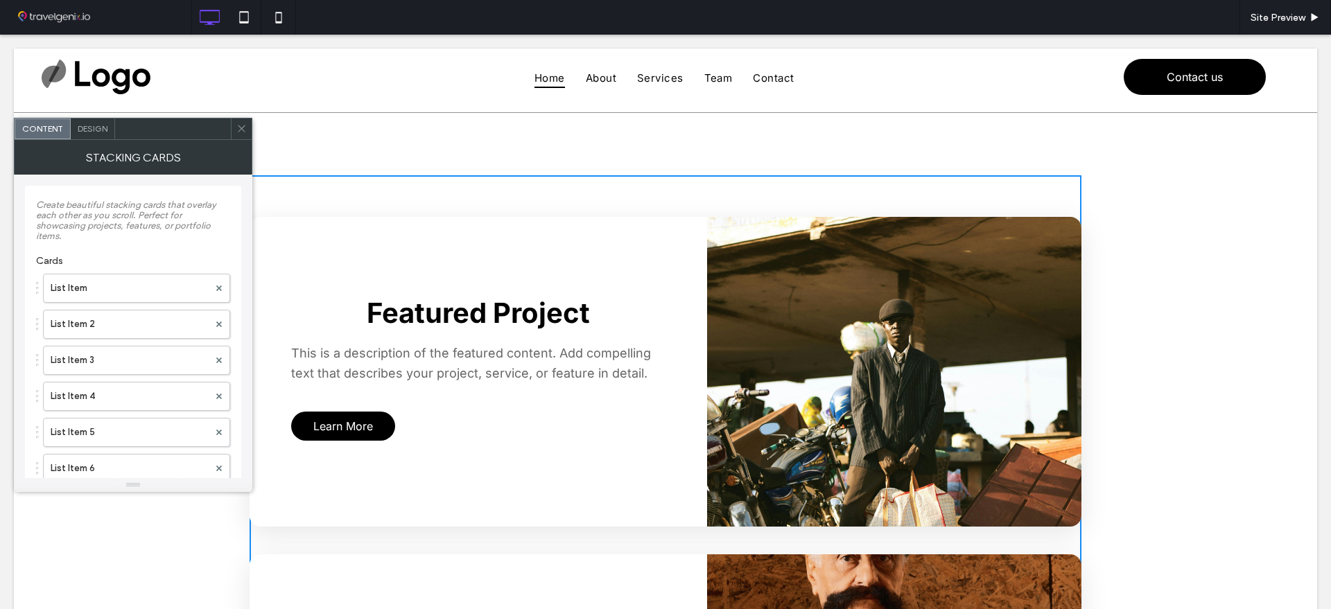
click at [94, 130] on span "Design" at bounding box center [93, 128] width 30 height 10
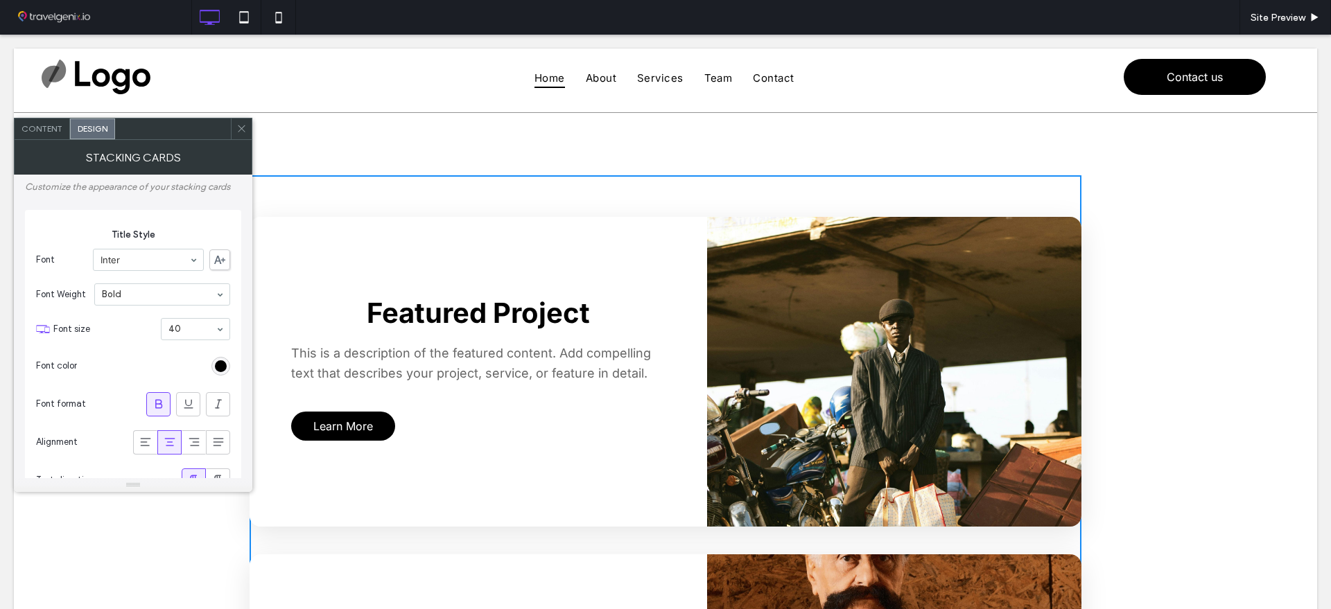
click at [243, 127] on use at bounding box center [241, 128] width 7 height 7
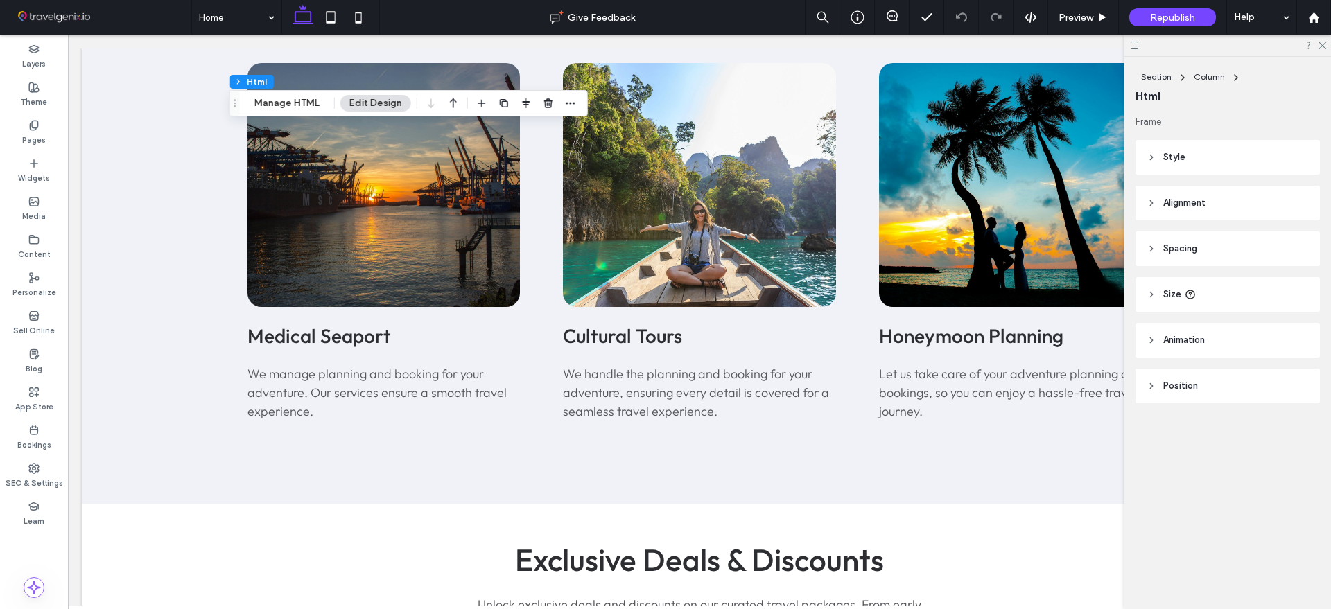
scroll to position [1646, 0]
click at [1321, 46] on icon at bounding box center [1321, 44] width 9 height 9
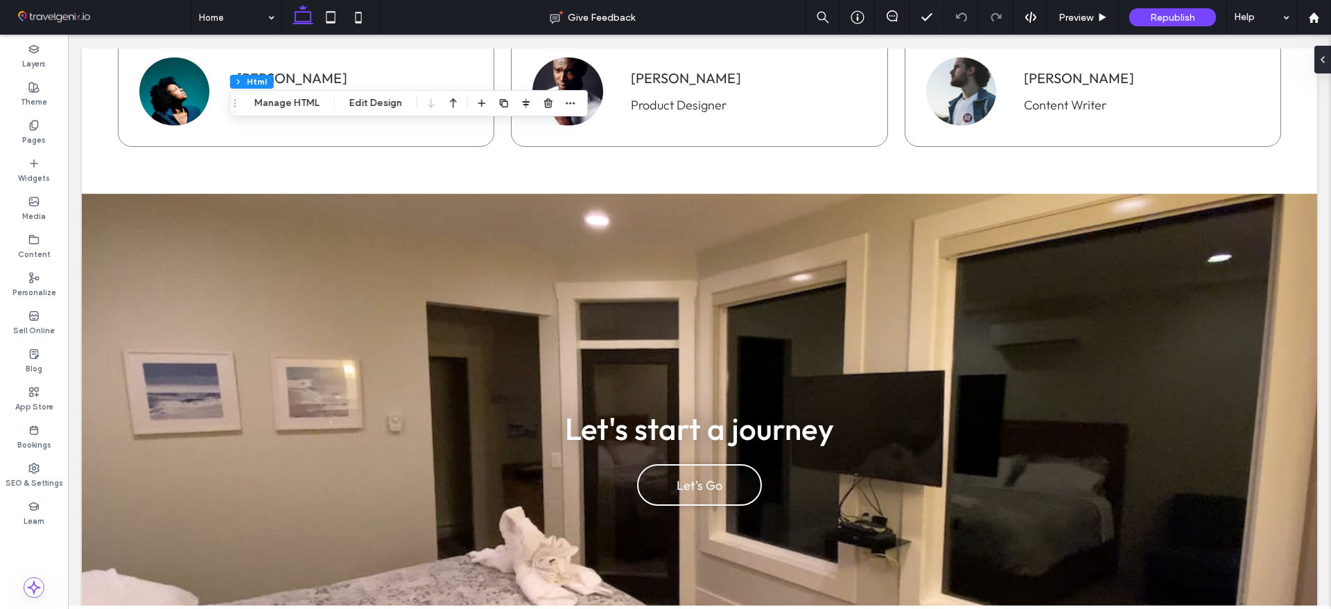
scroll to position [5112, 0]
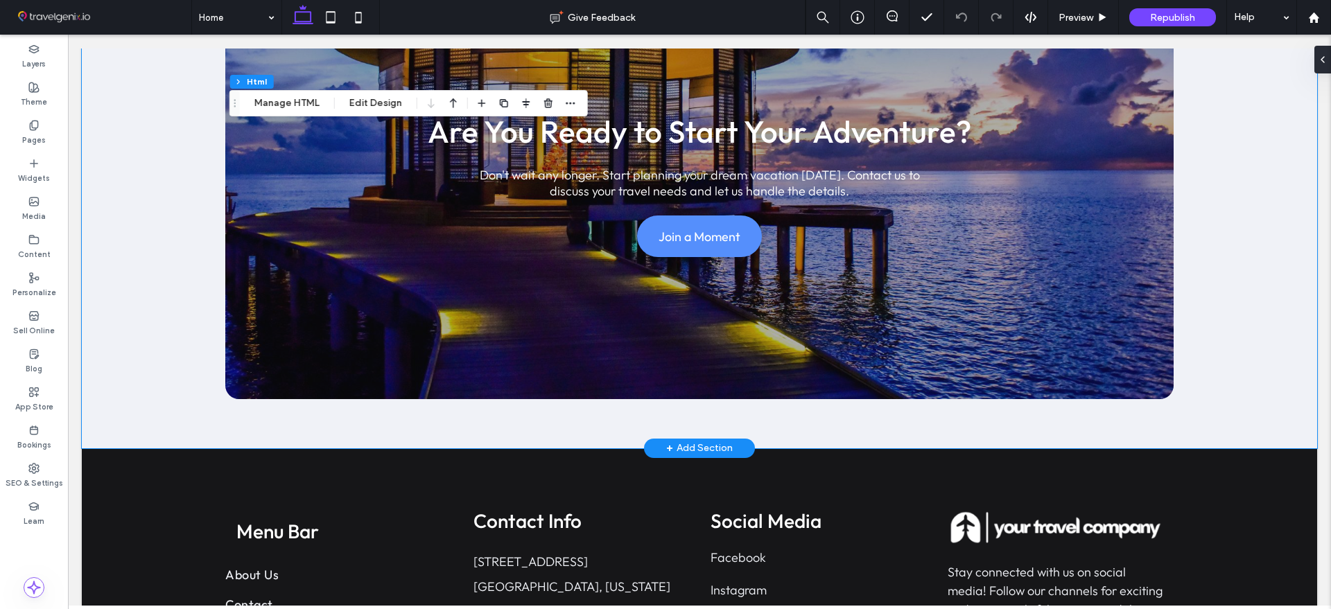
click at [141, 259] on div "Are You Ready to Start Your Adventure? Don't wait any longer. Start planning yo…" at bounding box center [699, 185] width 1235 height 527
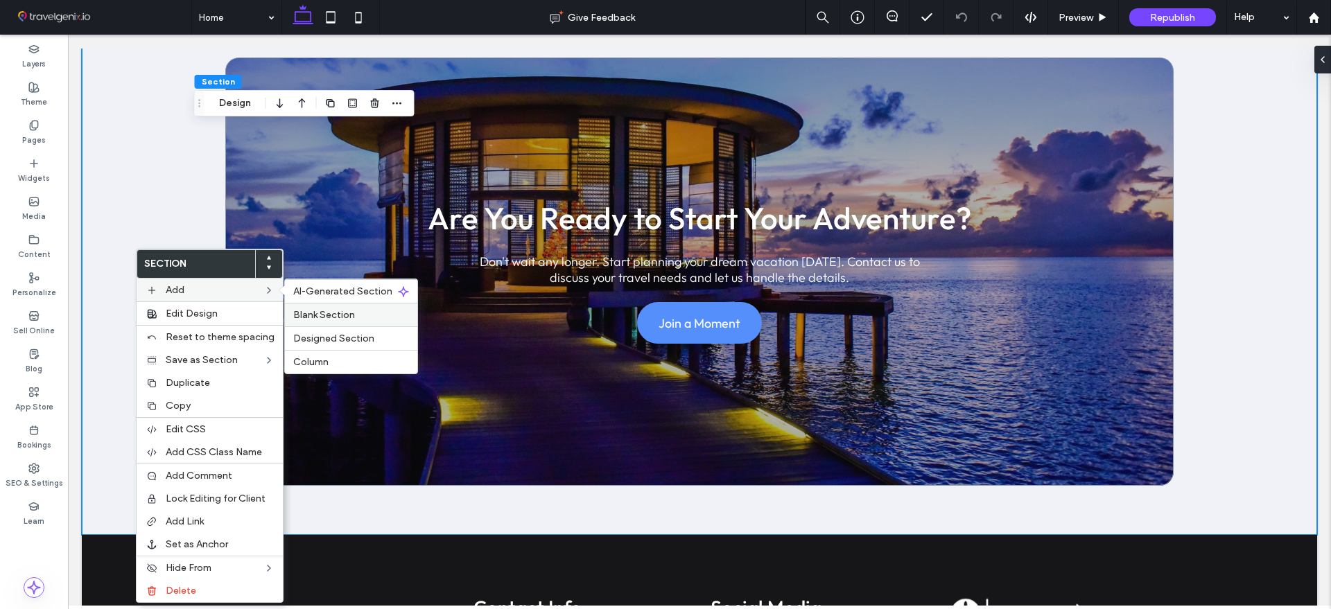
click at [320, 315] on span "Blank Section" at bounding box center [324, 315] width 62 height 12
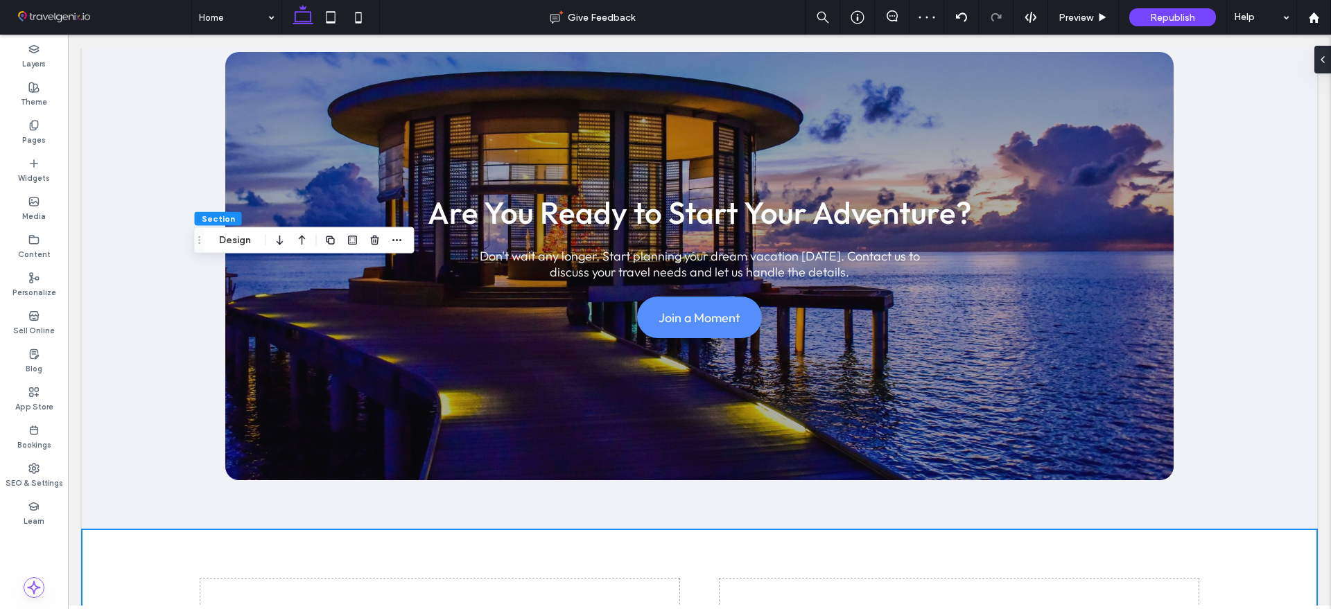
scroll to position [5978, 0]
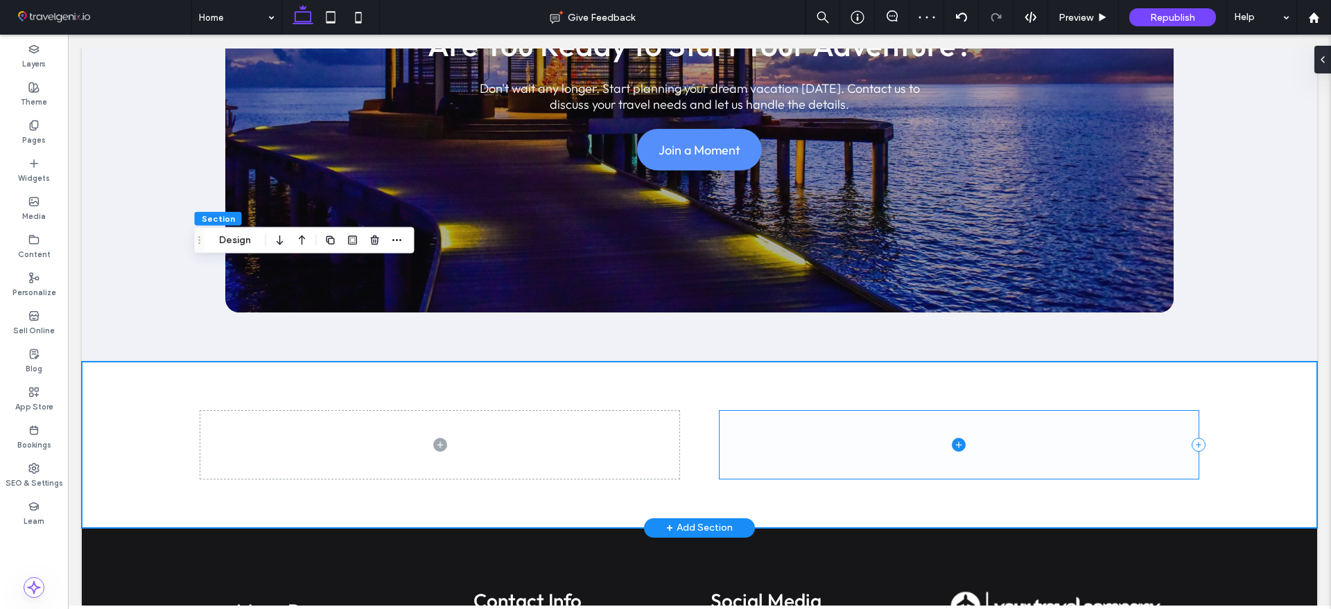
click at [789, 411] on span at bounding box center [958, 444] width 479 height 67
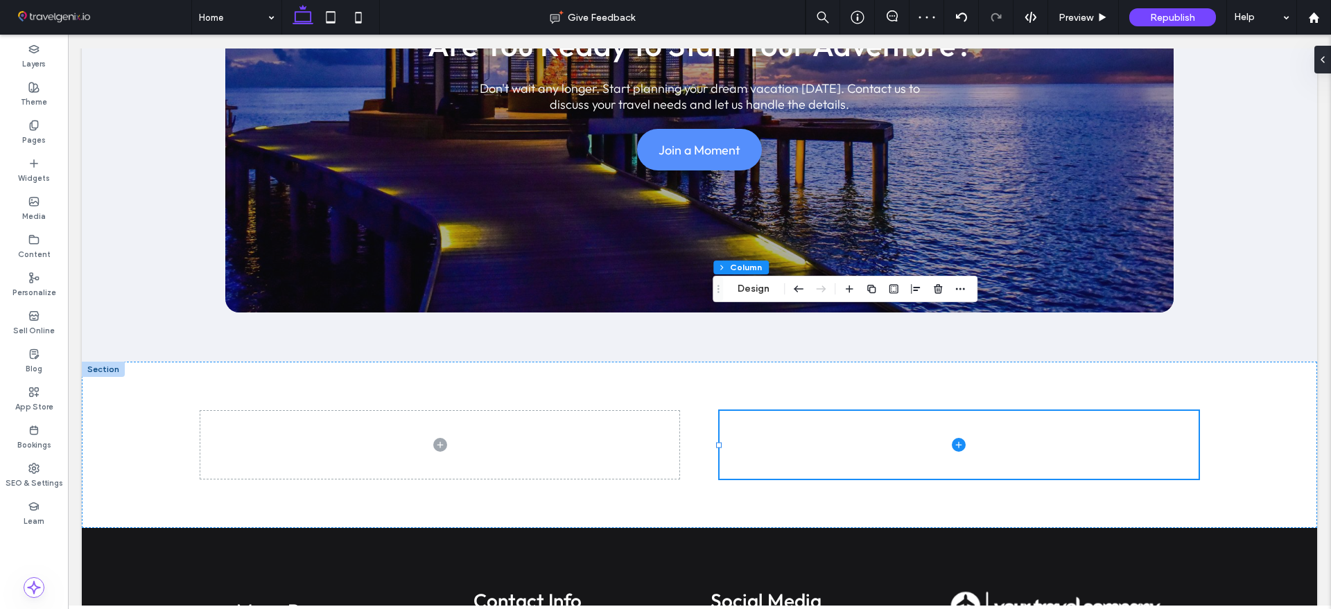
click at [950, 290] on div at bounding box center [905, 289] width 128 height 25
click at [941, 290] on use "button" at bounding box center [938, 288] width 8 height 9
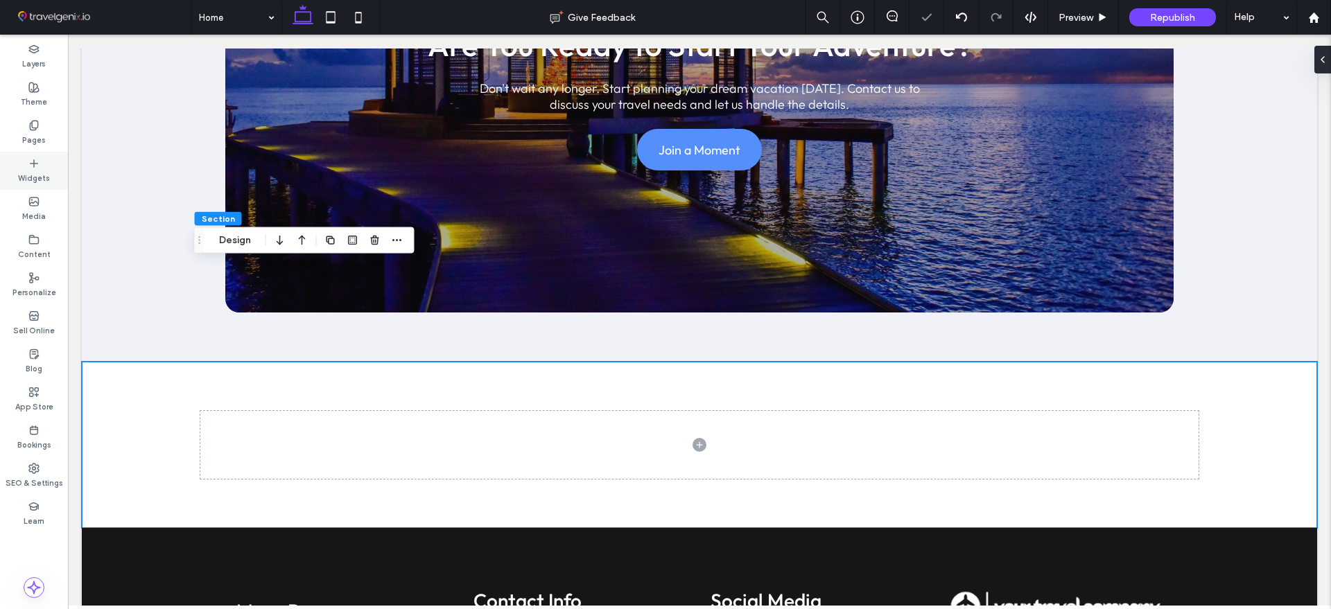
click at [24, 172] on label "Widgets" at bounding box center [34, 176] width 32 height 15
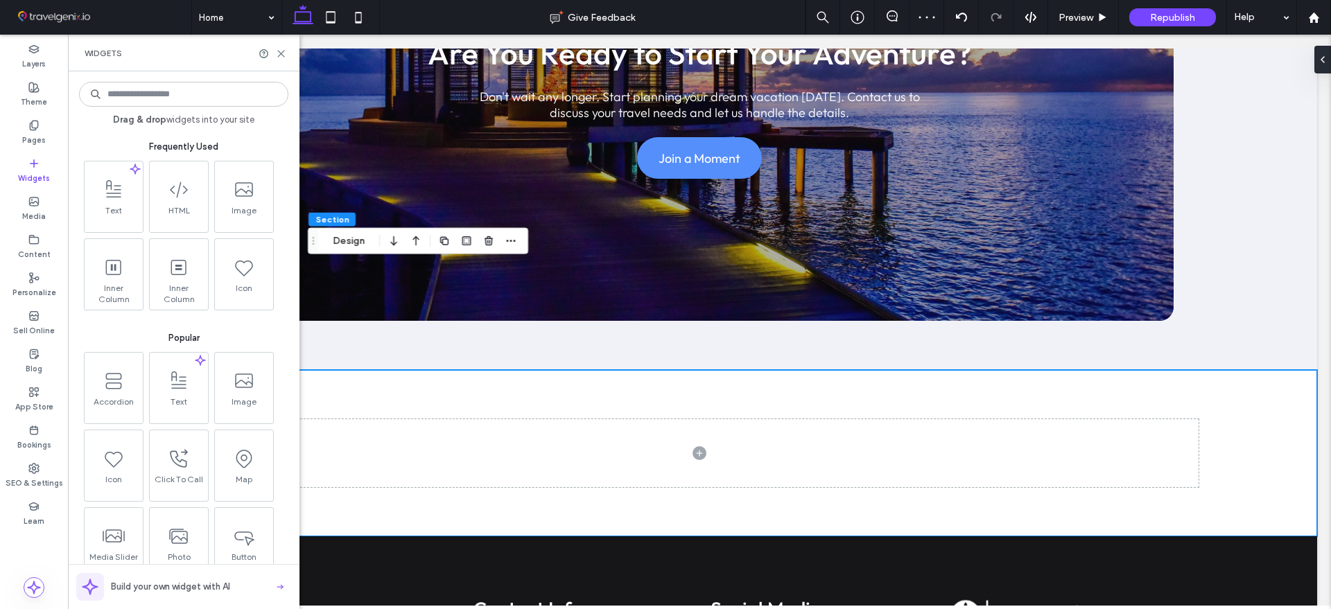
click at [143, 94] on input at bounding box center [183, 94] width 209 height 25
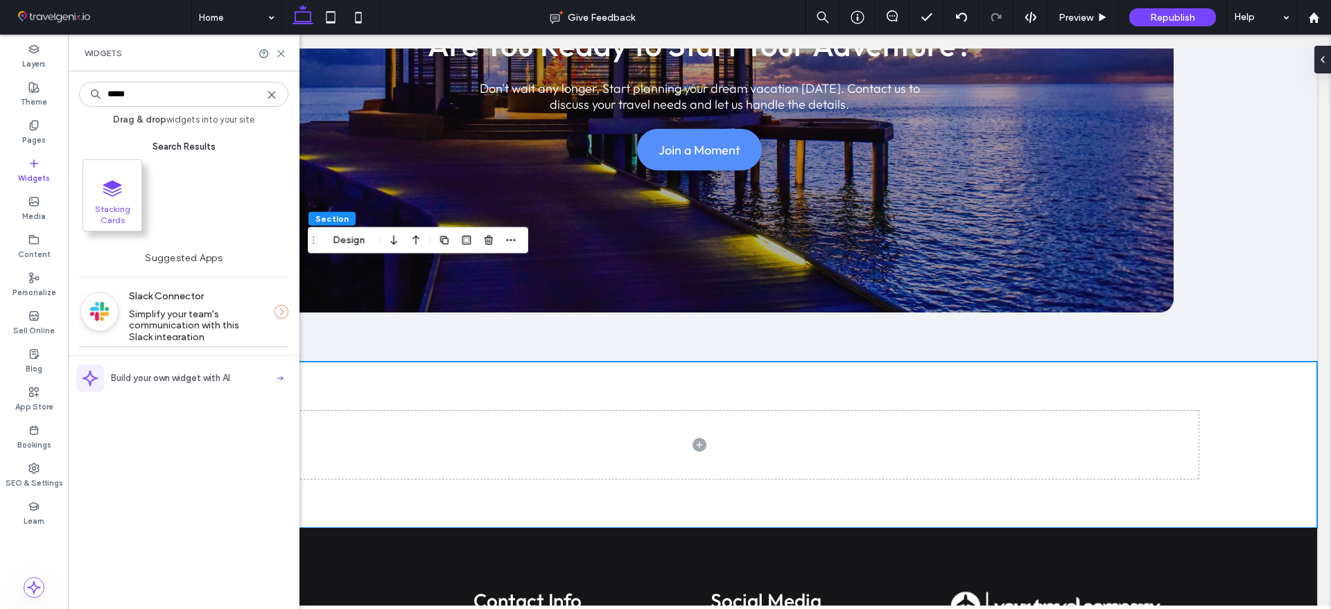
type input "*****"
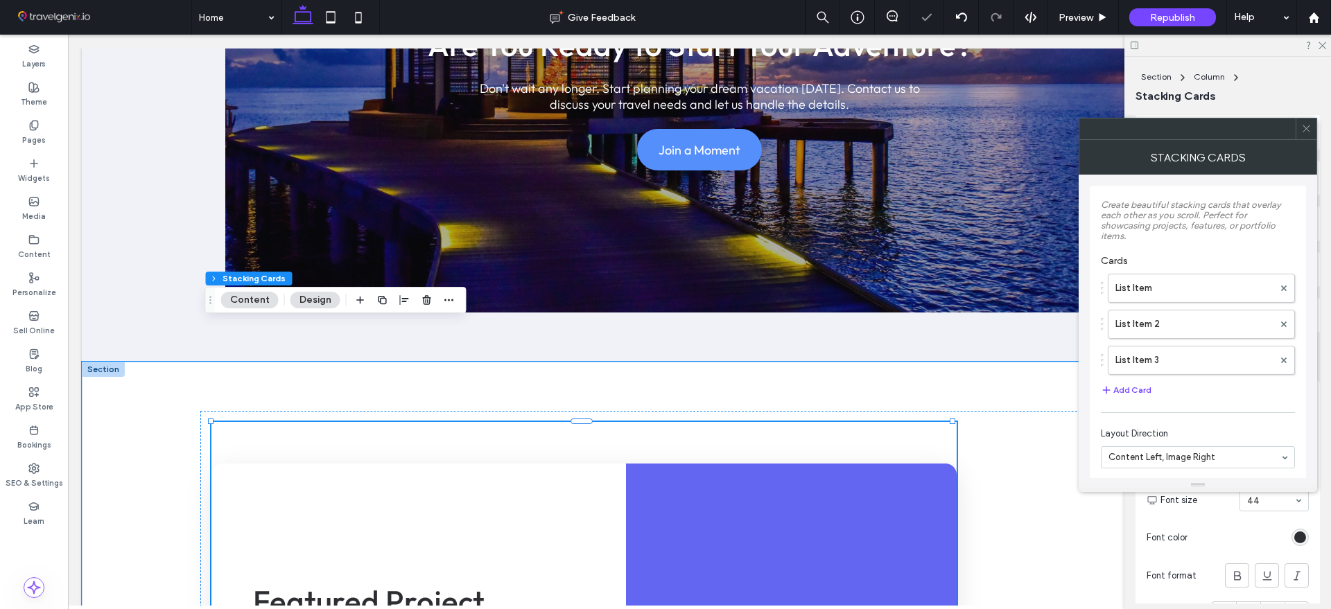
type input "**"
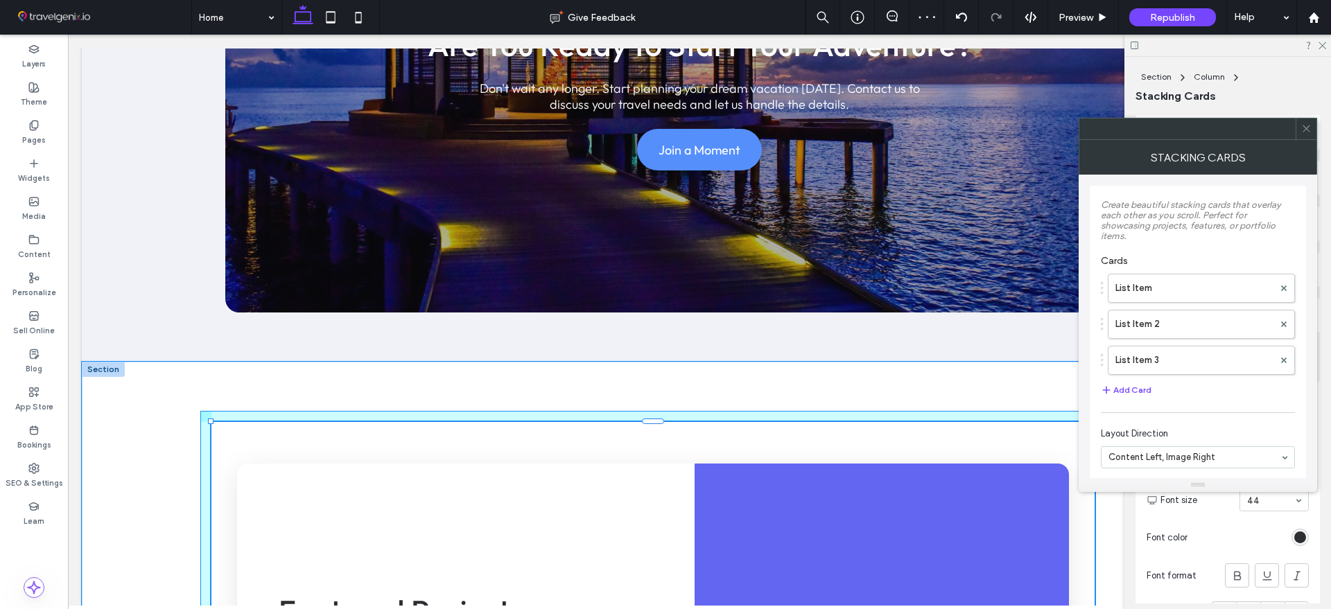
drag, startPoint x: 946, startPoint y: 320, endPoint x: 1089, endPoint y: 354, distance: 146.8
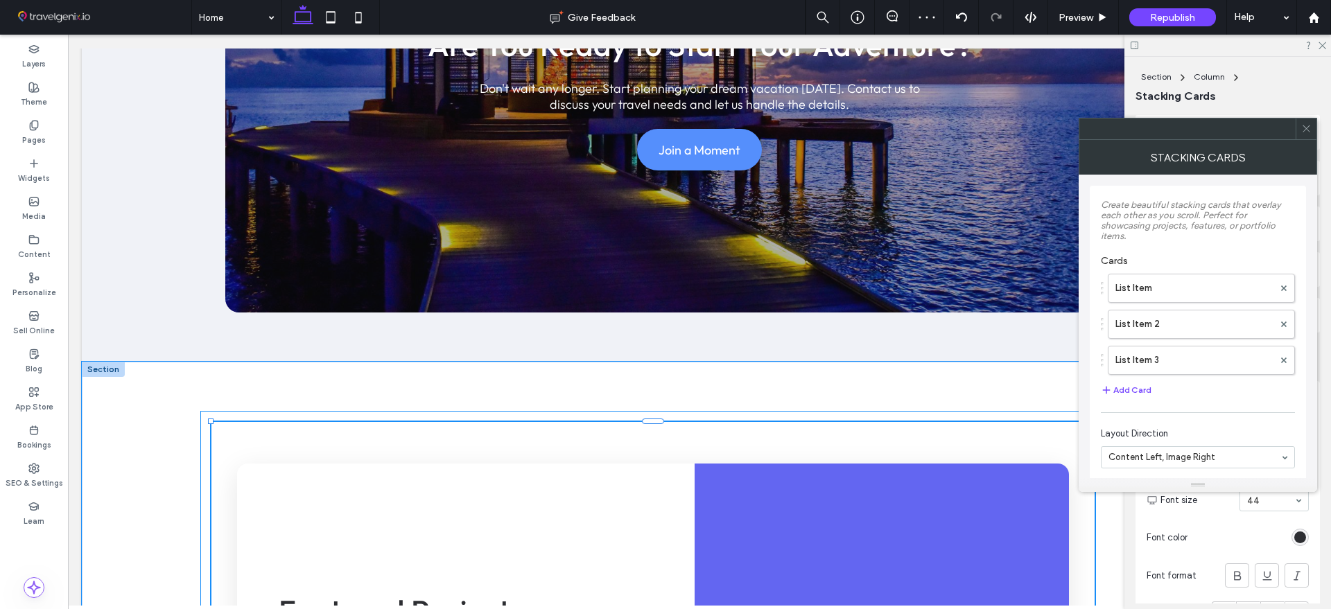
type input "****"
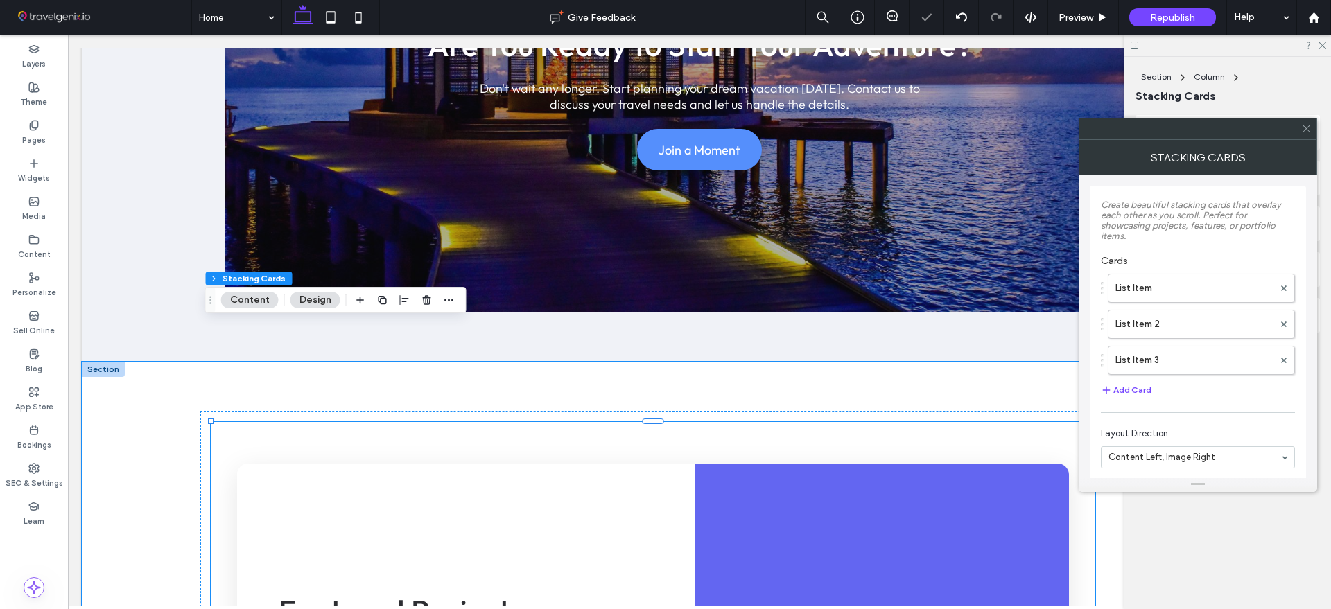
type input "****"
type input "**"
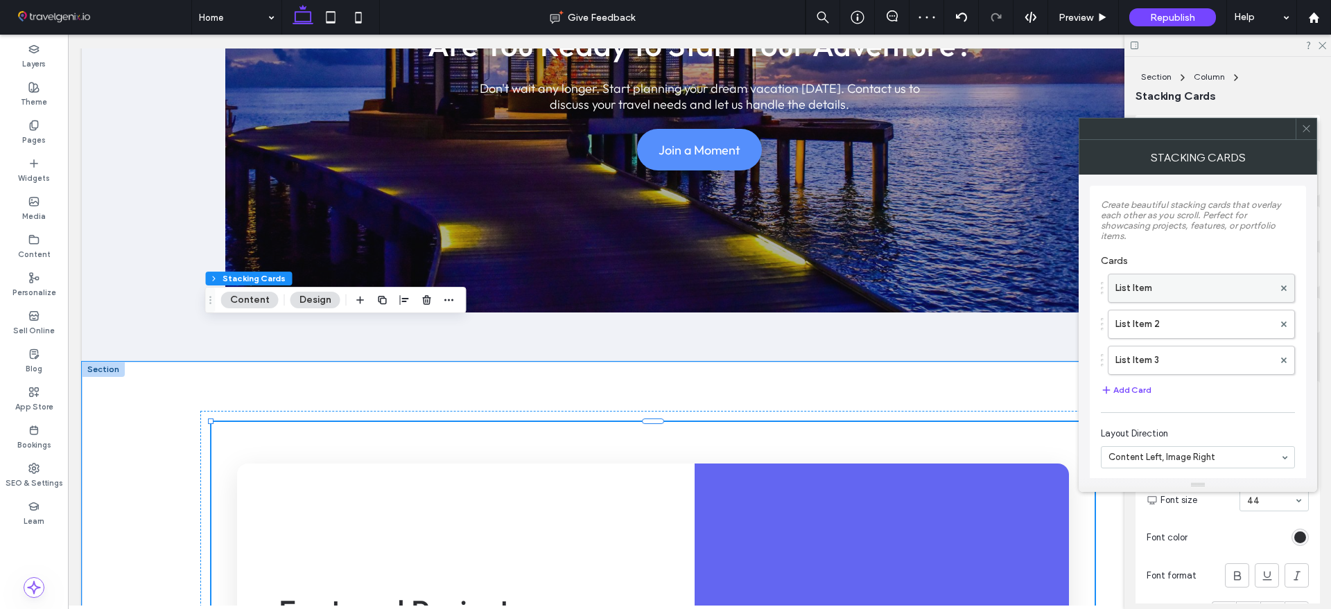
click at [1154, 276] on label "List Item" at bounding box center [1194, 288] width 158 height 28
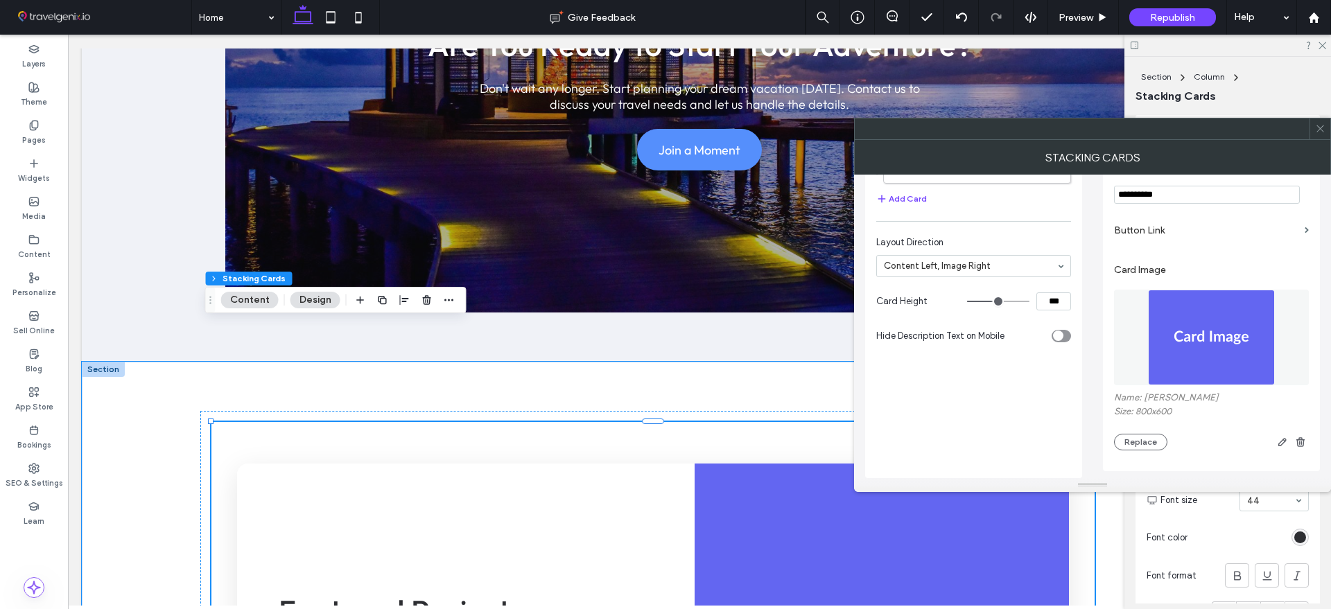
scroll to position [193, 0]
click at [1197, 344] on img at bounding box center [1211, 338] width 127 height 96
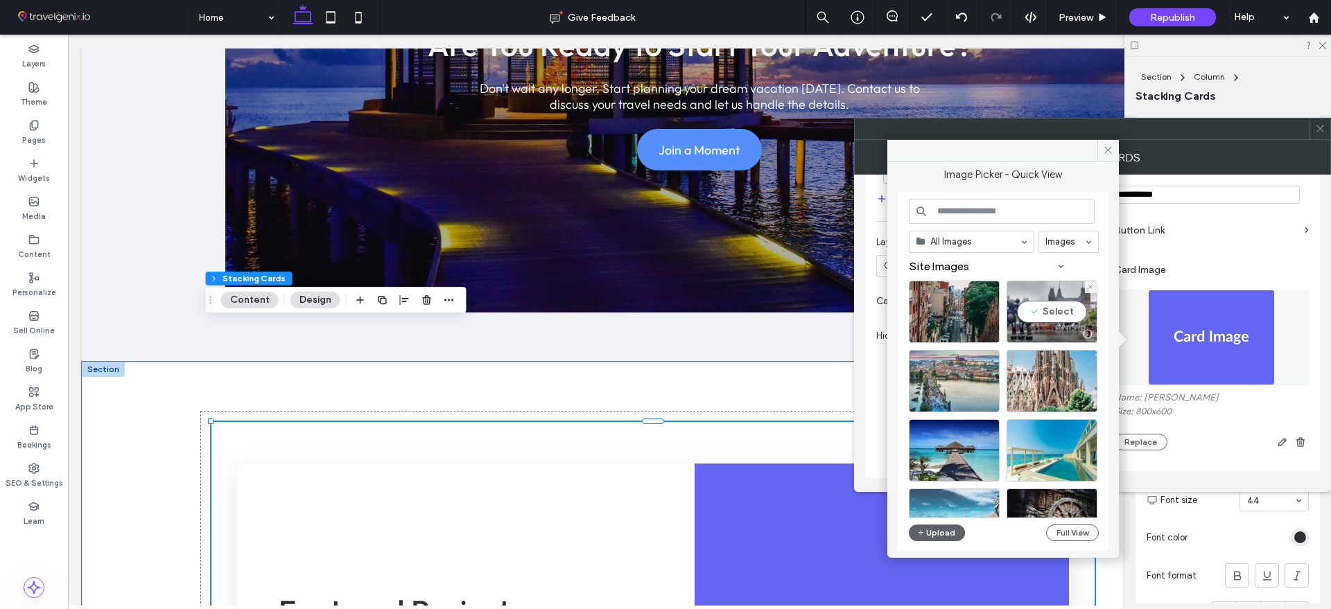
click at [1040, 322] on div "Select" at bounding box center [1051, 312] width 91 height 62
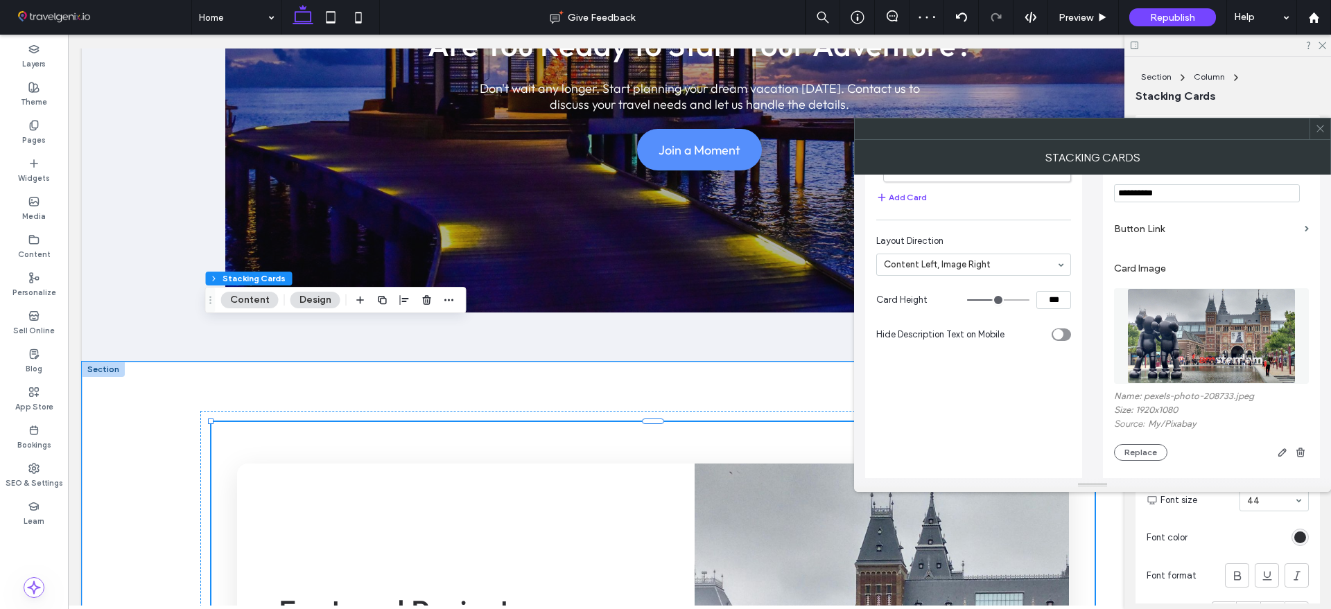
scroll to position [19, 0]
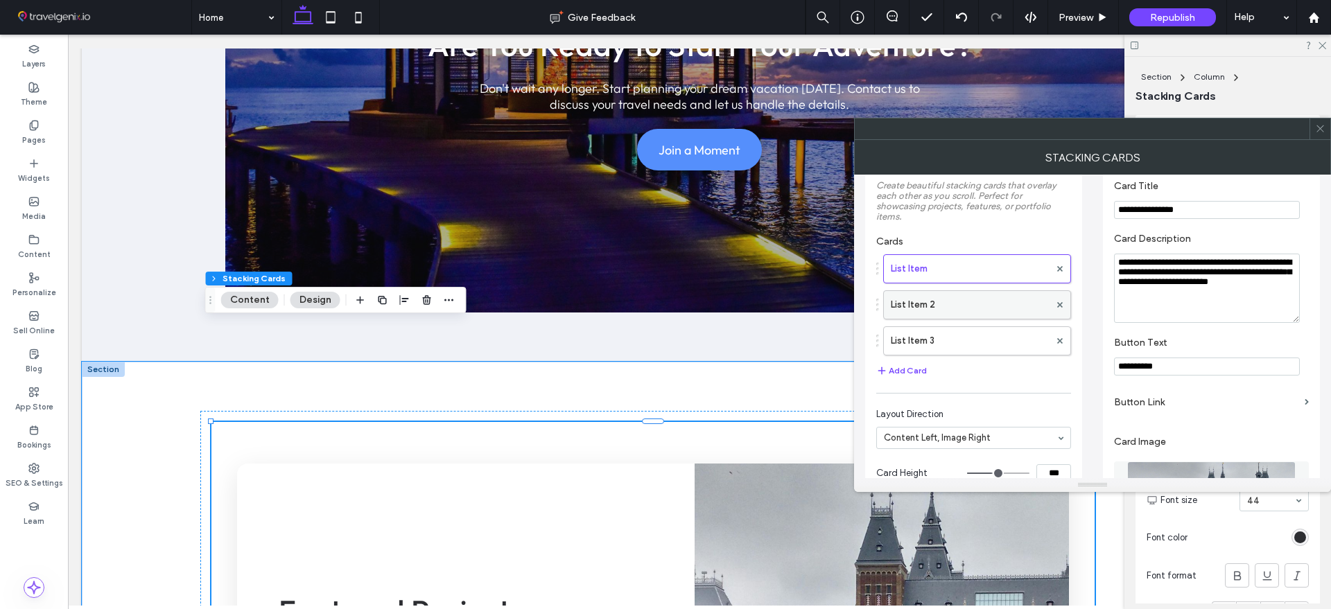
click at [932, 296] on label "List Item 2" at bounding box center [970, 305] width 159 height 28
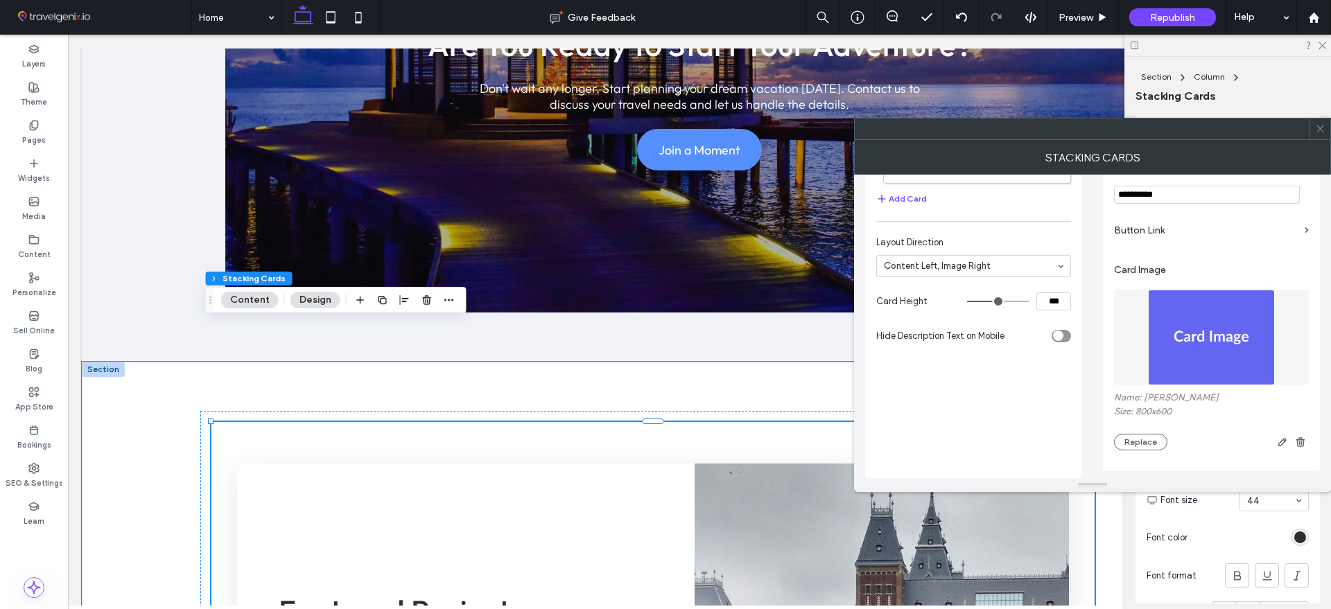
click at [1166, 342] on img at bounding box center [1211, 338] width 127 height 96
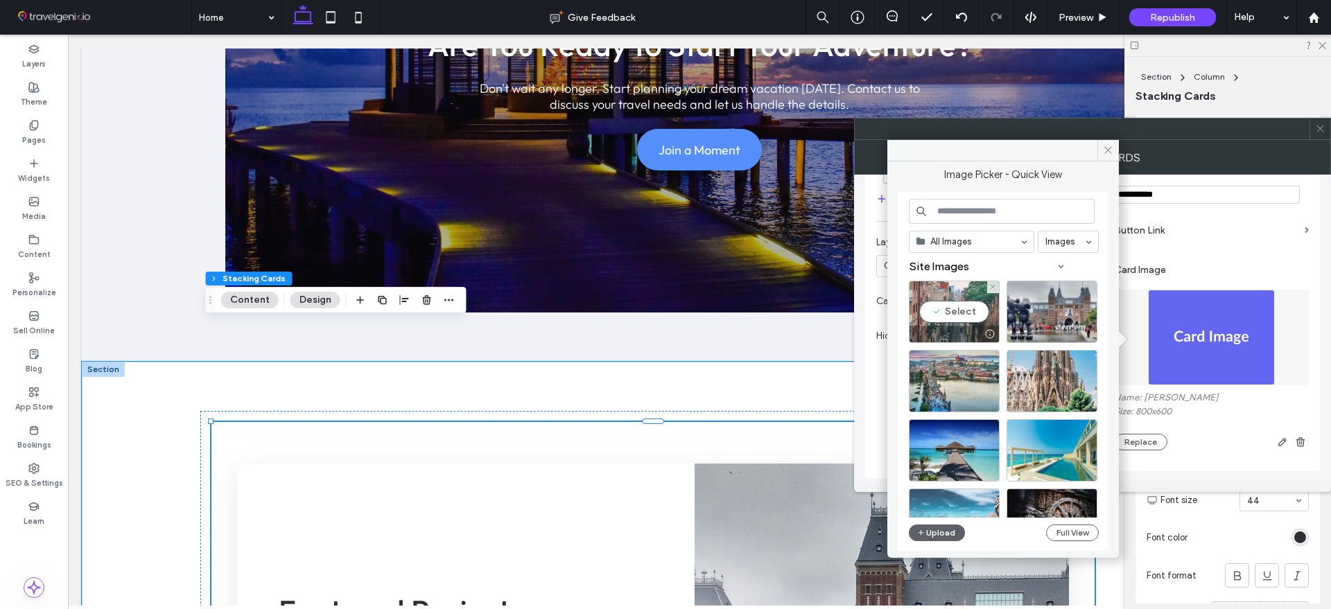
click at [960, 314] on div "Select" at bounding box center [954, 312] width 91 height 62
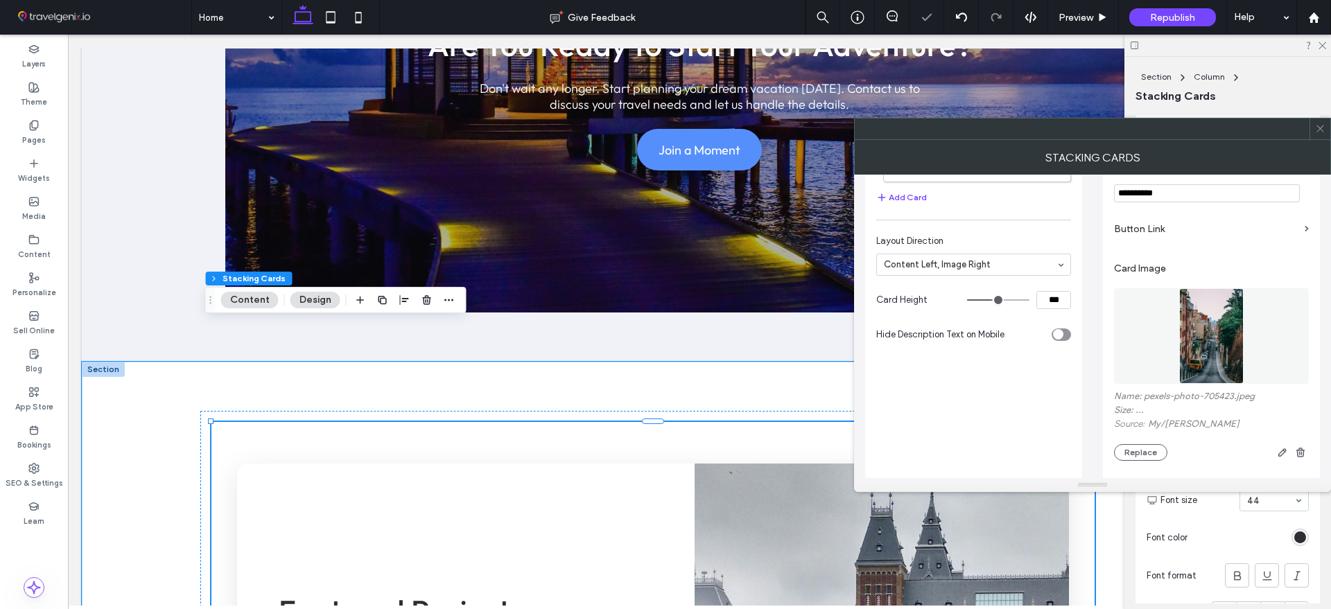
click at [1322, 131] on use at bounding box center [1319, 128] width 7 height 7
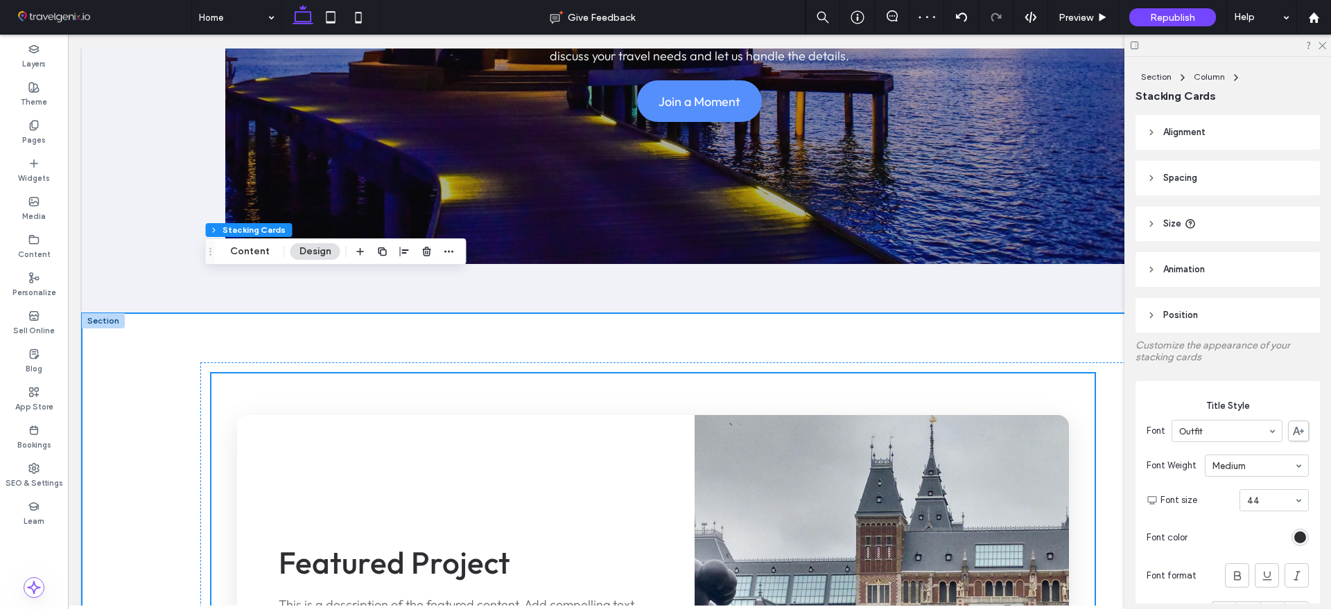
scroll to position [6065, 0]
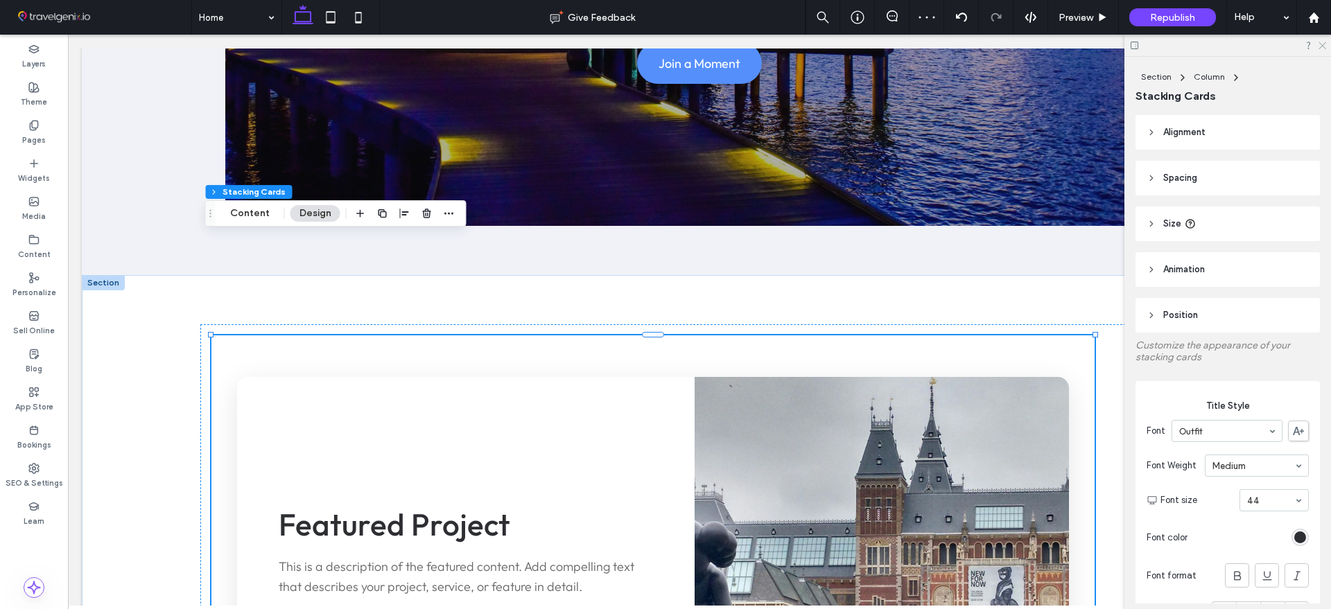
drag, startPoint x: 1321, startPoint y: 44, endPoint x: 1033, endPoint y: 272, distance: 366.6
click at [1321, 44] on use at bounding box center [1322, 46] width 8 height 8
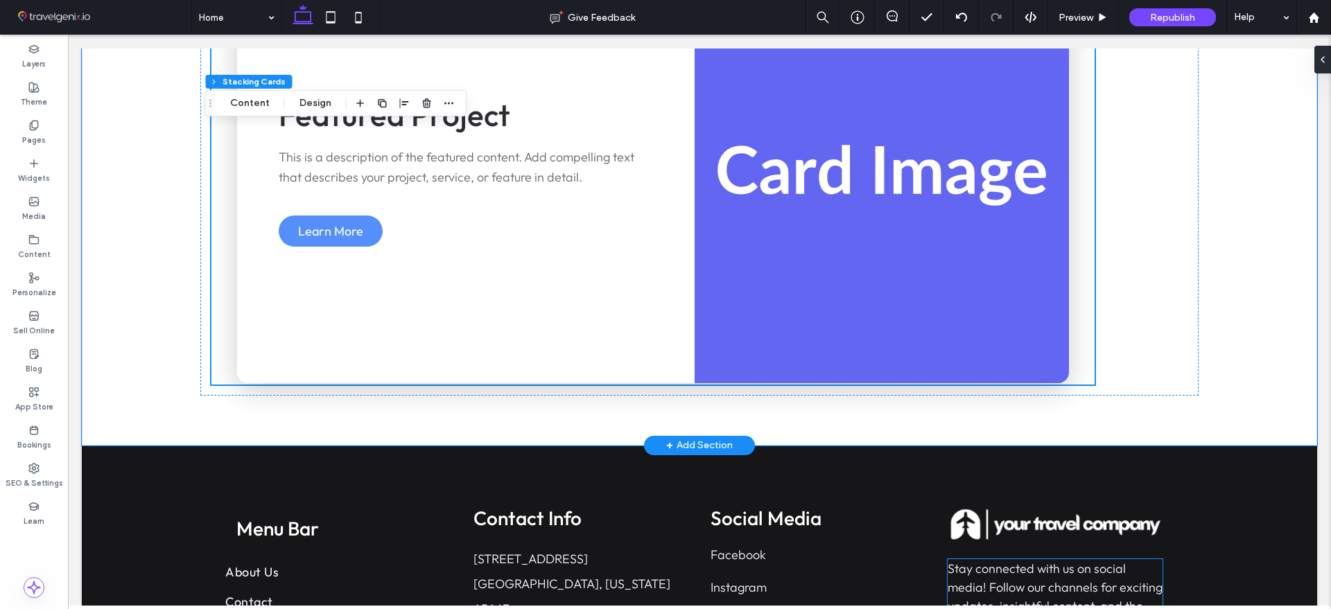
scroll to position [7278, 0]
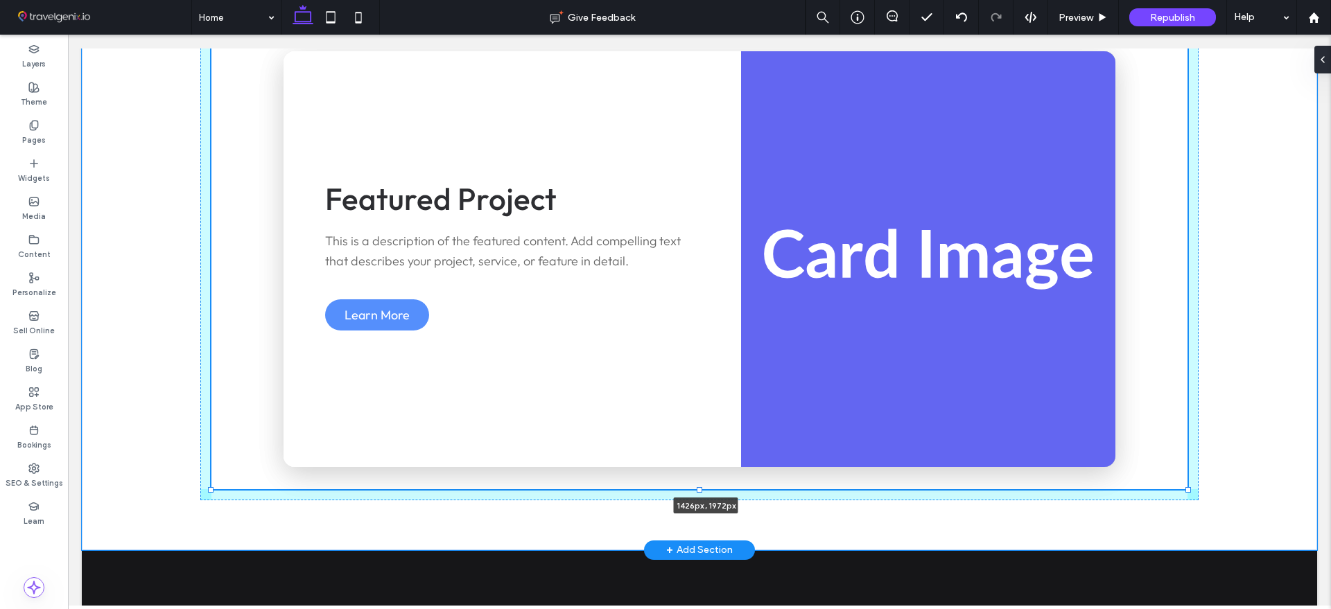
drag, startPoint x: 1150, startPoint y: 368, endPoint x: 1103, endPoint y: 322, distance: 65.7
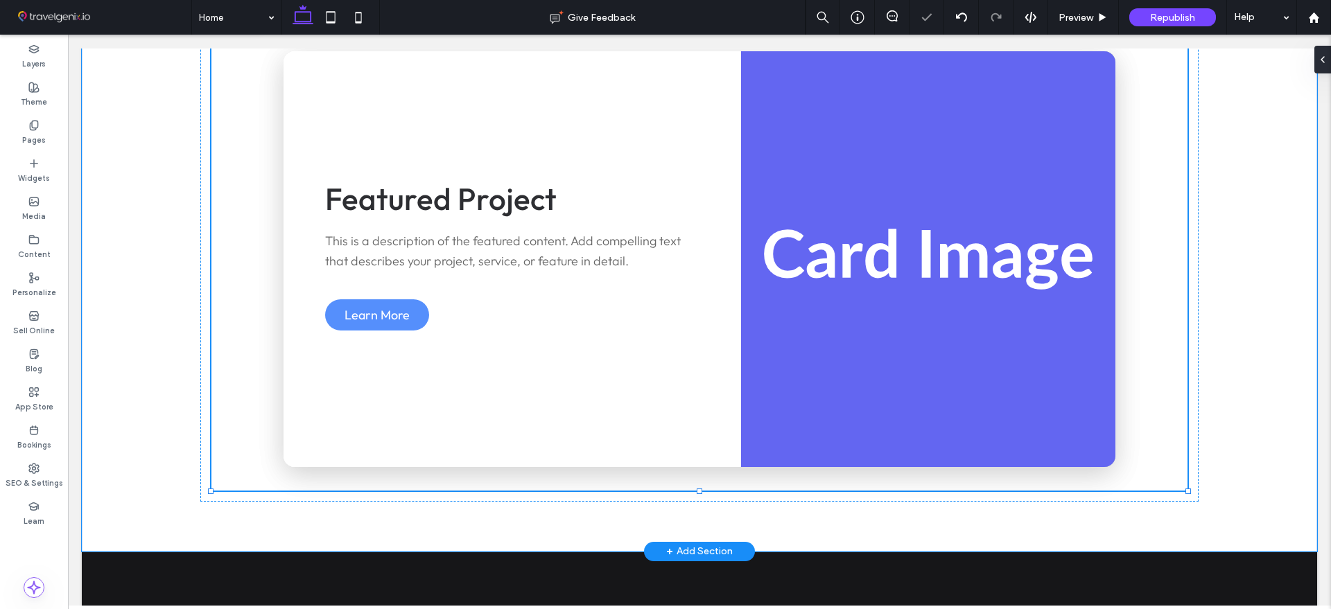
type input "****"
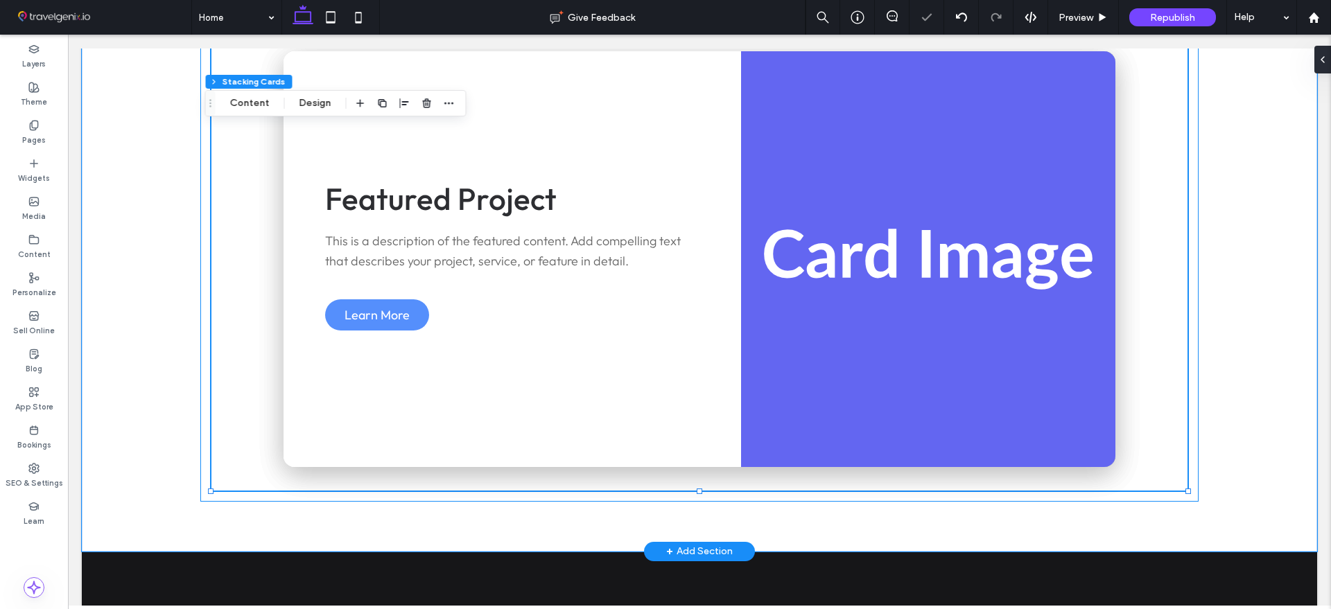
type input "**"
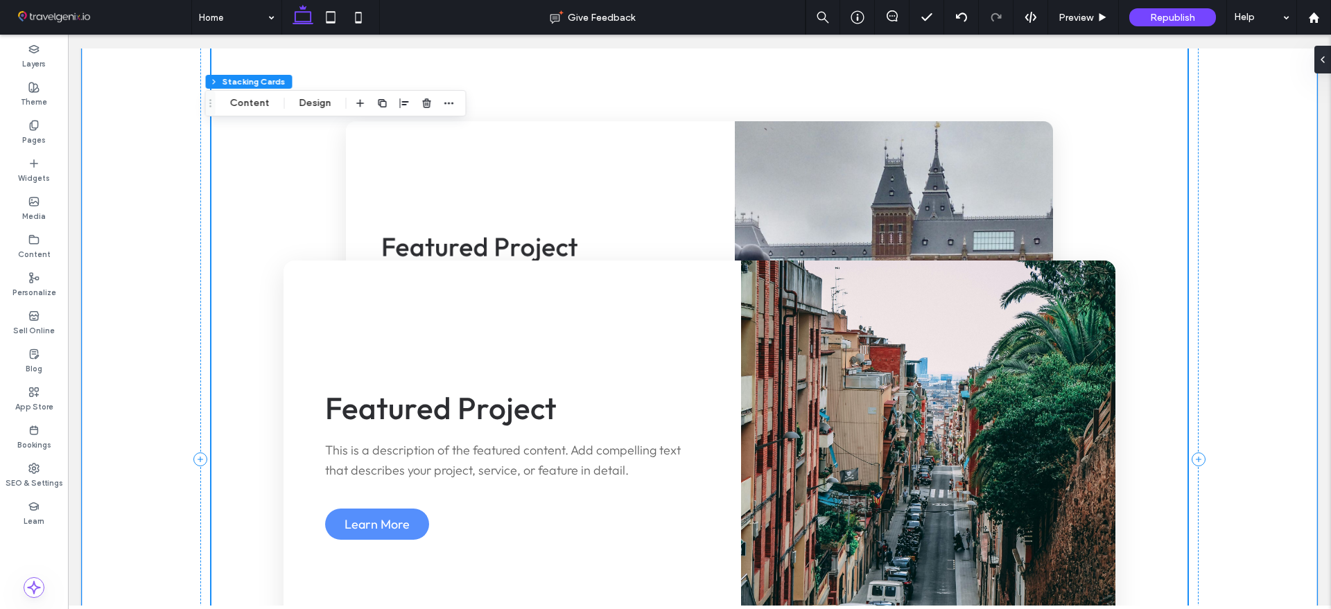
scroll to position [6585, 0]
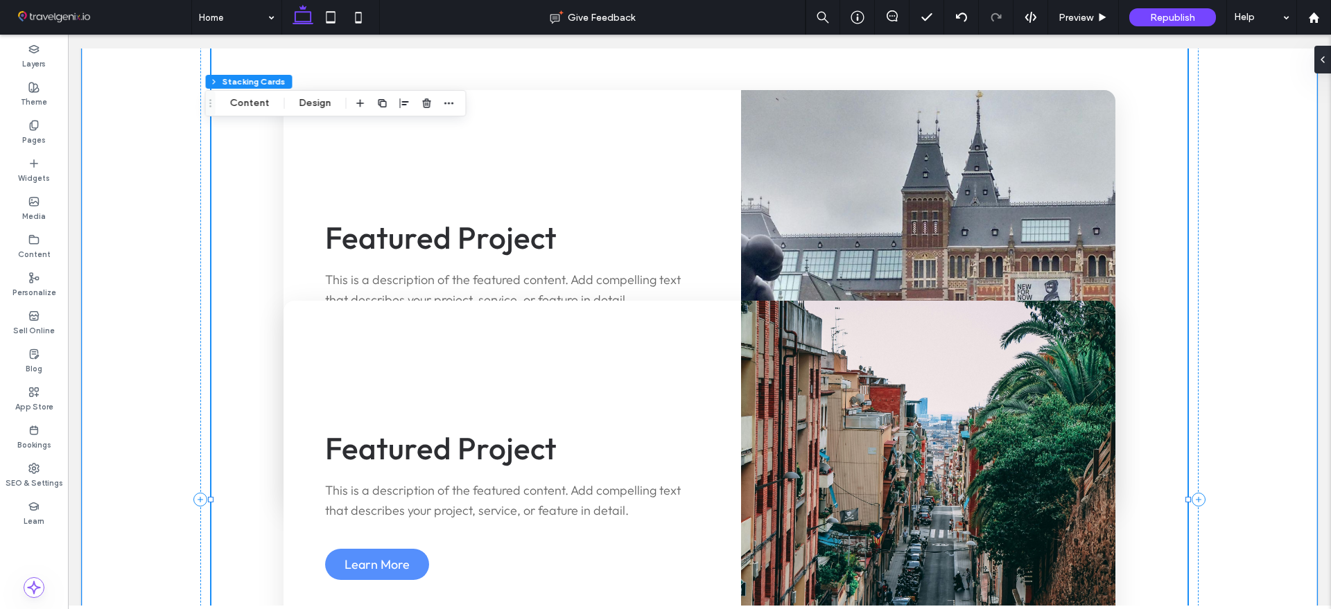
click at [552, 301] on div "Featured Project This is a description of the featured content. Add compelling …" at bounding box center [511, 509] width 457 height 416
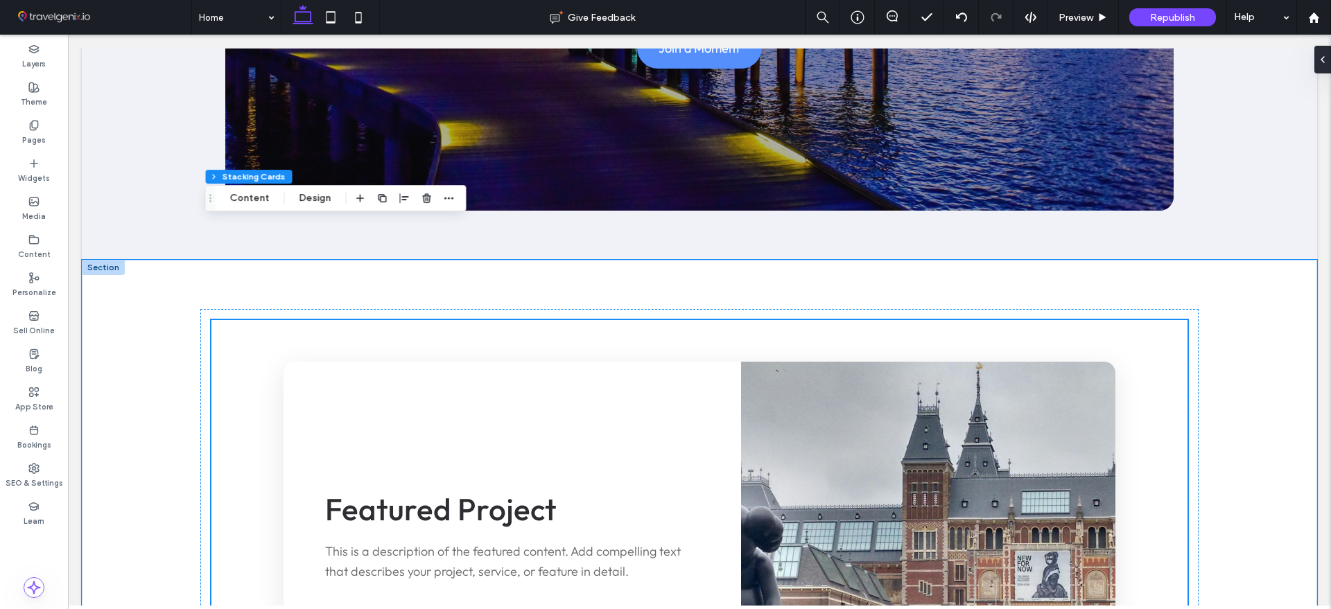
scroll to position [6065, 0]
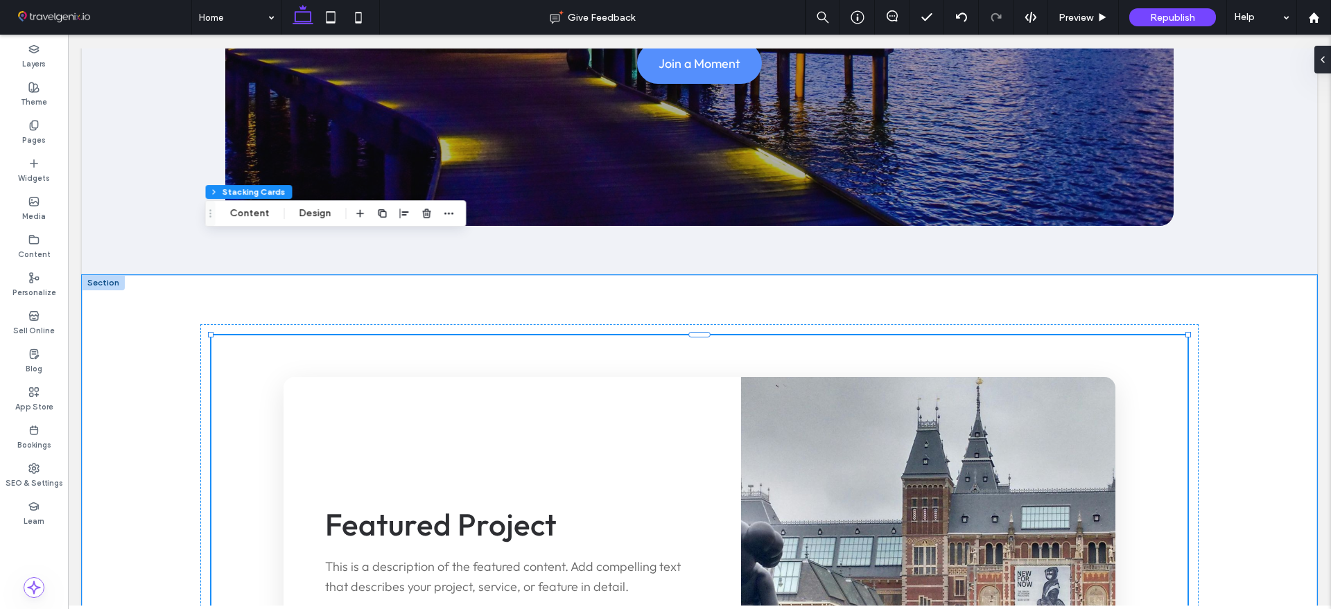
click at [502, 377] on div "Featured Project This is a description of the featured content. Add compelling …" at bounding box center [511, 585] width 457 height 416
drag, startPoint x: 304, startPoint y: 212, endPoint x: 412, endPoint y: 222, distance: 107.9
click at [304, 212] on button "Design" at bounding box center [315, 213] width 50 height 17
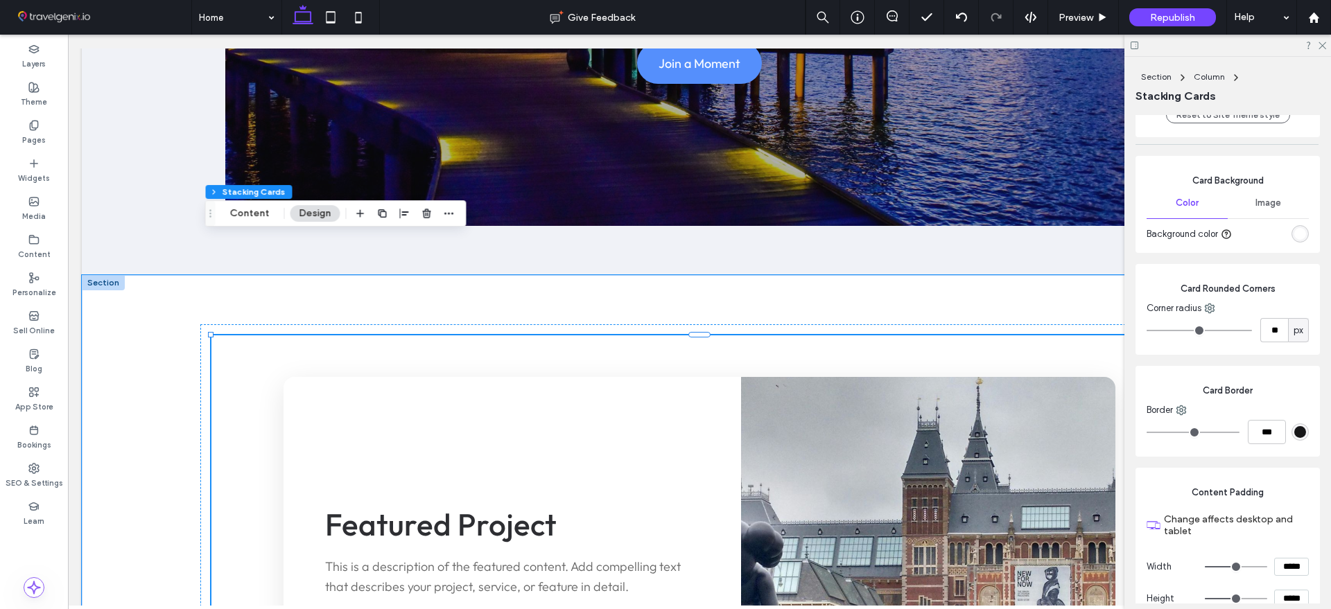
scroll to position [1286, 0]
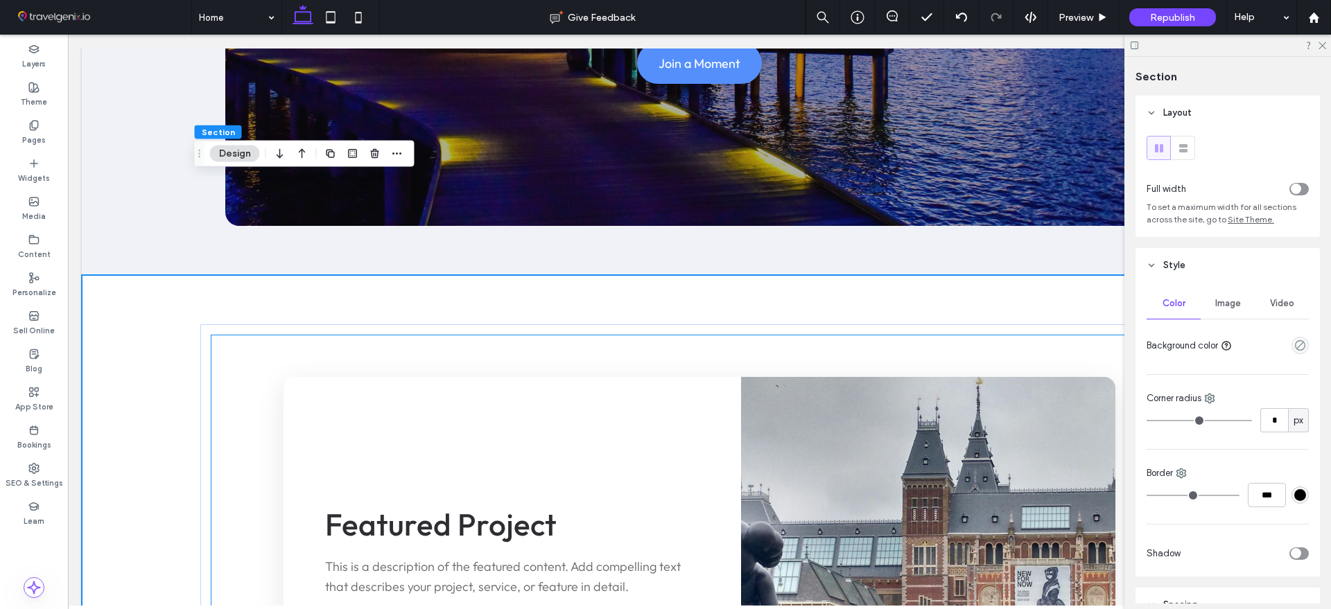
click at [383, 382] on div "Featured Project This is a description of the featured content. Add compelling …" at bounding box center [511, 585] width 457 height 416
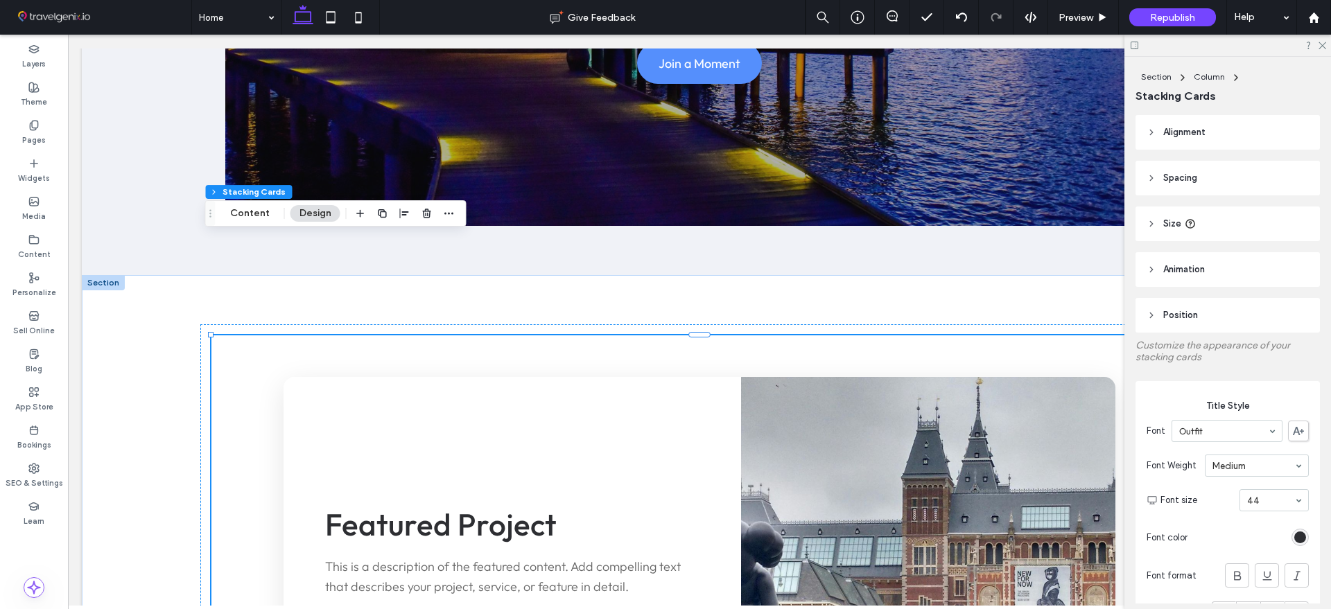
type input "**"
click at [1319, 45] on icon at bounding box center [1321, 44] width 9 height 9
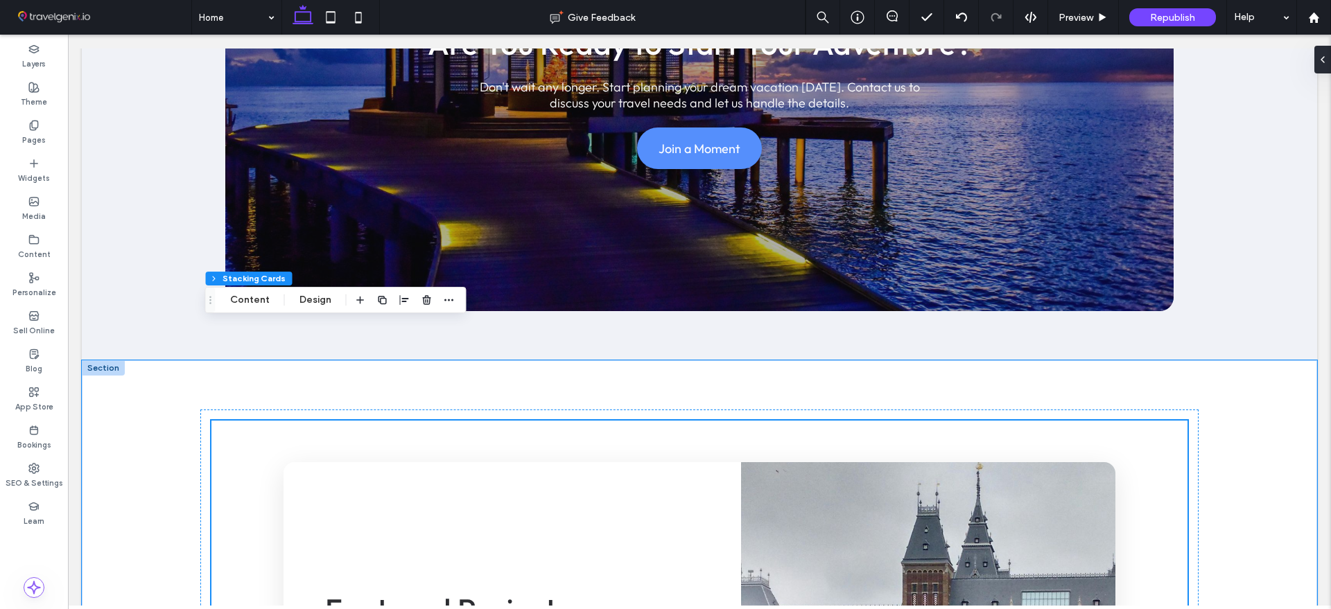
scroll to position [5978, 0]
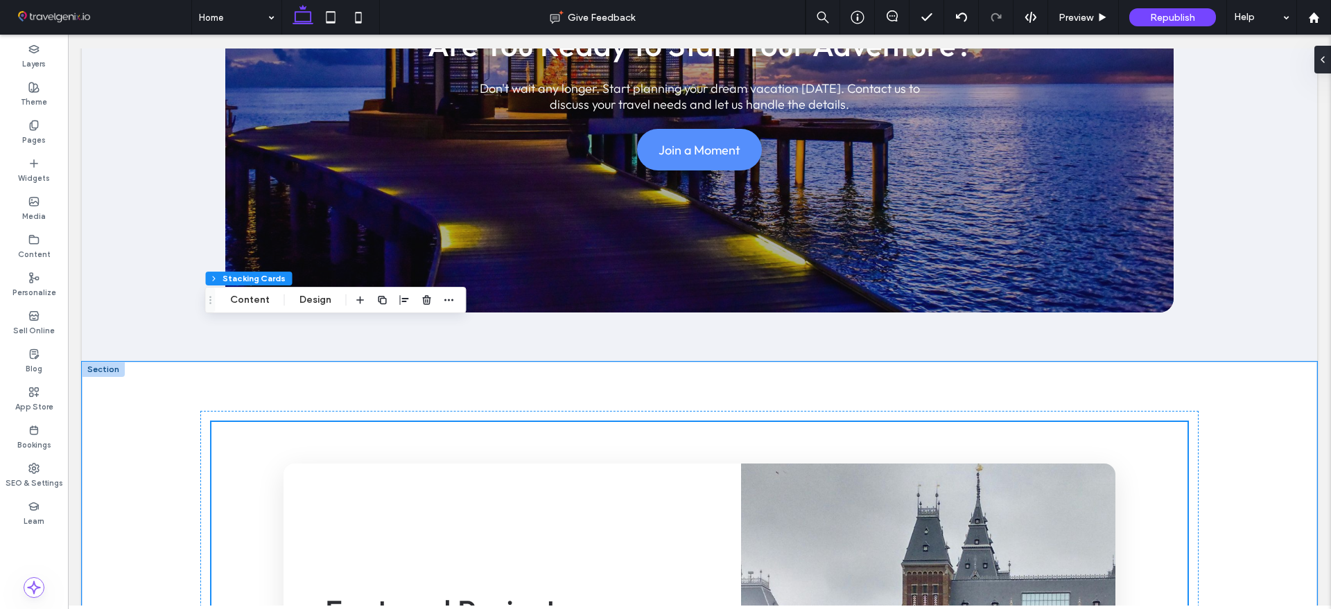
click at [426, 302] on use "button" at bounding box center [426, 299] width 8 height 9
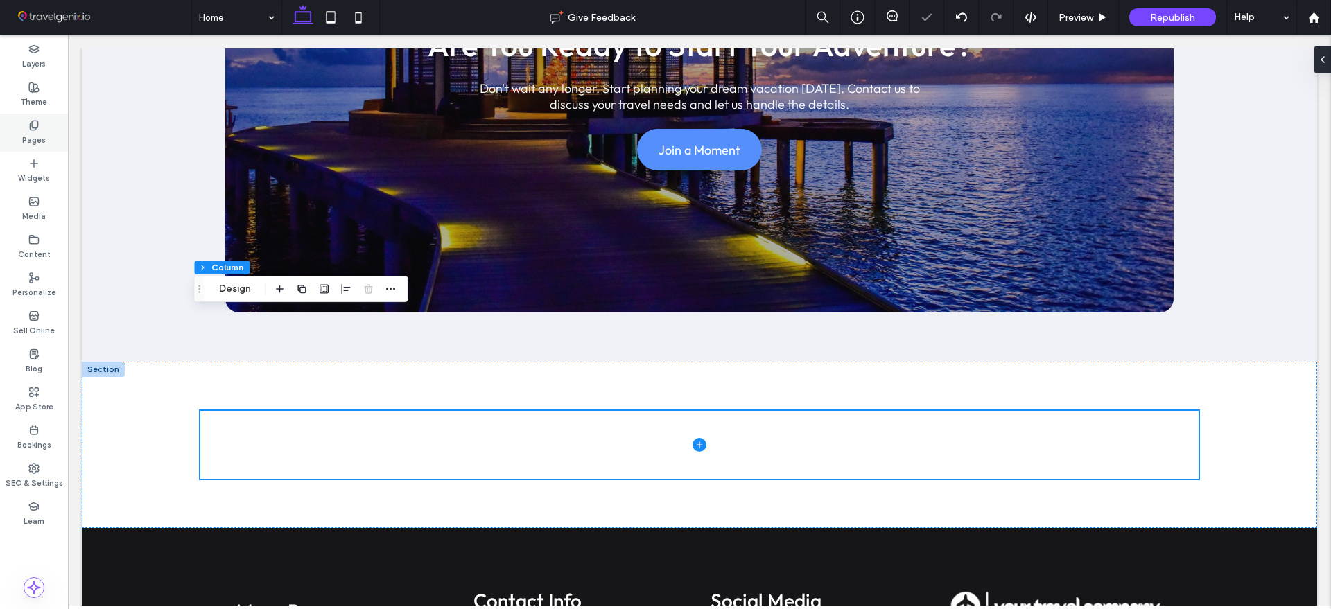
click at [37, 137] on label "Pages" at bounding box center [34, 138] width 24 height 15
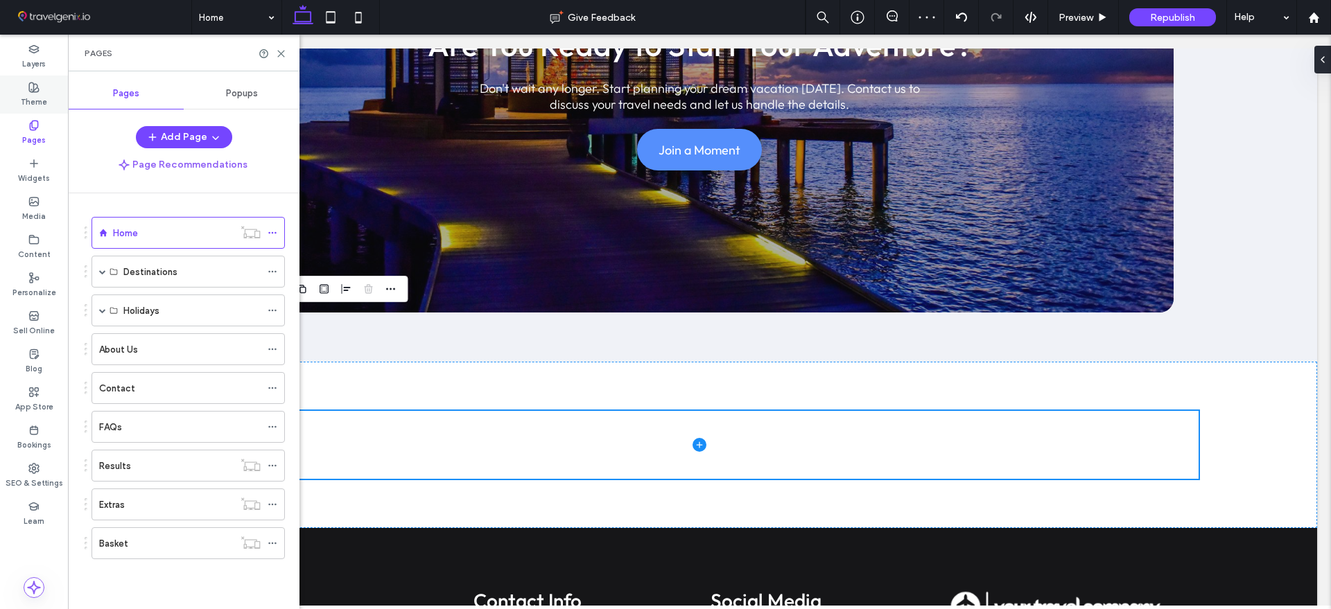
click at [34, 101] on label "Theme" at bounding box center [34, 100] width 26 height 15
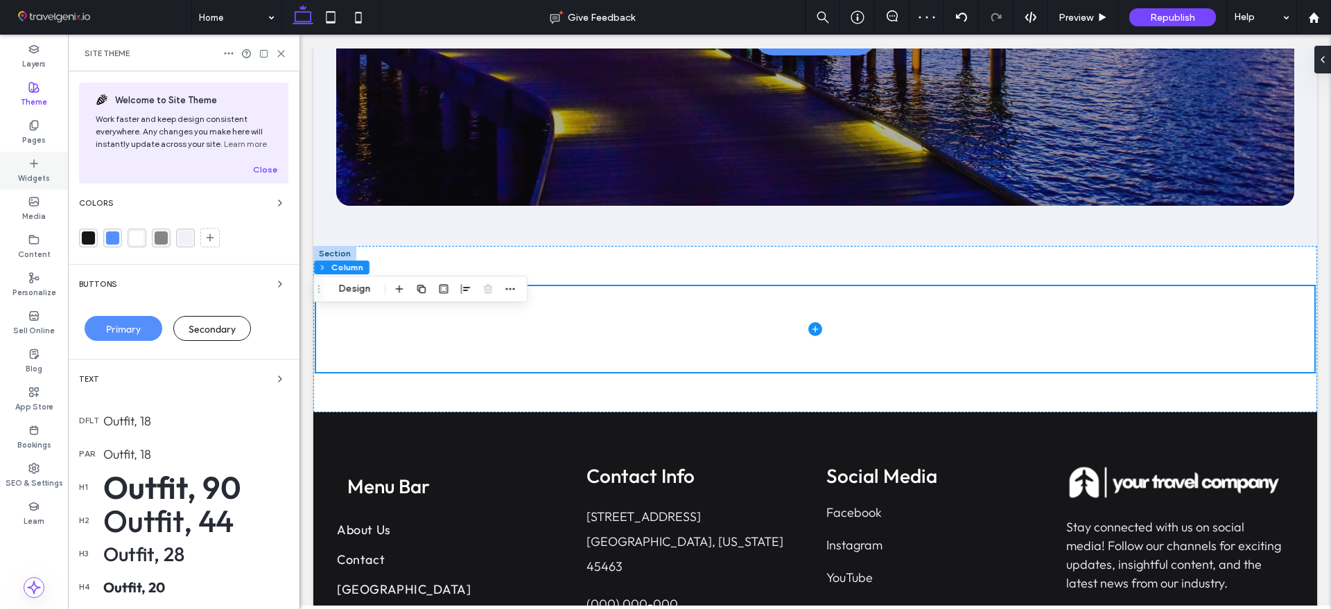
scroll to position [5853, 0]
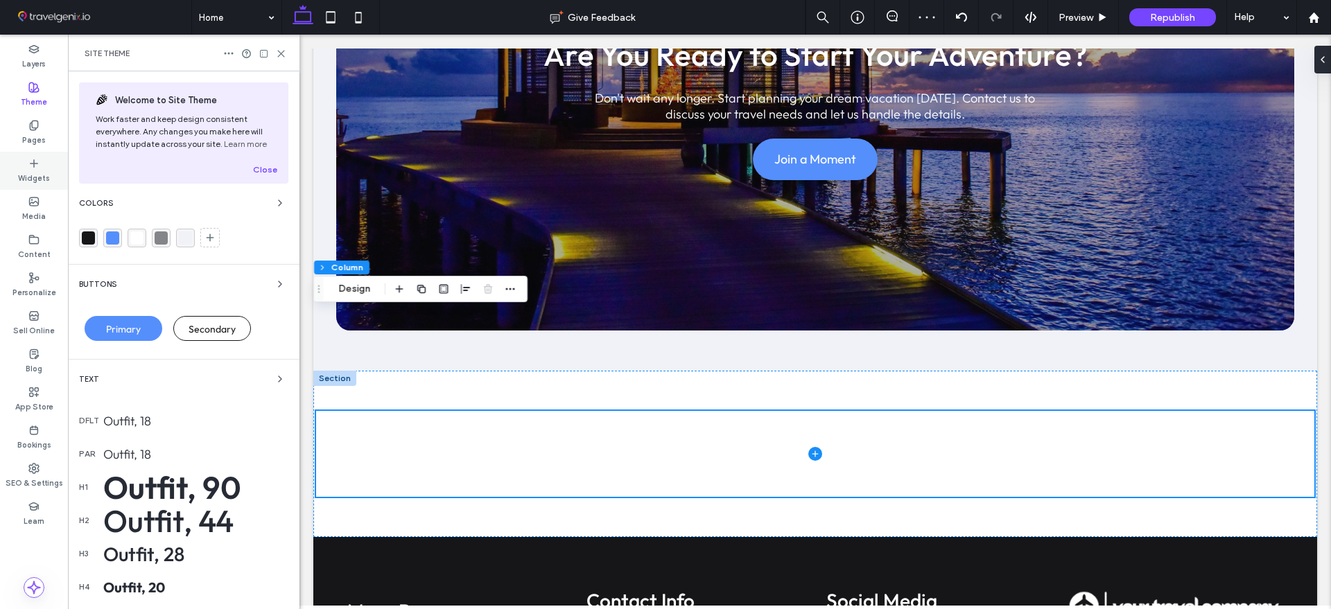
click at [33, 161] on icon at bounding box center [33, 163] width 11 height 11
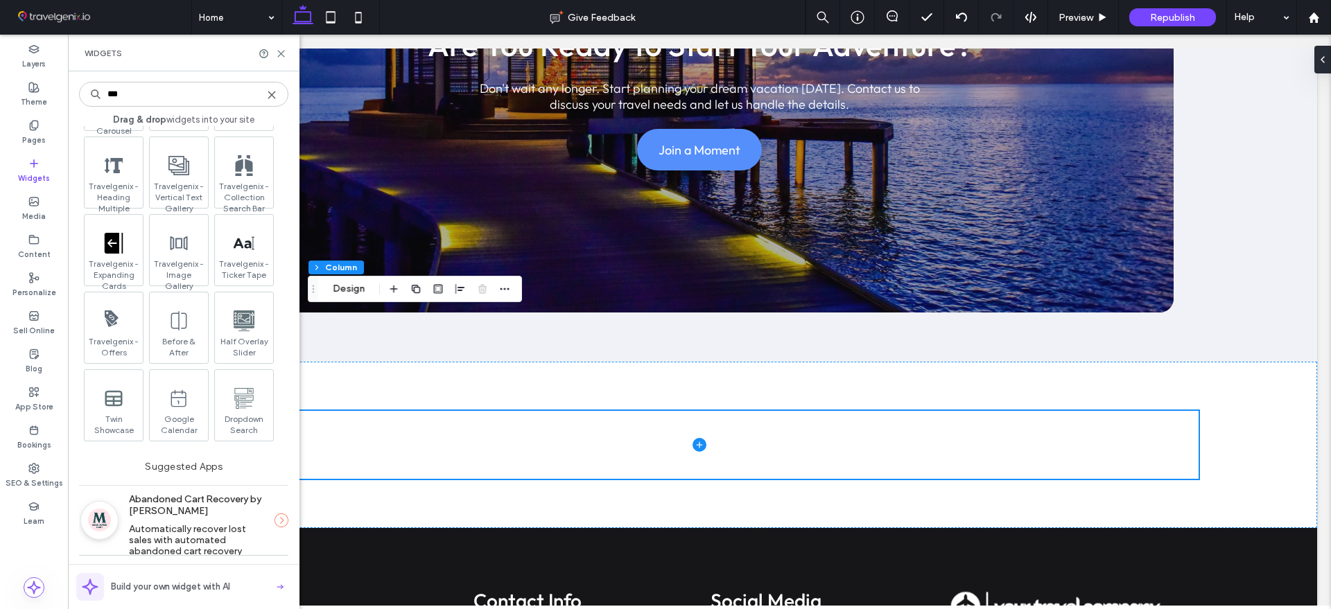
scroll to position [335, 0]
type input "***"
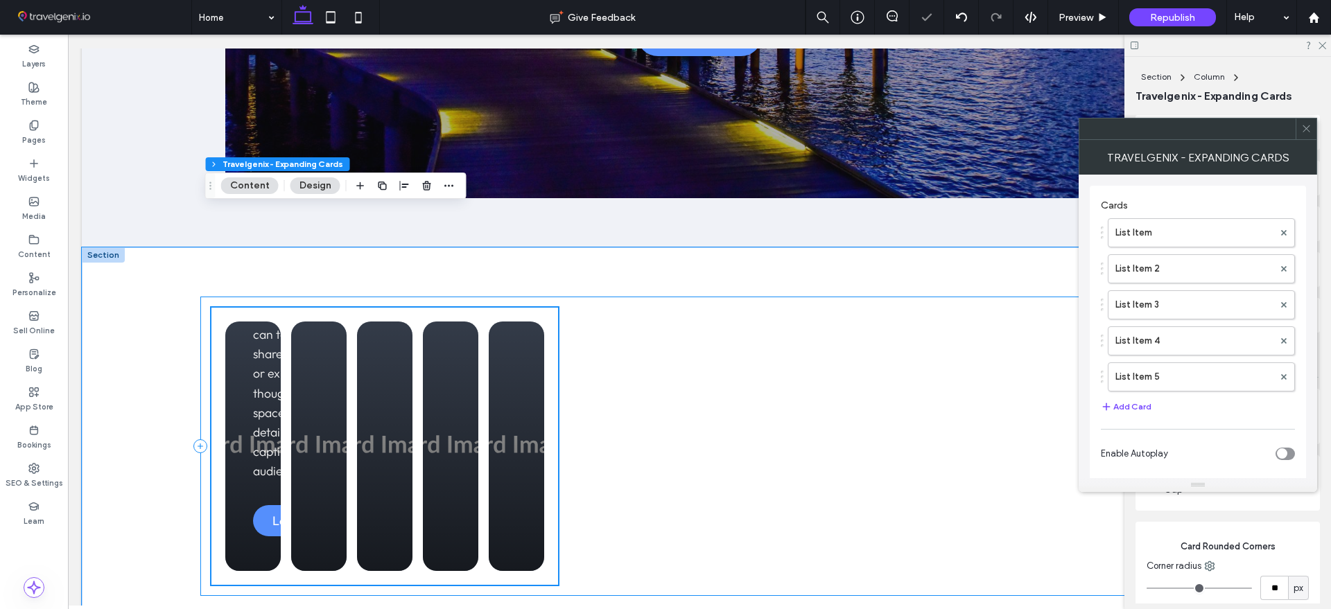
type input "**"
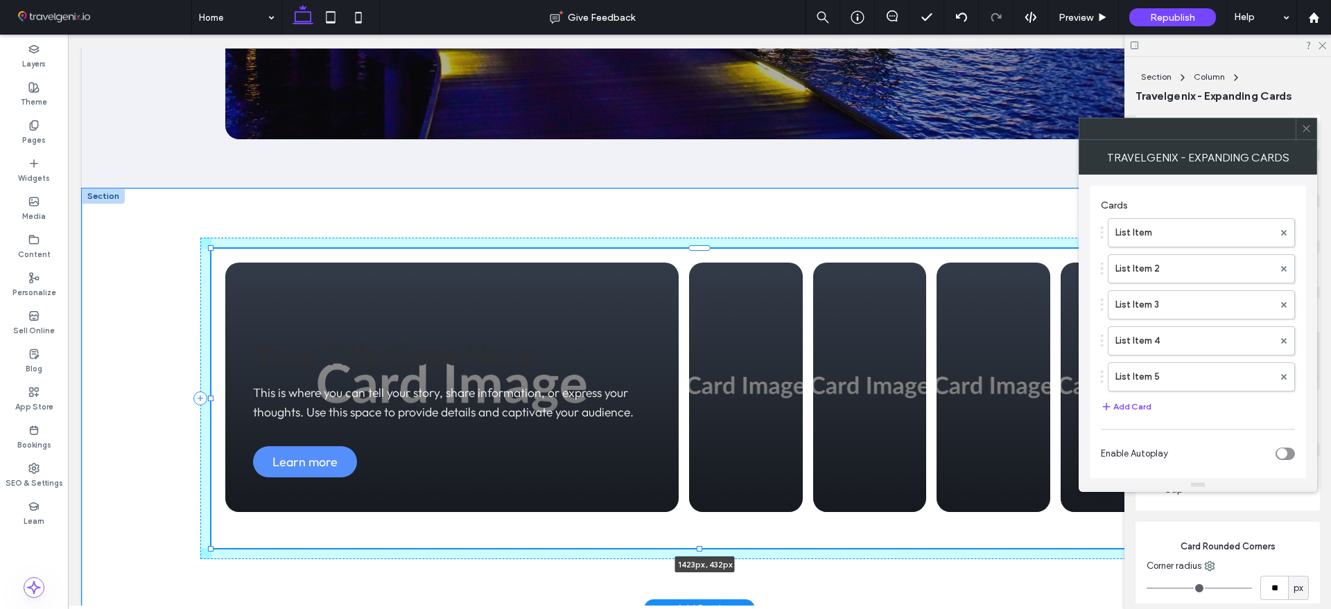
drag, startPoint x: 885, startPoint y: 408, endPoint x: 1191, endPoint y: 436, distance: 307.6
click at [1191, 436] on div "Your Title Goes Here This is where you can tell your story, share information, …" at bounding box center [699, 399] width 998 height 421
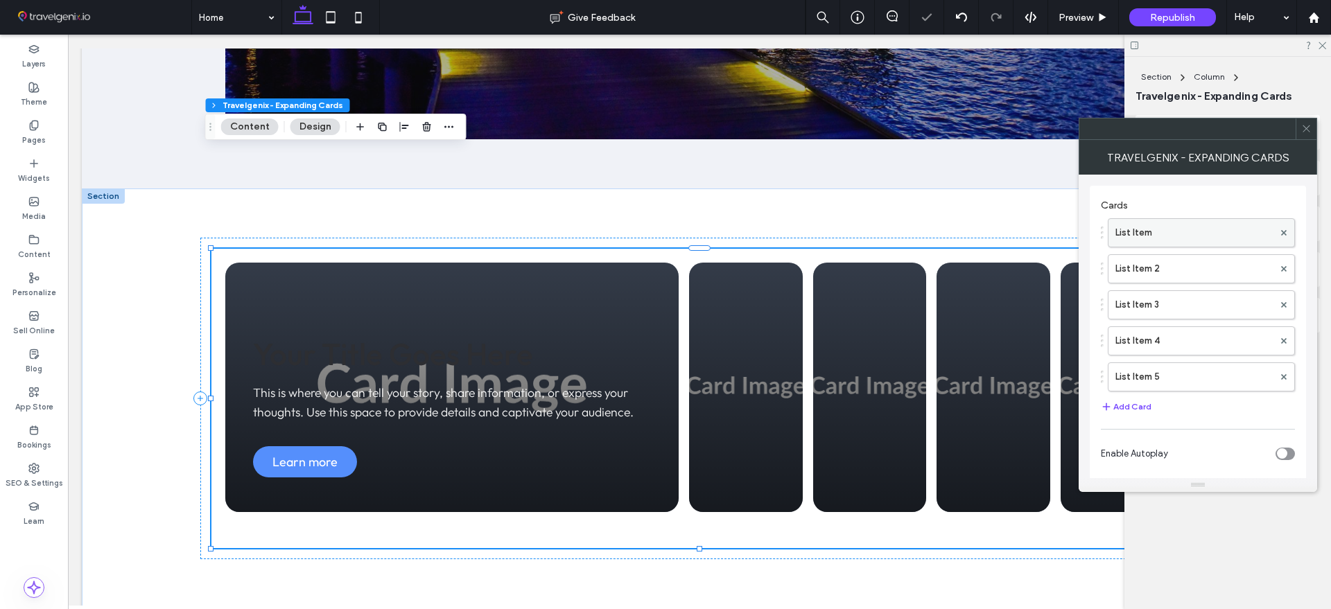
type input "****"
type input "***"
type input "****"
type input "***"
click at [1148, 238] on label "List Item" at bounding box center [1194, 233] width 158 height 28
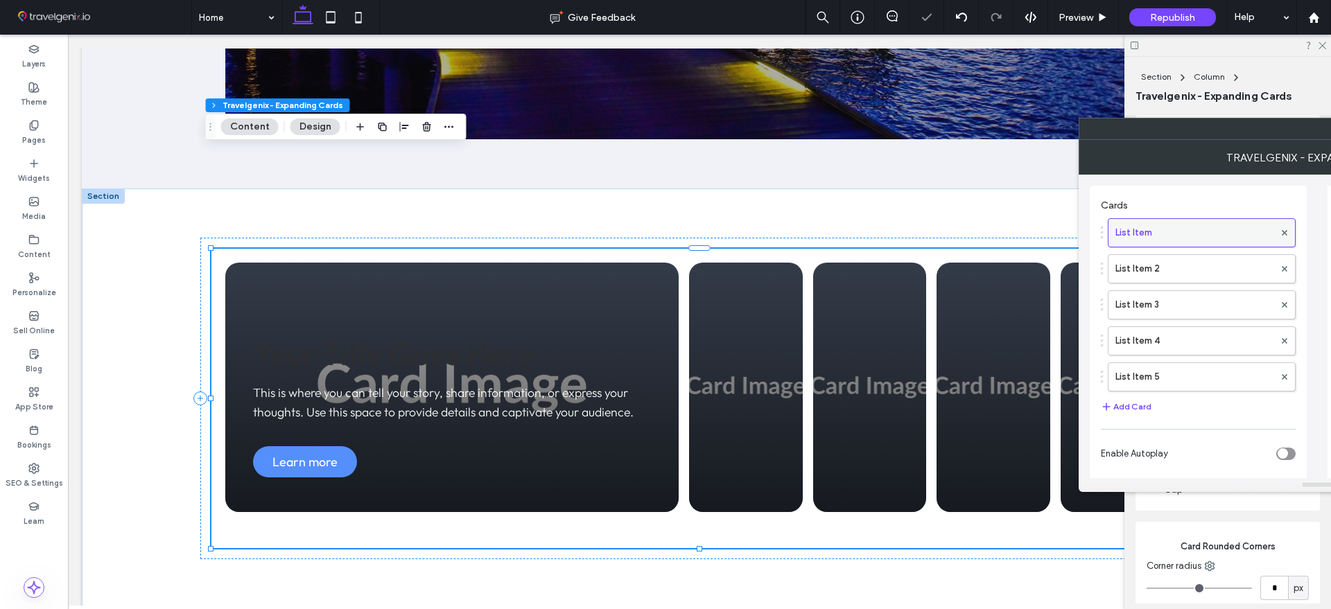
type input "**"
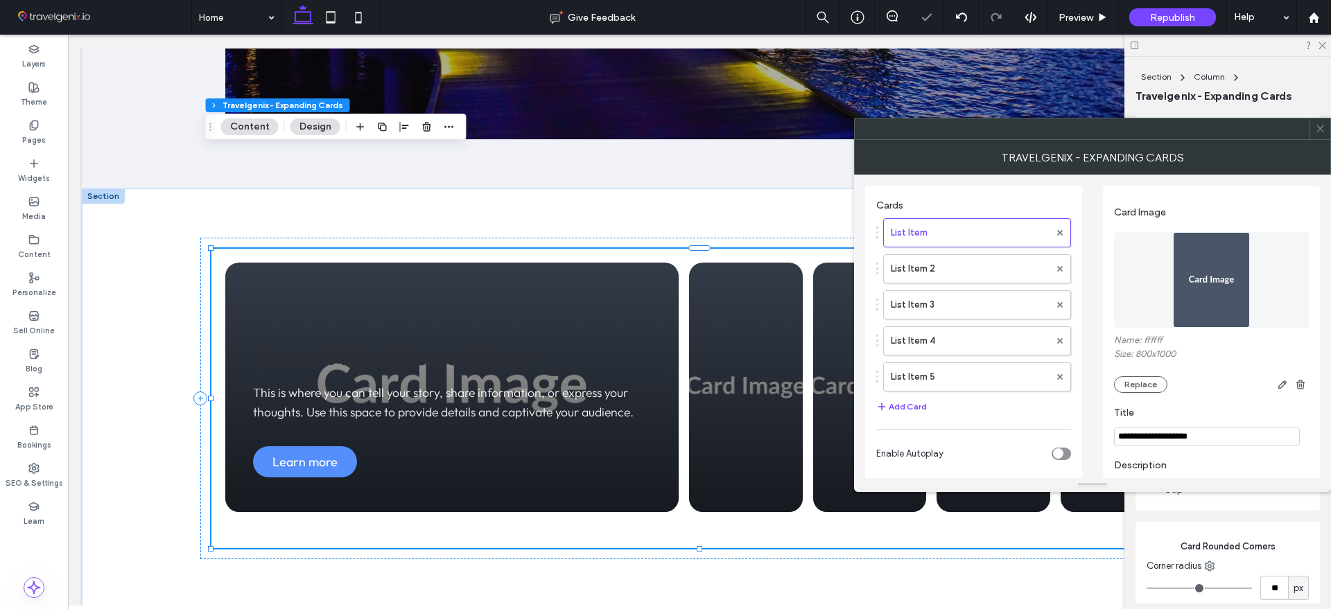
click at [1223, 292] on img at bounding box center [1211, 280] width 77 height 96
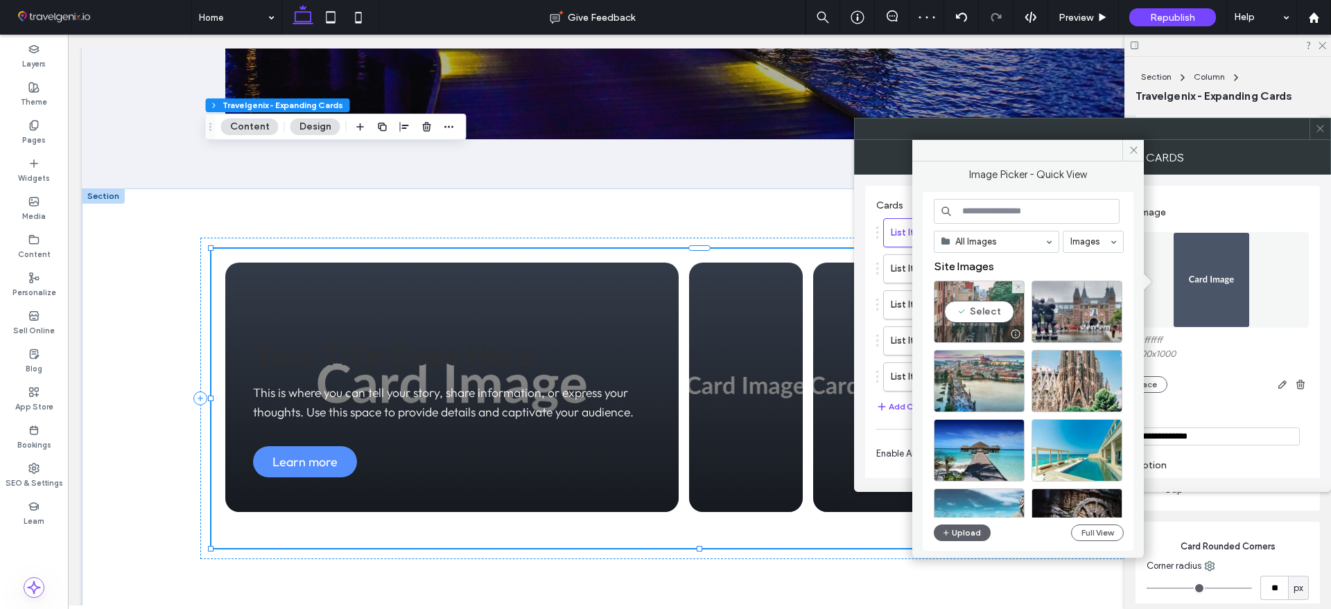
click at [999, 317] on div "Select" at bounding box center [979, 312] width 91 height 62
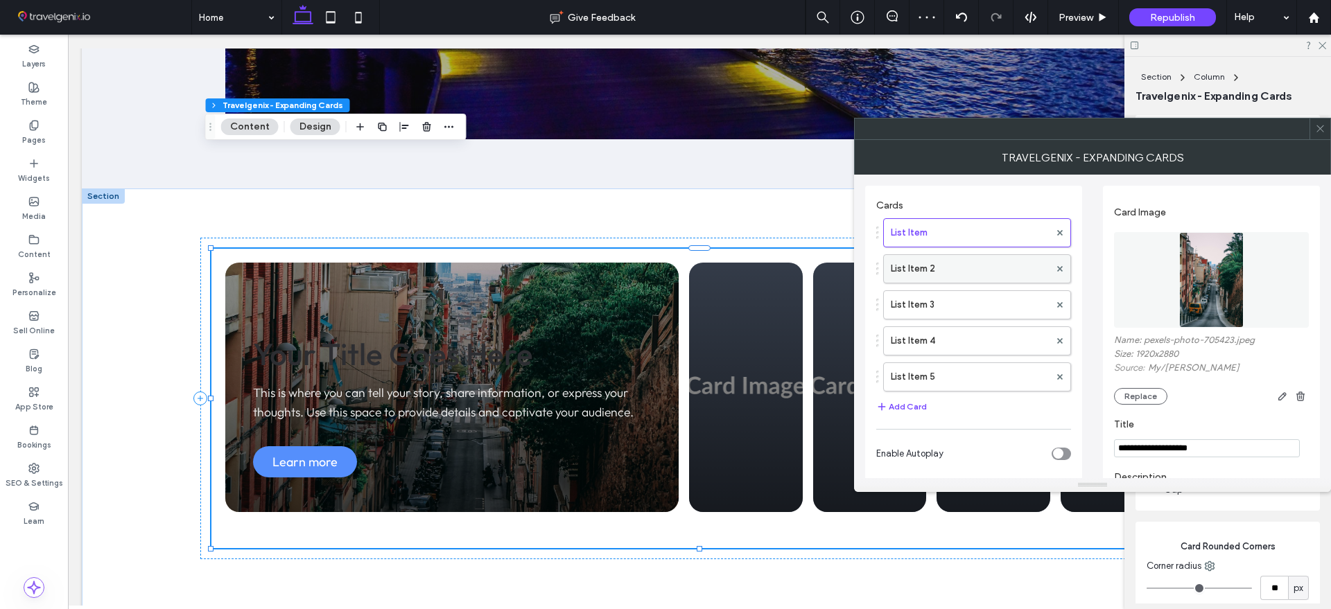
click at [920, 269] on label "List Item 2" at bounding box center [970, 269] width 159 height 28
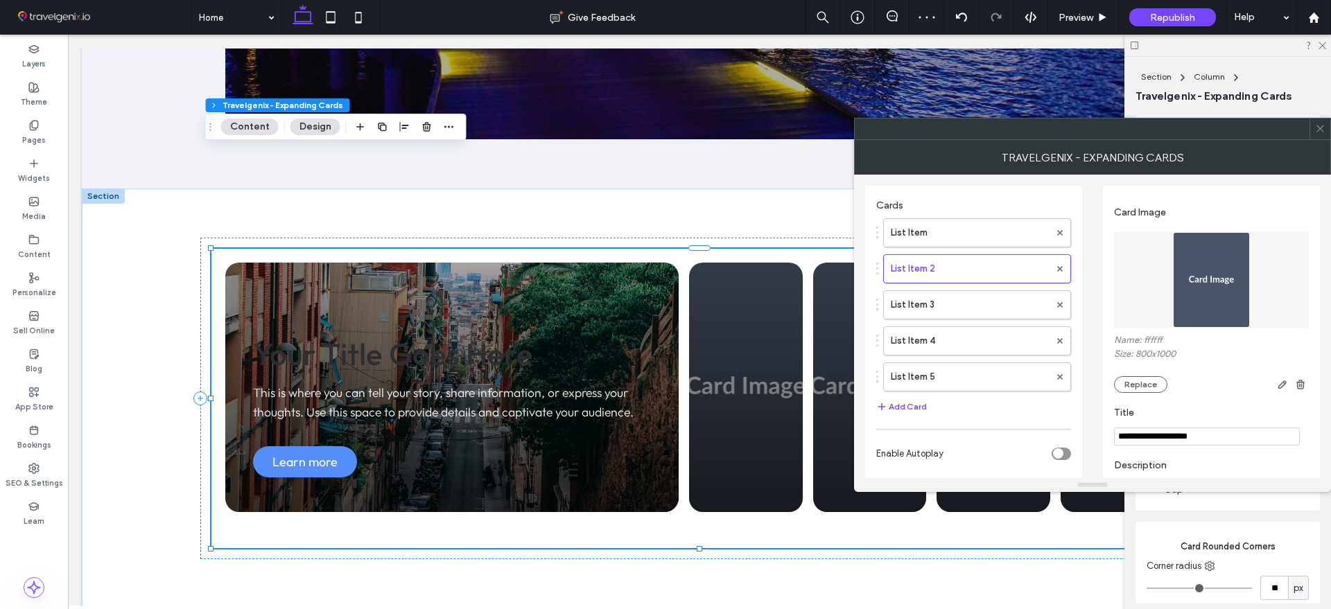
click at [1201, 267] on img at bounding box center [1211, 280] width 77 height 96
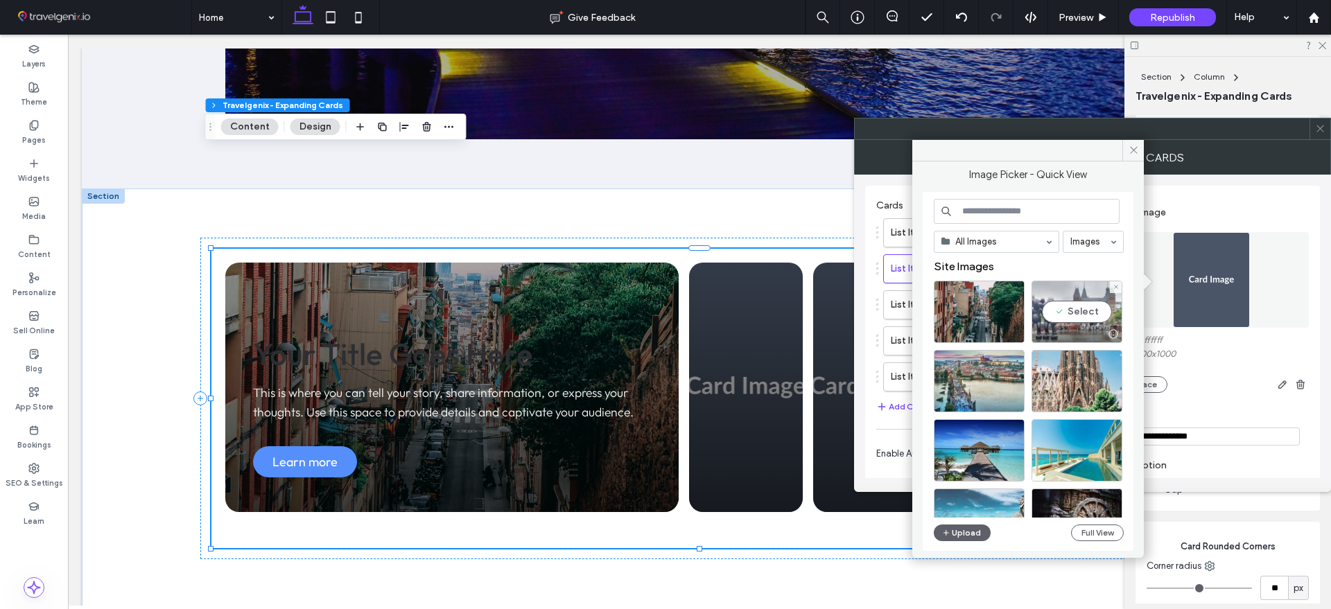
click at [1086, 327] on div at bounding box center [1076, 334] width 89 height 17
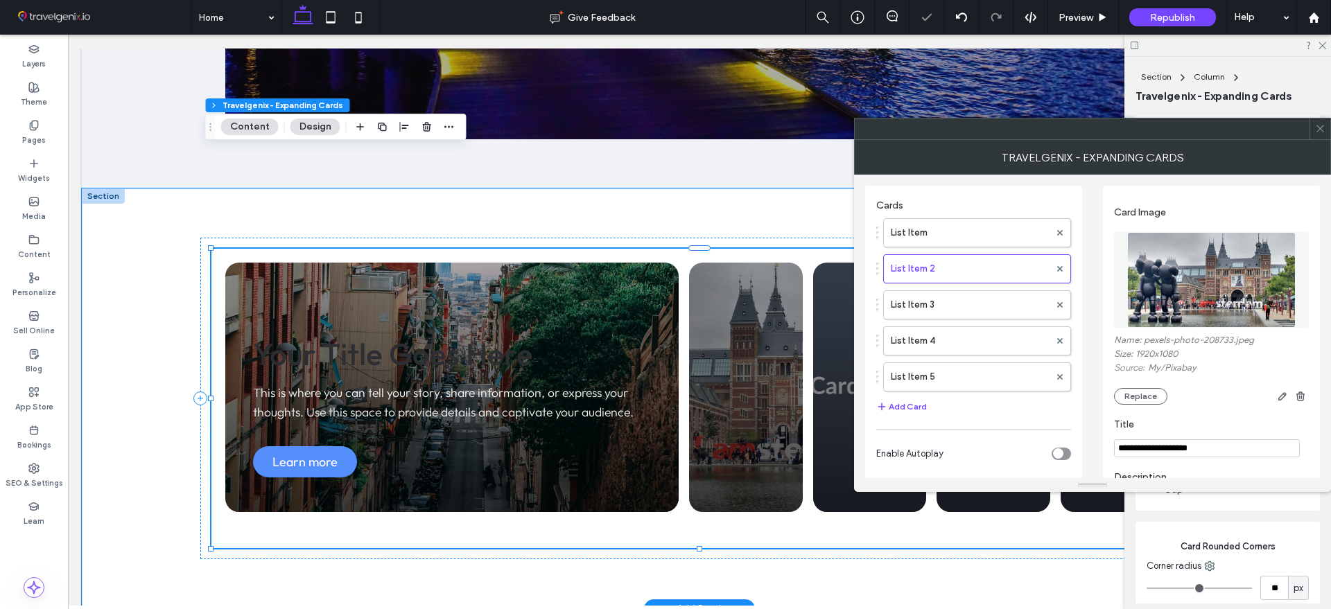
click at [722, 278] on div "Your Title Goes Here This is where you can tell your story, share information, …" at bounding box center [746, 388] width 114 height 250
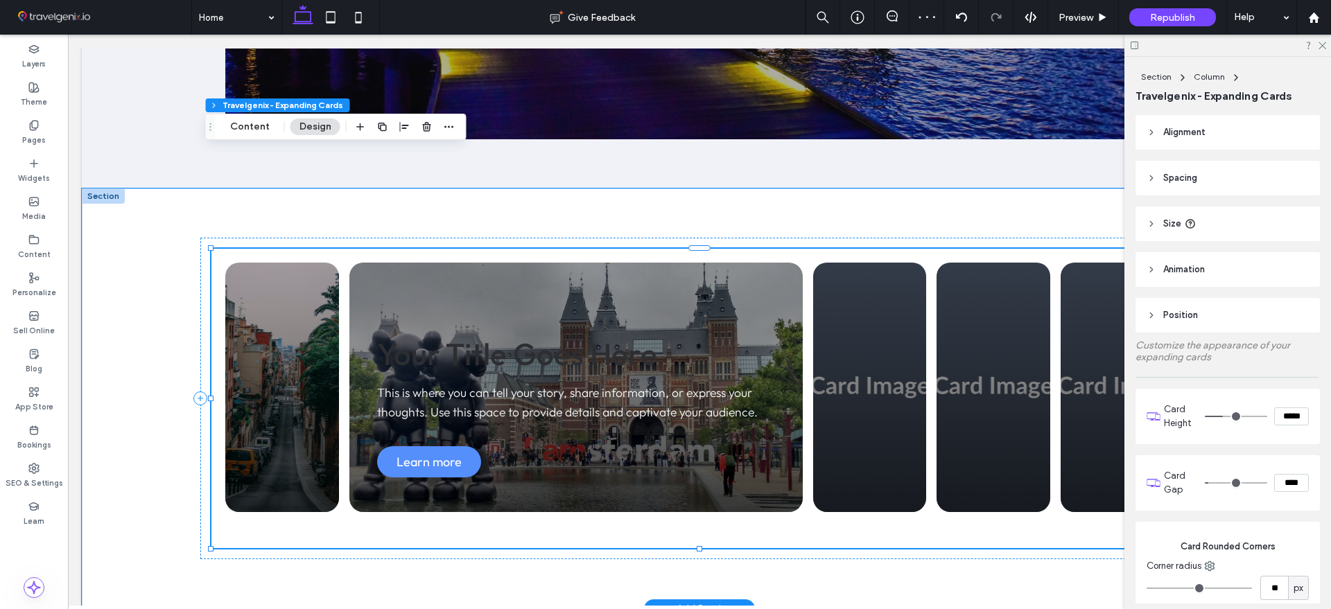
click at [314, 294] on div "Your Title Goes Here This is where you can tell your story, share information, …" at bounding box center [282, 388] width 114 height 250
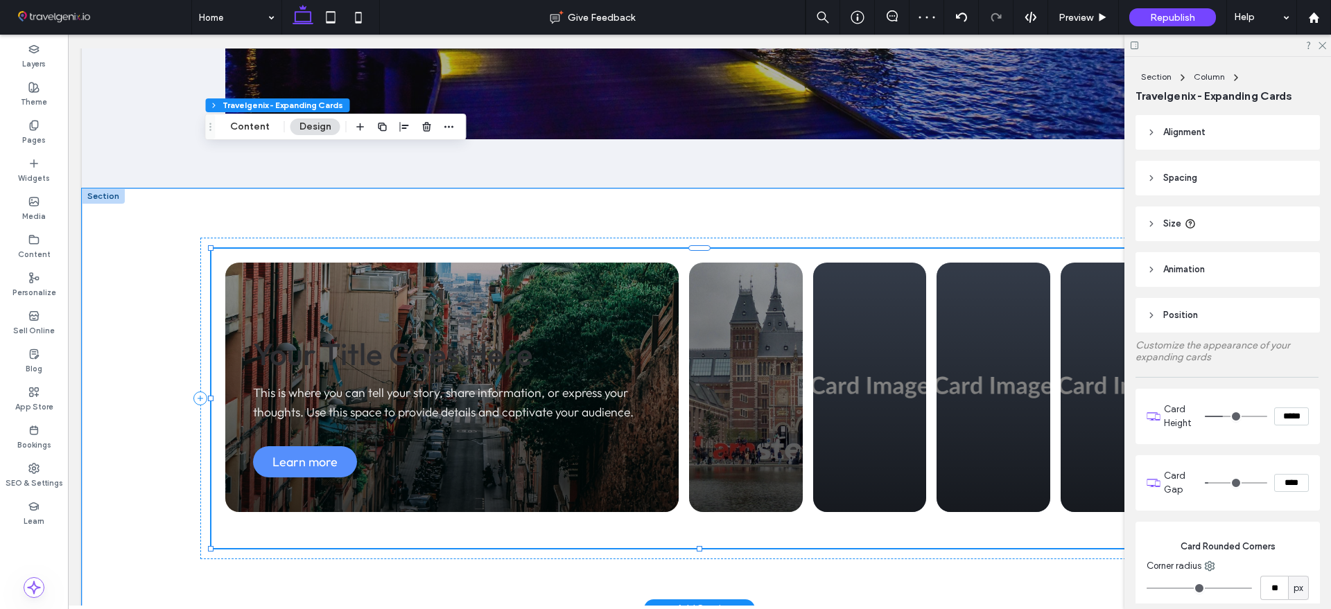
click at [713, 315] on div "Your Title Goes Here This is where you can tell your story, share information, …" at bounding box center [746, 388] width 114 height 250
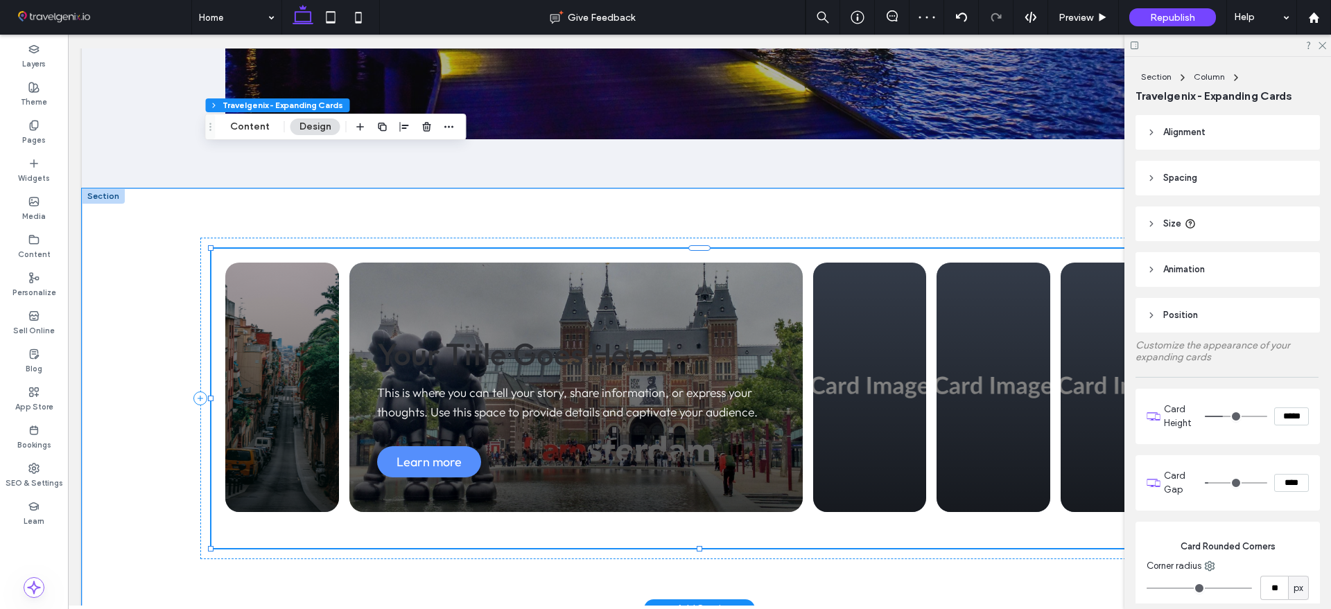
click at [853, 310] on div "Your Title Goes Here This is where you can tell your story, share information, …" at bounding box center [870, 388] width 114 height 250
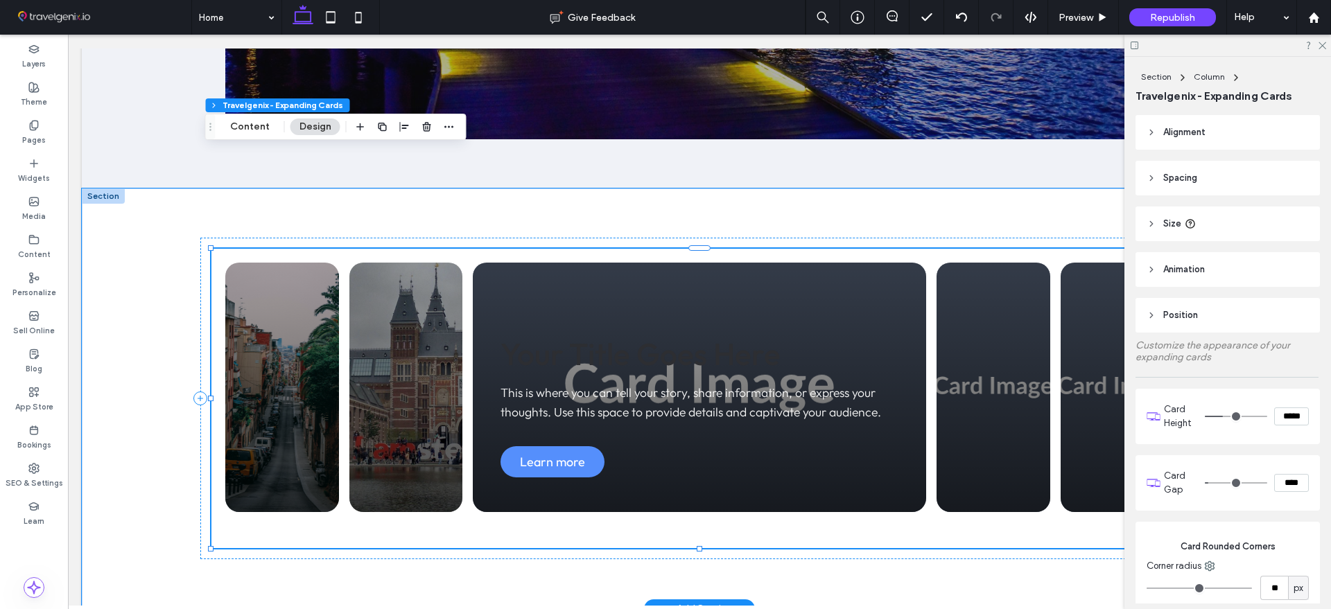
click at [967, 303] on div "Your Title Goes Here This is where you can tell your story, share information, …" at bounding box center [993, 388] width 114 height 250
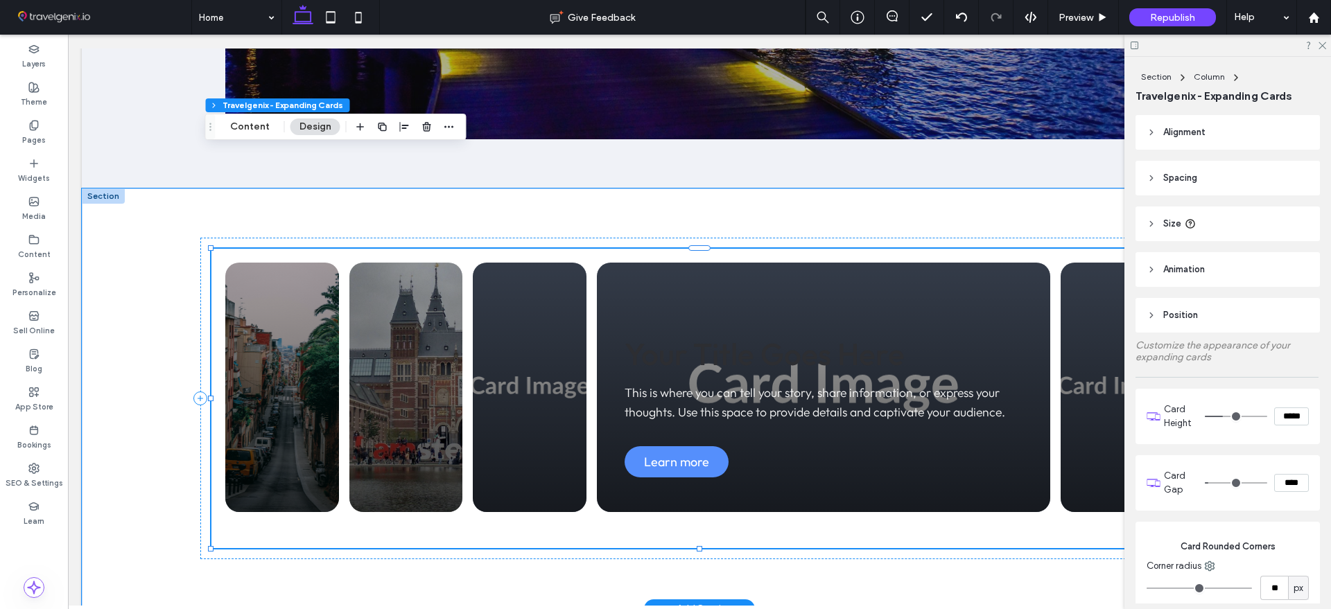
click at [423, 297] on div "Your Title Goes Here This is where you can tell your story, share information, …" at bounding box center [406, 388] width 114 height 250
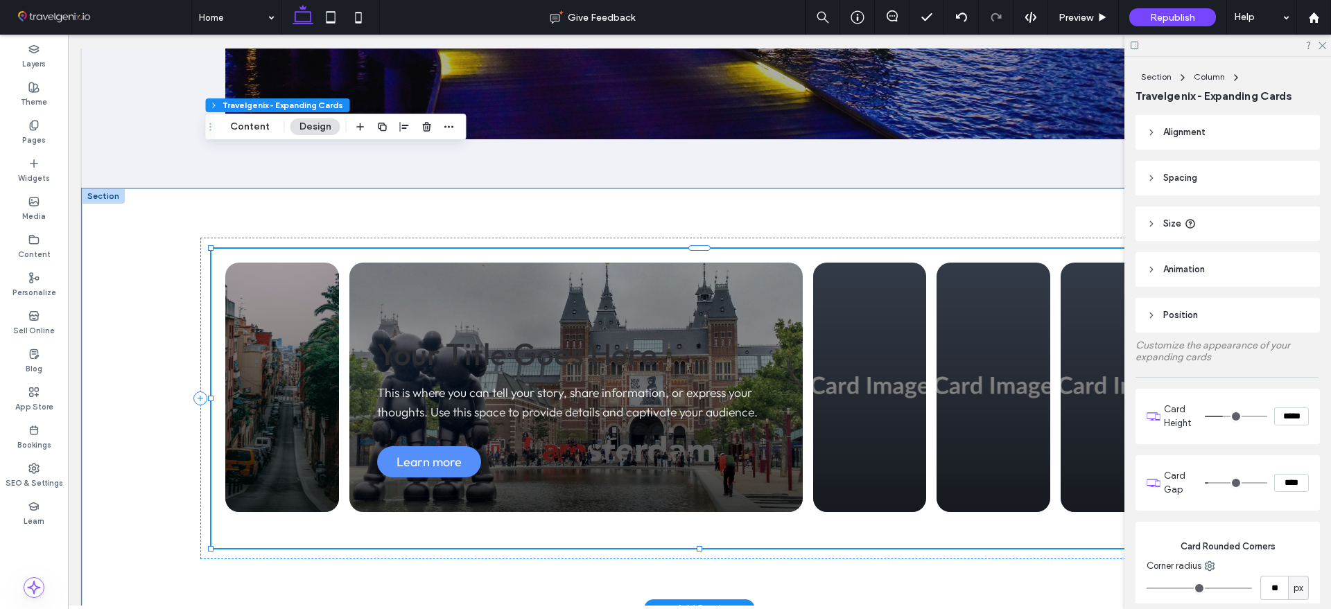
click at [323, 299] on div "Your Title Goes Here This is where you can tell your story, share information, …" at bounding box center [282, 388] width 114 height 250
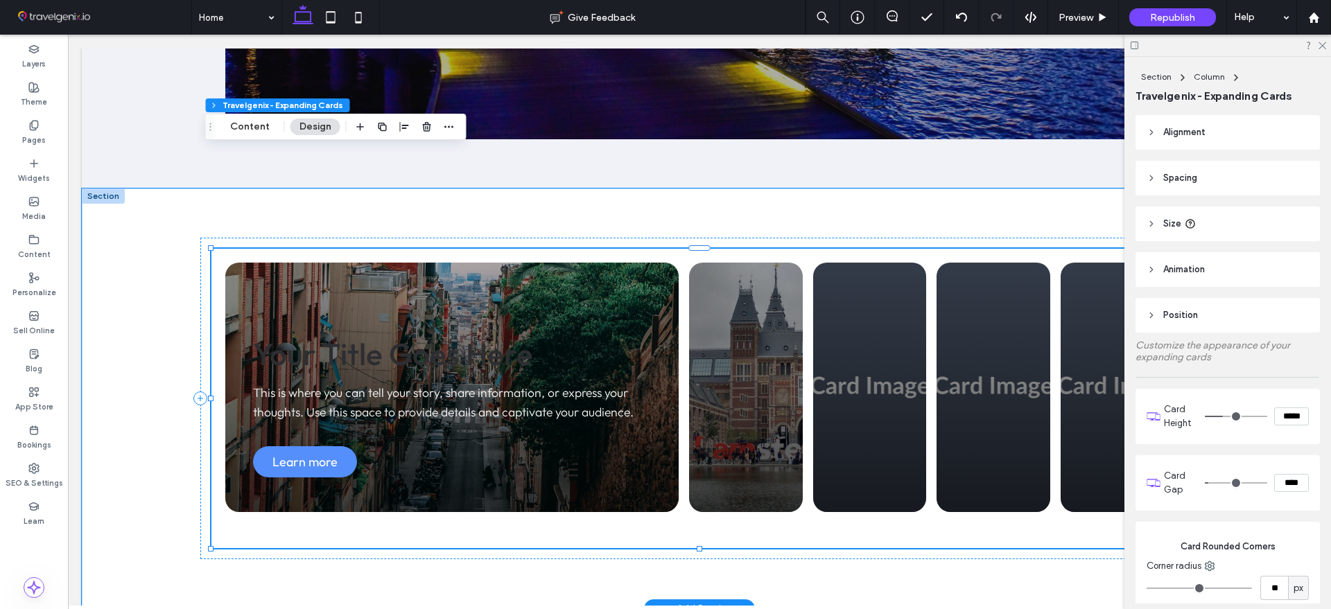
click at [689, 319] on div "Your Title Goes Here This is where you can tell your story, share information, …" at bounding box center [746, 388] width 114 height 250
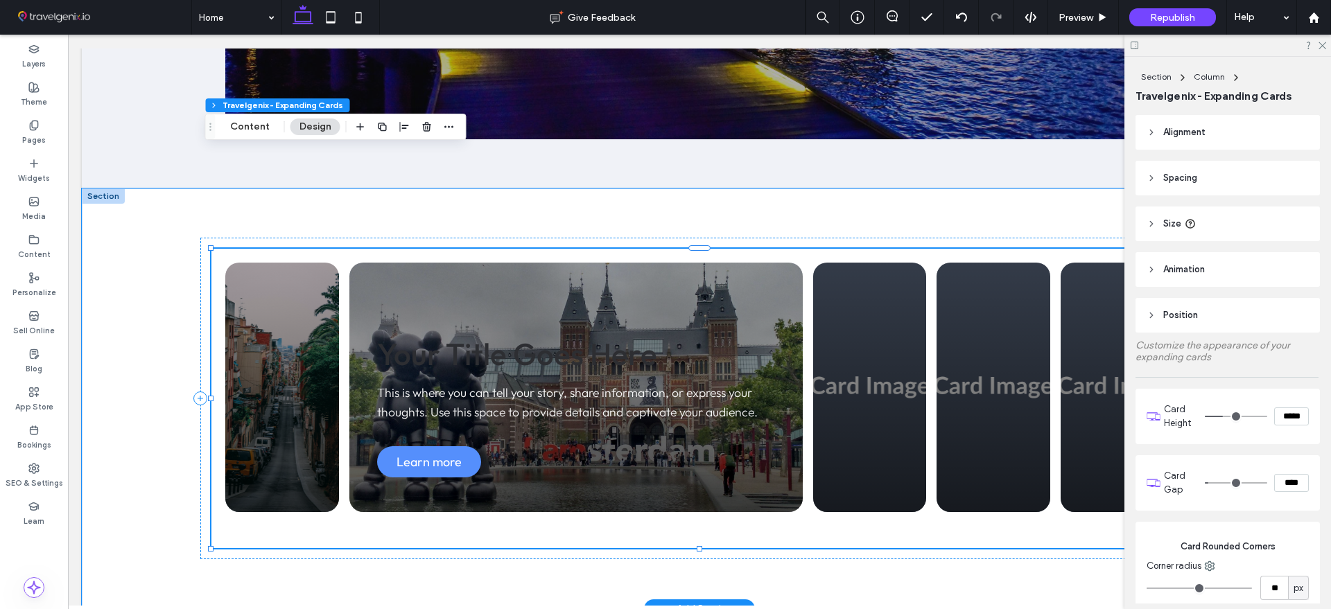
click at [713, 292] on div "Your Title Goes Here This is where you can tell your story, share information, …" at bounding box center [575, 388] width 453 height 250
click at [854, 292] on div "Your Title Goes Here This is where you can tell your story, share information, …" at bounding box center [870, 388] width 114 height 250
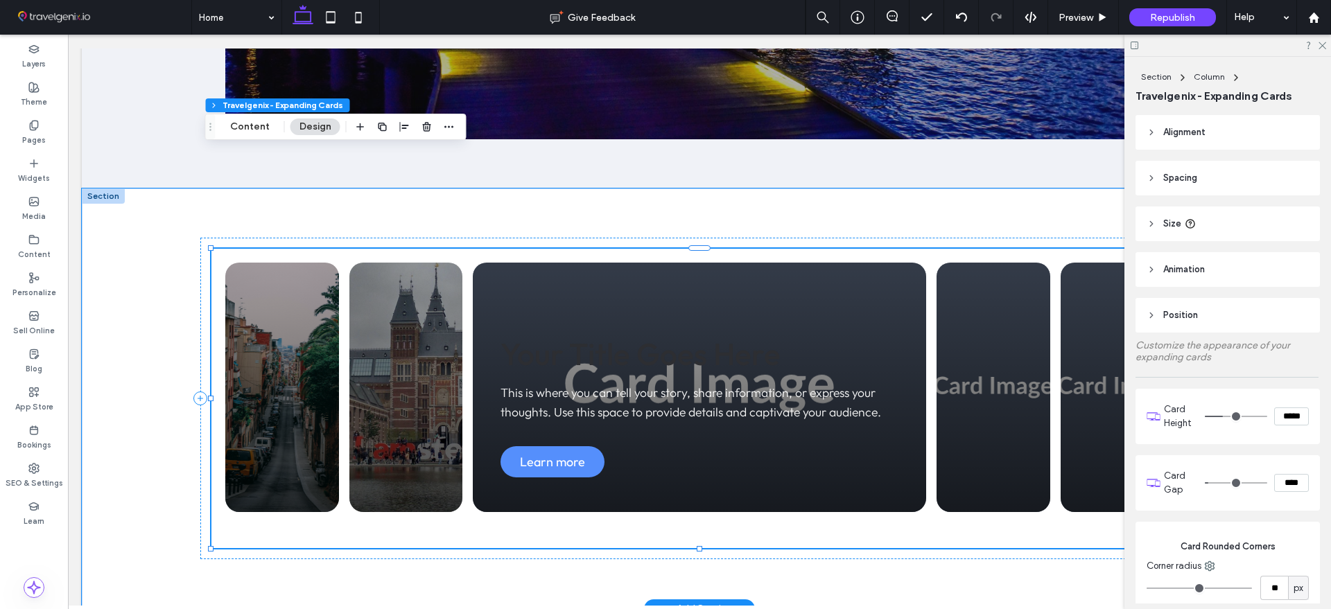
click at [270, 288] on div "Your Title Goes Here This is where you can tell your story, share information, …" at bounding box center [282, 388] width 114 height 250
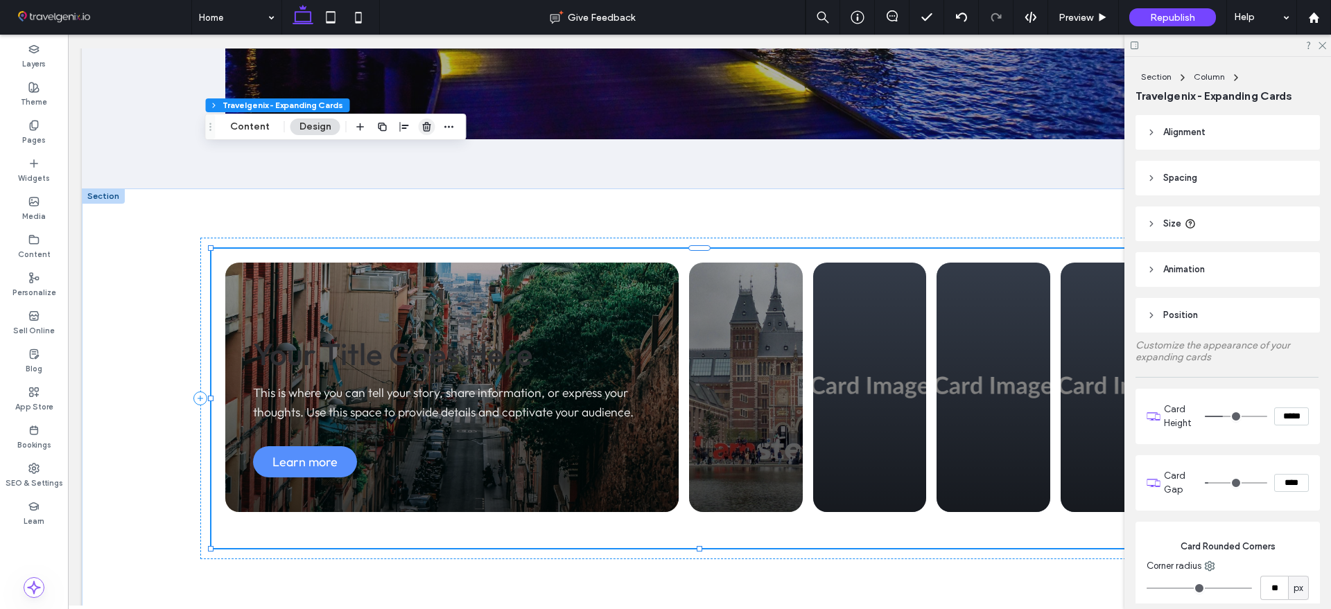
drag, startPoint x: 423, startPoint y: 125, endPoint x: 1, endPoint y: 151, distance: 423.6
click at [423, 125] on icon "button" at bounding box center [426, 126] width 11 height 11
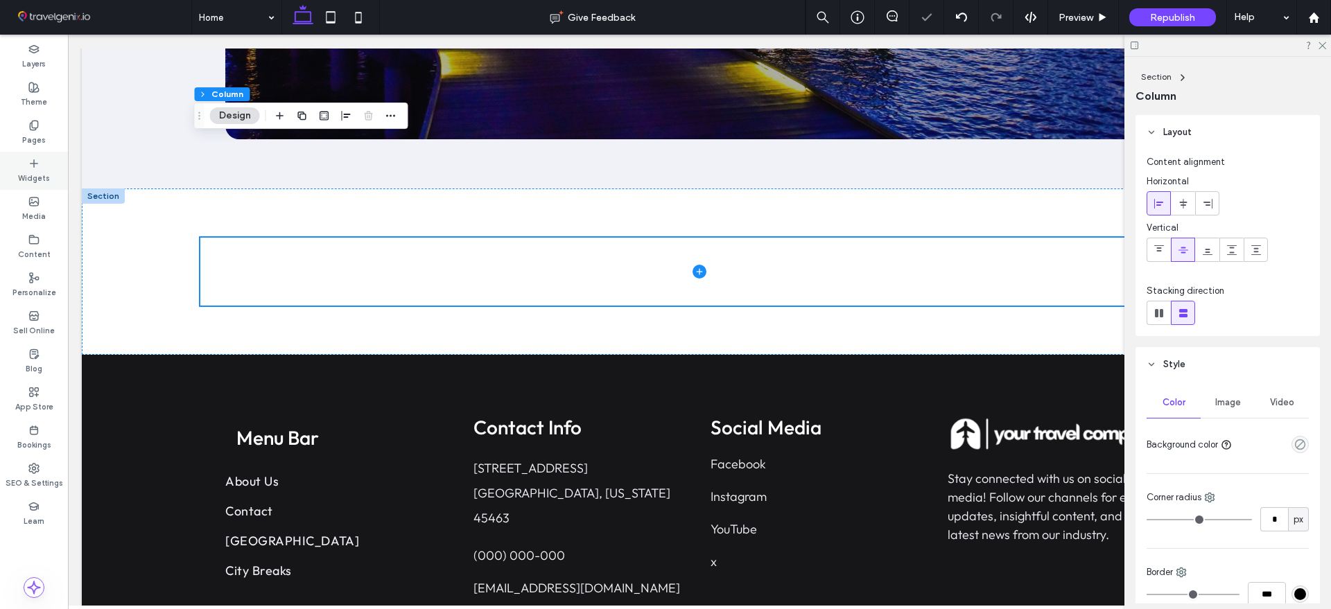
click at [19, 163] on div "Widgets" at bounding box center [34, 171] width 68 height 38
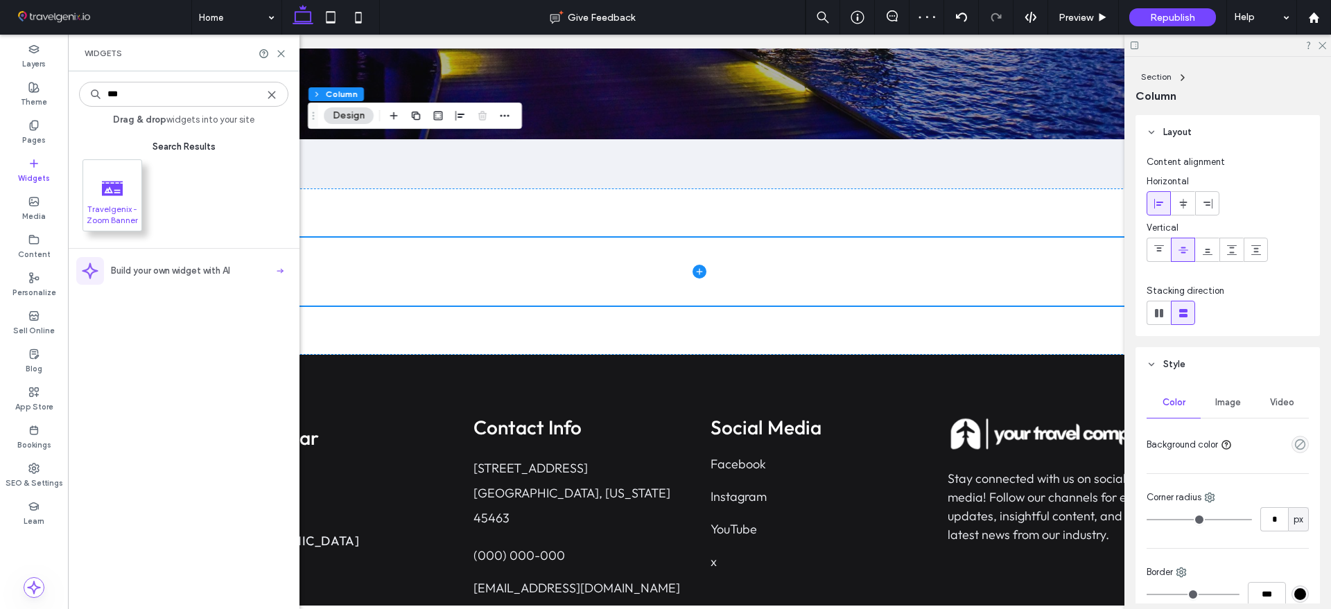
type input "***"
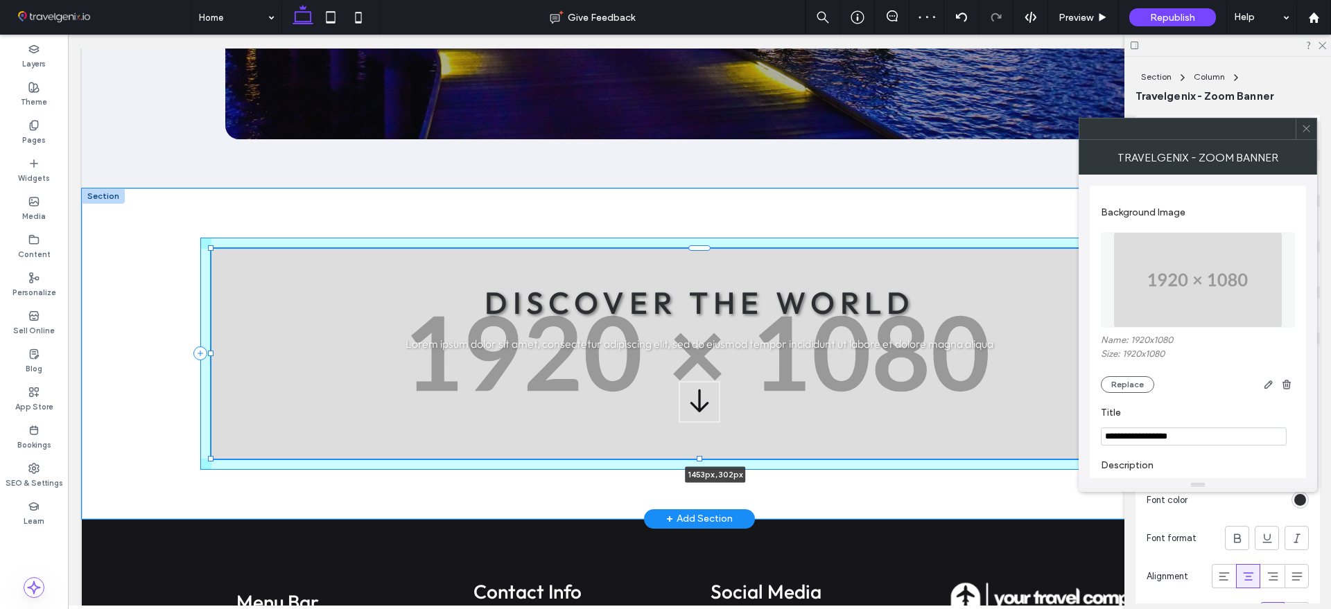
drag, startPoint x: 829, startPoint y: 313, endPoint x: 1214, endPoint y: 335, distance: 385.3
click at [1214, 335] on div "DISCOVER THE WORLD Lorem ipsum dolor sit amet, consectetur adipiscing elit, sed…" at bounding box center [699, 354] width 1235 height 331
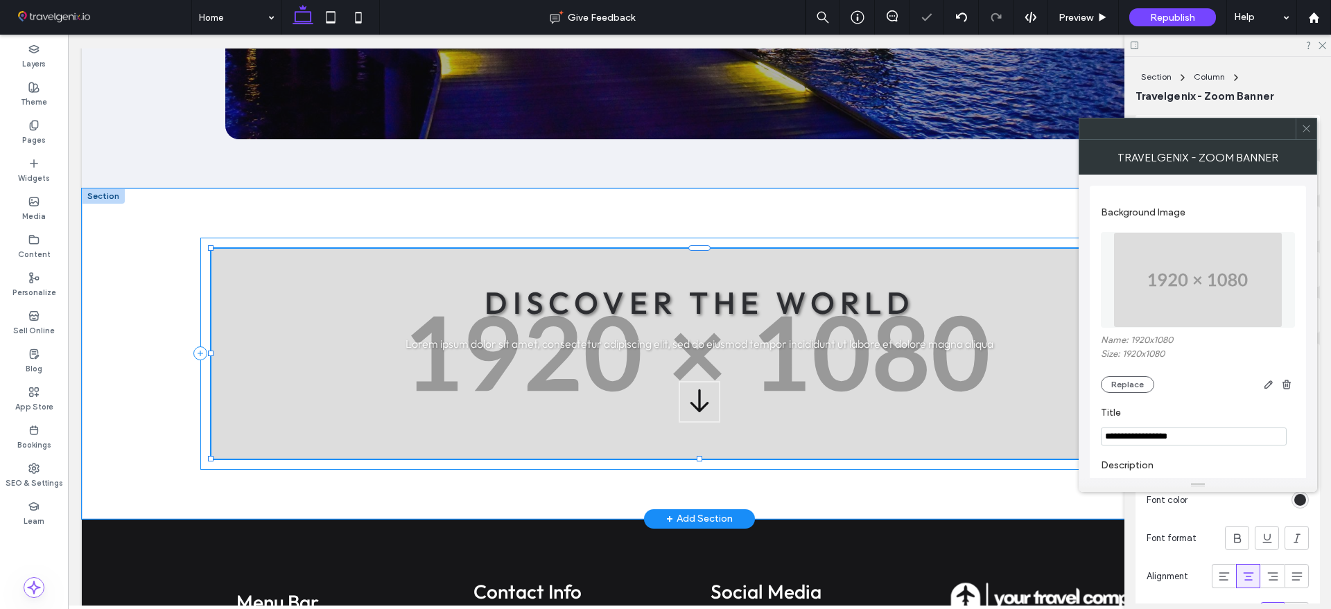
type input "****"
type input "***"
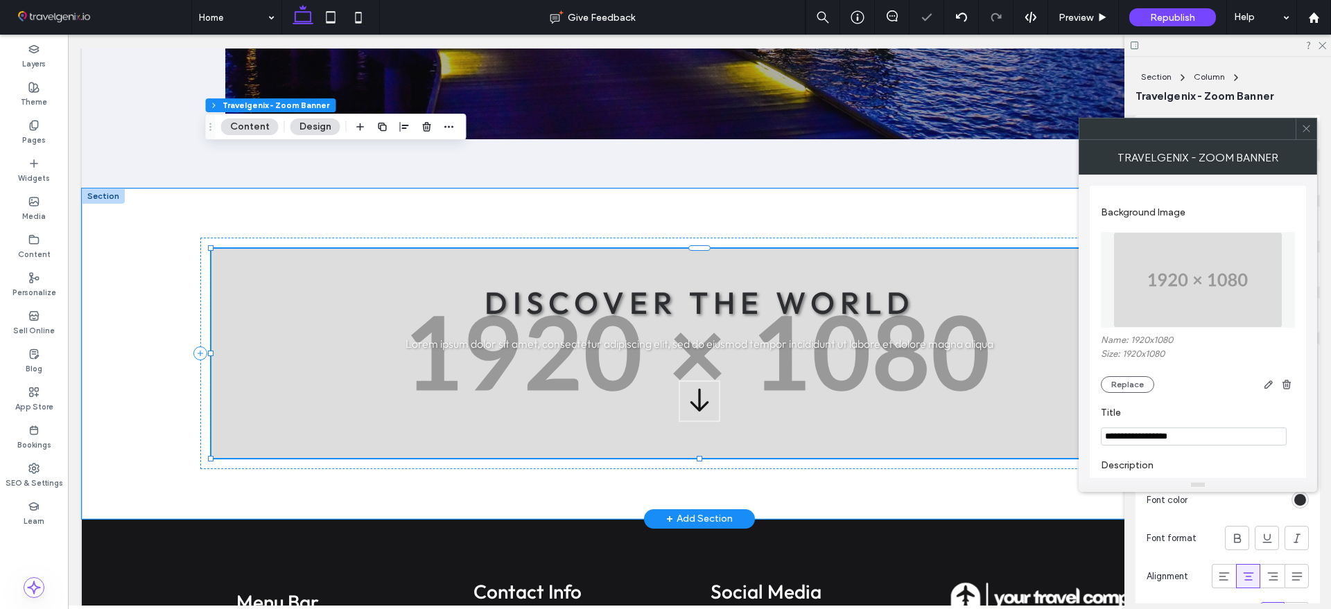
type input "****"
type input "***"
click at [1180, 299] on img at bounding box center [1197, 280] width 169 height 96
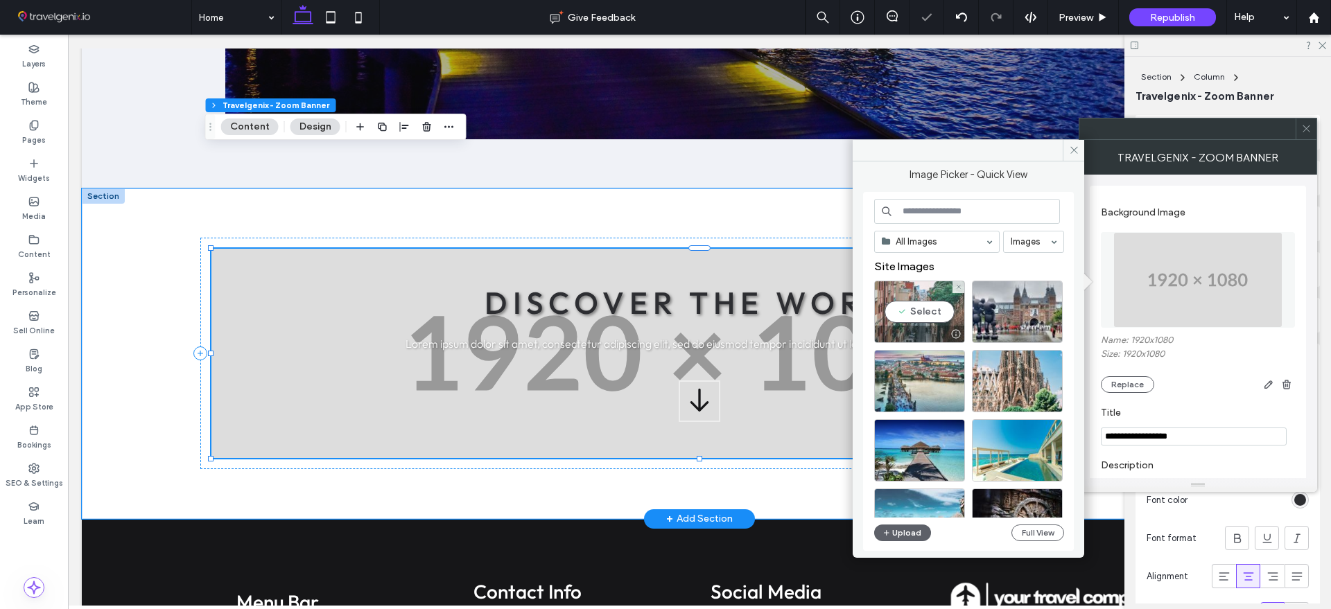
drag, startPoint x: 926, startPoint y: 319, endPoint x: 860, endPoint y: 285, distance: 74.1
click at [926, 319] on div "Select" at bounding box center [919, 312] width 91 height 62
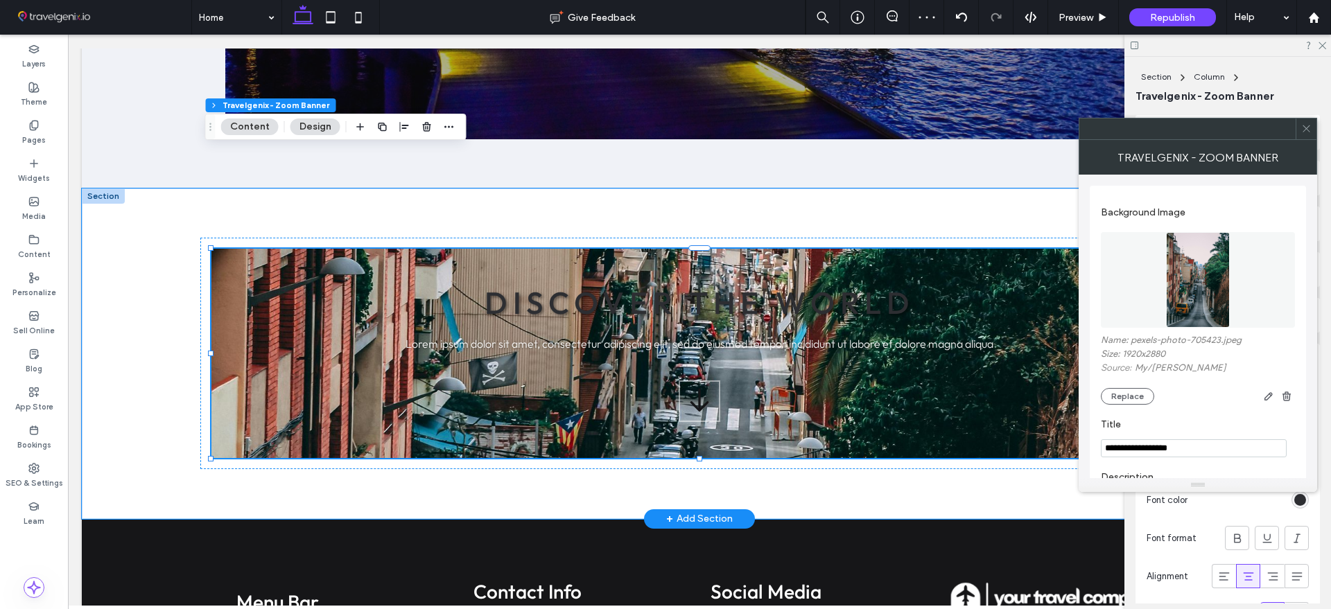
click at [243, 123] on button "Content" at bounding box center [250, 127] width 58 height 17
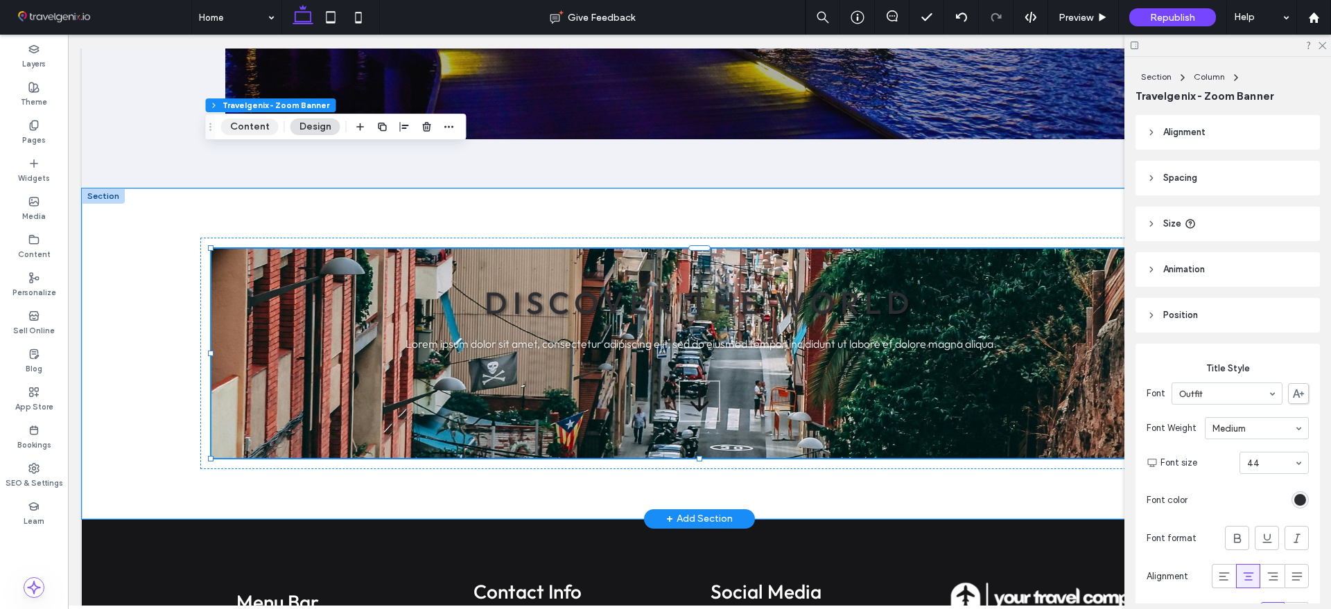
click at [247, 121] on button "Content" at bounding box center [250, 127] width 58 height 17
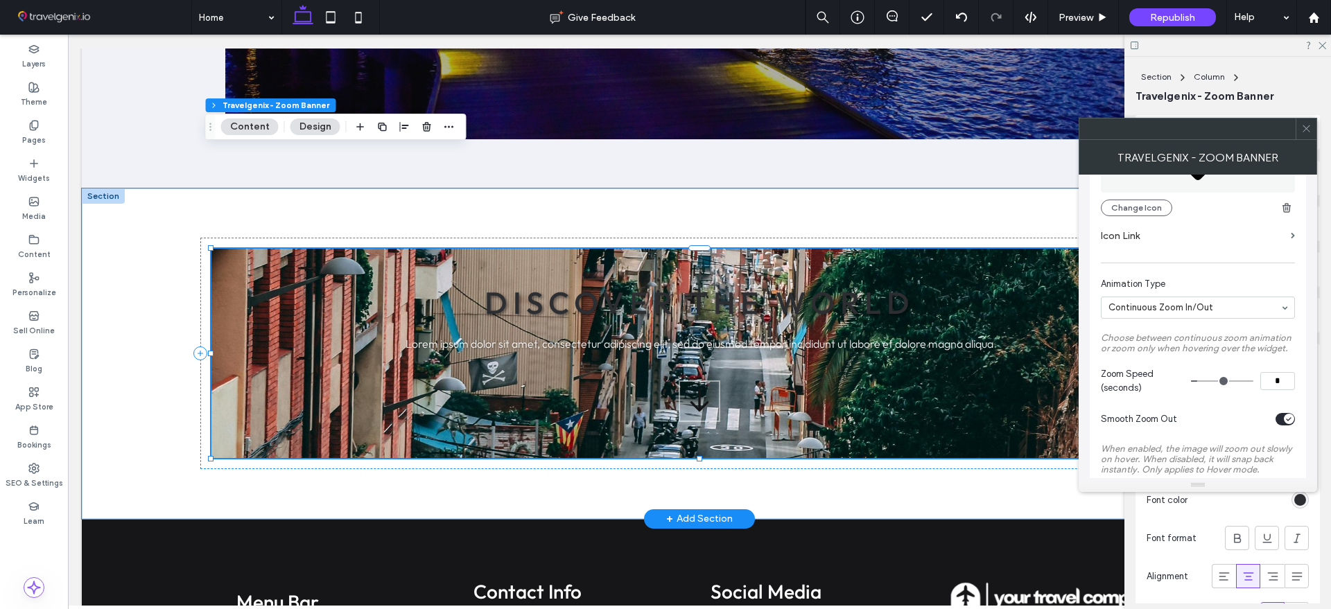
scroll to position [433, 0]
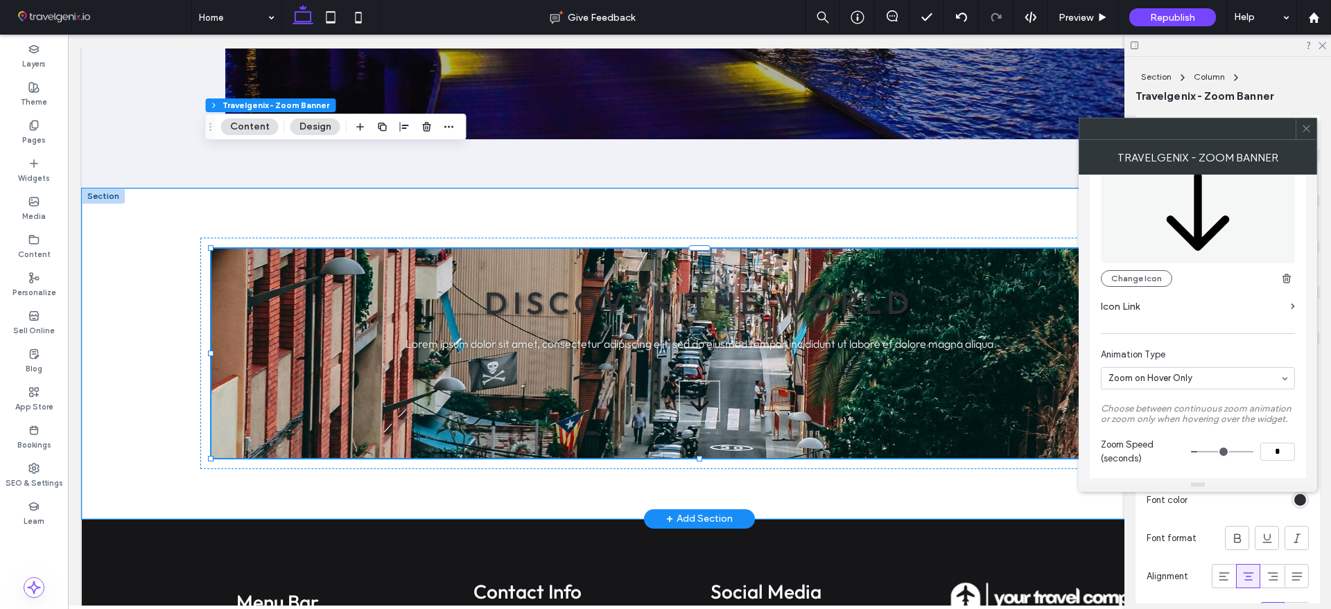
click at [1136, 377] on input at bounding box center [1194, 379] width 172 height 10
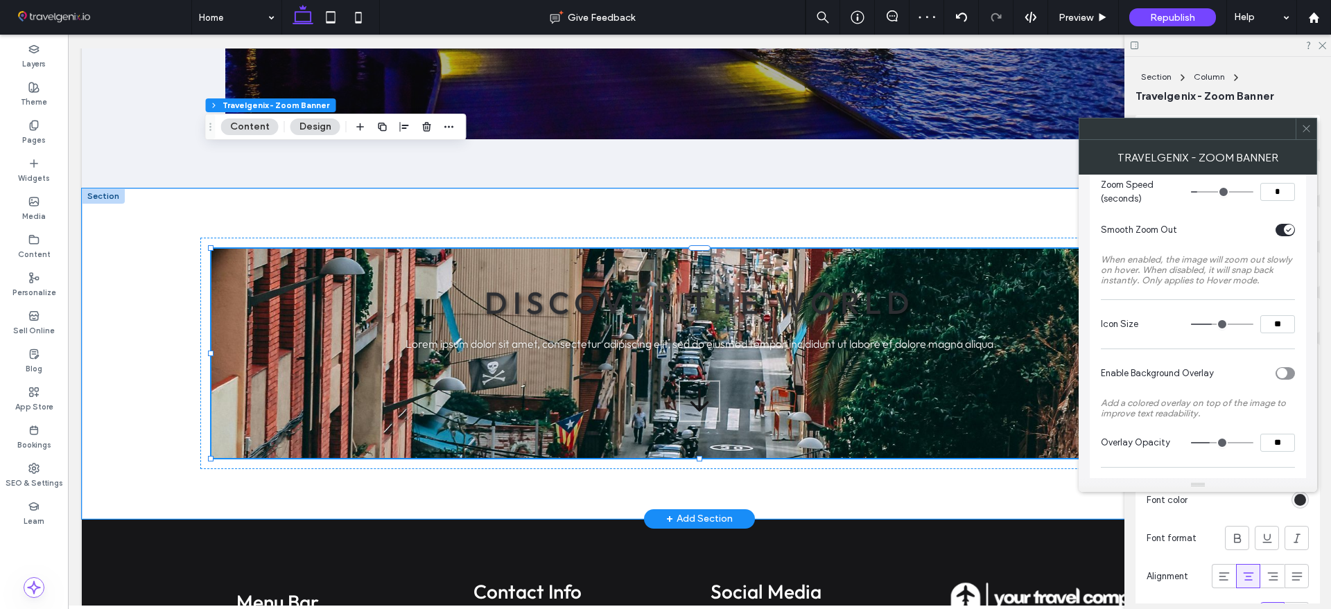
scroll to position [606, 0]
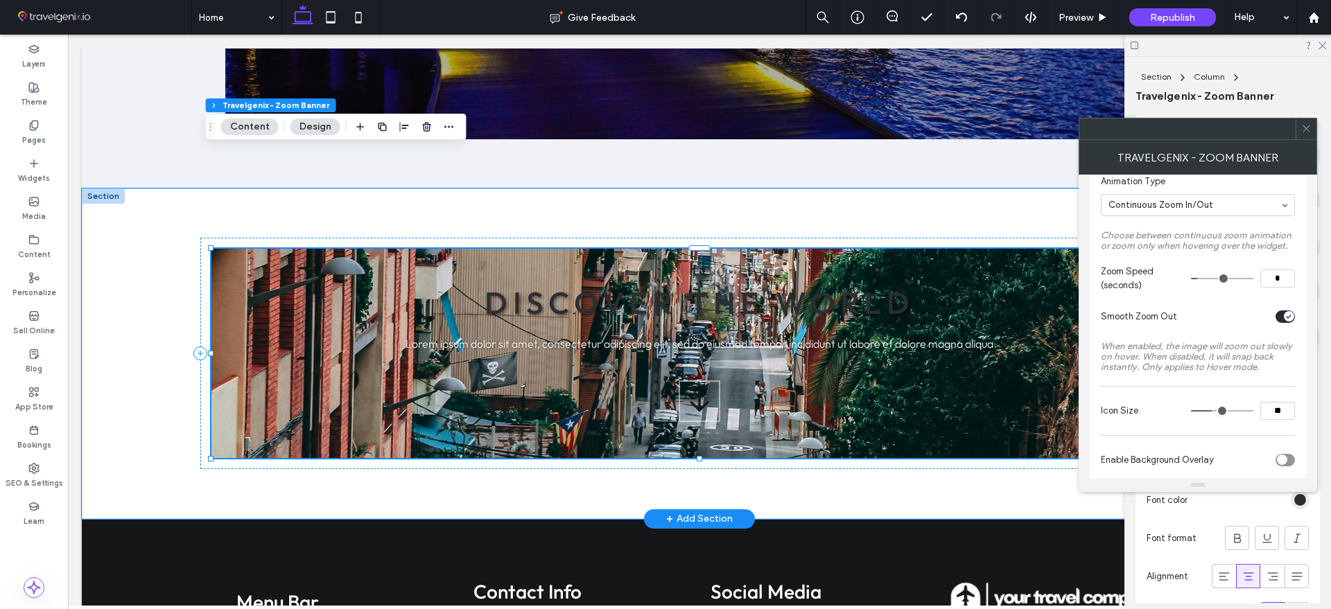
type input "**"
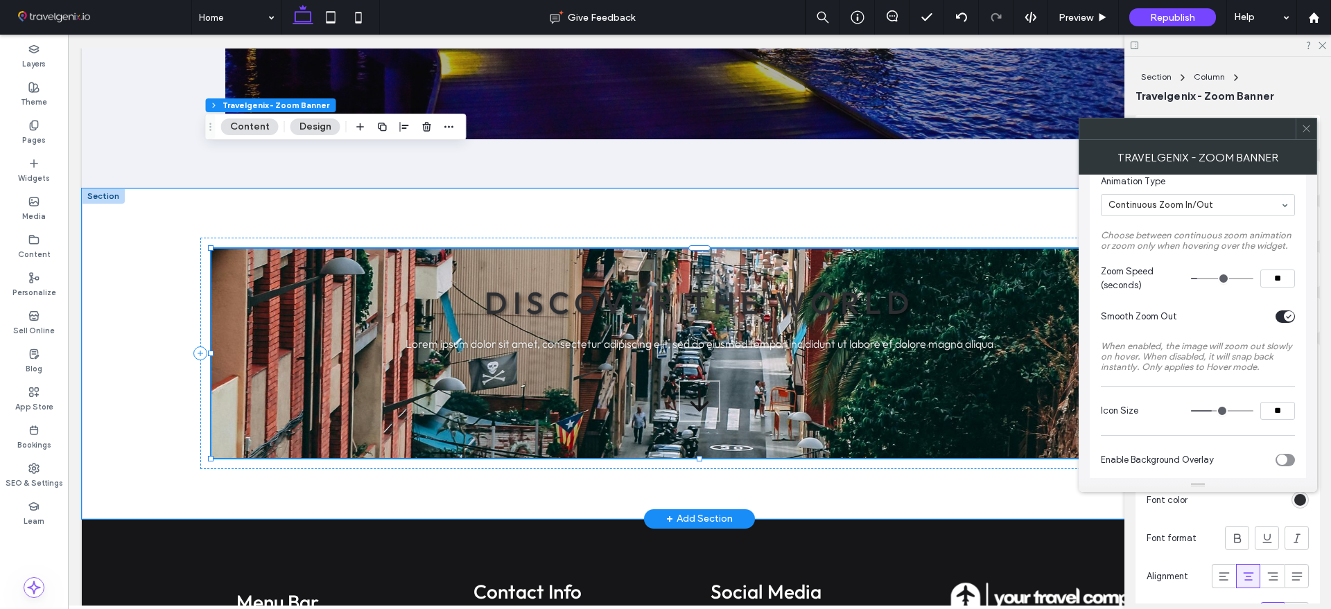
type input "**"
click at [1239, 278] on input "range" at bounding box center [1222, 278] width 62 height 1
type input "**"
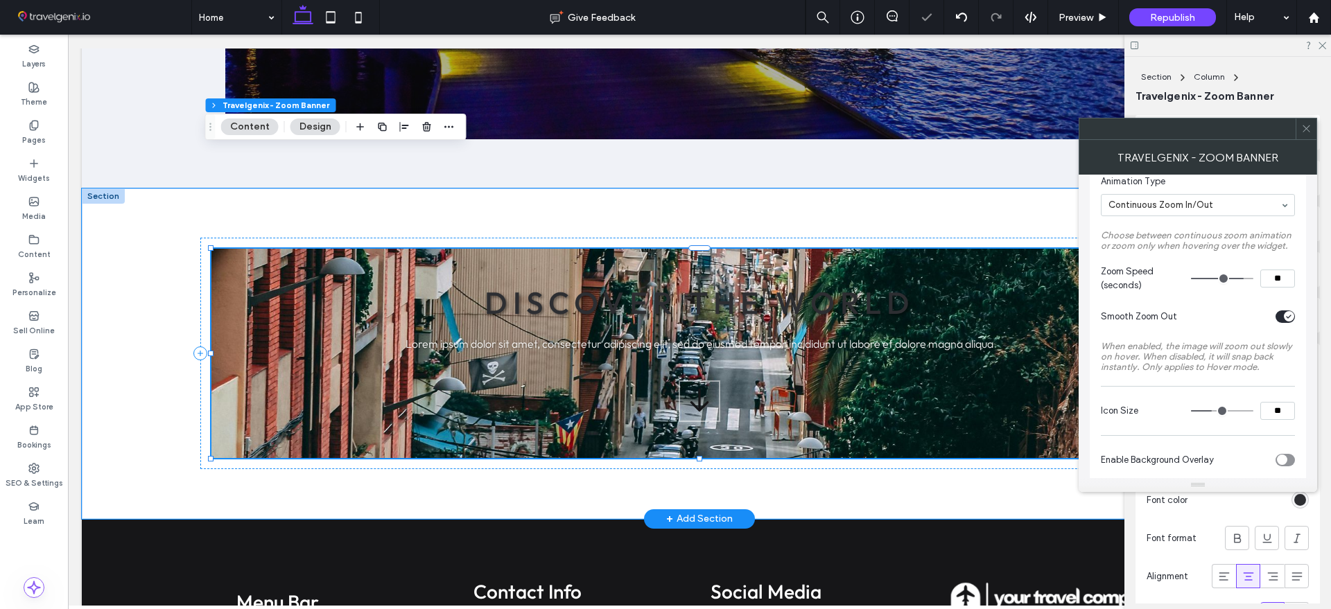
type input "**"
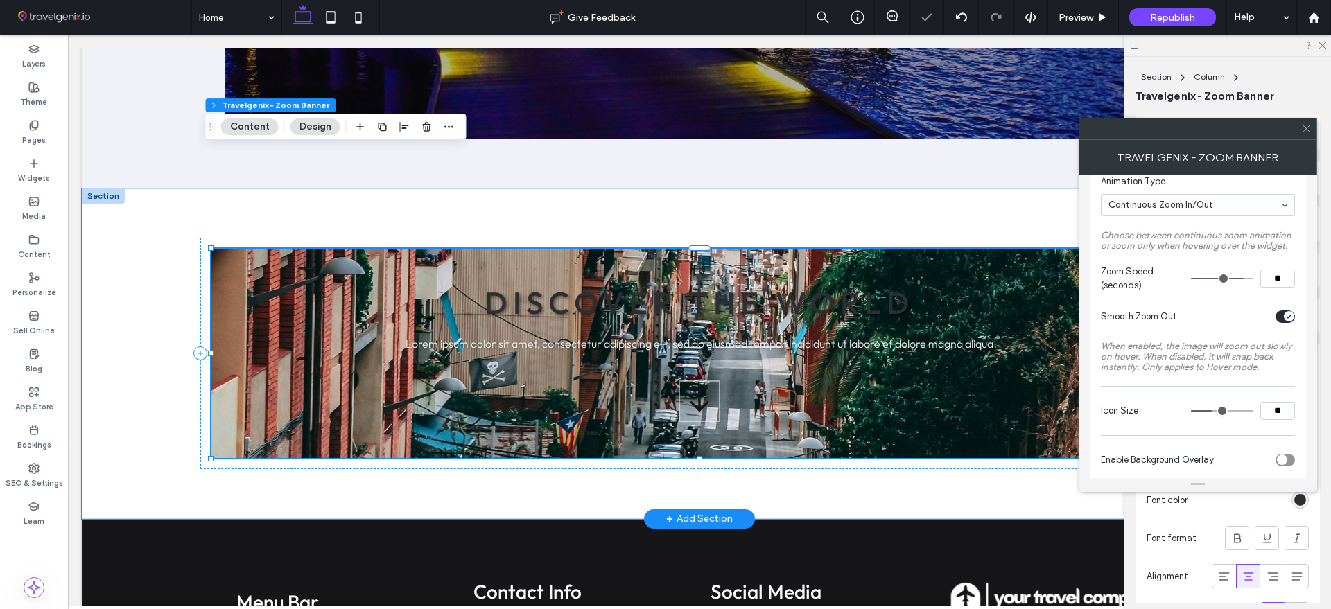
type input "**"
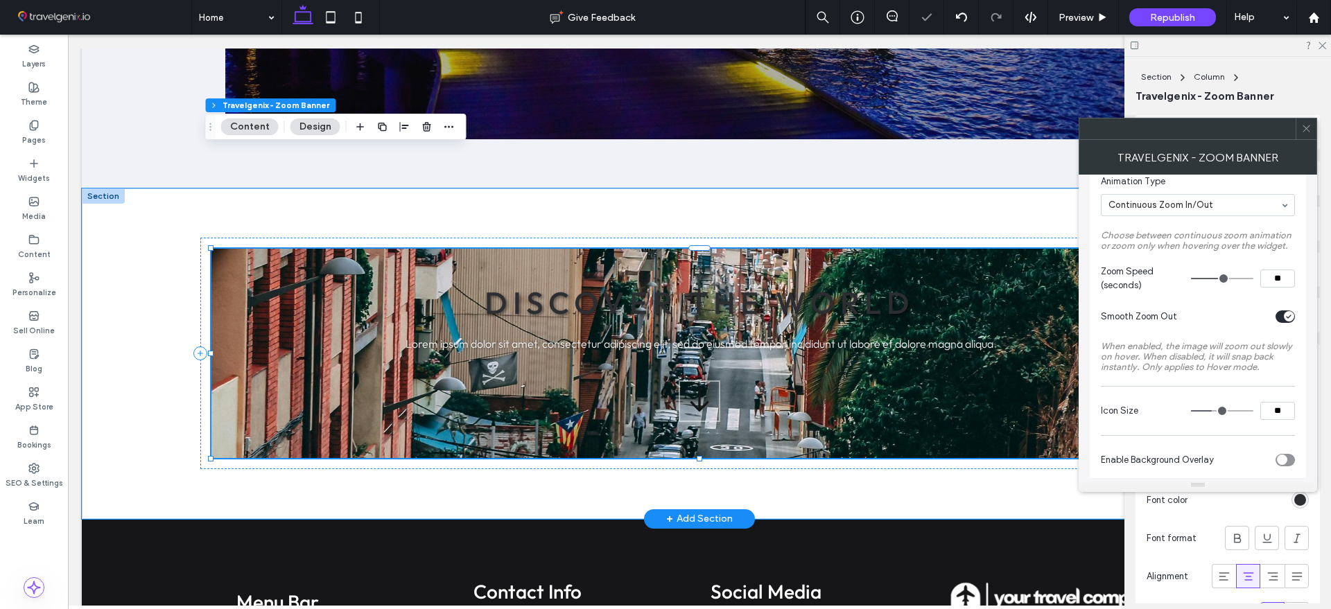
type input "**"
drag, startPoint x: 1239, startPoint y: 278, endPoint x: 1214, endPoint y: 279, distance: 25.0
type input "**"
click at [1220, 279] on input "range" at bounding box center [1222, 278] width 62 height 1
type input "**"
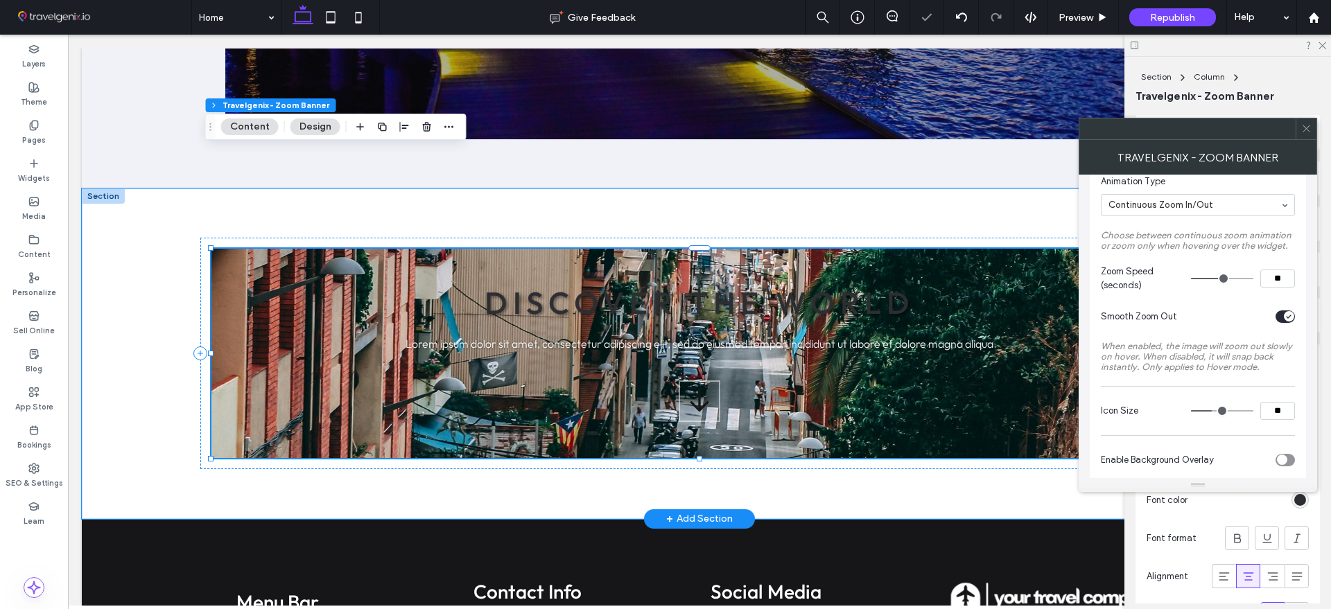
type input "*"
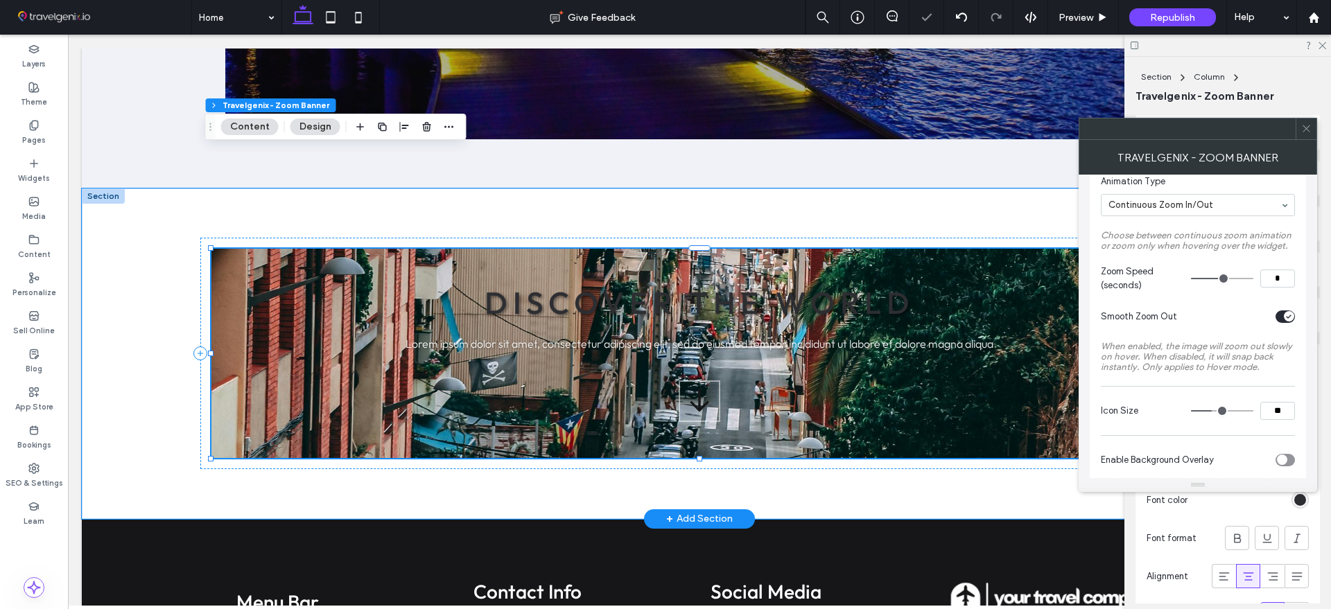
type input "*"
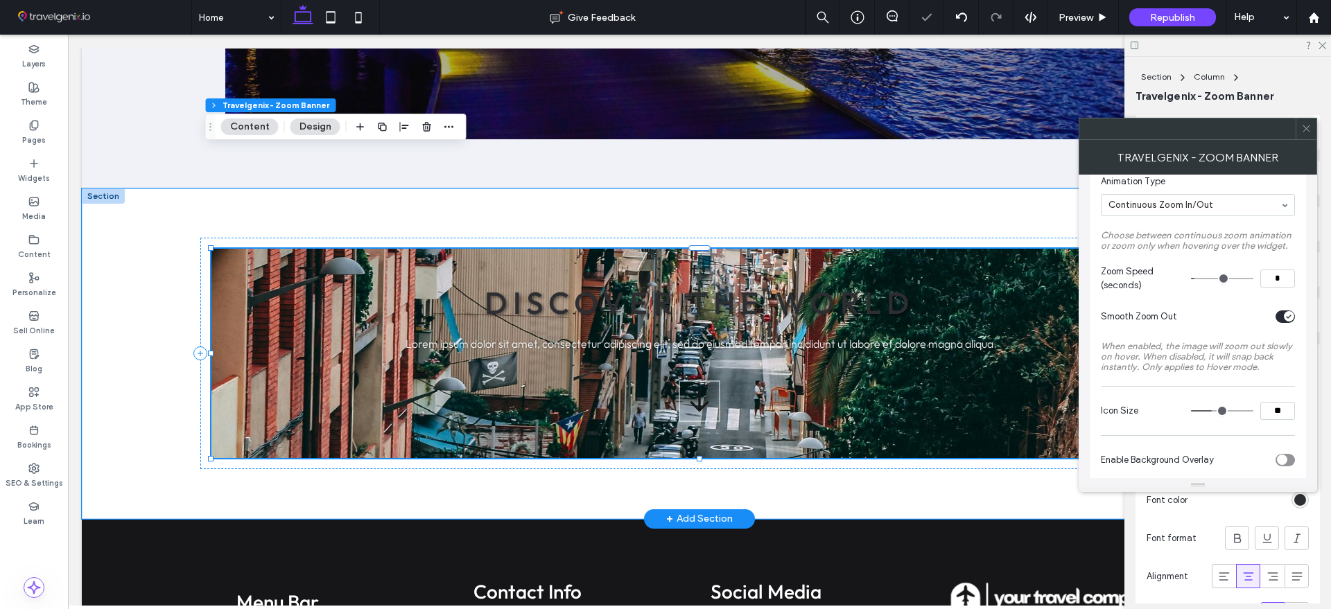
type input "*"
drag, startPoint x: 1216, startPoint y: 277, endPoint x: 1202, endPoint y: 277, distance: 13.9
type input "*"
click at [1202, 278] on input "range" at bounding box center [1222, 278] width 62 height 1
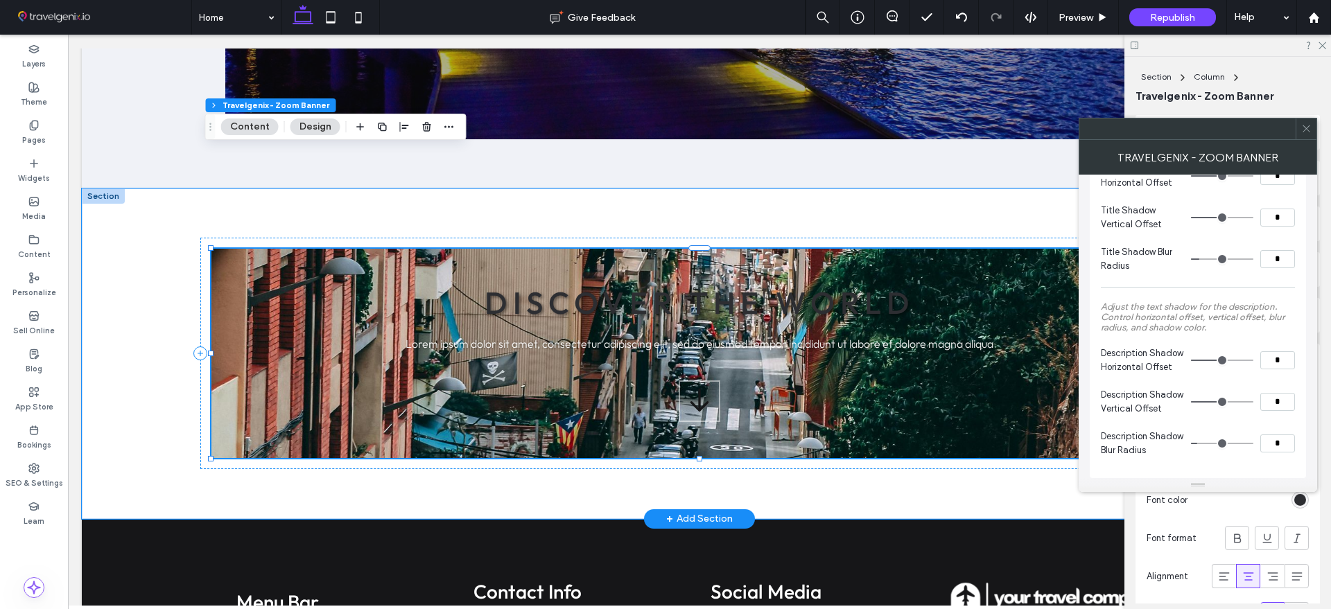
scroll to position [1065, 0]
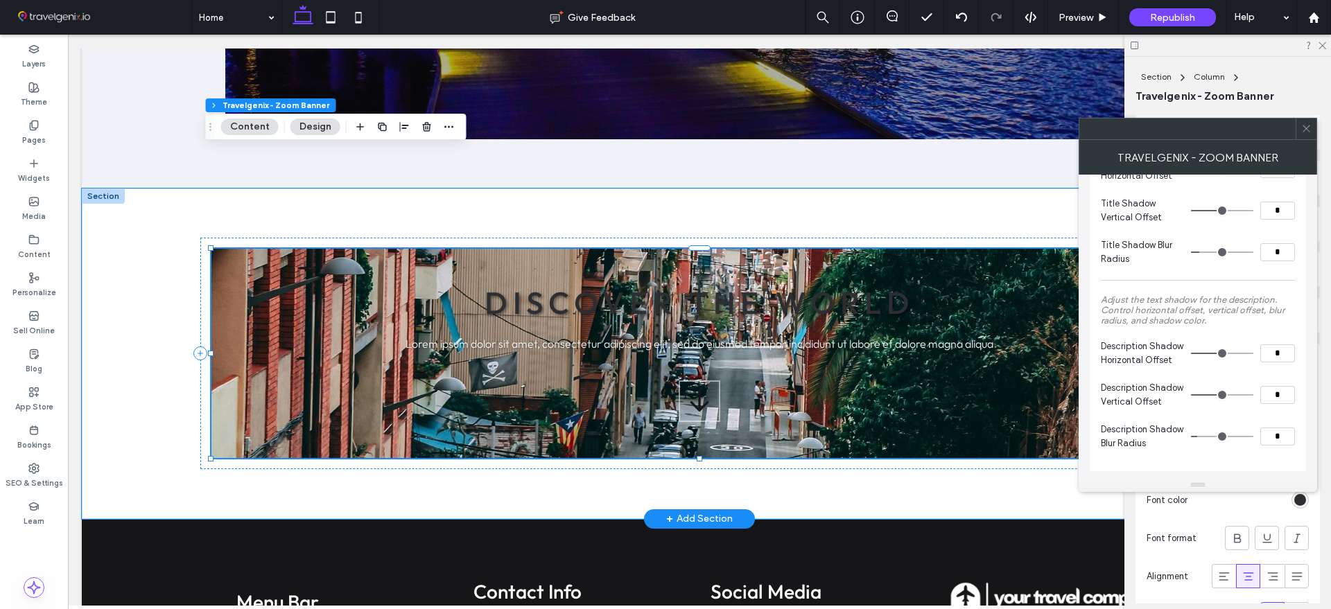
click at [1301, 131] on icon at bounding box center [1306, 128] width 10 height 10
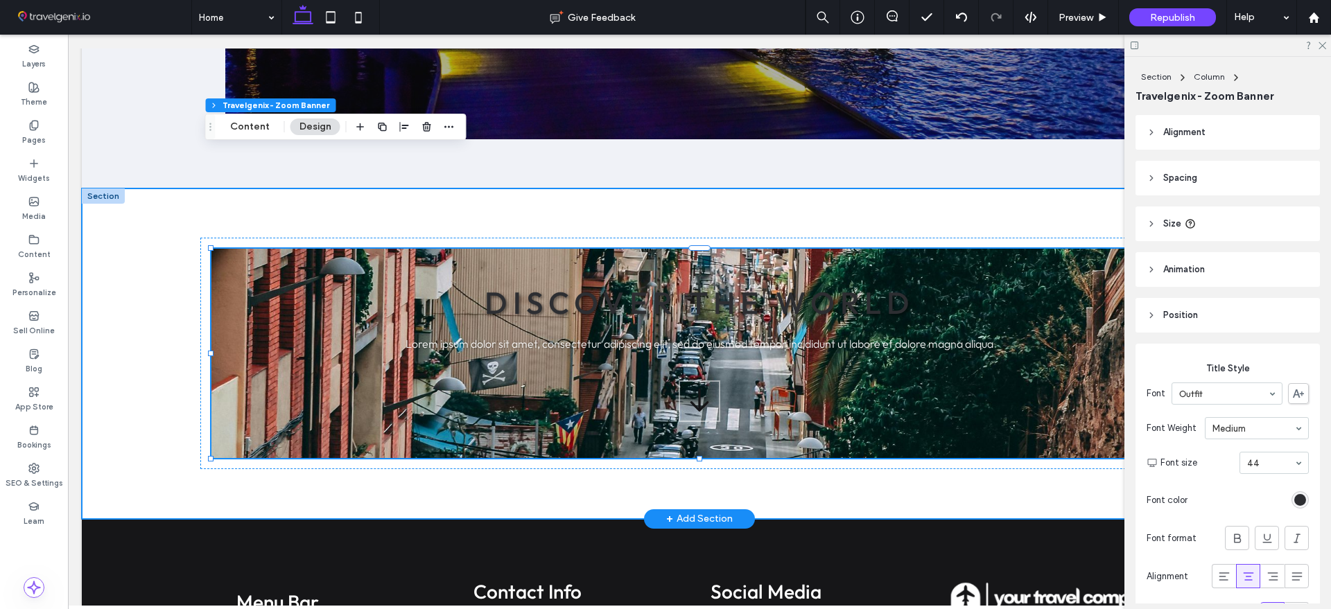
click at [132, 232] on div "DISCOVER THE WORLD Lorem ipsum dolor sit amet, consectetur adipiscing elit, sed…" at bounding box center [699, 354] width 1235 height 331
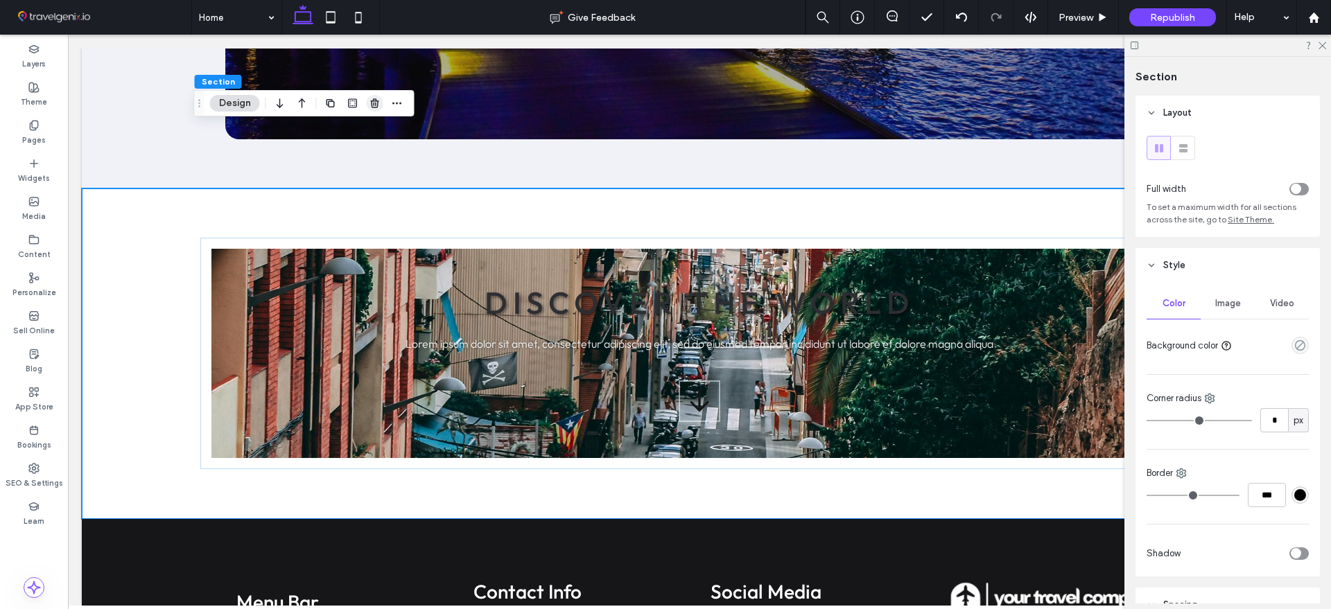
click at [375, 100] on icon "button" at bounding box center [374, 103] width 11 height 11
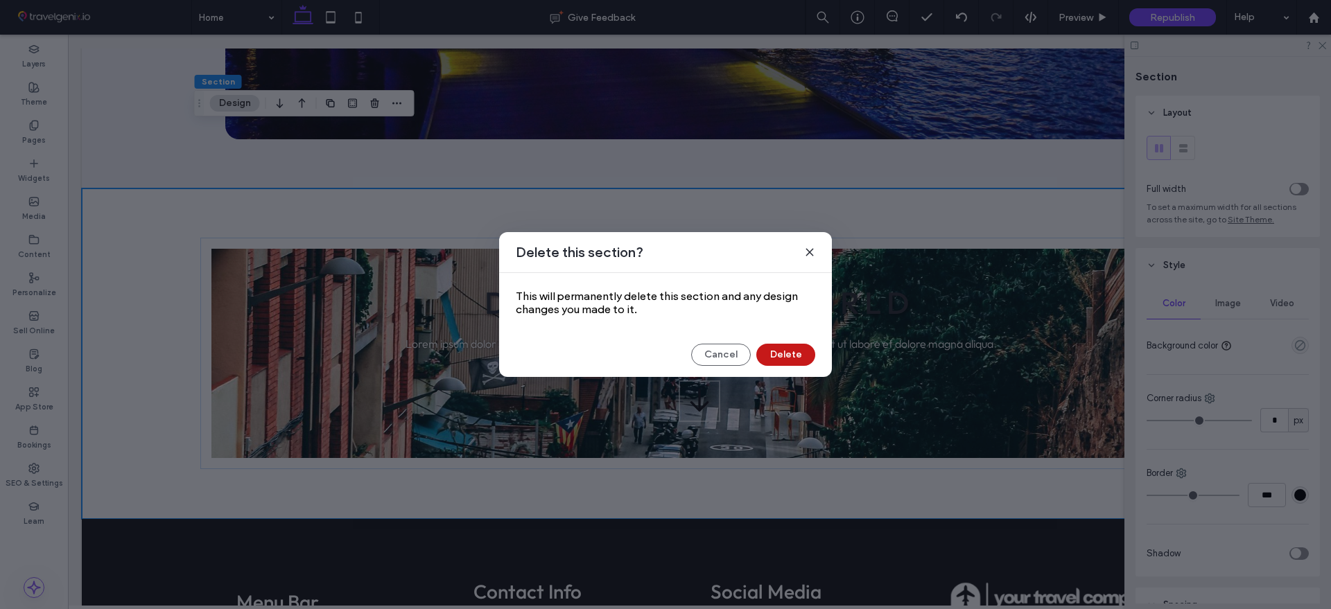
drag, startPoint x: 775, startPoint y: 346, endPoint x: 702, endPoint y: 317, distance: 78.4
click at [775, 346] on button "Delete" at bounding box center [785, 355] width 59 height 22
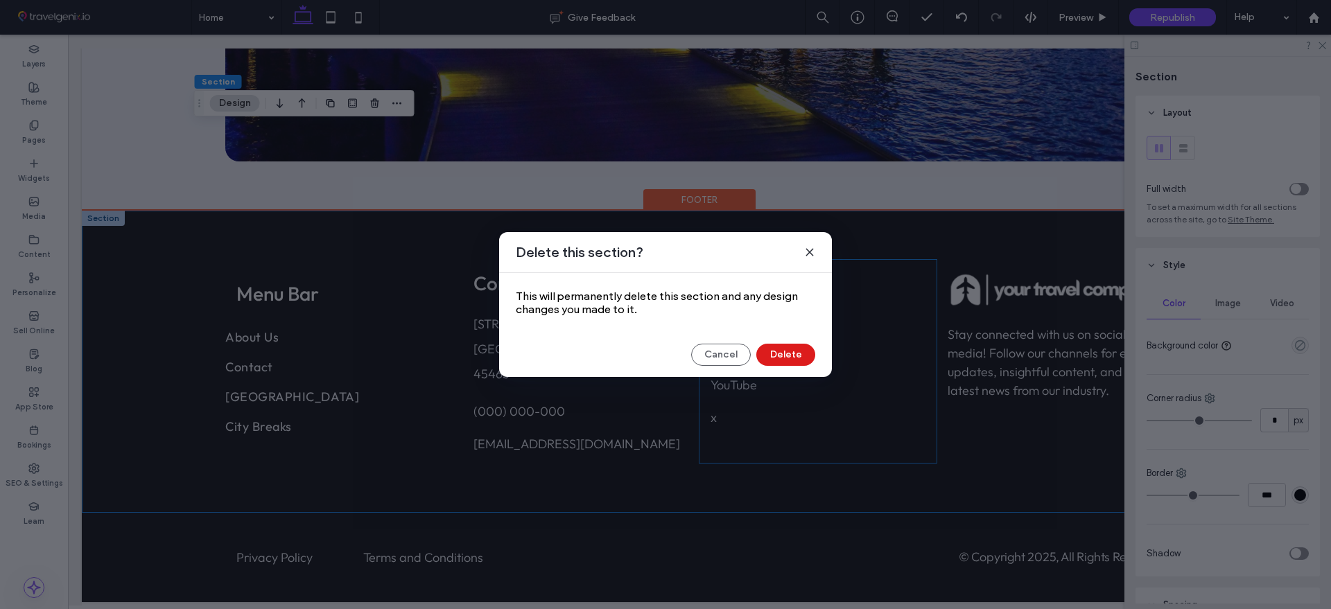
scroll to position [6021, 0]
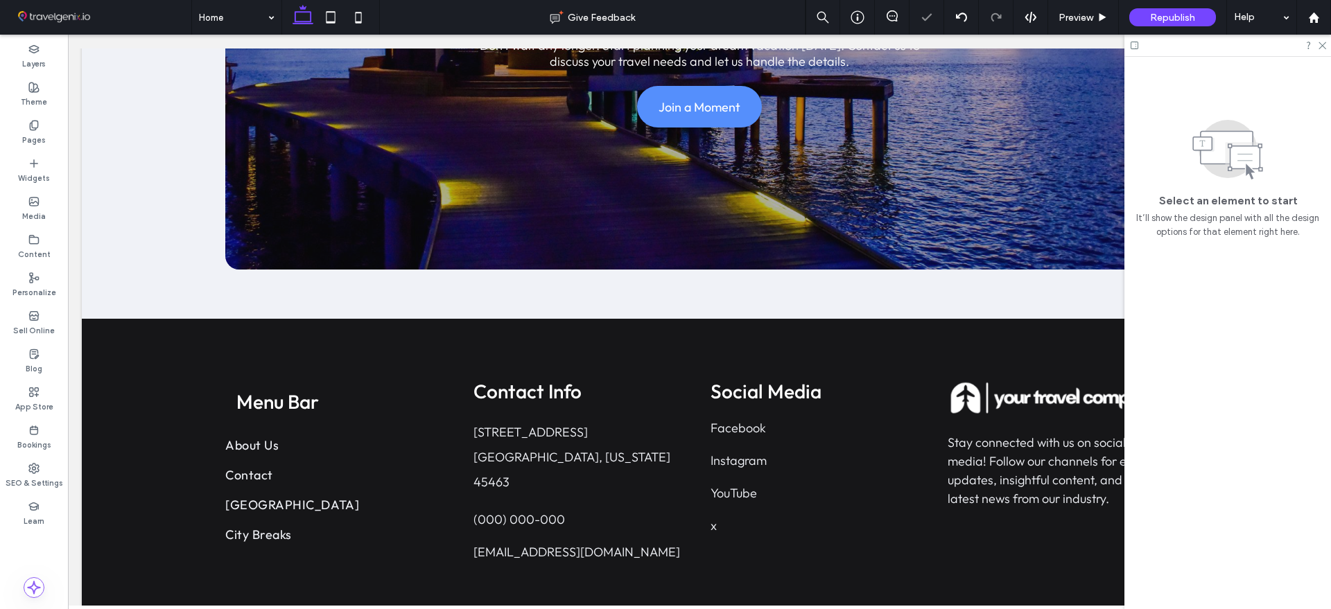
click at [1321, 49] on div at bounding box center [1227, 45] width 207 height 21
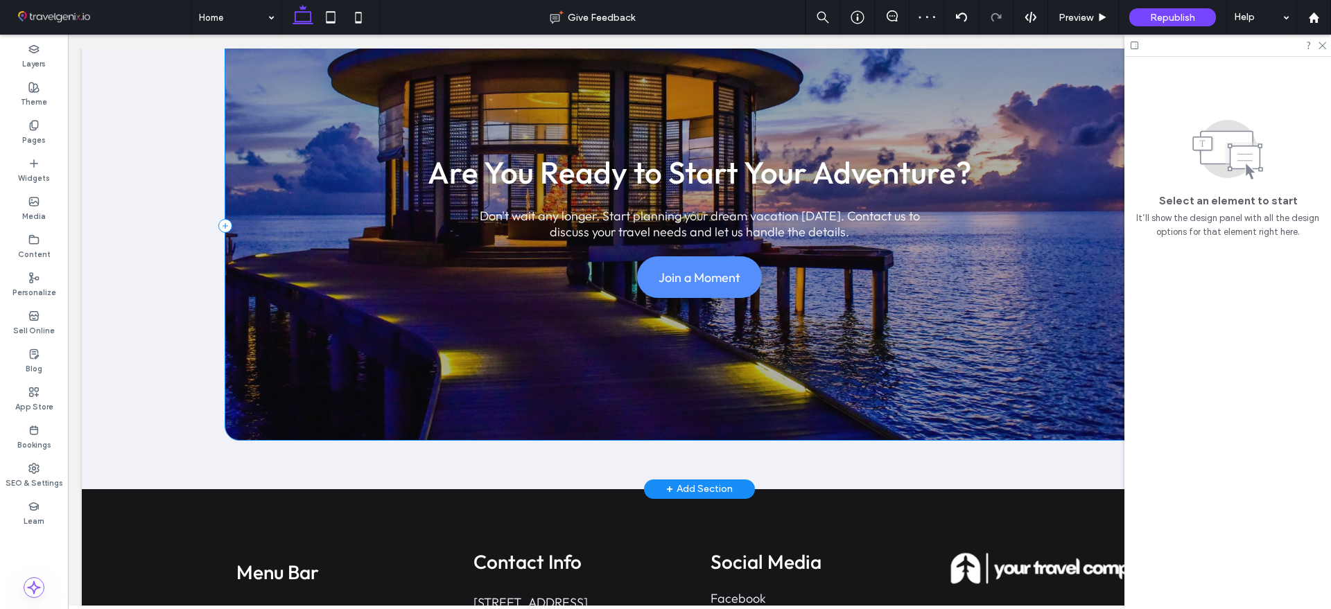
scroll to position [5761, 0]
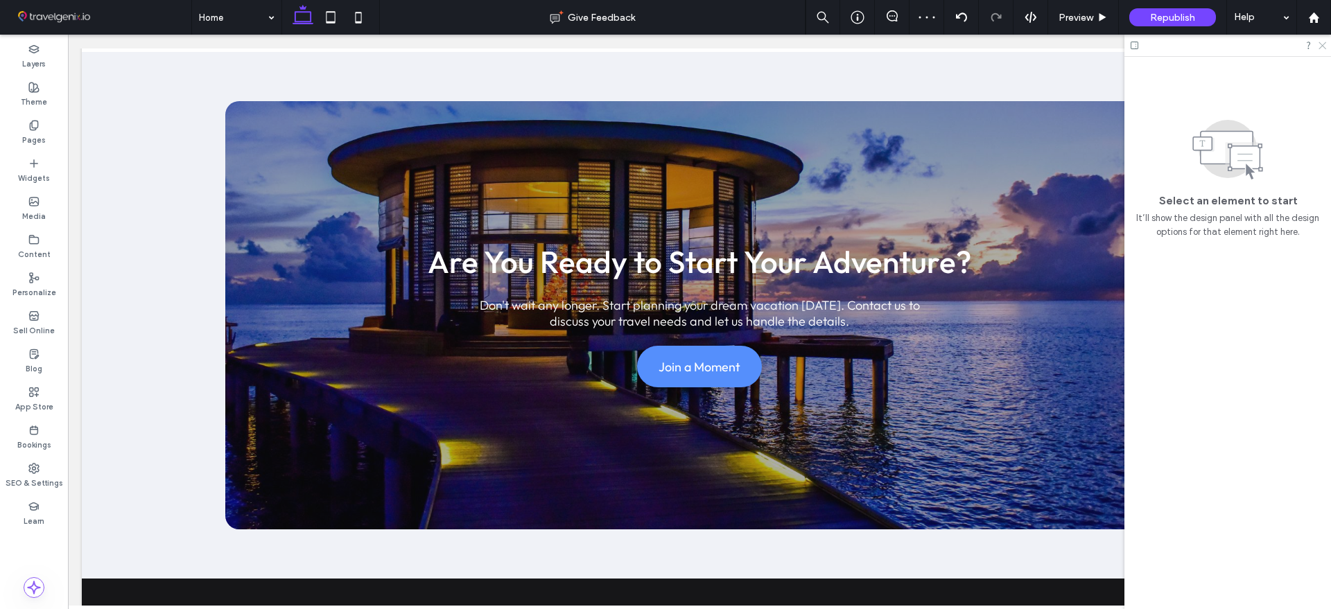
click at [1323, 45] on icon at bounding box center [1321, 44] width 9 height 9
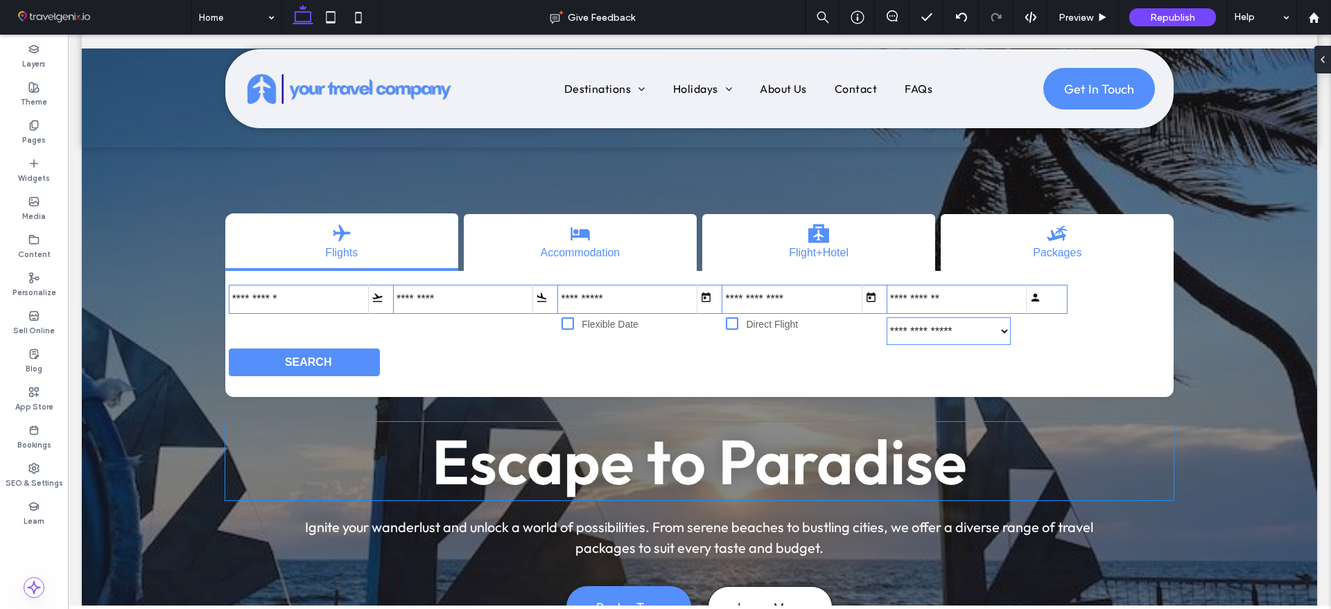
scroll to position [0, 0]
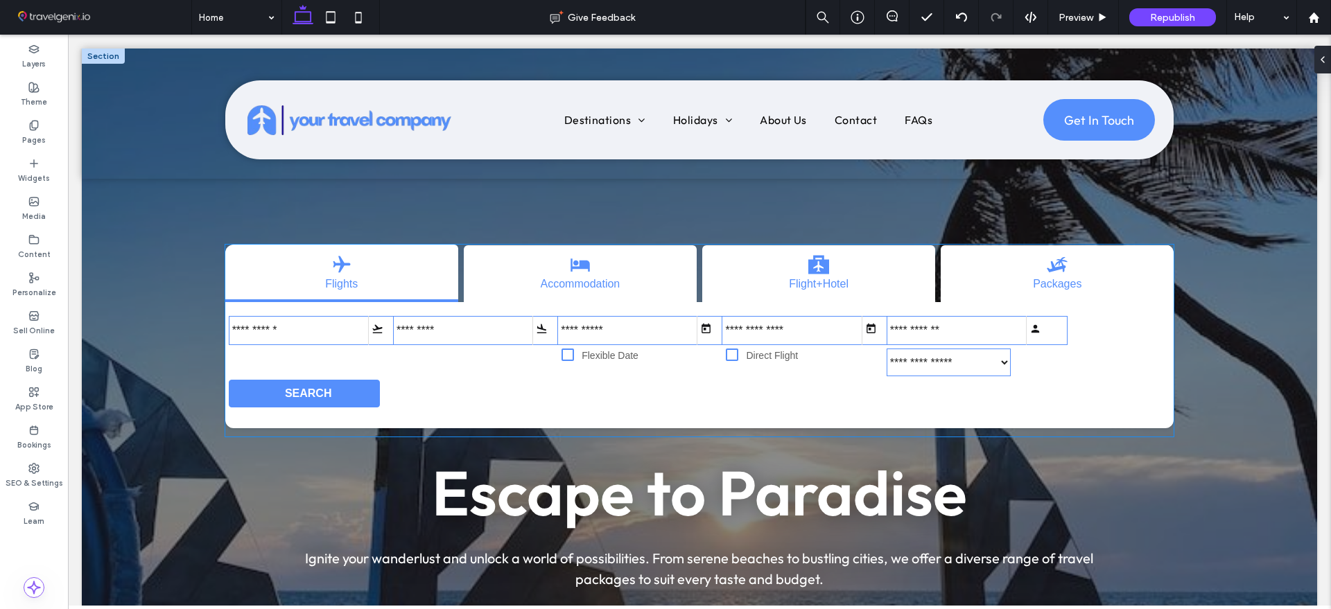
click at [393, 316] on input "input" at bounding box center [483, 330] width 181 height 29
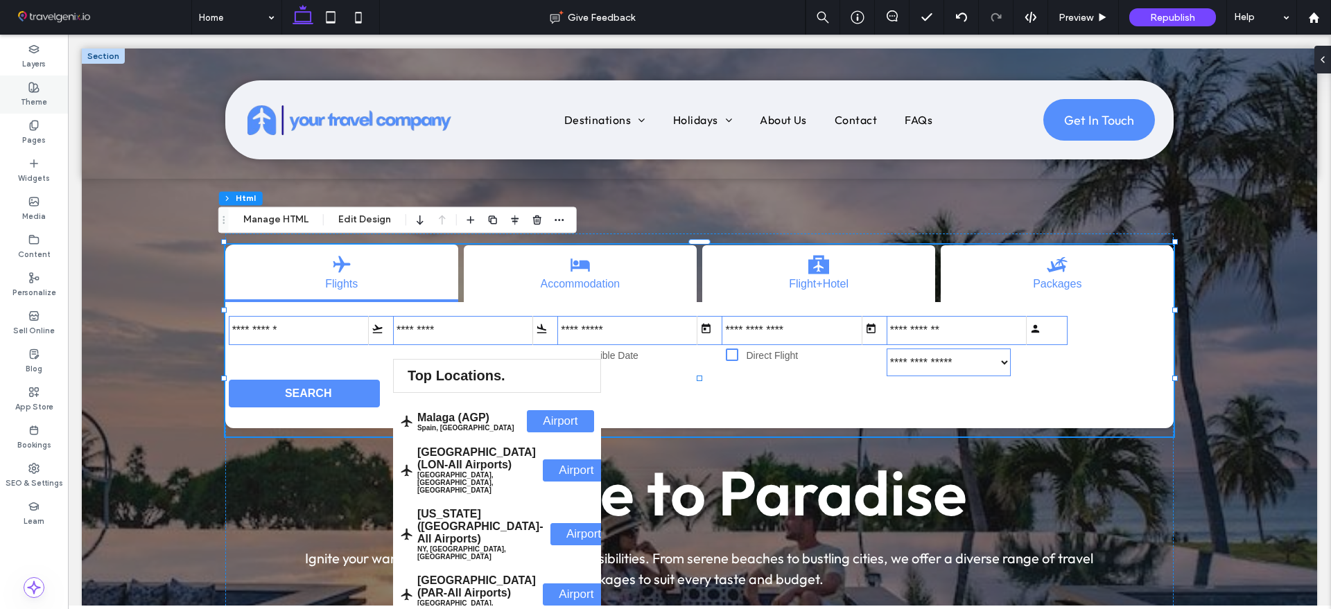
click at [34, 89] on use at bounding box center [34, 87] width 10 height 10
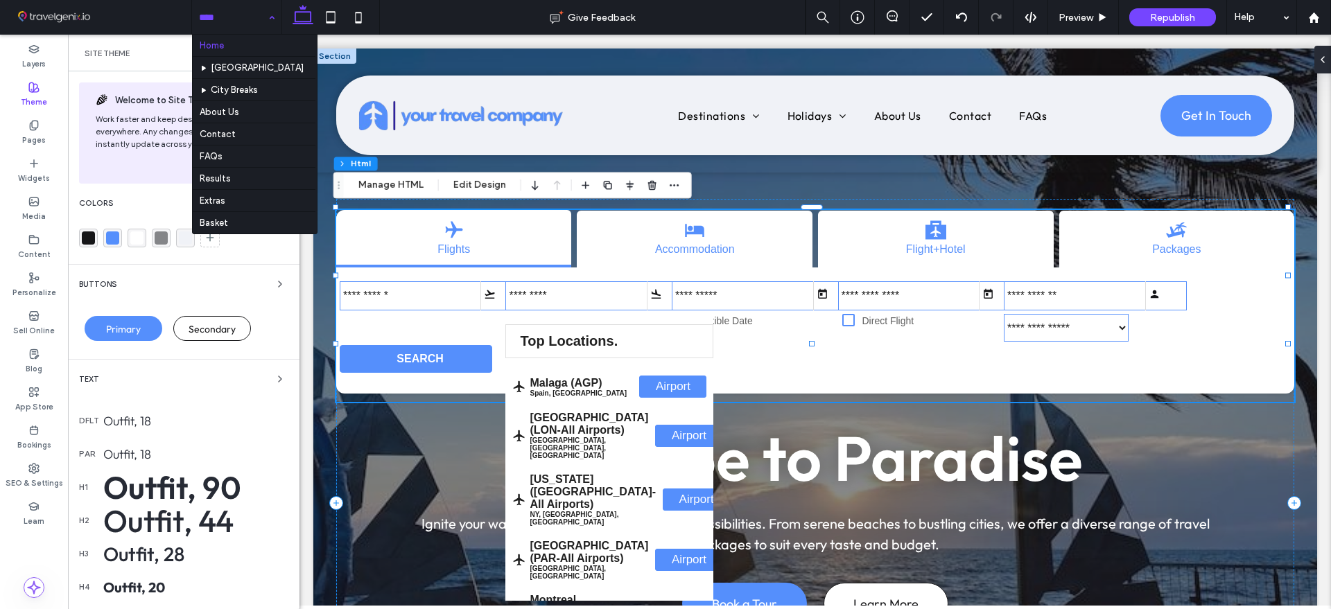
click at [268, 14] on div "Home India City Breaks About Us Contact FAQs Results Extras Basket" at bounding box center [236, 17] width 89 height 35
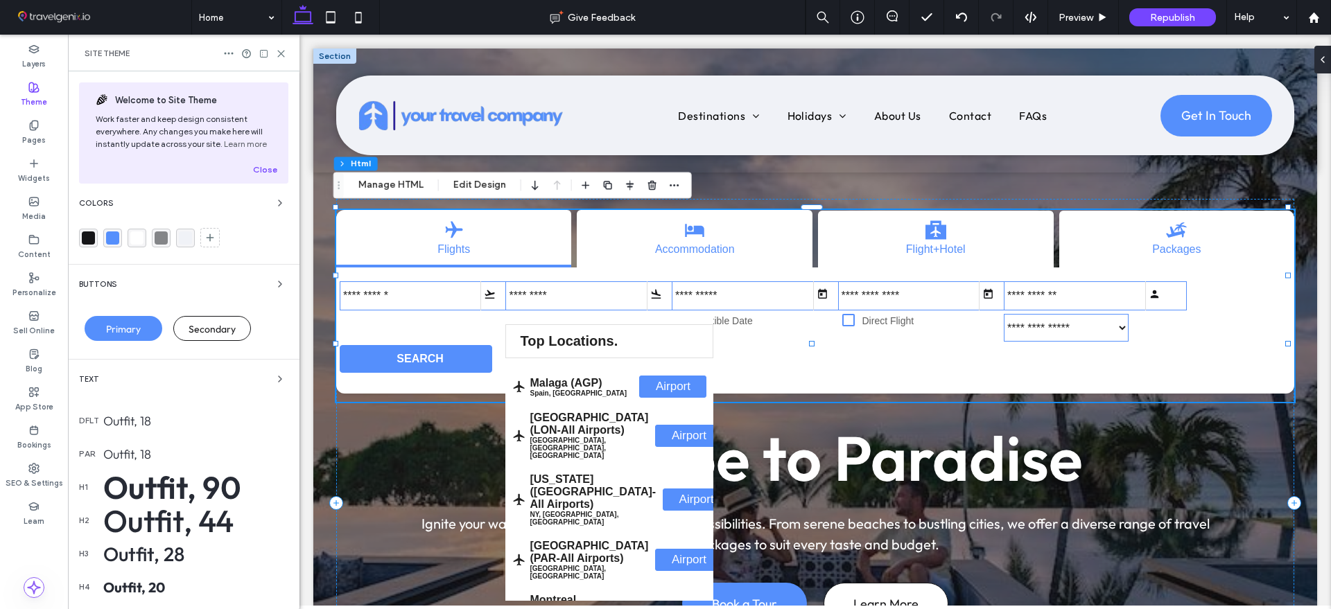
click at [684, 255] on link "Accommodation" at bounding box center [695, 237] width 222 height 52
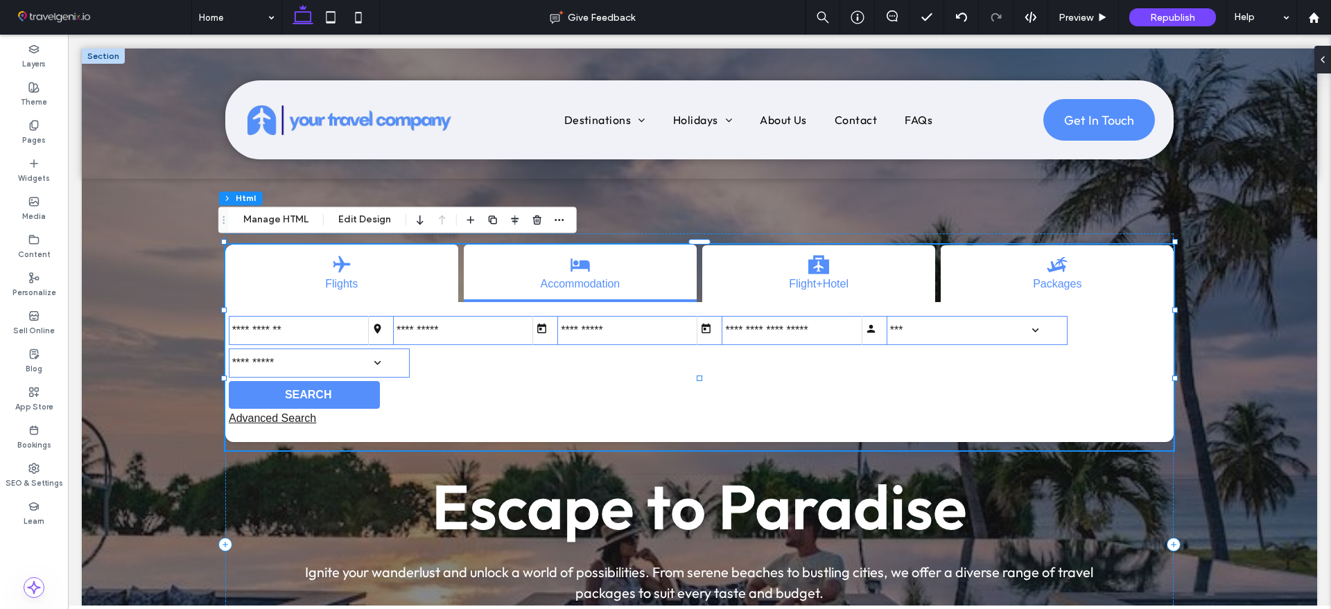
click at [370, 270] on div at bounding box center [342, 266] width 212 height 24
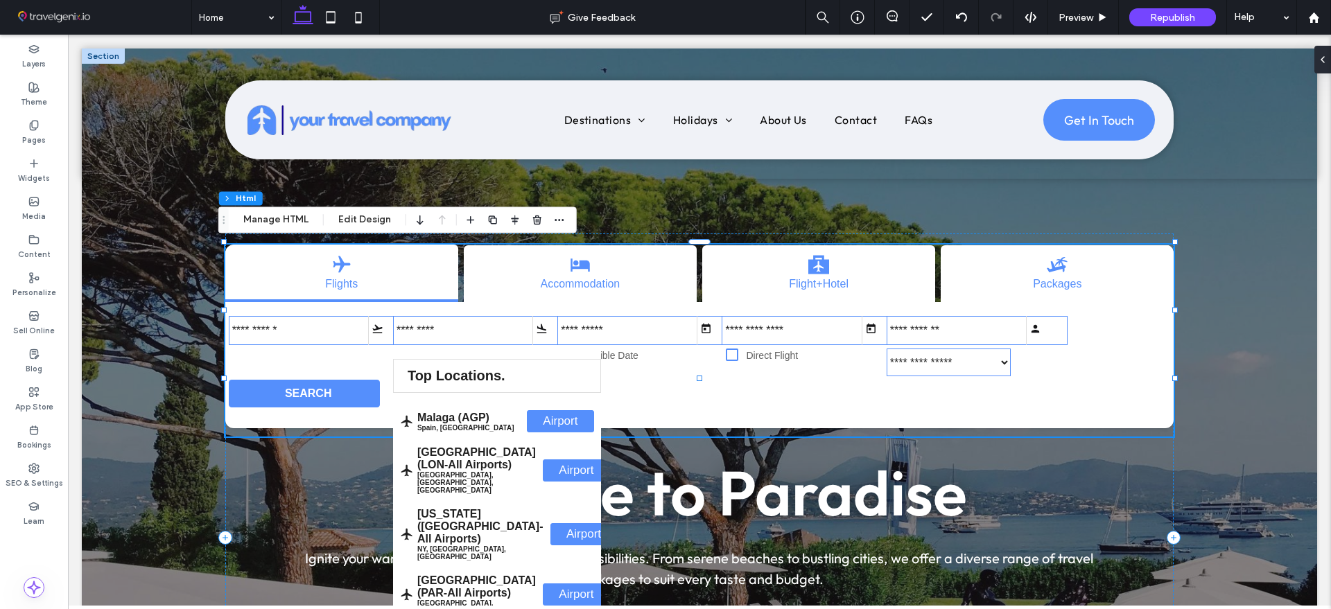
click at [317, 326] on input "input" at bounding box center [319, 330] width 181 height 29
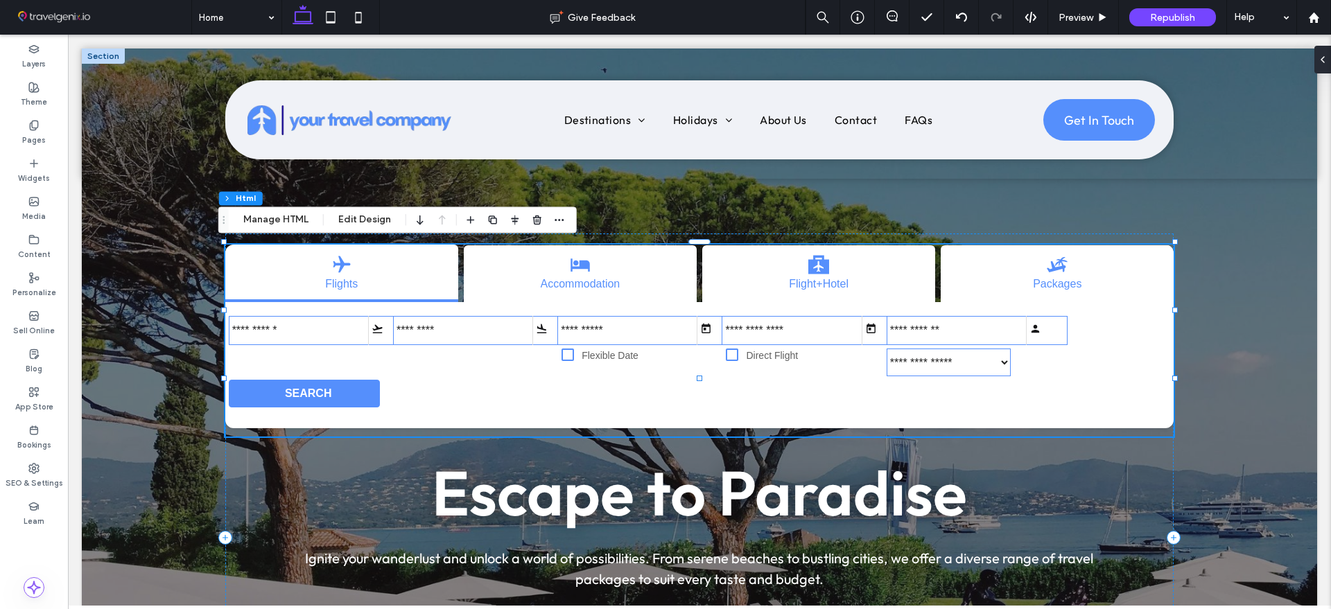
click at [557, 317] on input "input" at bounding box center [647, 330] width 181 height 29
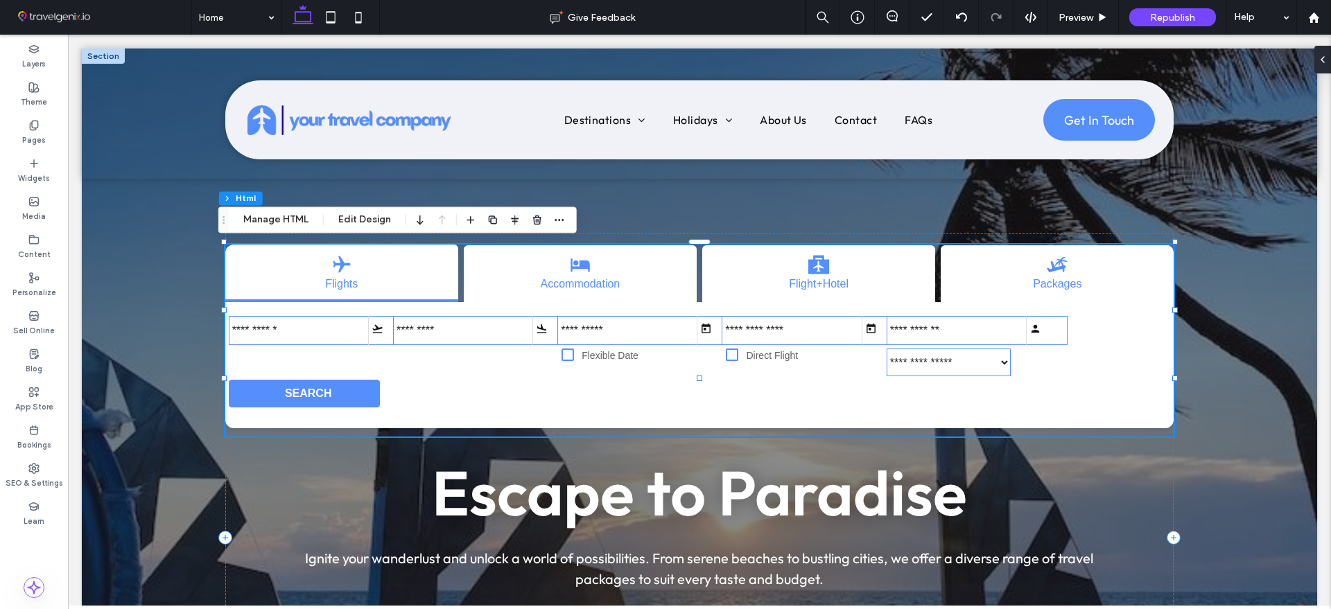
click at [433, 320] on input "input" at bounding box center [483, 330] width 181 height 29
click at [536, 324] on icon at bounding box center [542, 329] width 12 height 12
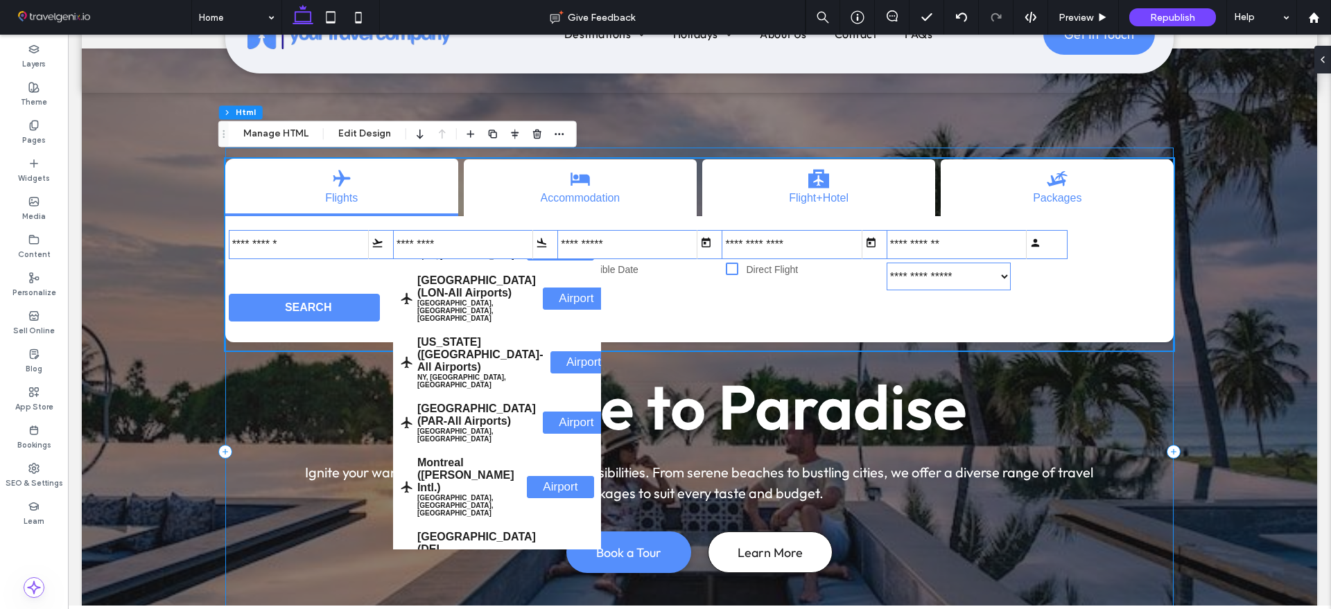
scroll to position [87, 0]
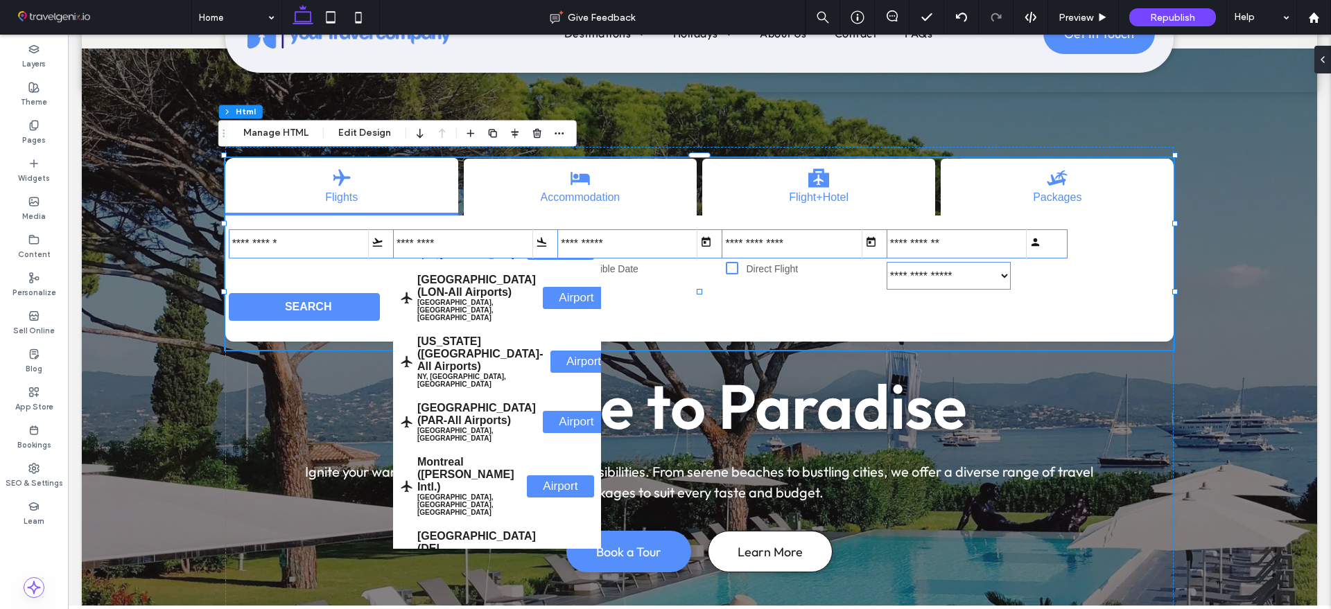
click at [173, 387] on div at bounding box center [699, 364] width 1235 height 805
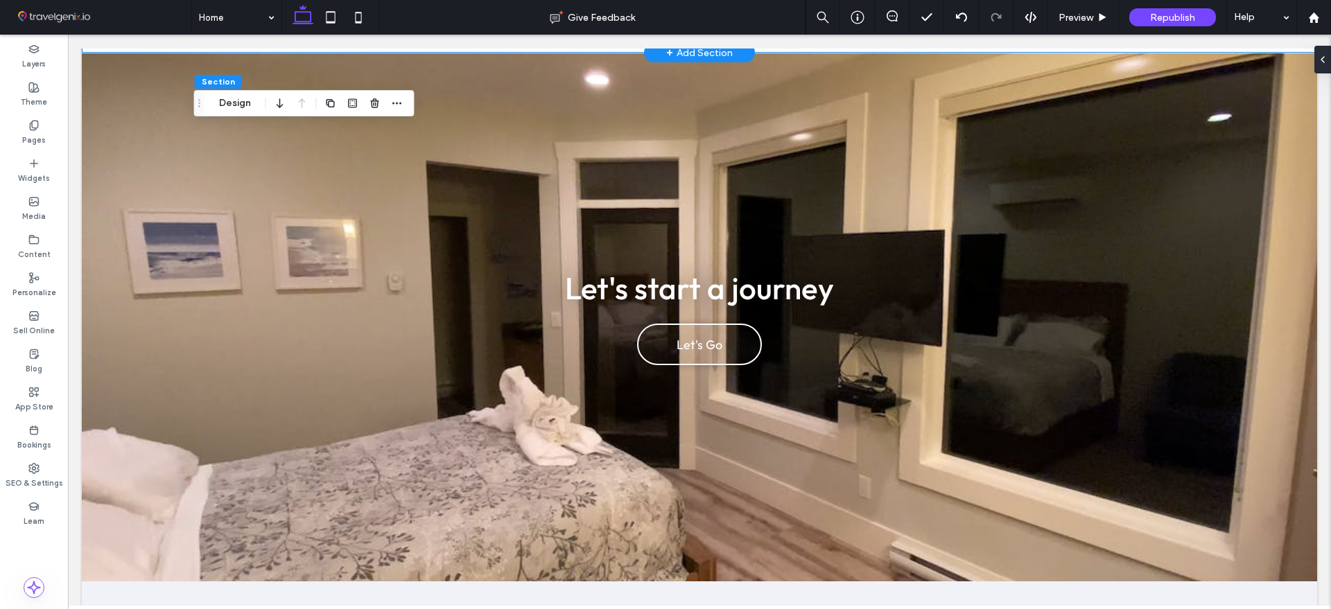
scroll to position [3509, 0]
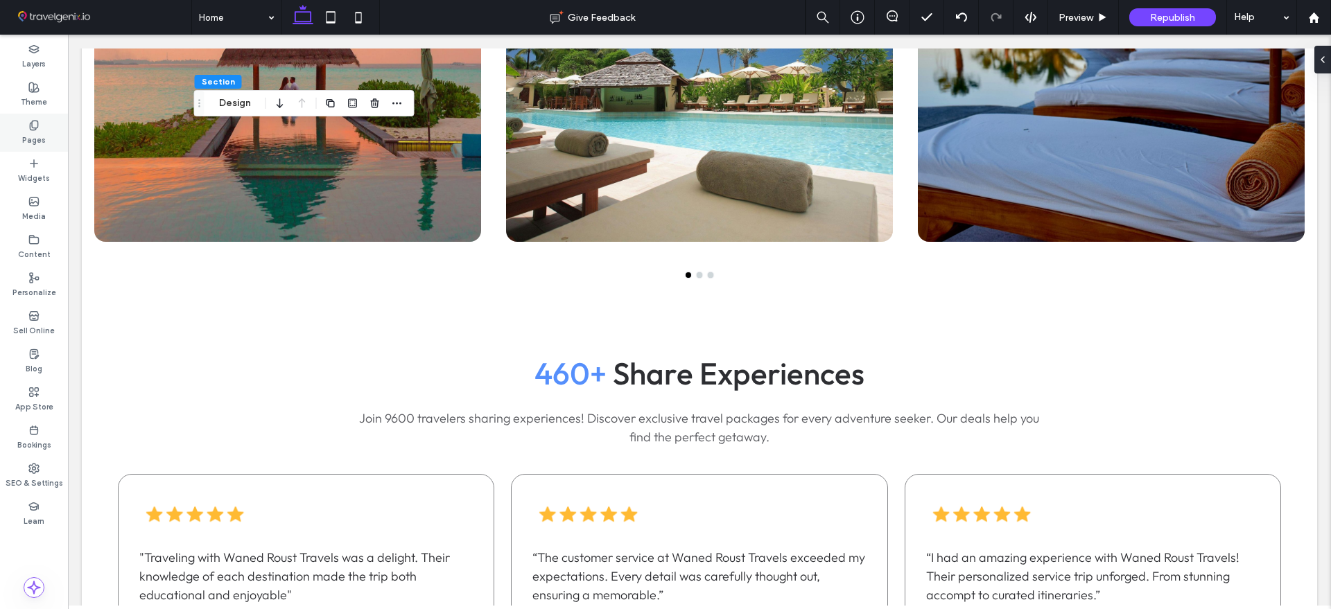
drag, startPoint x: 32, startPoint y: 135, endPoint x: 267, endPoint y: 425, distance: 373.0
click at [32, 135] on label "Pages" at bounding box center [34, 138] width 24 height 15
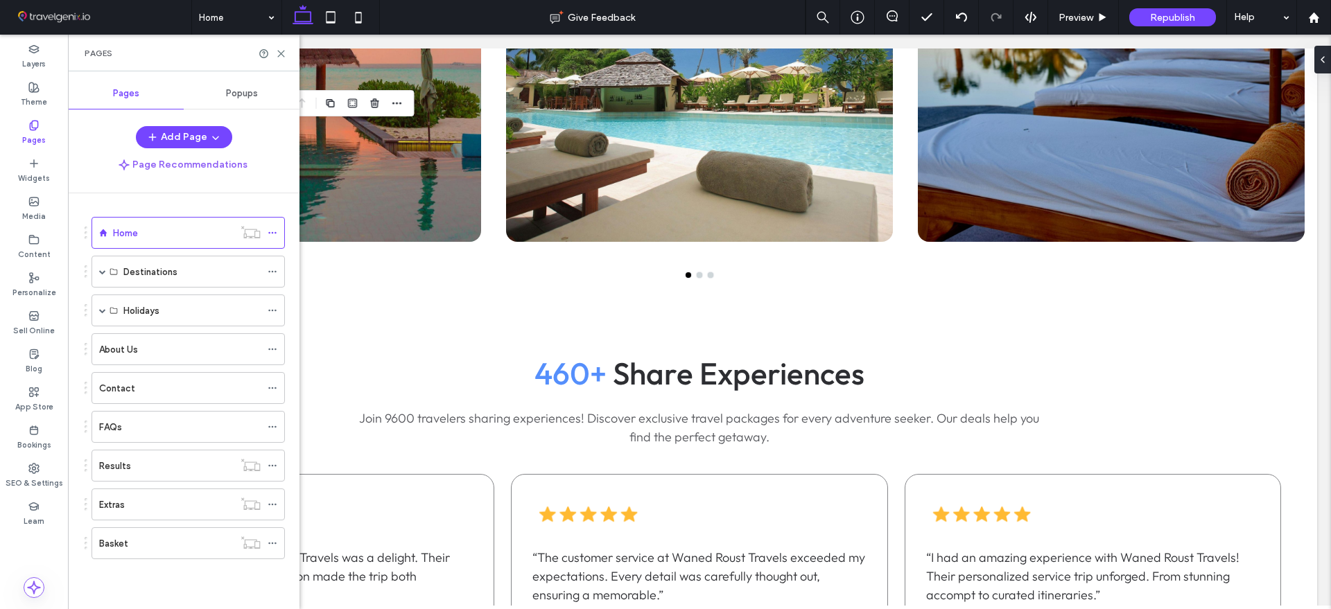
scroll to position [86, 0]
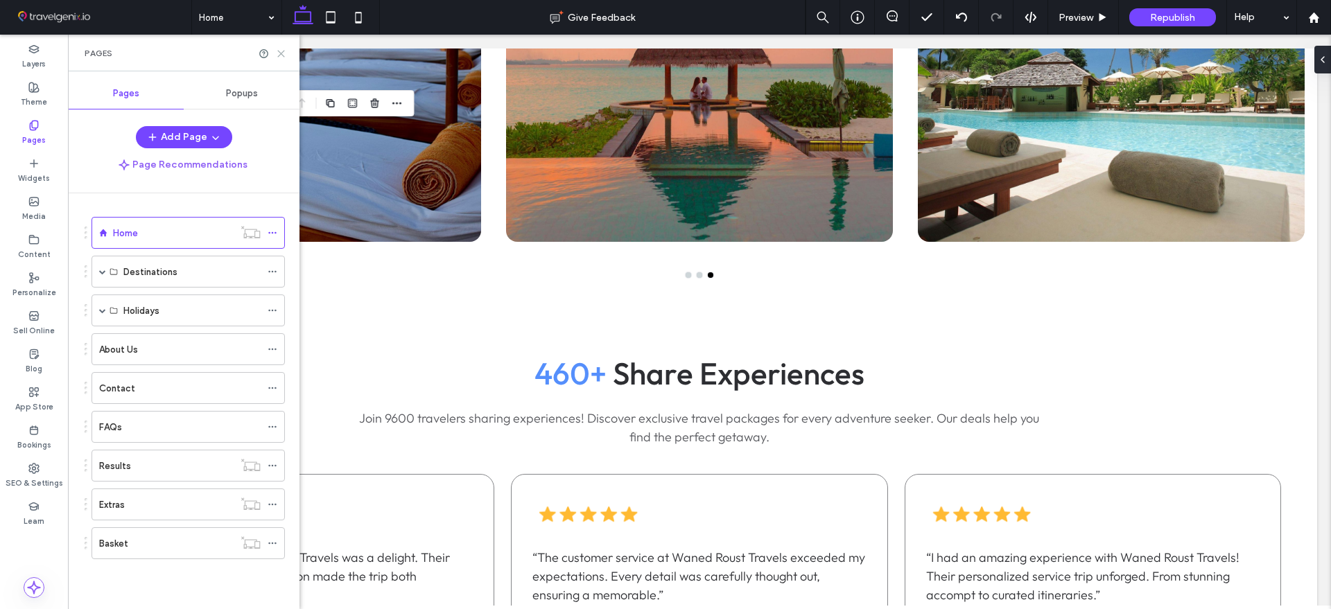
drag, startPoint x: 209, startPoint y: 20, endPoint x: 277, endPoint y: 55, distance: 76.3
click at [277, 55] on icon at bounding box center [281, 54] width 10 height 10
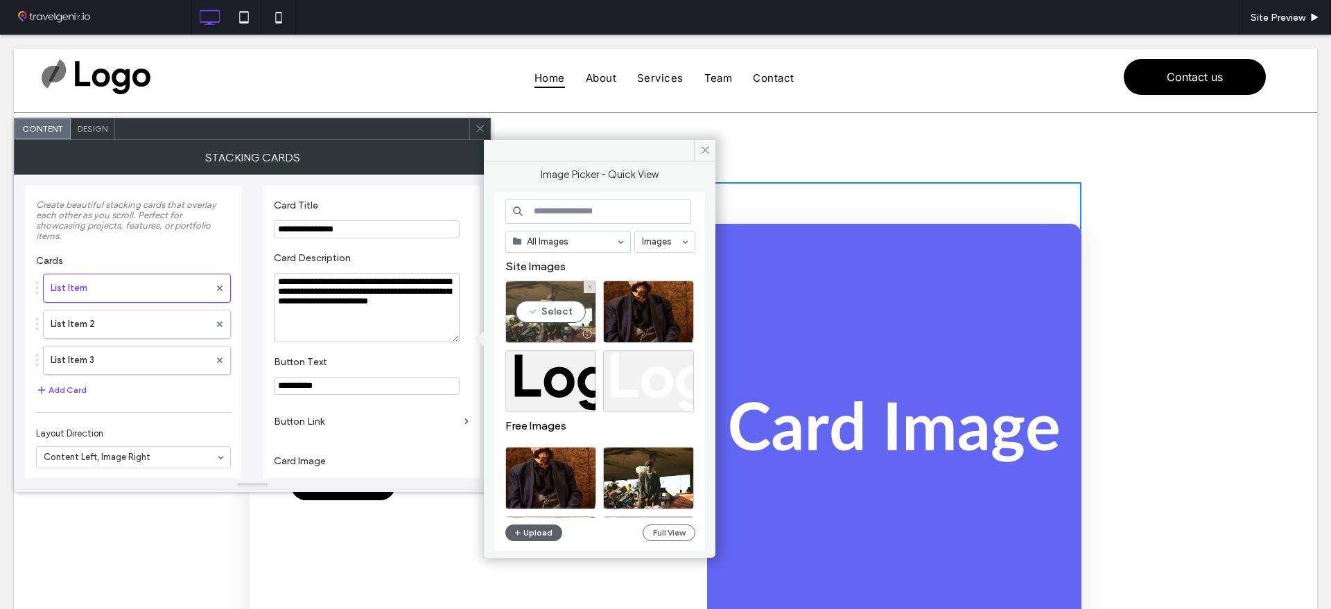
scroll to position [193, 0]
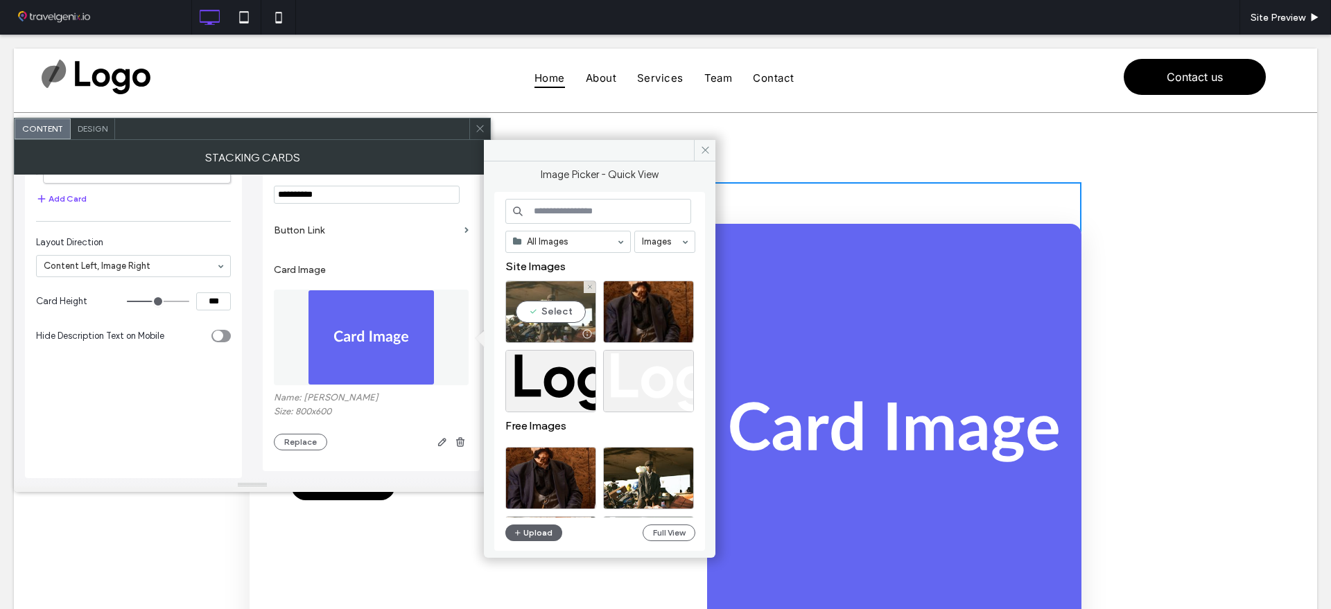
drag, startPoint x: 560, startPoint y: 322, endPoint x: 542, endPoint y: 298, distance: 30.2
click at [560, 322] on div "Select" at bounding box center [550, 312] width 91 height 62
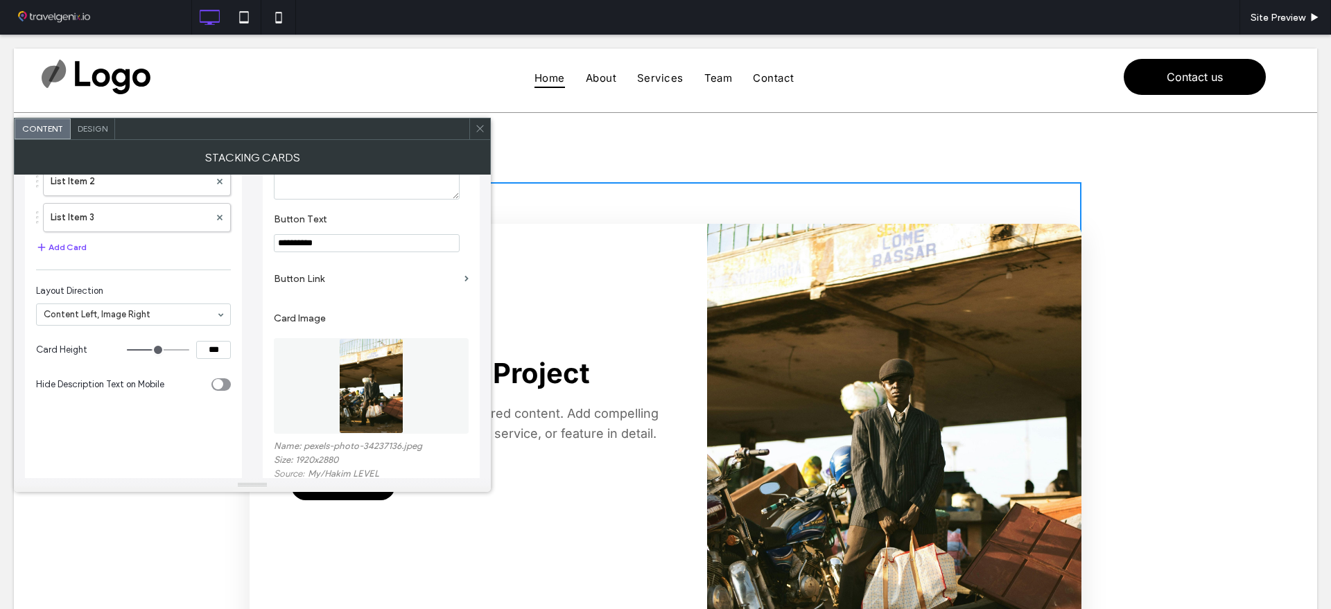
scroll to position [106, 0]
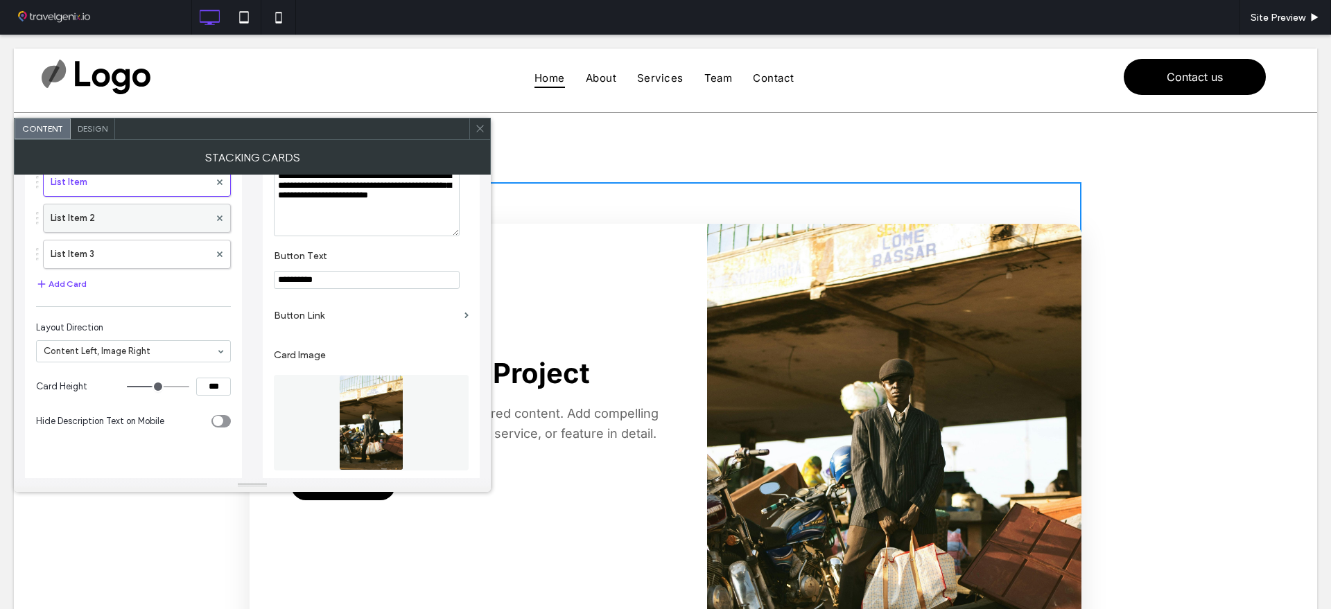
click at [110, 222] on label "List Item 2" at bounding box center [130, 218] width 159 height 28
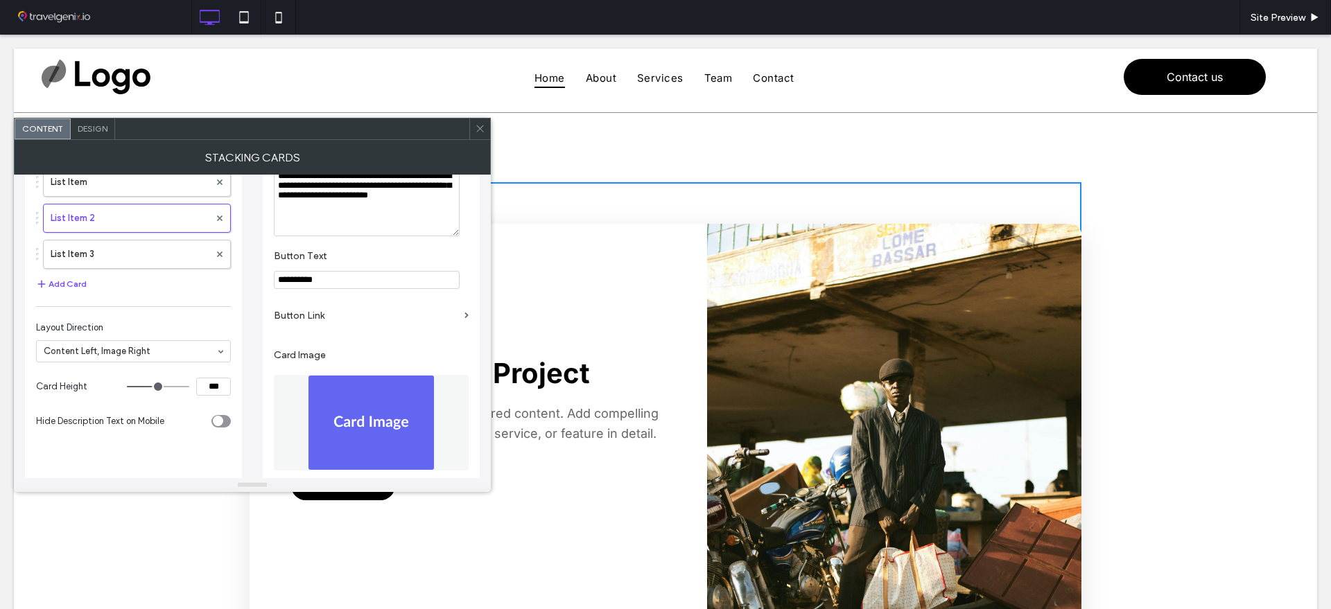
click at [351, 425] on img at bounding box center [371, 423] width 127 height 96
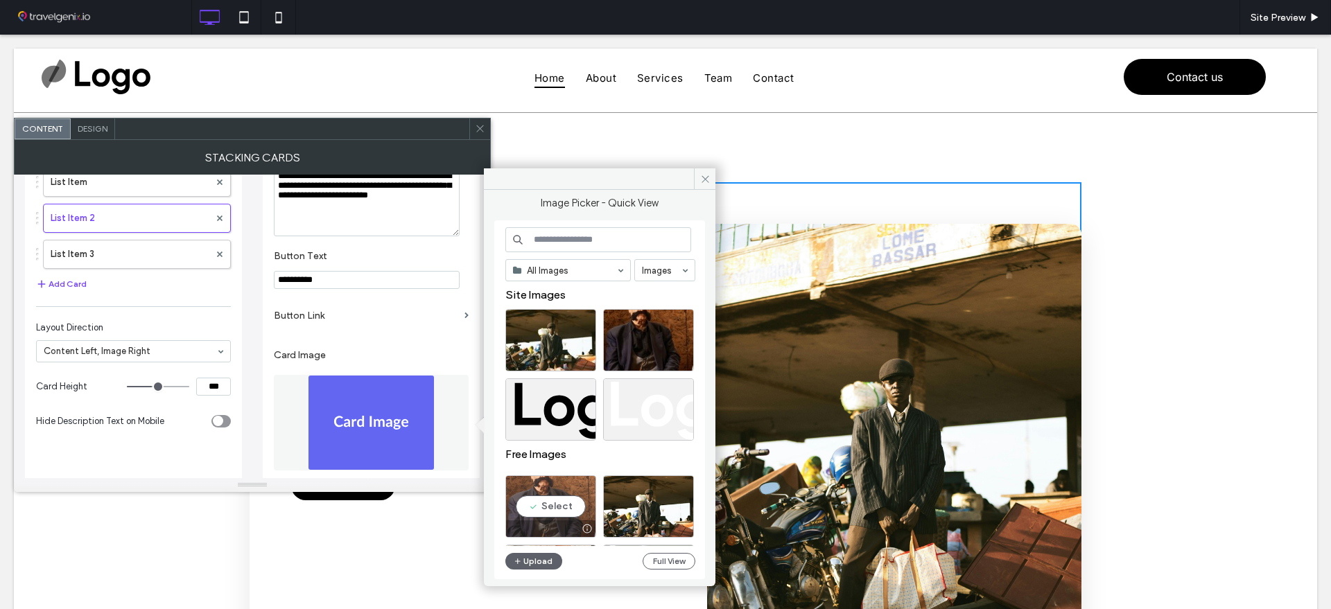
click at [541, 498] on div "Select" at bounding box center [550, 506] width 91 height 62
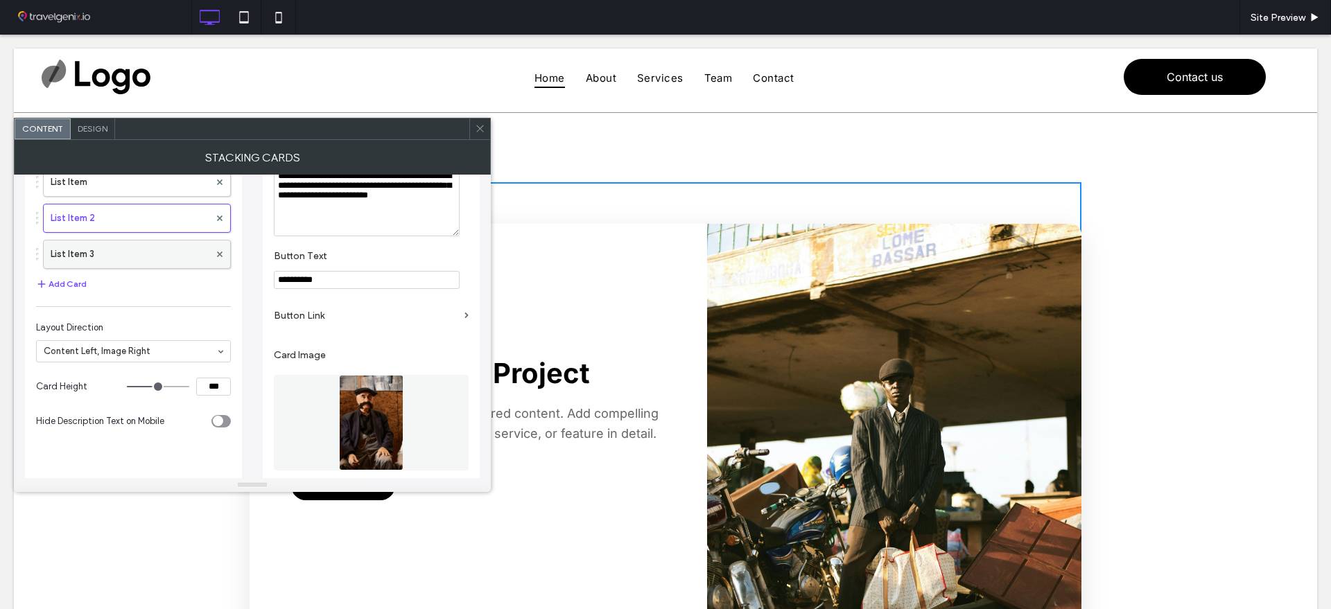
click at [144, 256] on label "List Item 3" at bounding box center [130, 255] width 159 height 28
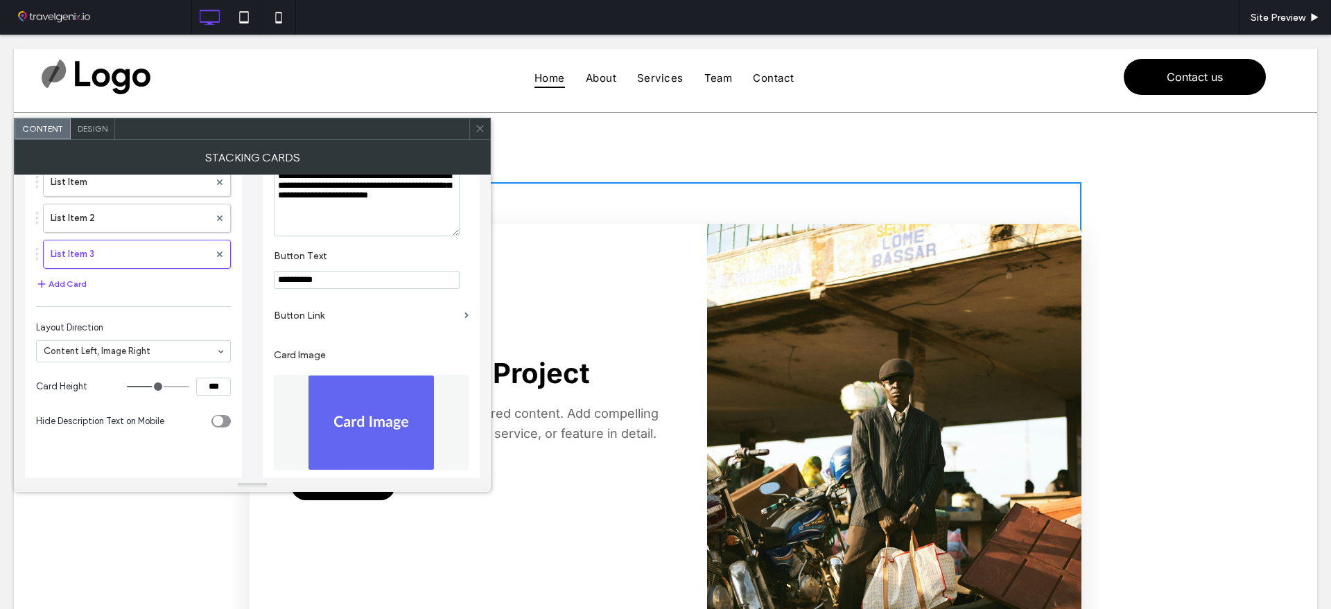
click at [370, 422] on img at bounding box center [371, 423] width 127 height 96
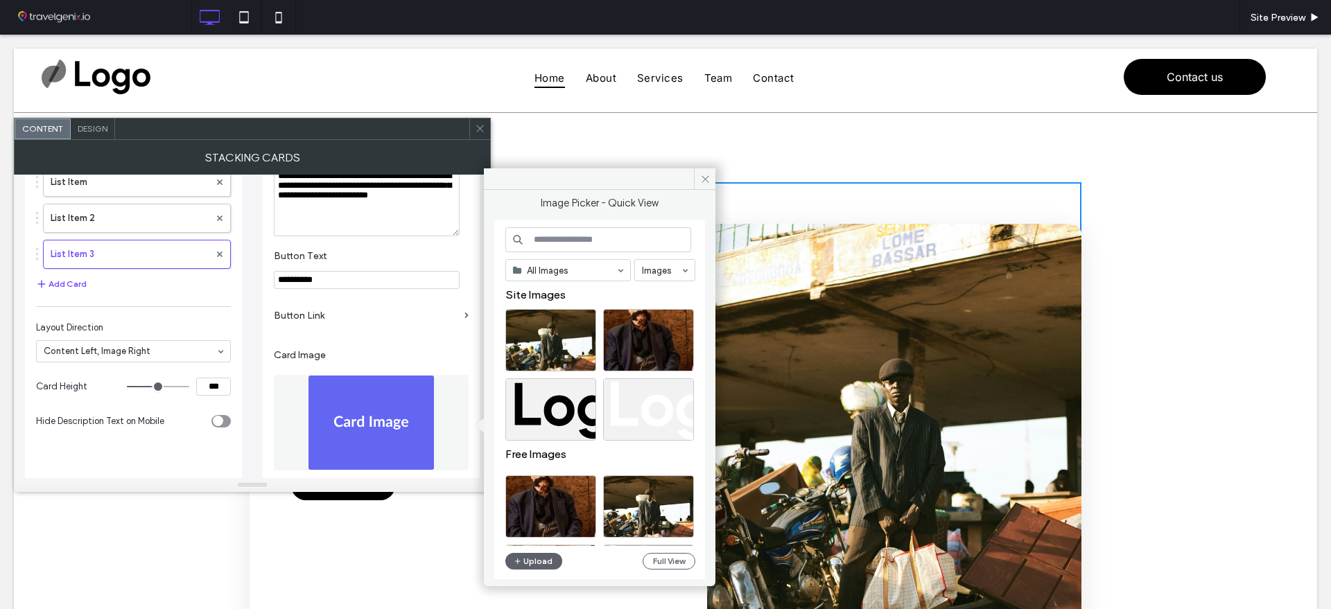
scroll to position [173, 0]
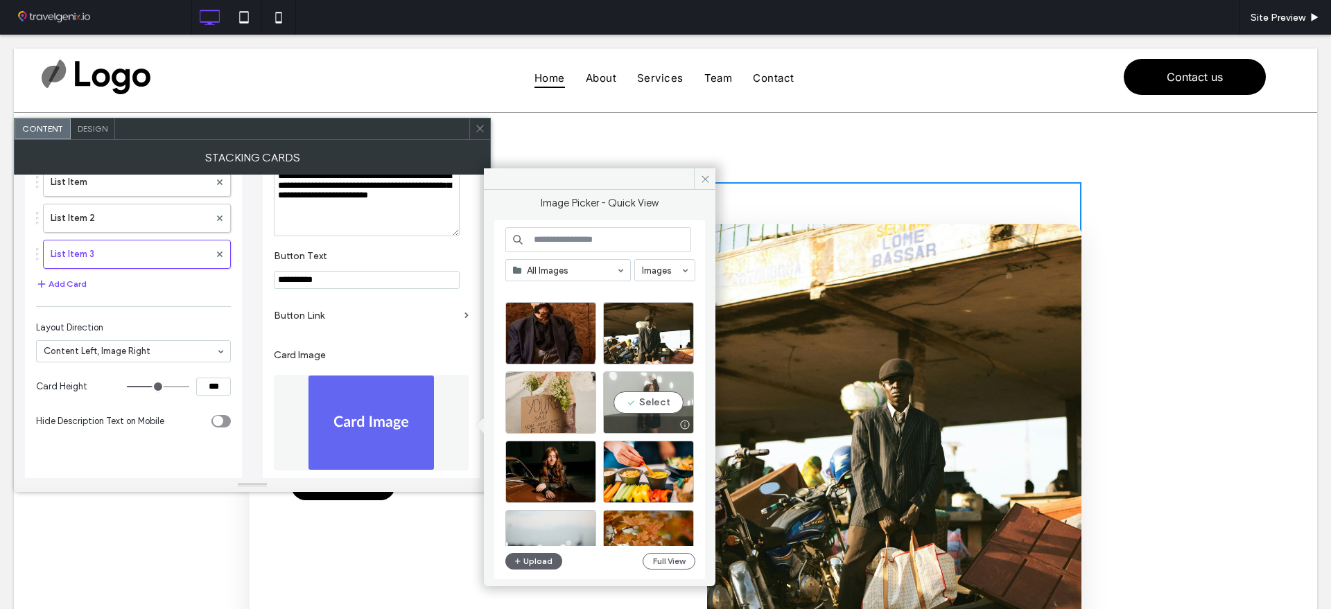
click at [636, 403] on div "Select" at bounding box center [648, 403] width 91 height 62
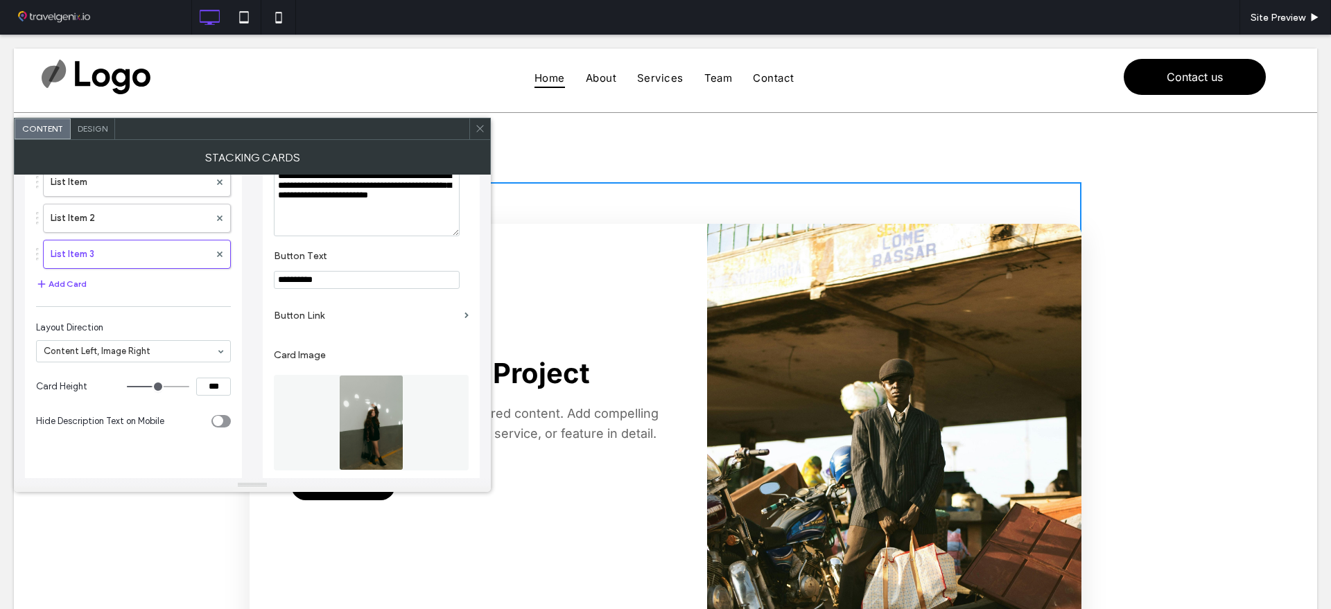
click at [475, 127] on icon at bounding box center [480, 128] width 10 height 10
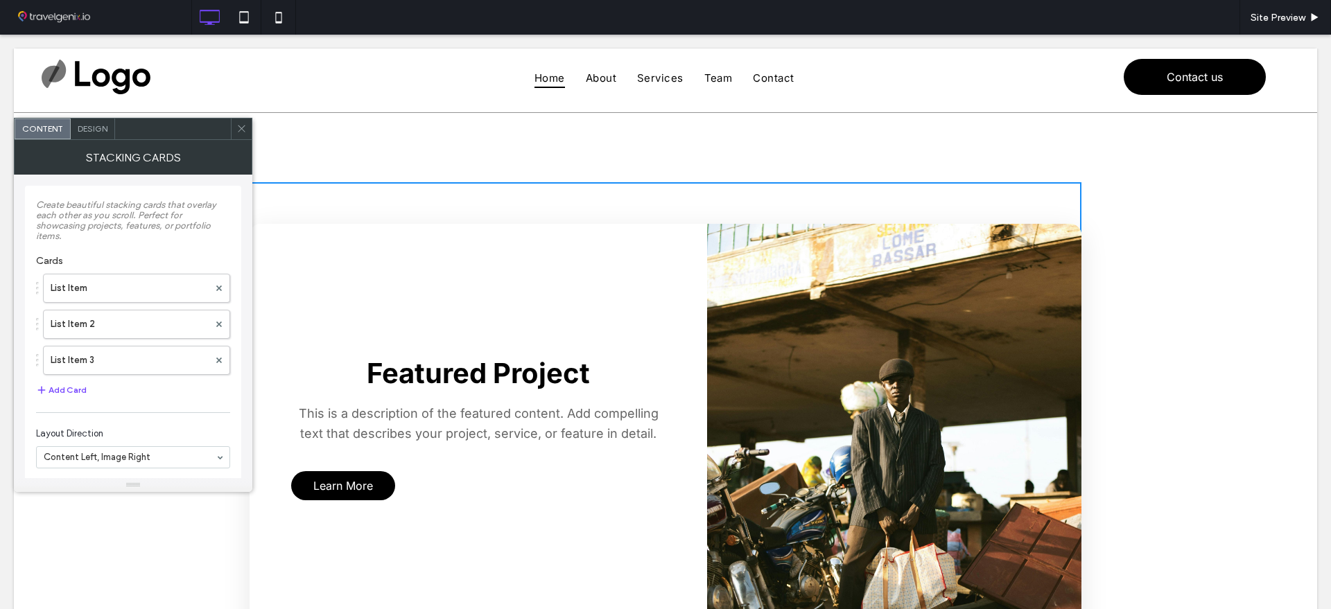
click at [89, 123] on span "Design" at bounding box center [93, 128] width 30 height 10
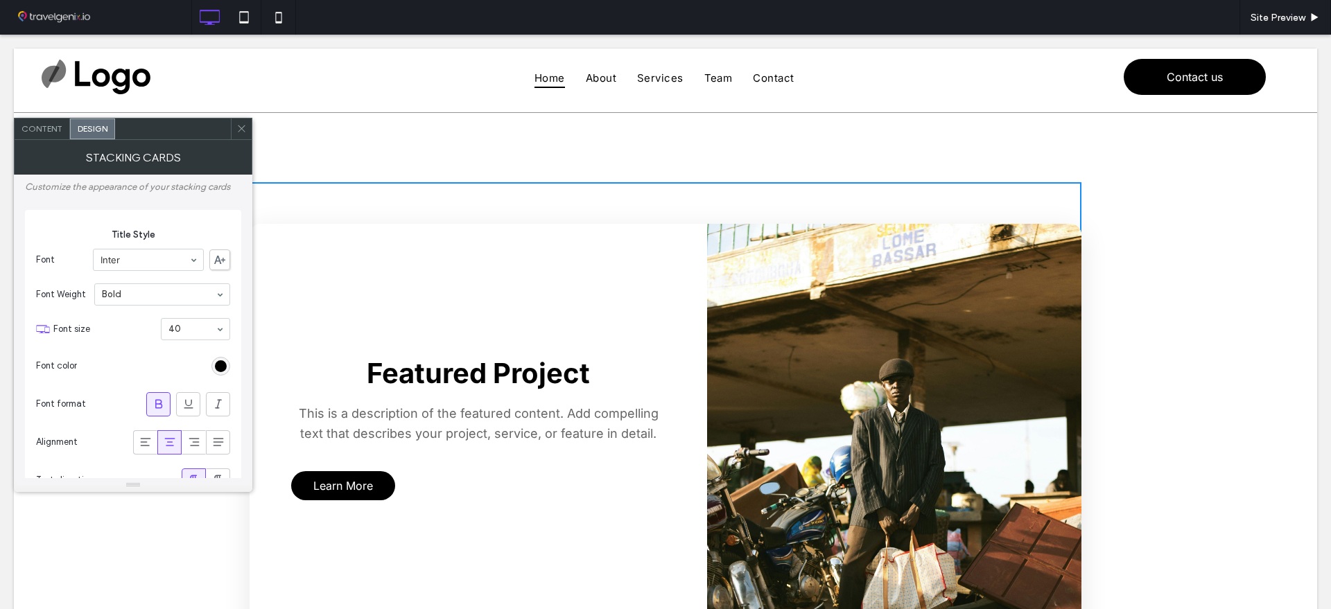
type input "**"
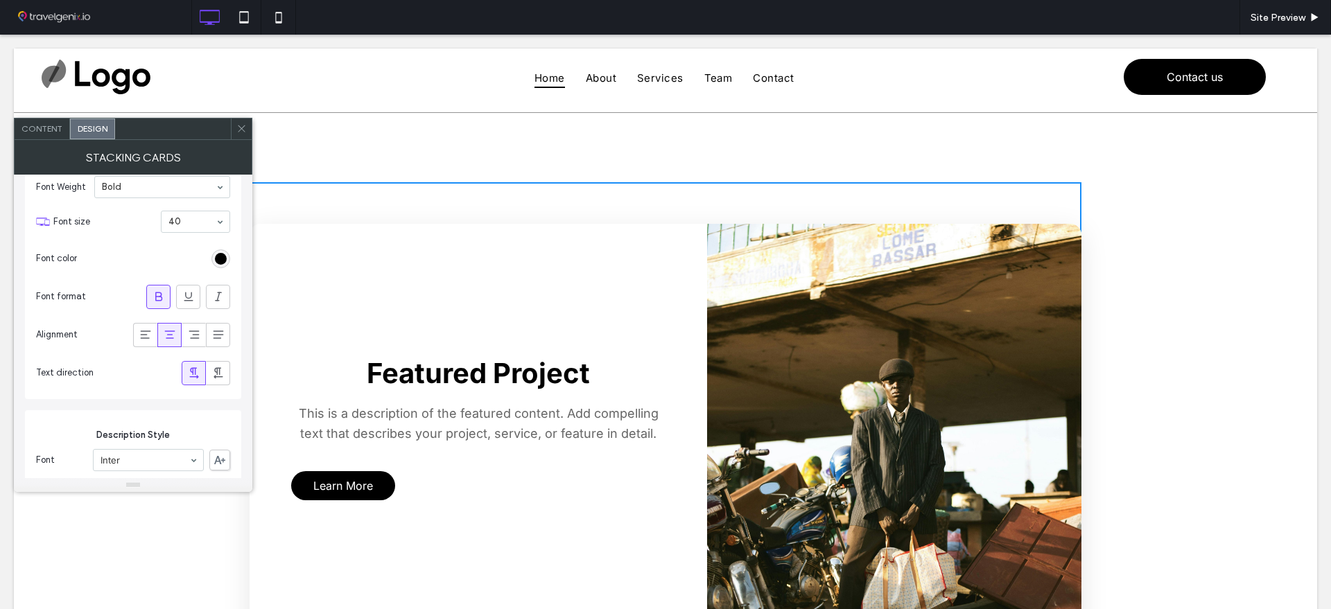
scroll to position [87, 0]
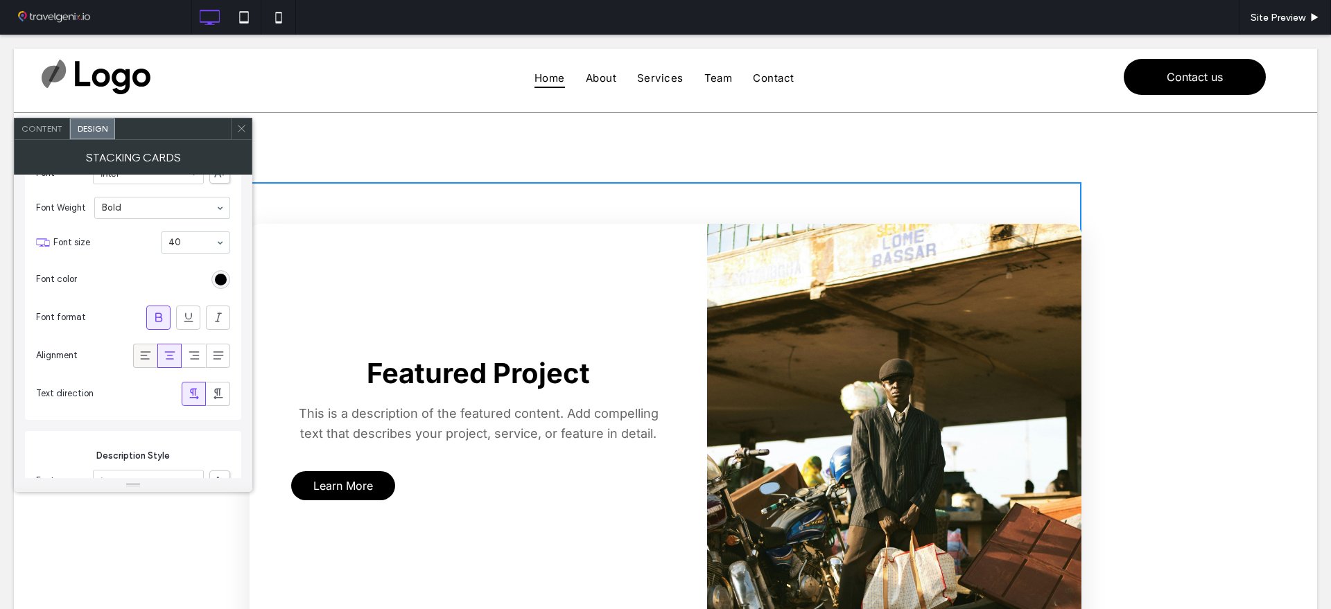
click at [142, 351] on use at bounding box center [145, 355] width 10 height 8
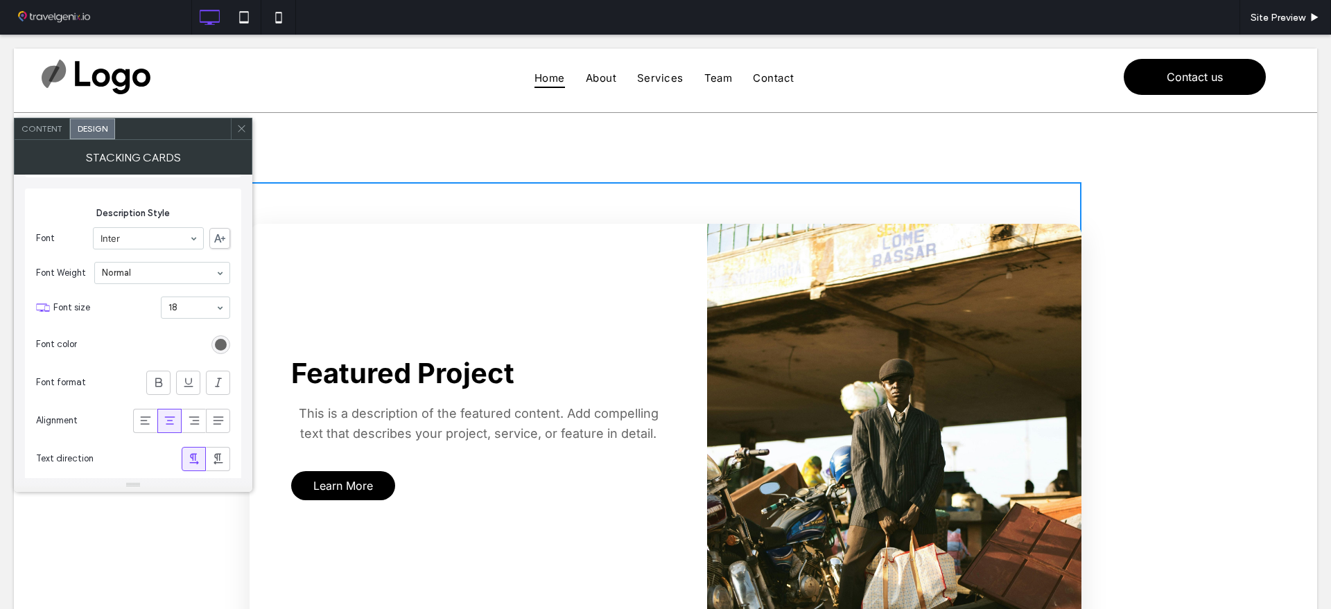
scroll to position [347, 0]
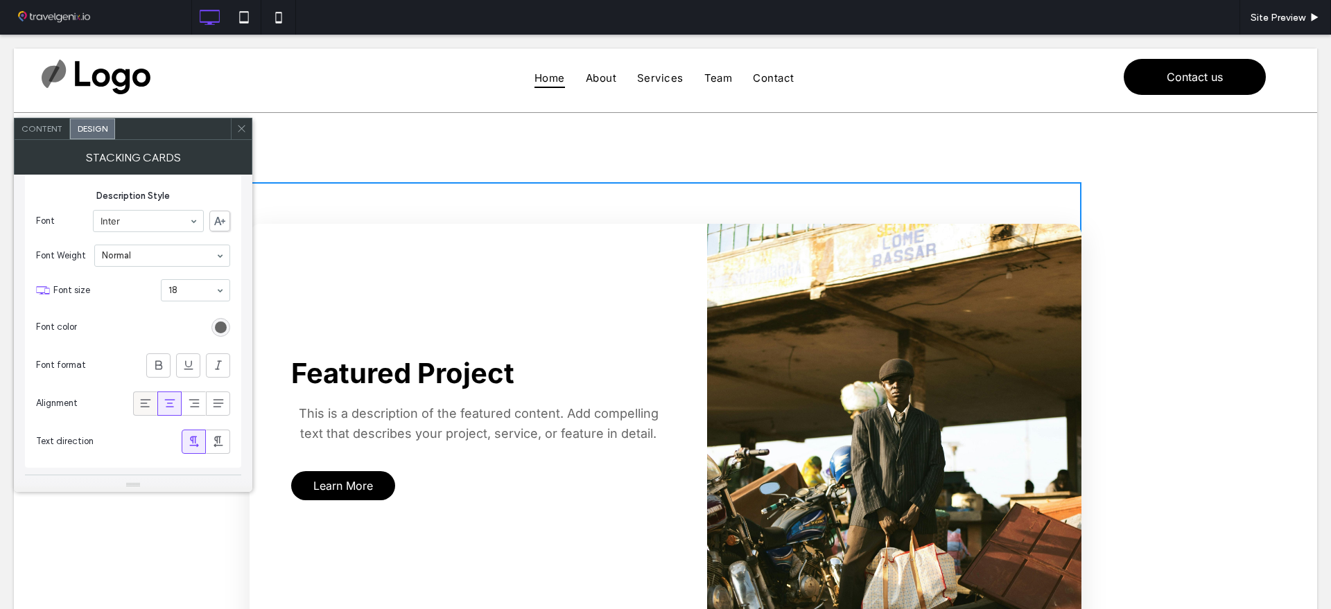
drag, startPoint x: 146, startPoint y: 391, endPoint x: 146, endPoint y: 403, distance: 12.5
click at [146, 396] on span at bounding box center [146, 403] width 14 height 23
click at [146, 404] on icon at bounding box center [146, 403] width 14 height 14
click at [244, 127] on icon at bounding box center [241, 128] width 10 height 10
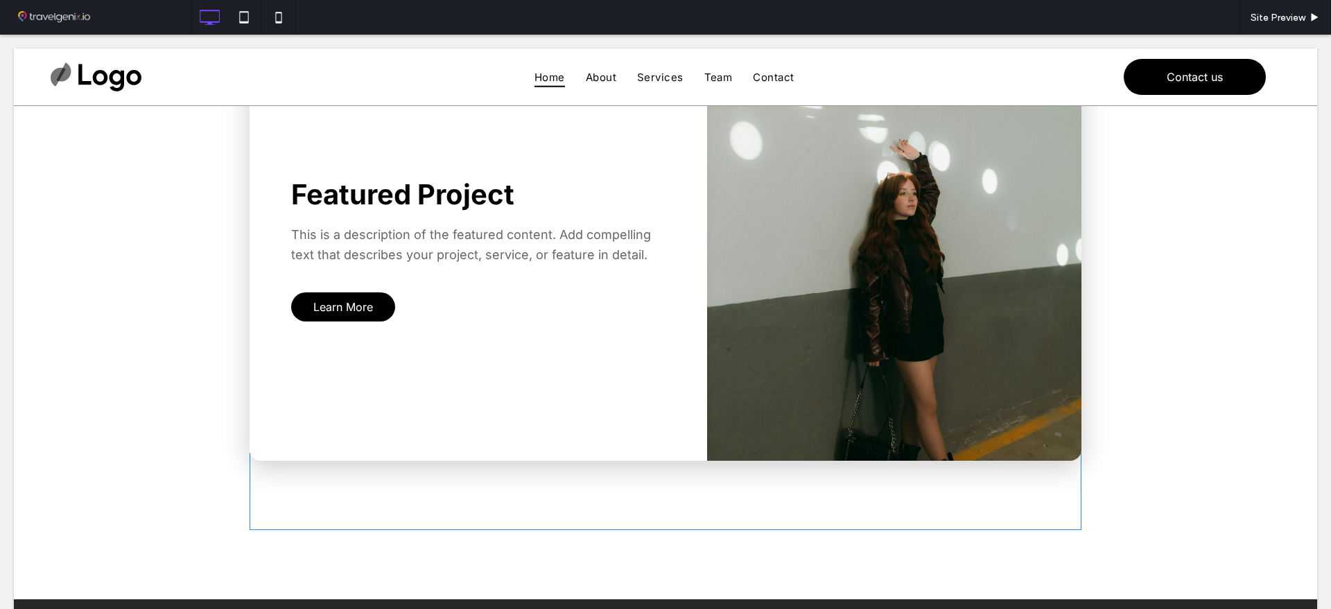
scroll to position [1213, 0]
